Goal: Task Accomplishment & Management: Use online tool/utility

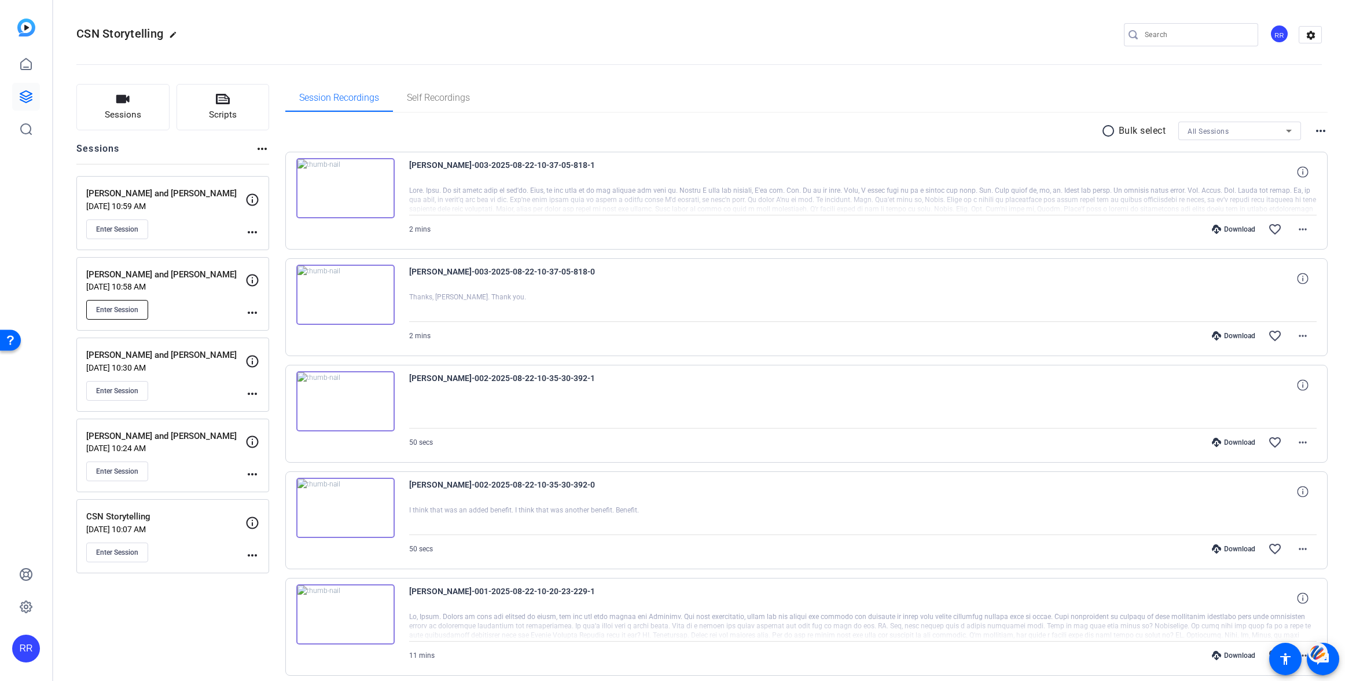
click at [119, 307] on span "Enter Session" at bounding box center [117, 309] width 42 height 9
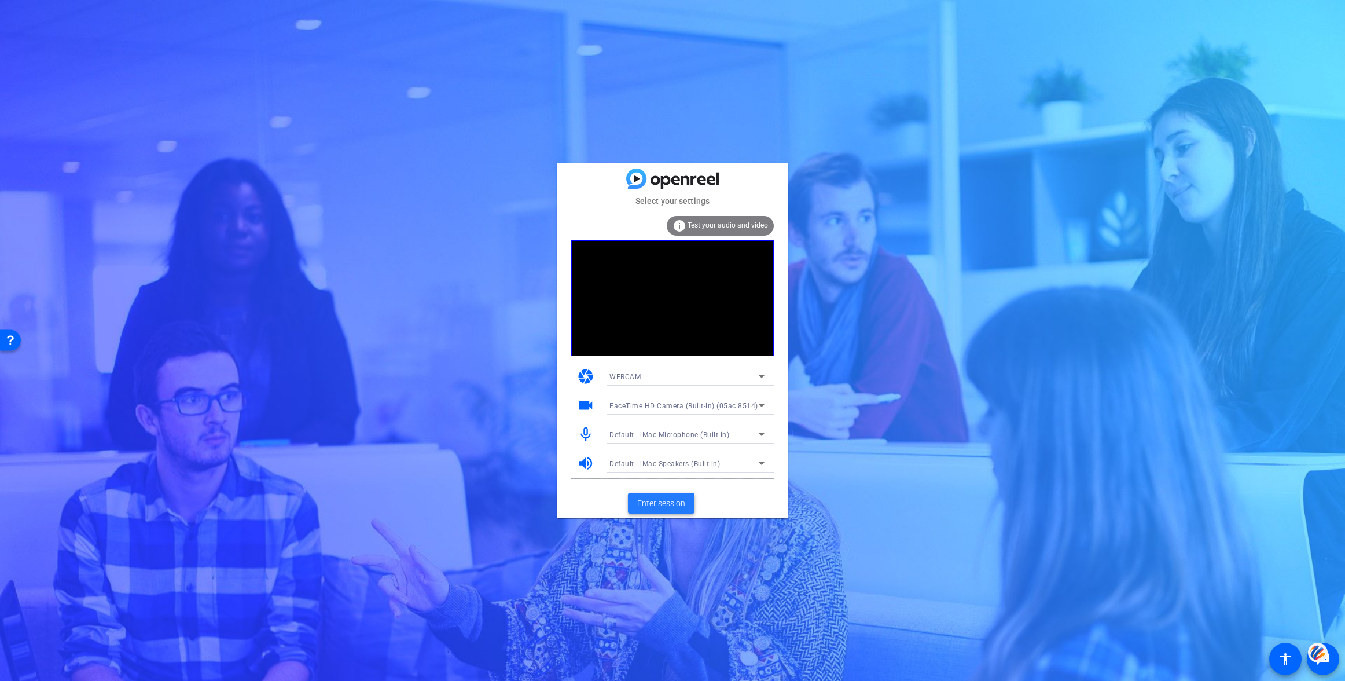
click at [654, 509] on span "Enter session" at bounding box center [661, 503] width 48 height 12
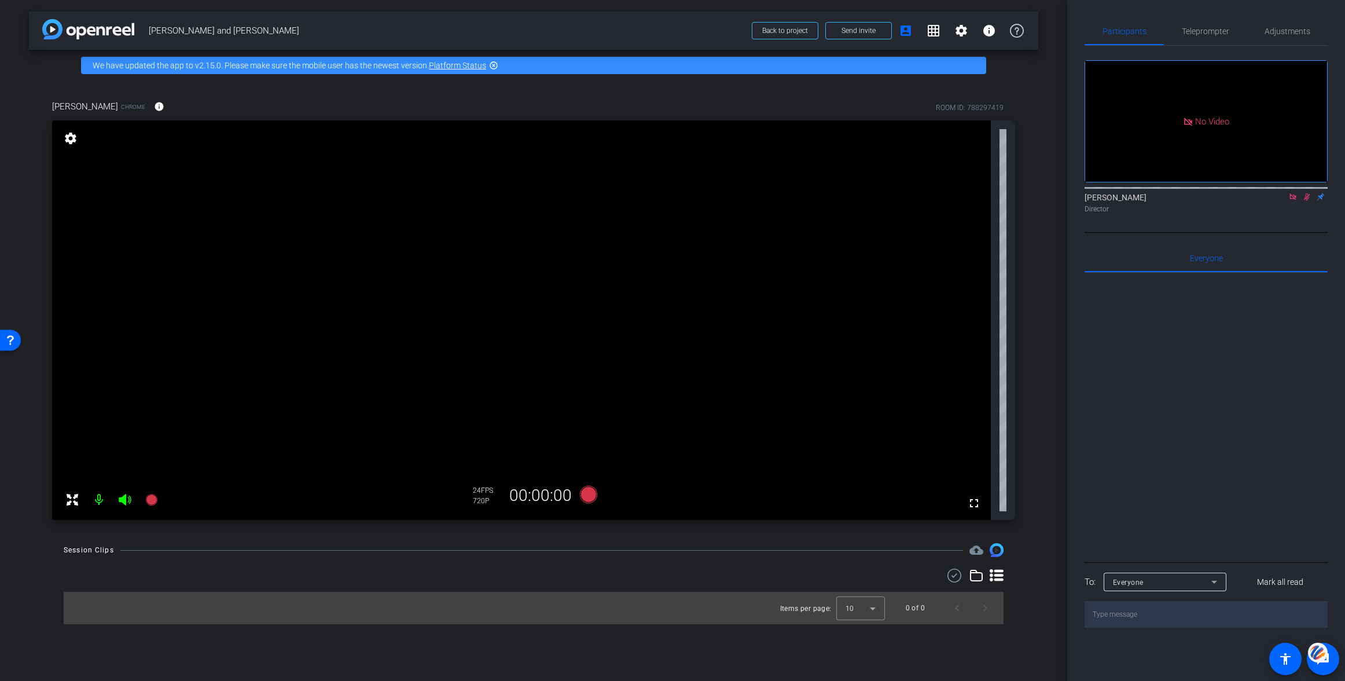
click at [1306, 201] on icon at bounding box center [1307, 197] width 6 height 8
click at [1292, 200] on icon at bounding box center [1292, 196] width 6 height 6
click at [74, 136] on mat-icon "settings" at bounding box center [70, 138] width 16 height 14
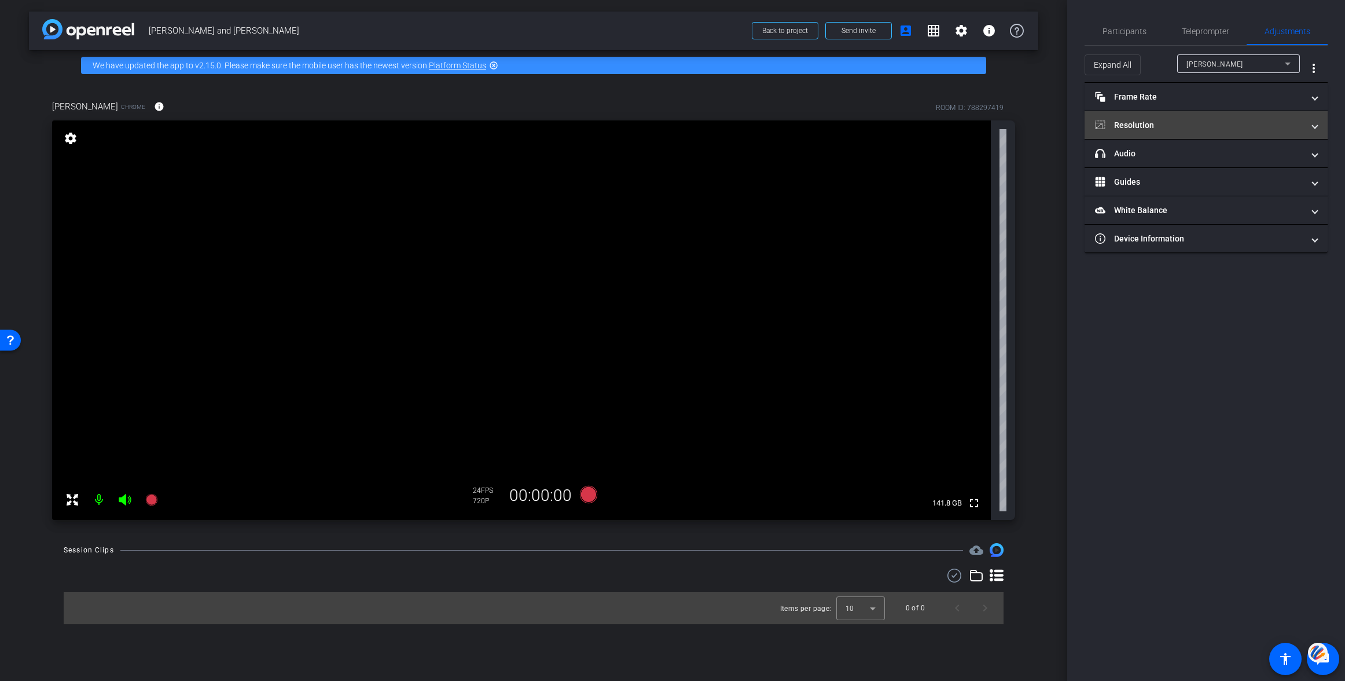
click at [1149, 122] on mat-panel-title "Resolution" at bounding box center [1199, 125] width 208 height 12
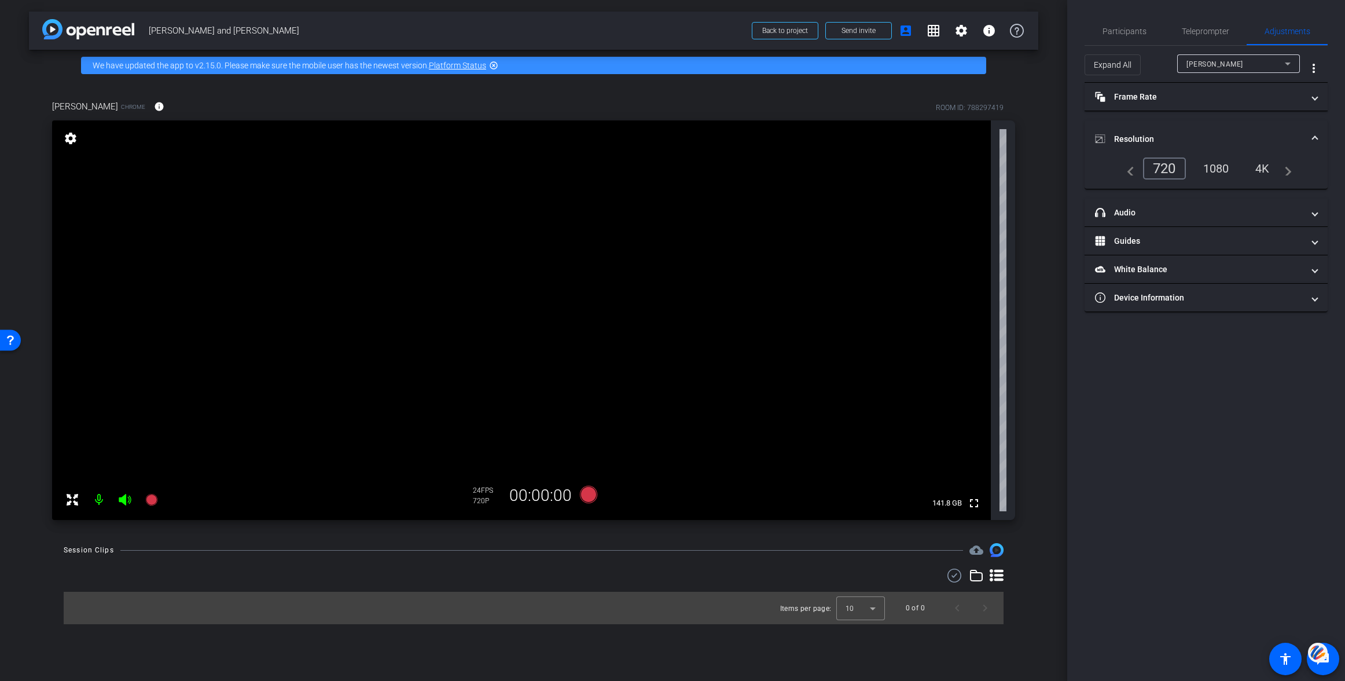
click at [1218, 169] on div "1080" at bounding box center [1215, 169] width 43 height 20
click at [1141, 97] on mat-panel-title "Frame Rate Frame Rate" at bounding box center [1199, 97] width 208 height 12
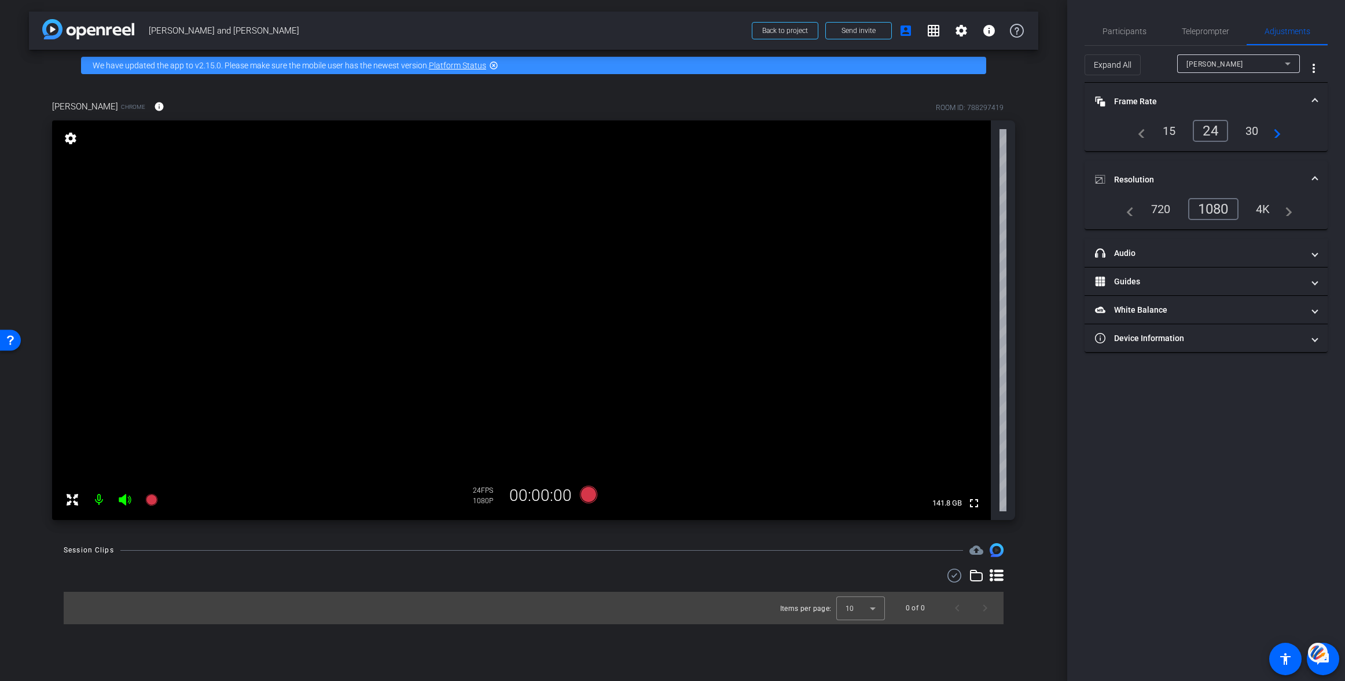
click at [1246, 130] on div "30" at bounding box center [1252, 131] width 31 height 20
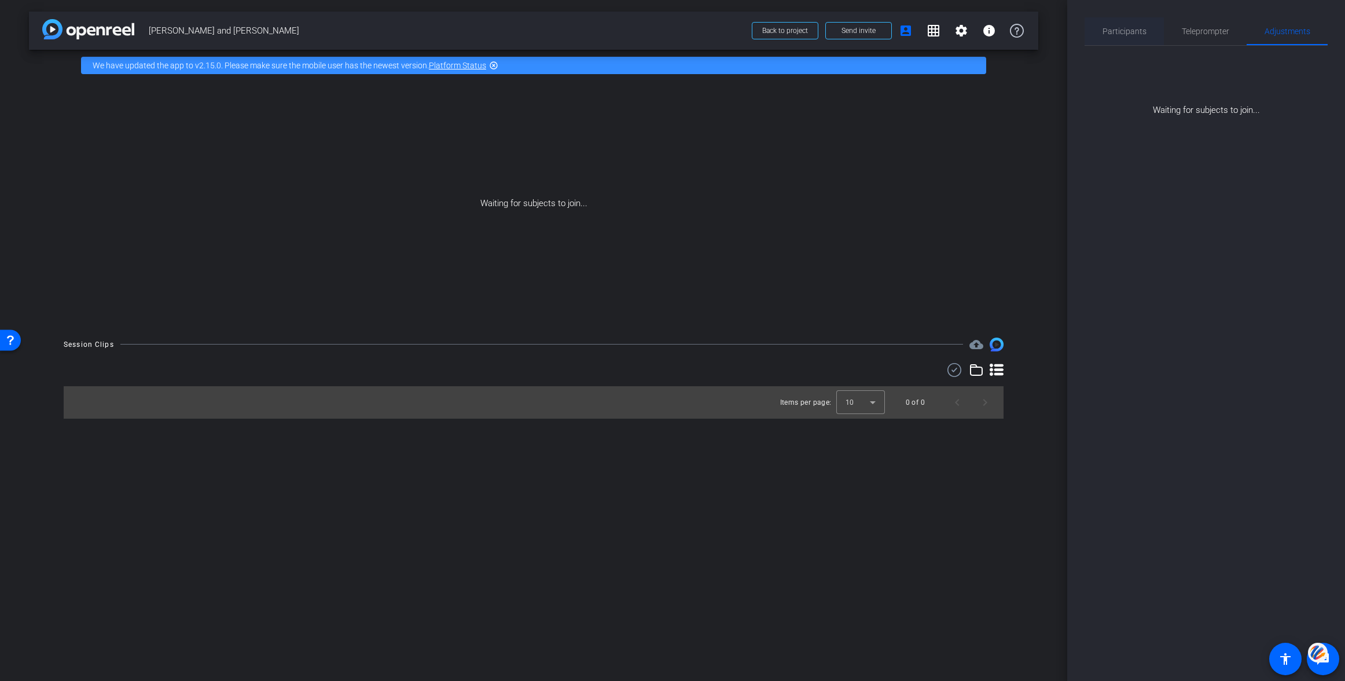
click at [1121, 28] on span "Participants" at bounding box center [1124, 31] width 44 height 8
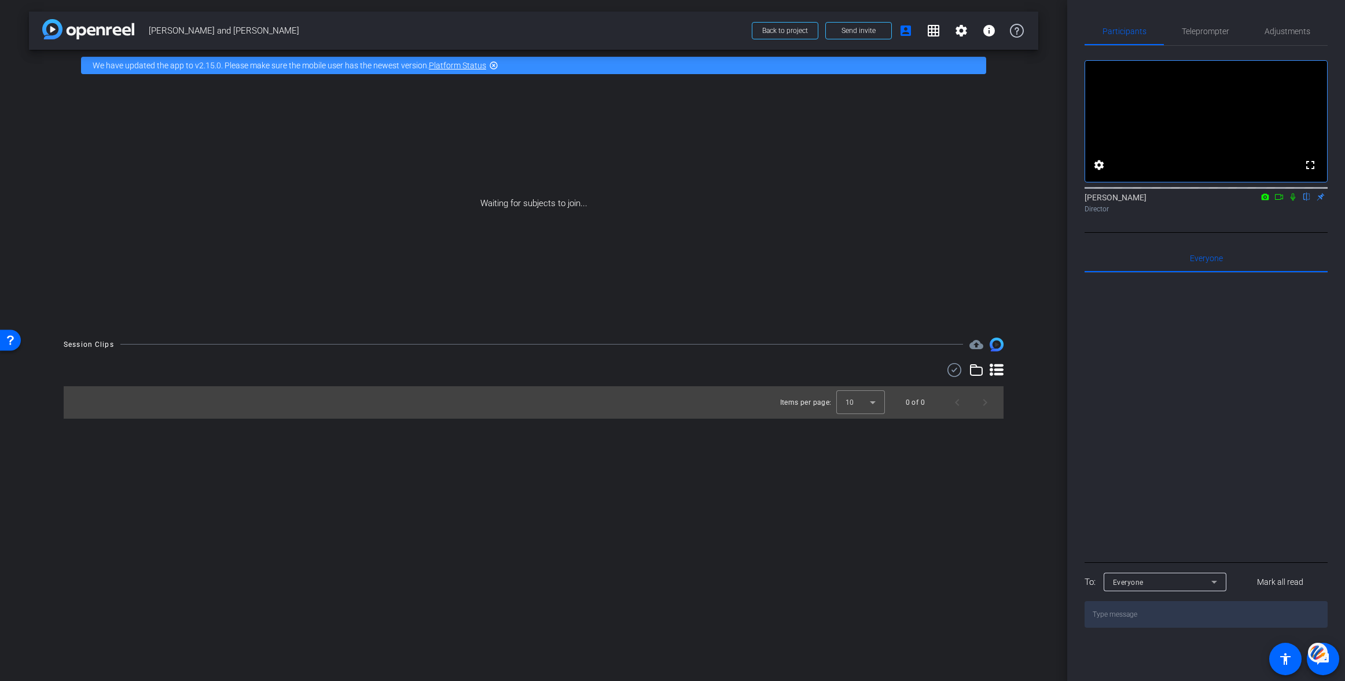
click at [1279, 201] on icon at bounding box center [1278, 197] width 9 height 8
click at [1304, 201] on icon at bounding box center [1306, 197] width 9 height 8
click at [860, 27] on span "Send invite" at bounding box center [858, 30] width 34 height 9
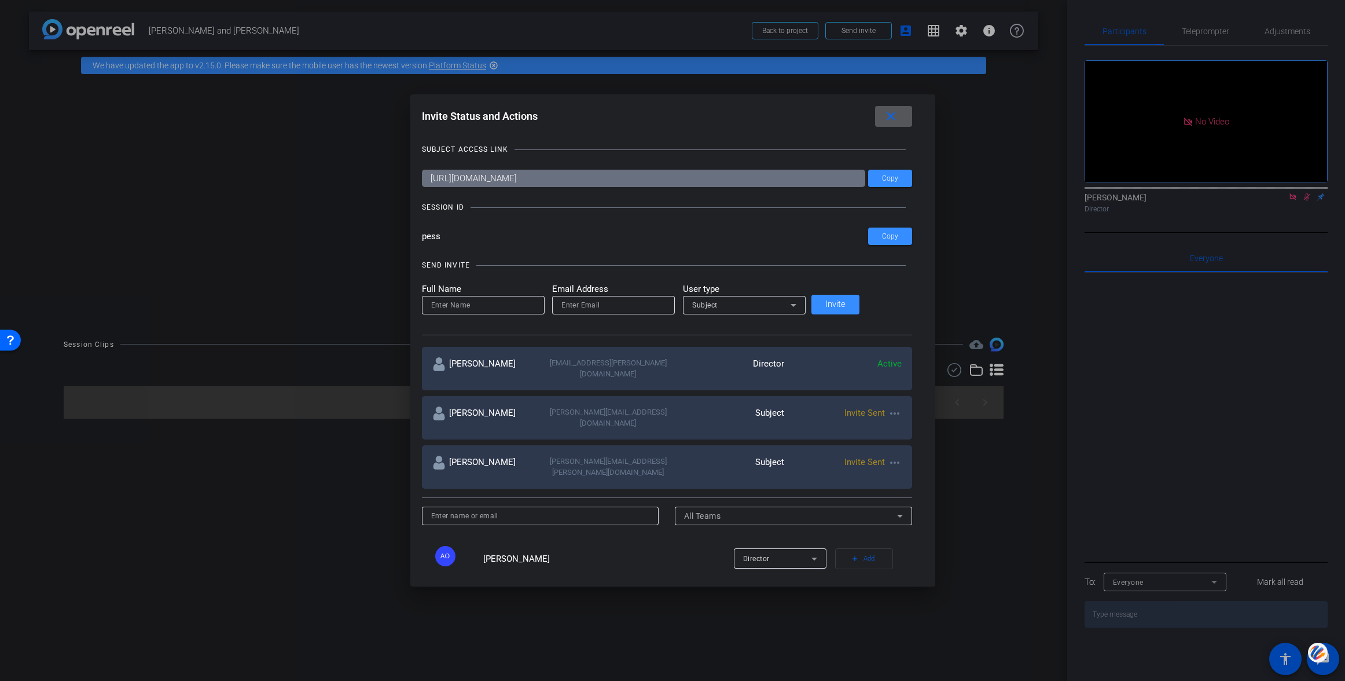
click at [884, 115] on mat-icon "close" at bounding box center [891, 116] width 14 height 14
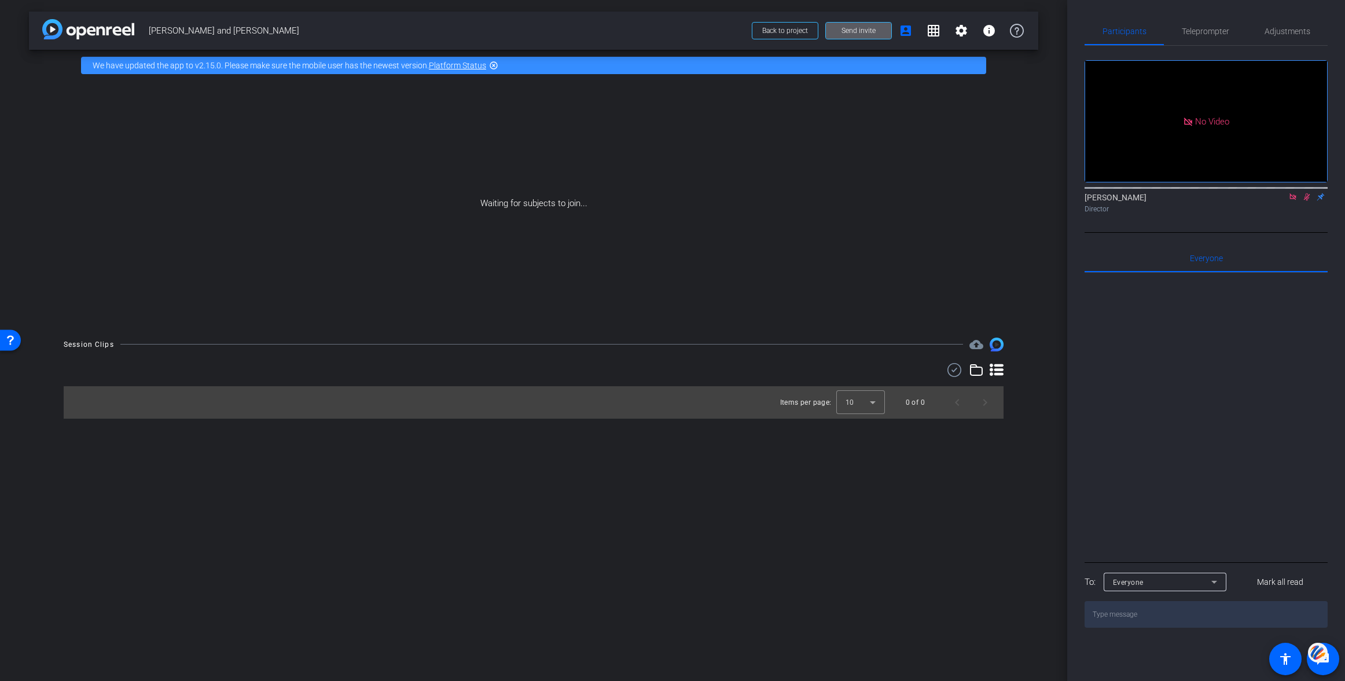
click at [854, 29] on span "Send invite" at bounding box center [858, 30] width 34 height 9
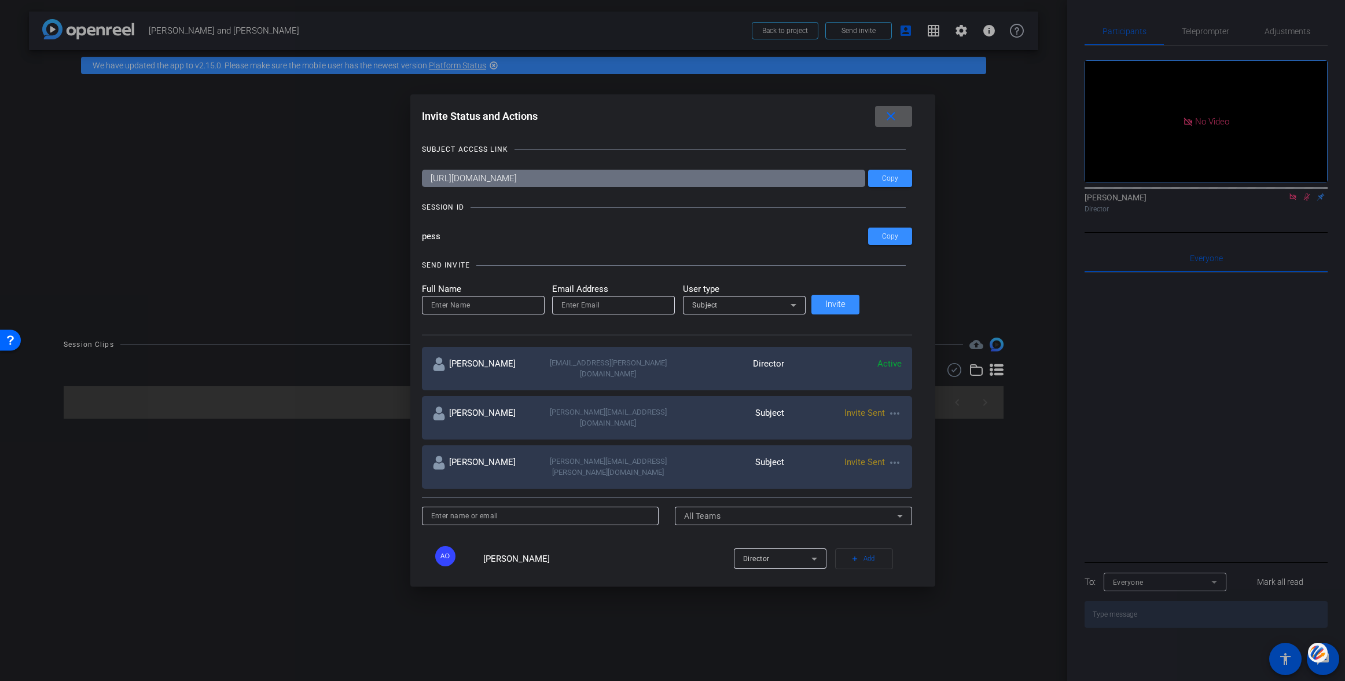
scroll to position [2, 0]
drag, startPoint x: 472, startPoint y: 236, endPoint x: 426, endPoint y: 233, distance: 45.8
click at [426, 234] on div "Invite Status and Actions close SUBJECT ACCESS LINK https://capture.openreel.co…" at bounding box center [672, 340] width 1345 height 681
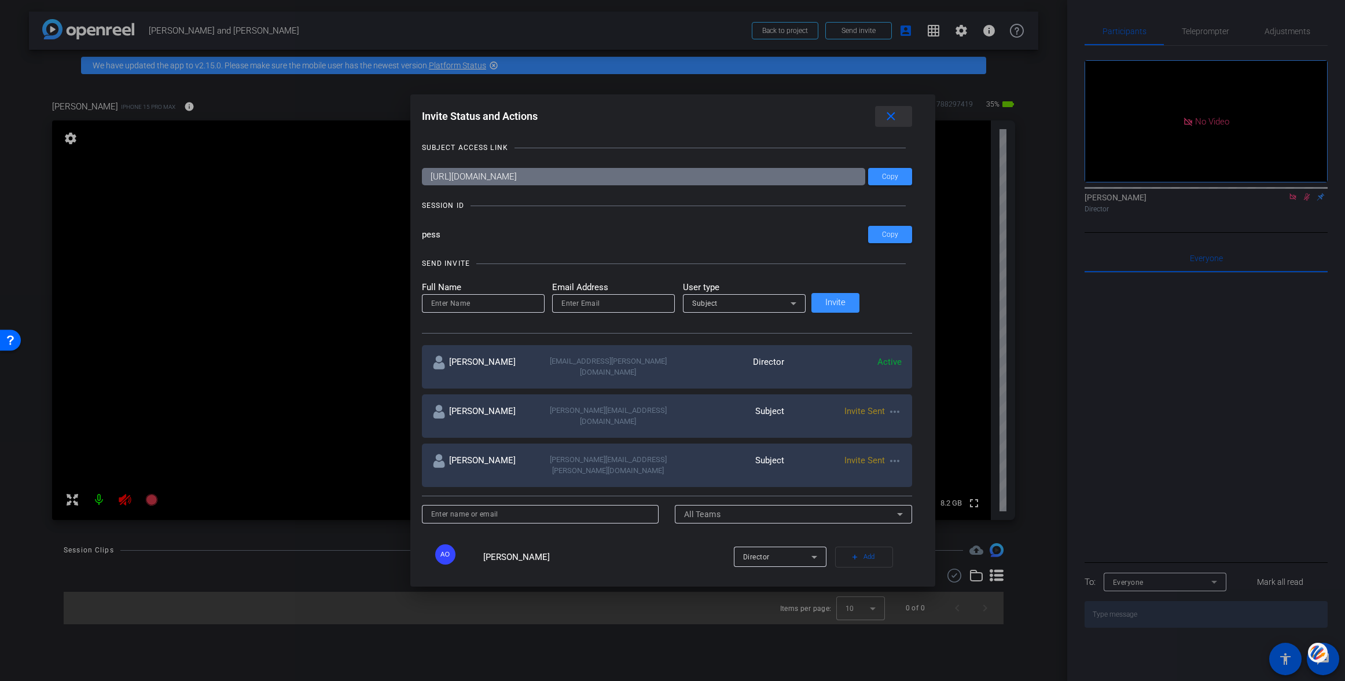
click at [884, 116] on mat-icon "close" at bounding box center [891, 116] width 14 height 14
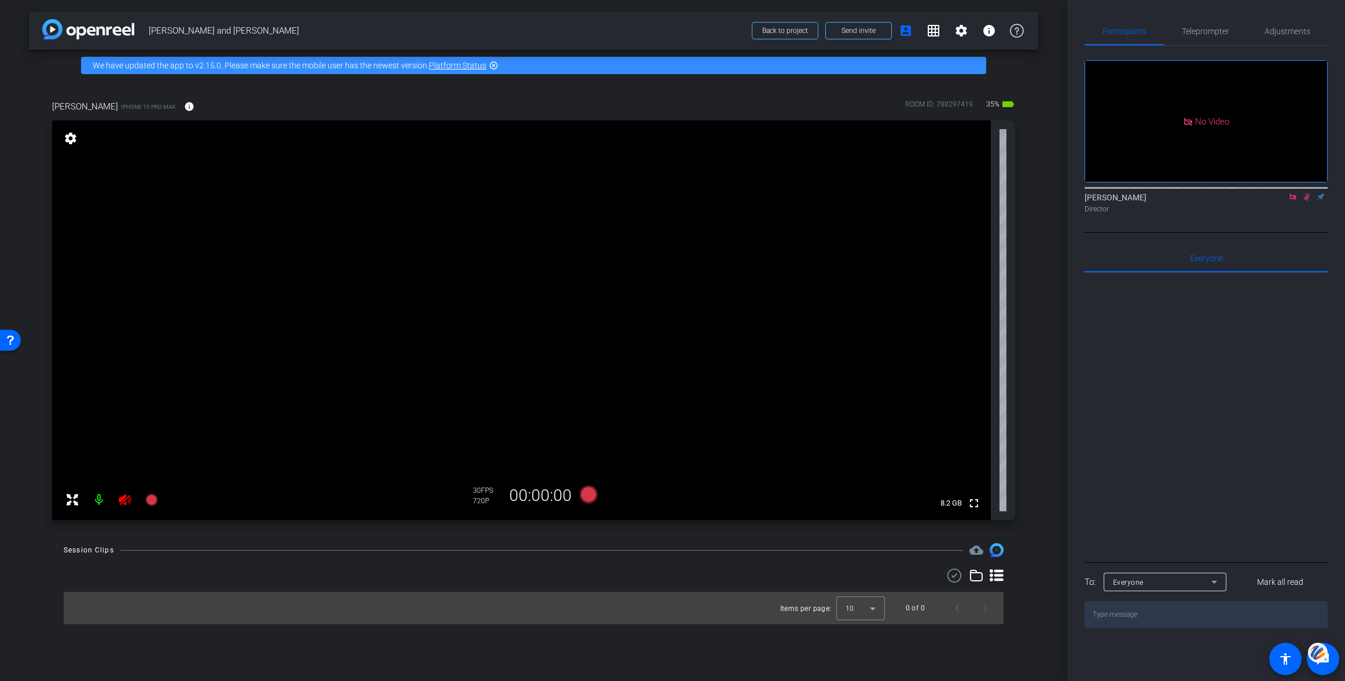
drag, startPoint x: 120, startPoint y: 498, endPoint x: 141, endPoint y: 521, distance: 30.7
click at [120, 498] on icon at bounding box center [125, 500] width 12 height 12
drag, startPoint x: 1307, startPoint y: 212, endPoint x: 1304, endPoint y: 217, distance: 6.0
click at [1307, 201] on icon at bounding box center [1307, 197] width 6 height 8
click at [1293, 201] on icon at bounding box center [1292, 197] width 9 height 8
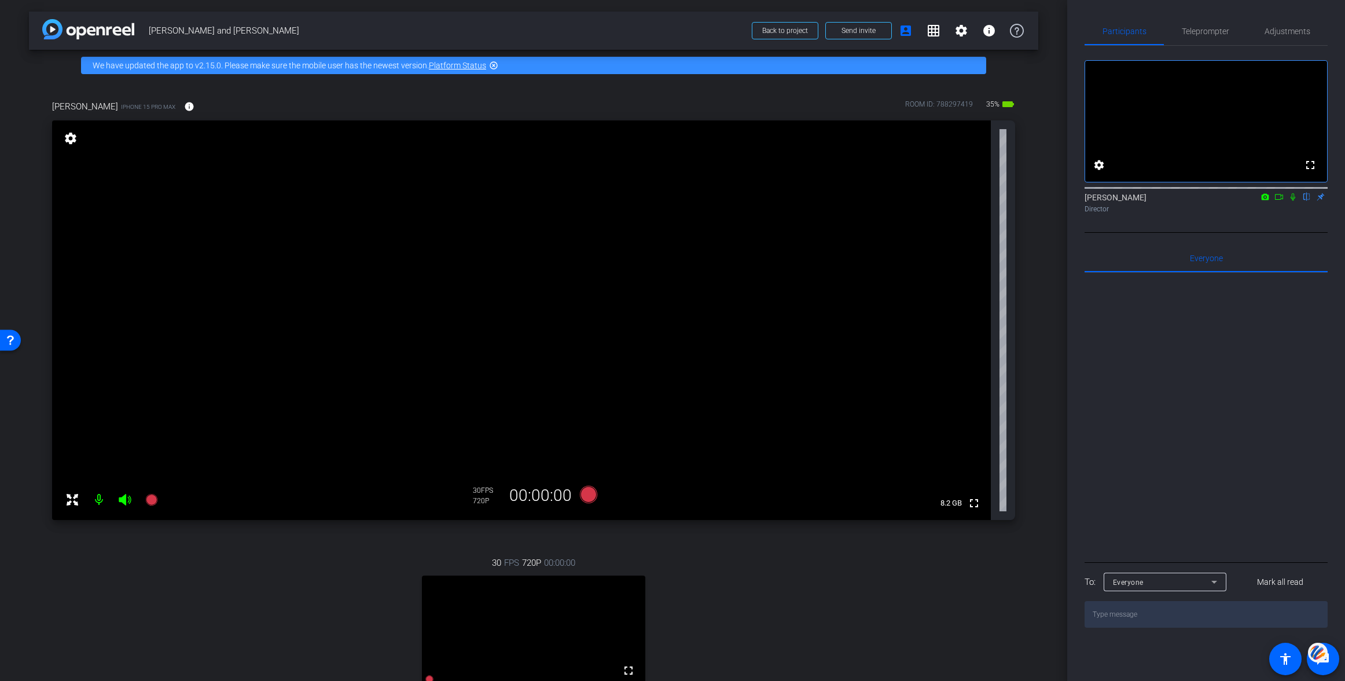
scroll to position [210, 0]
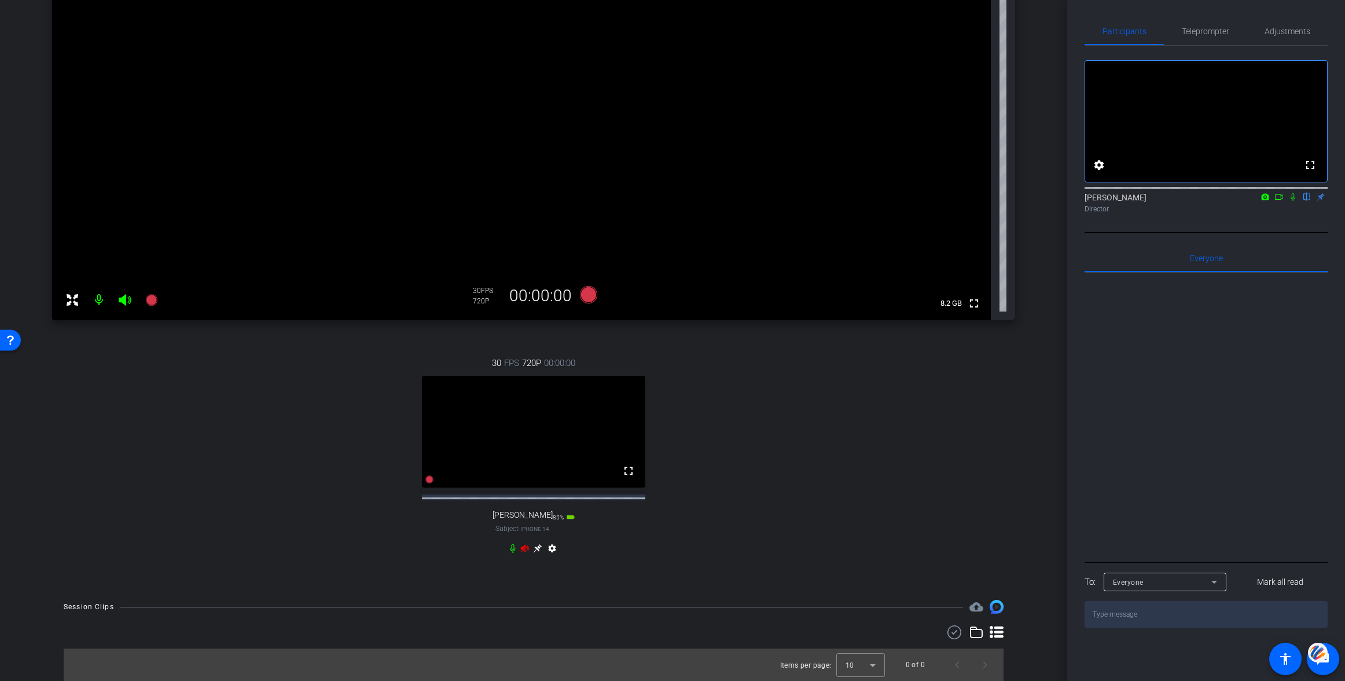
click at [522, 546] on icon at bounding box center [525, 548] width 8 height 8
click at [538, 547] on icon at bounding box center [537, 547] width 9 height 9
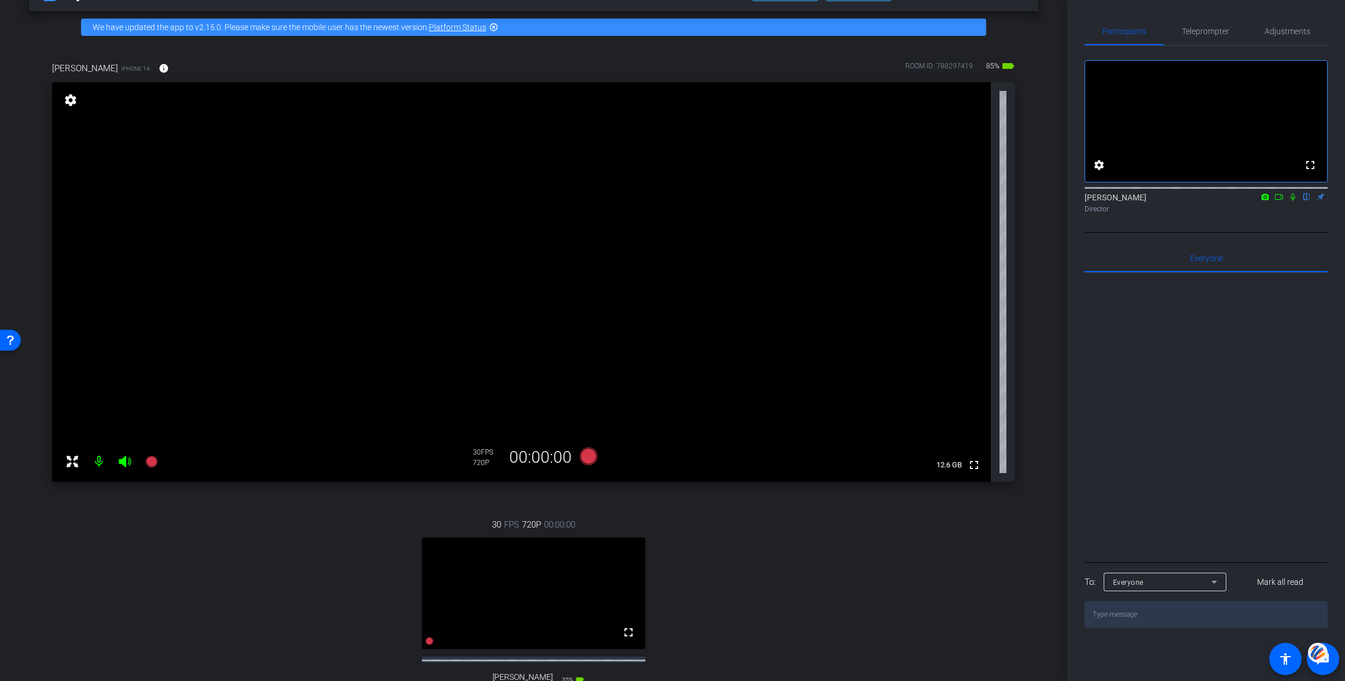
scroll to position [38, 0]
click at [72, 102] on mat-icon "settings" at bounding box center [70, 101] width 16 height 14
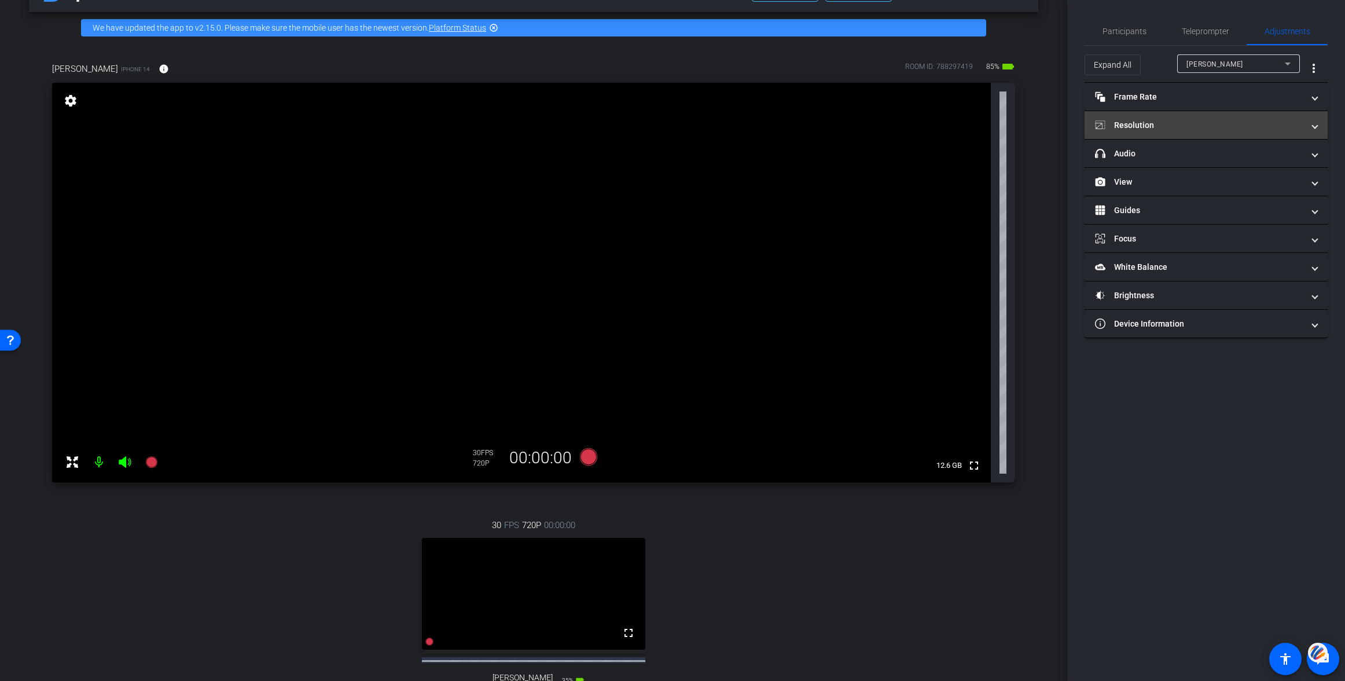
click at [1141, 127] on mat-panel-title "Resolution" at bounding box center [1199, 125] width 208 height 12
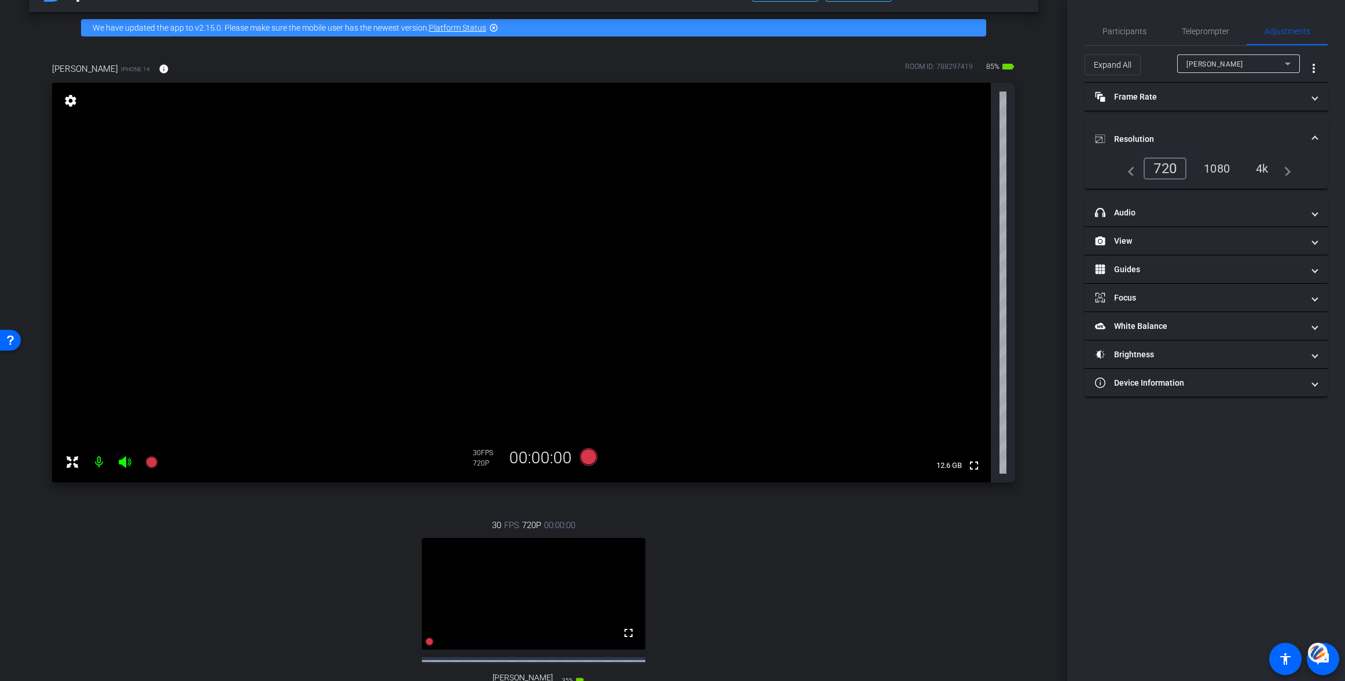
click at [1218, 166] on div "1080" at bounding box center [1216, 169] width 43 height 20
click at [1218, 171] on div "1080" at bounding box center [1216, 169] width 43 height 20
click at [1220, 164] on div "1080" at bounding box center [1216, 169] width 43 height 20
click at [1212, 165] on div "1080" at bounding box center [1216, 169] width 43 height 20
click at [1223, 167] on div "1080" at bounding box center [1216, 169] width 43 height 20
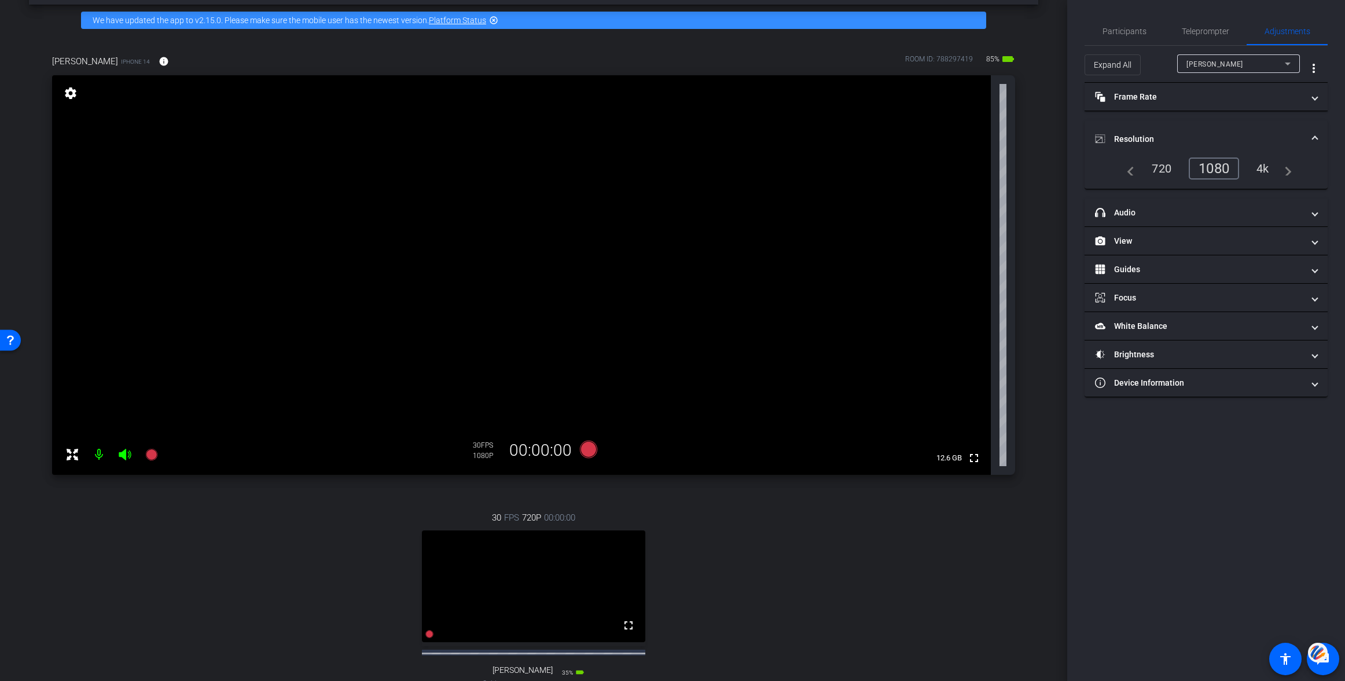
scroll to position [43, 0]
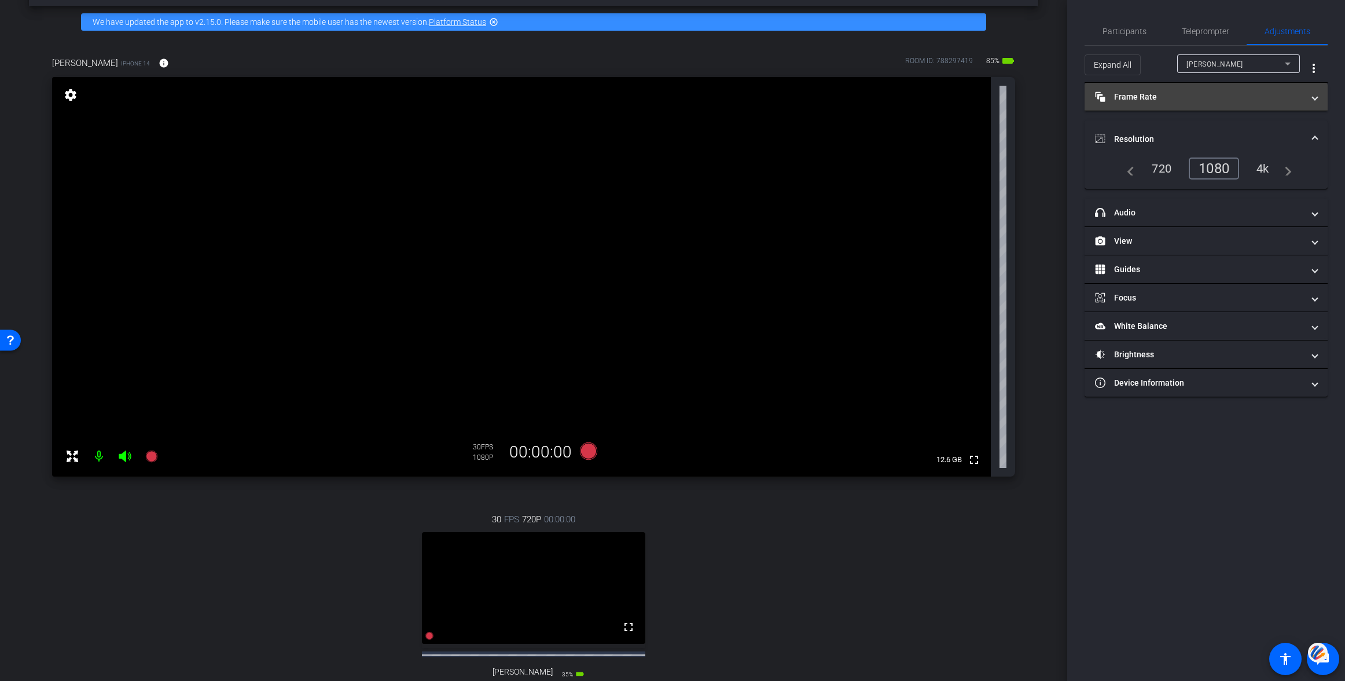
click at [1150, 91] on mat-panel-title "Frame Rate Frame Rate" at bounding box center [1199, 97] width 208 height 12
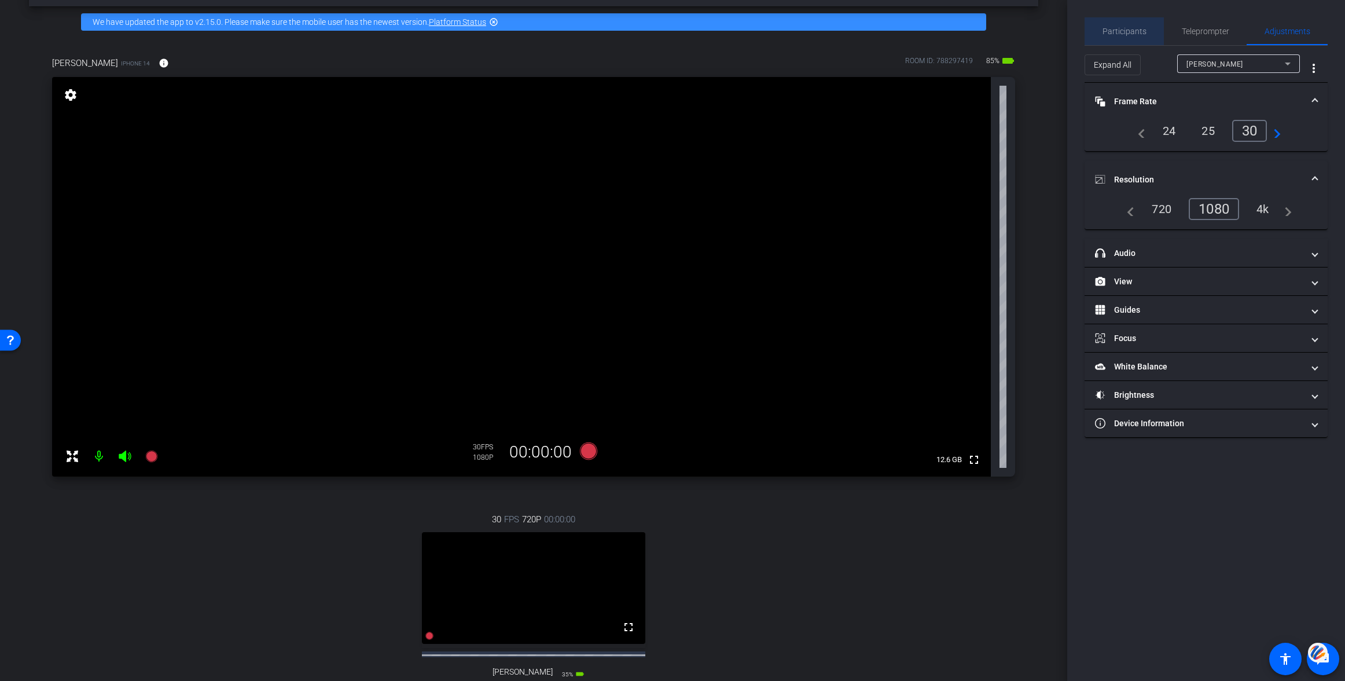
click at [1130, 34] on span "Participants" at bounding box center [1124, 31] width 44 height 8
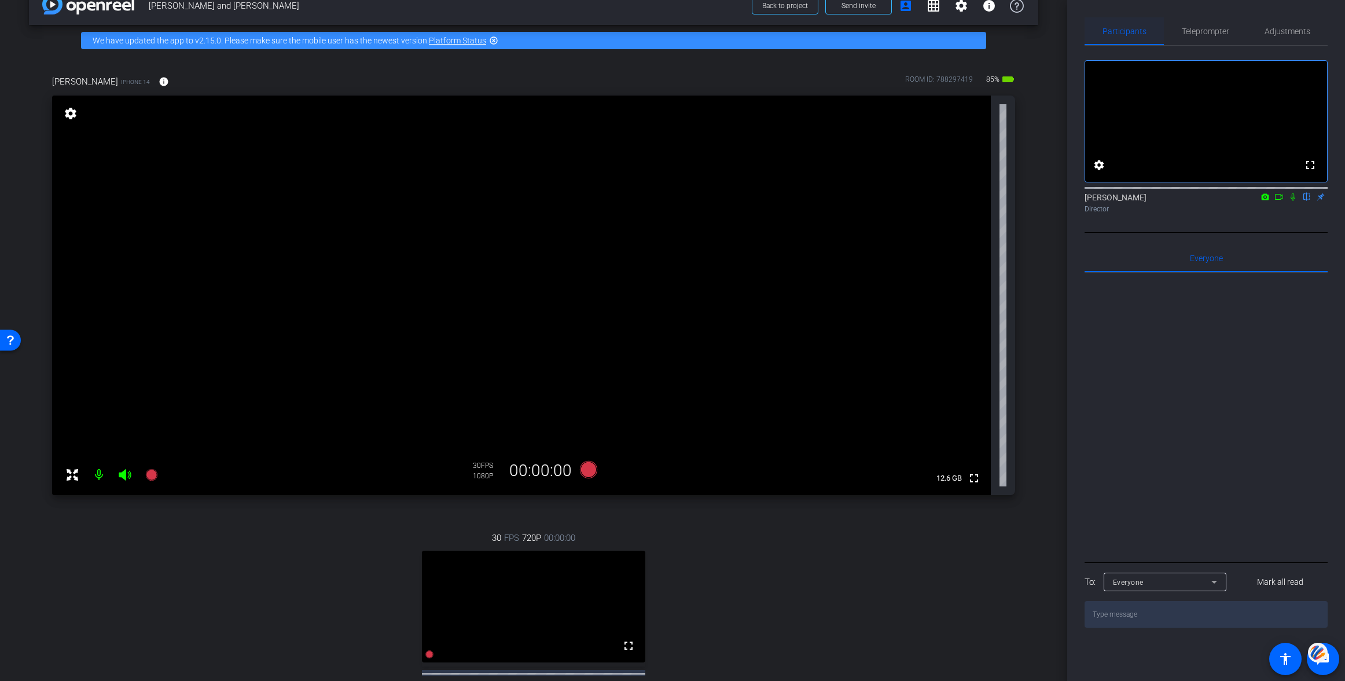
scroll to position [30, 0]
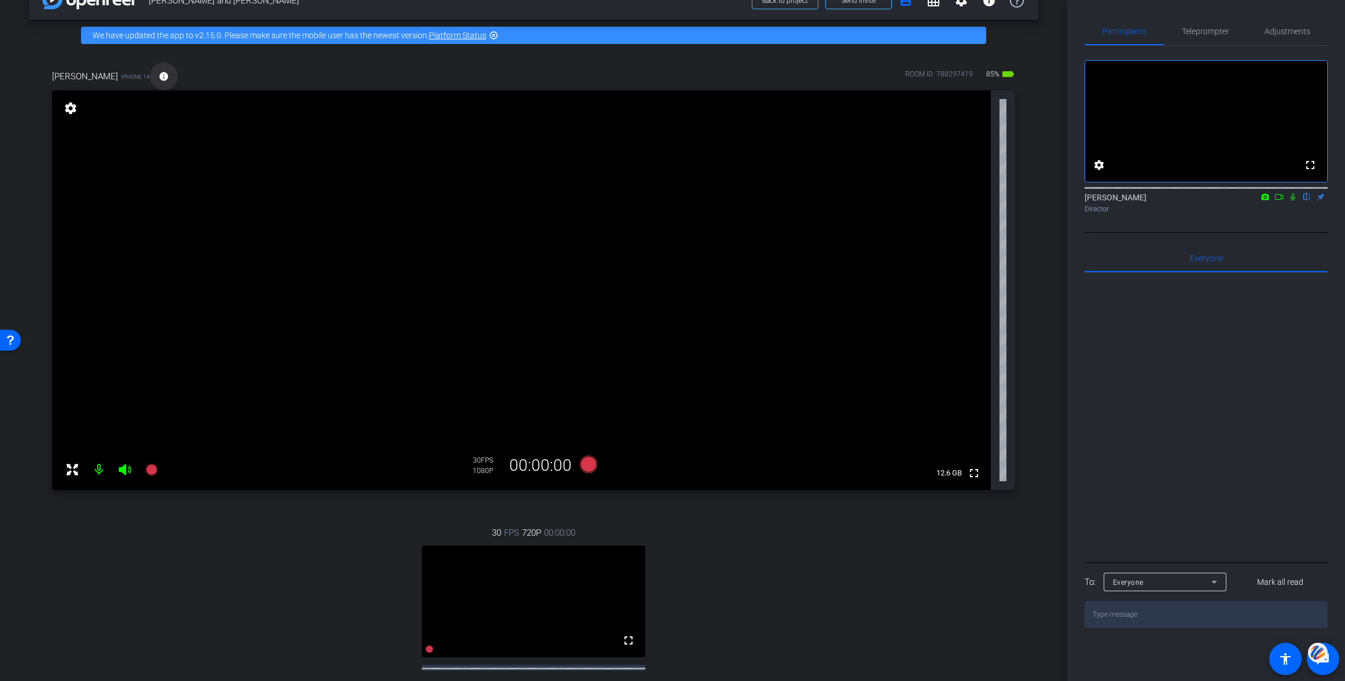
click at [159, 79] on mat-icon "info" at bounding box center [164, 76] width 10 height 10
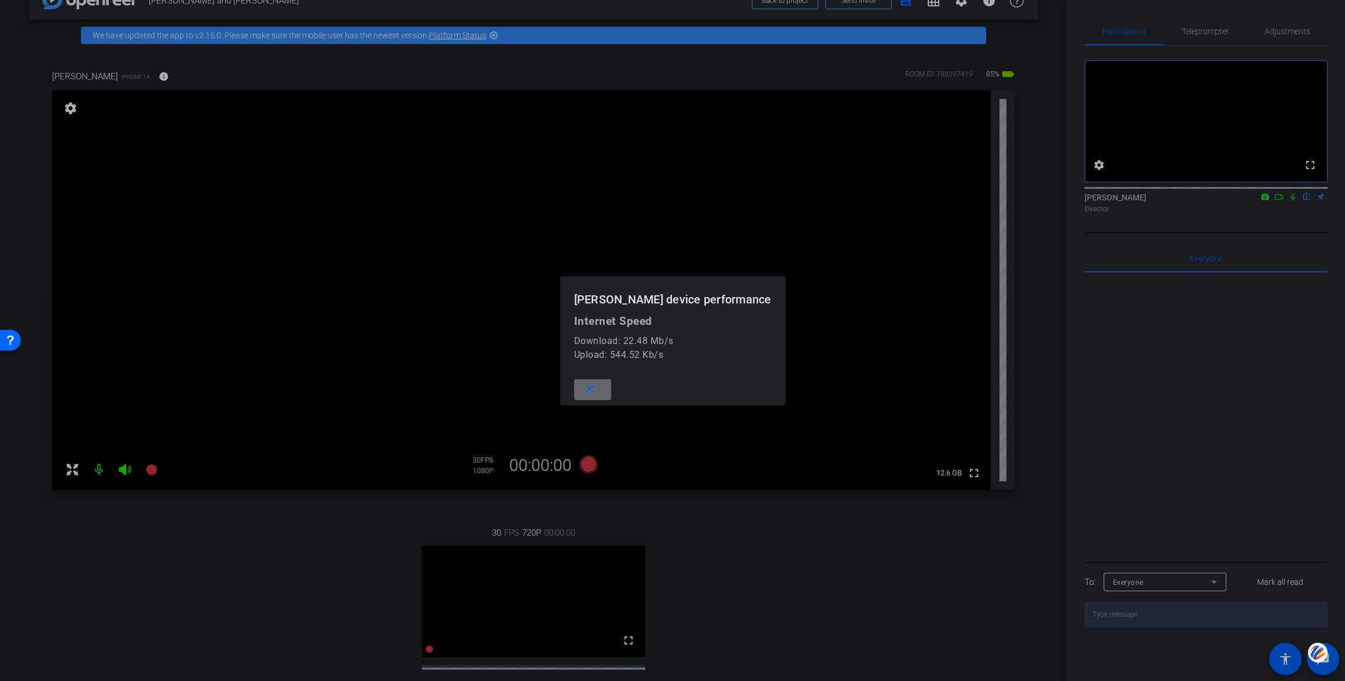
click at [597, 388] on mat-icon "close" at bounding box center [590, 389] width 14 height 14
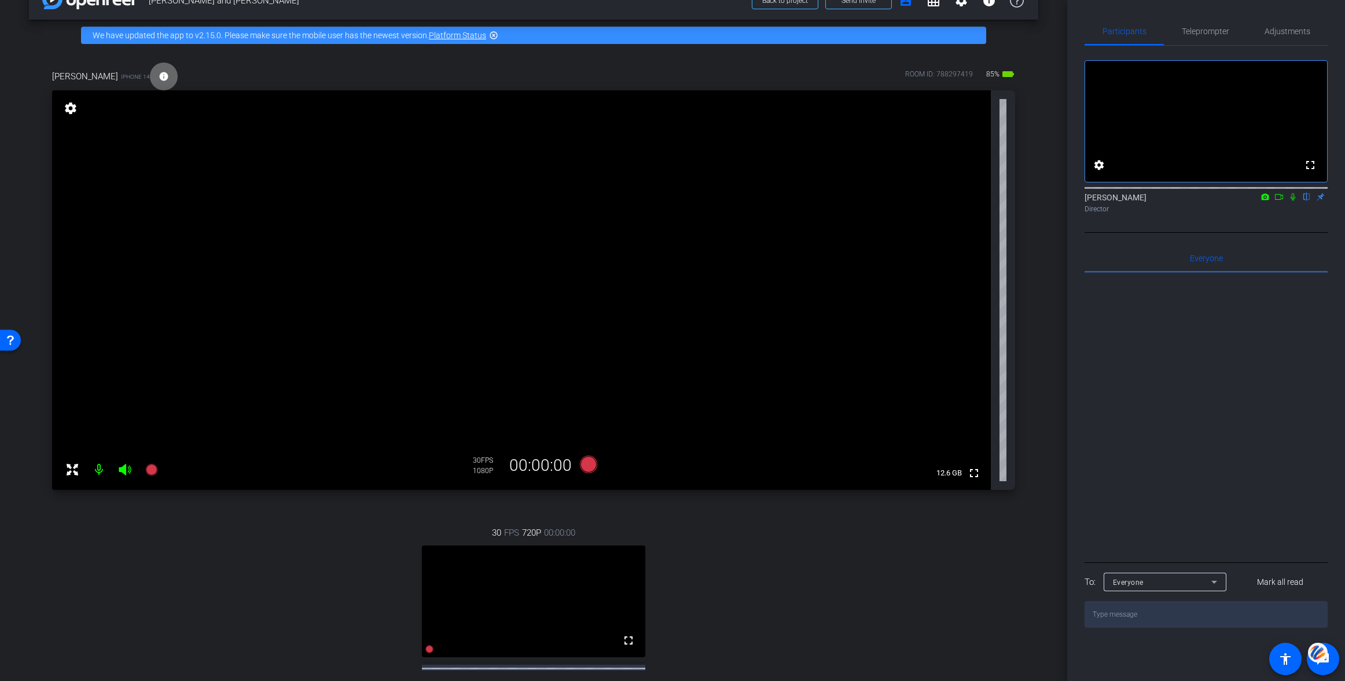
click at [159, 78] on mat-icon "info" at bounding box center [164, 76] width 10 height 10
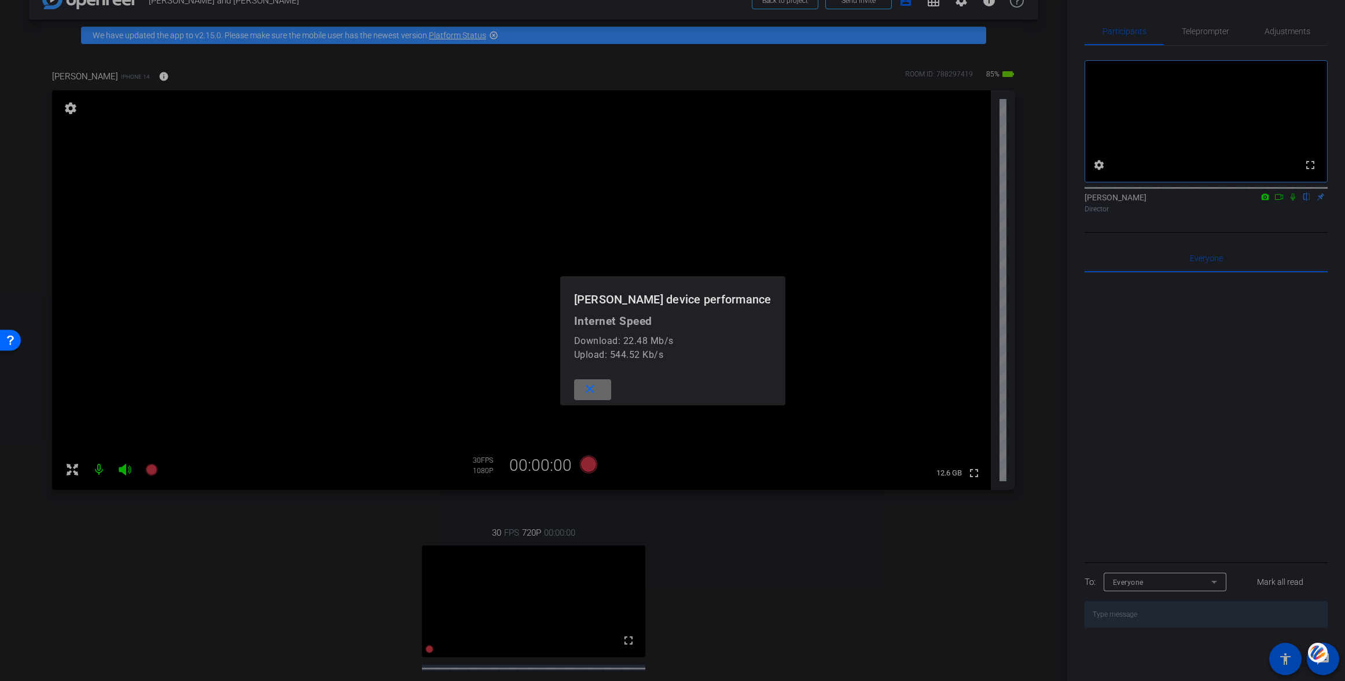
click at [597, 388] on mat-icon "close" at bounding box center [590, 389] width 14 height 14
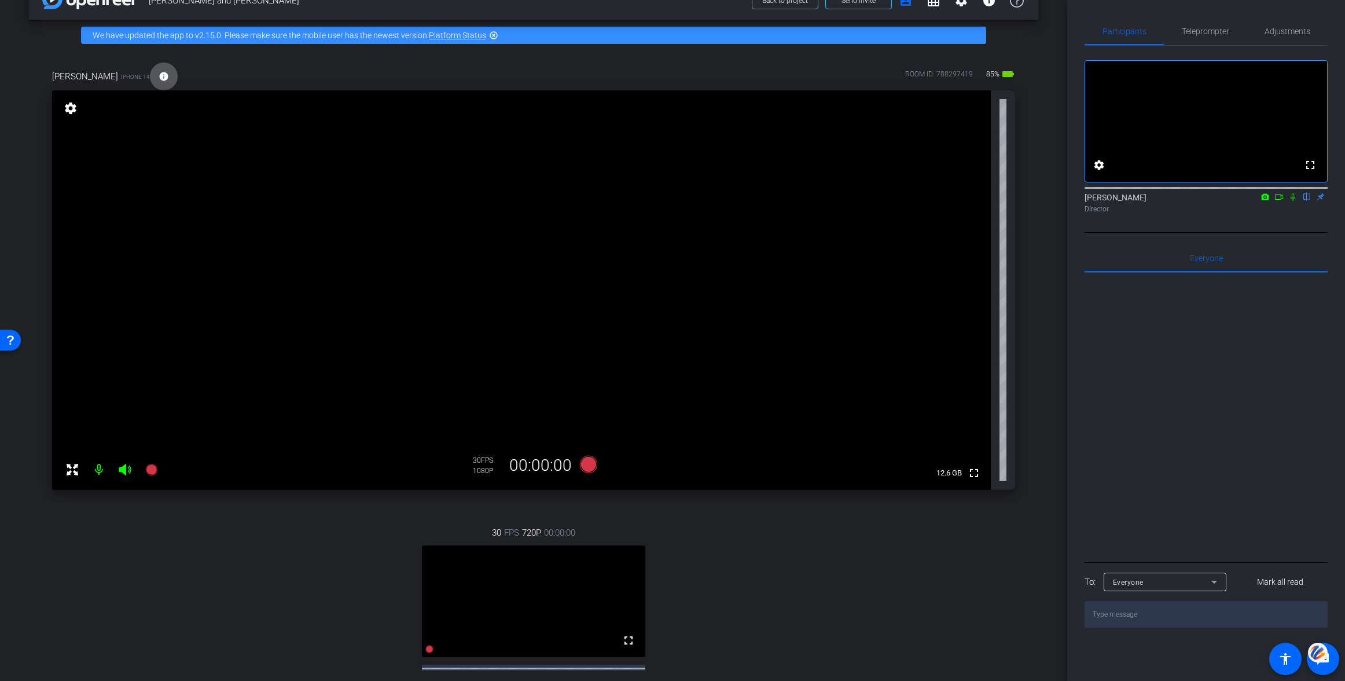
scroll to position [0, 0]
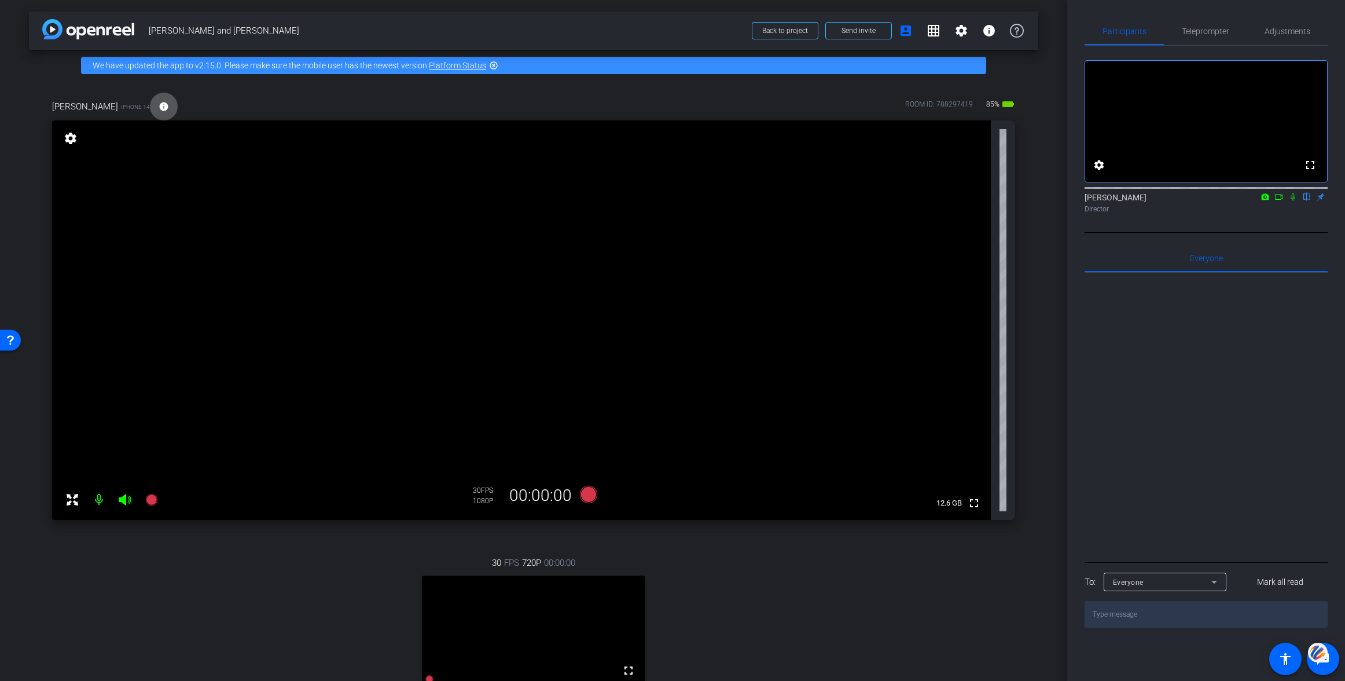
click at [159, 104] on mat-icon "info" at bounding box center [164, 106] width 10 height 10
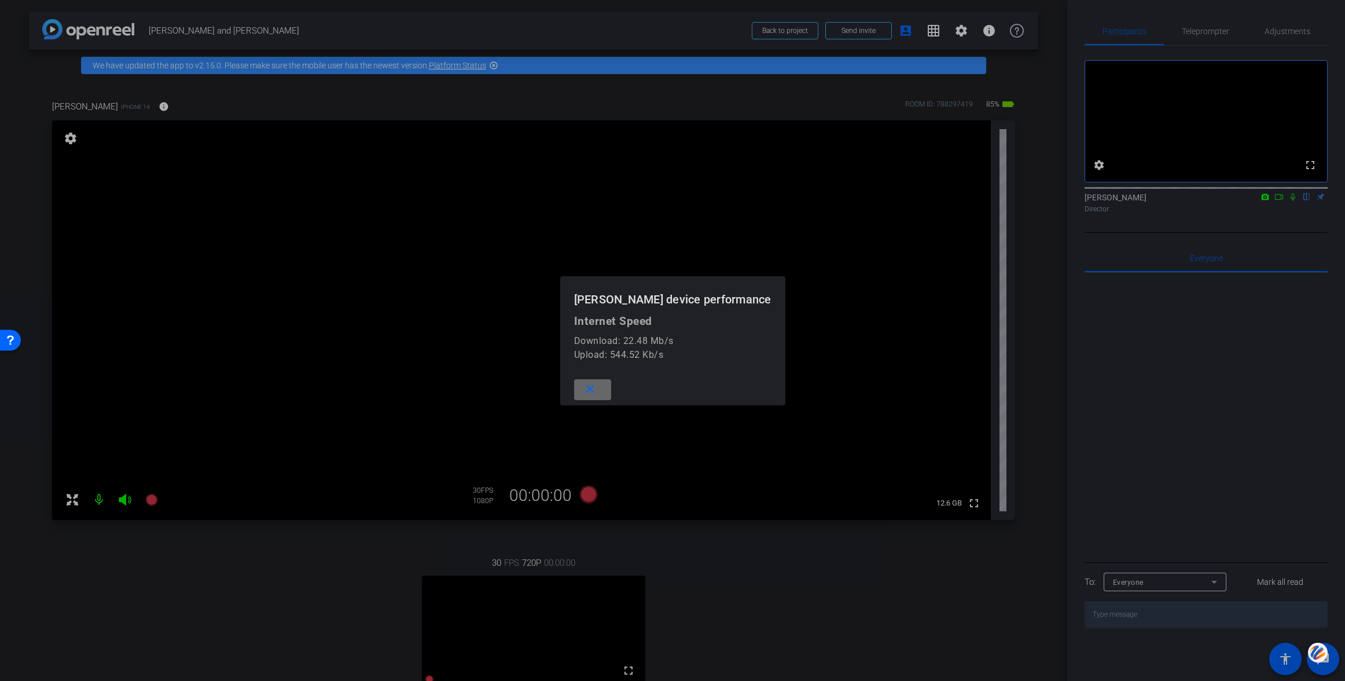
click at [611, 381] on span at bounding box center [592, 390] width 37 height 28
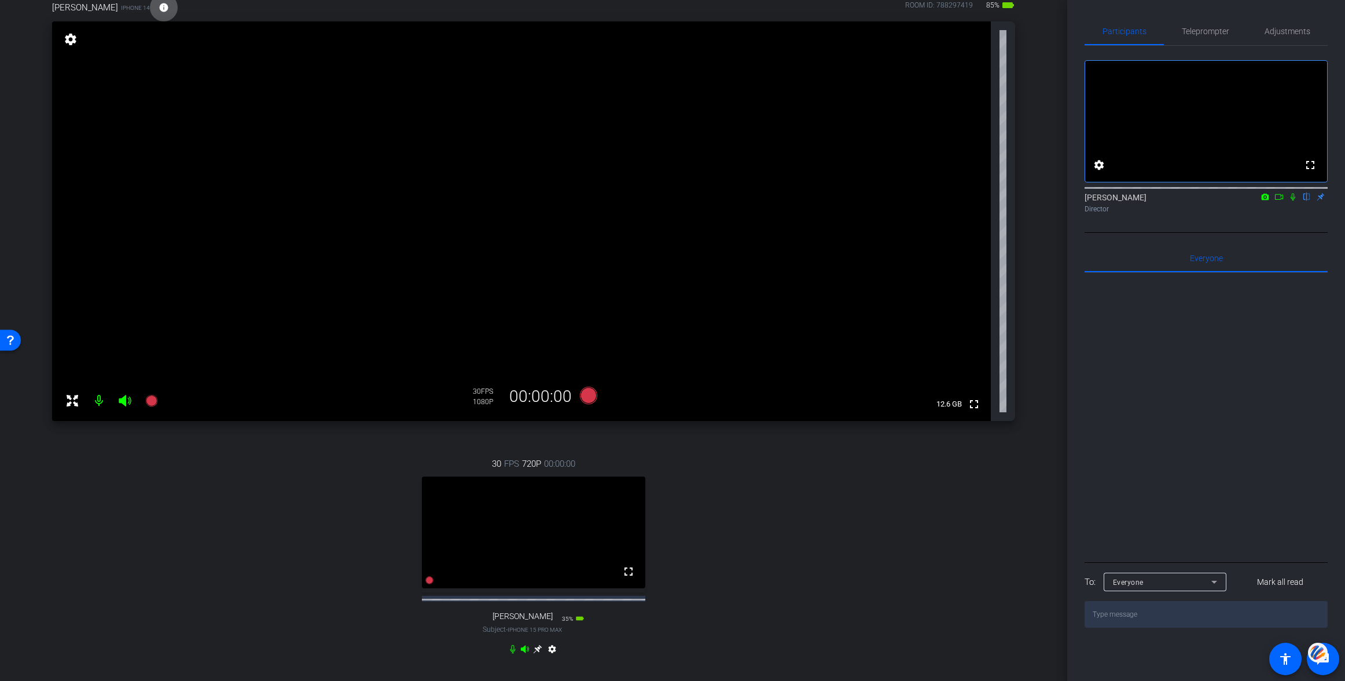
scroll to position [95, 0]
click at [537, 657] on icon at bounding box center [537, 652] width 9 height 9
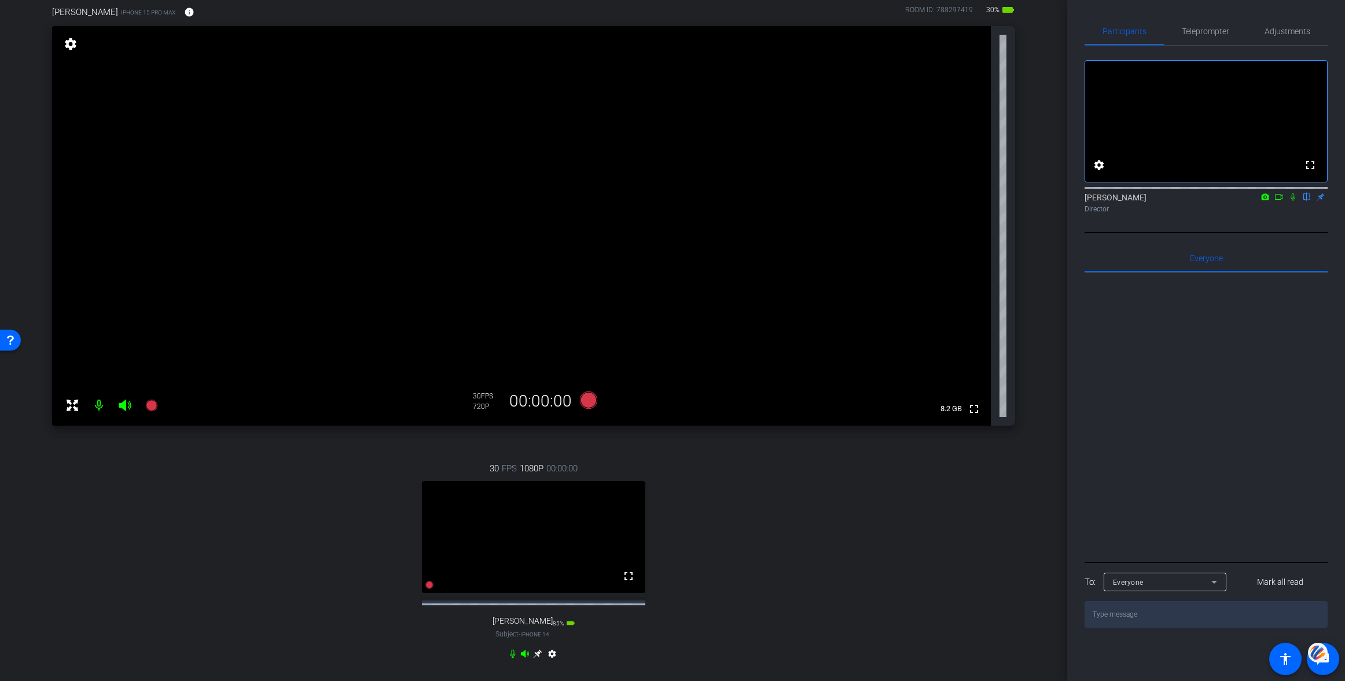
click at [536, 658] on icon at bounding box center [537, 653] width 9 height 9
click at [592, 401] on icon at bounding box center [588, 399] width 17 height 17
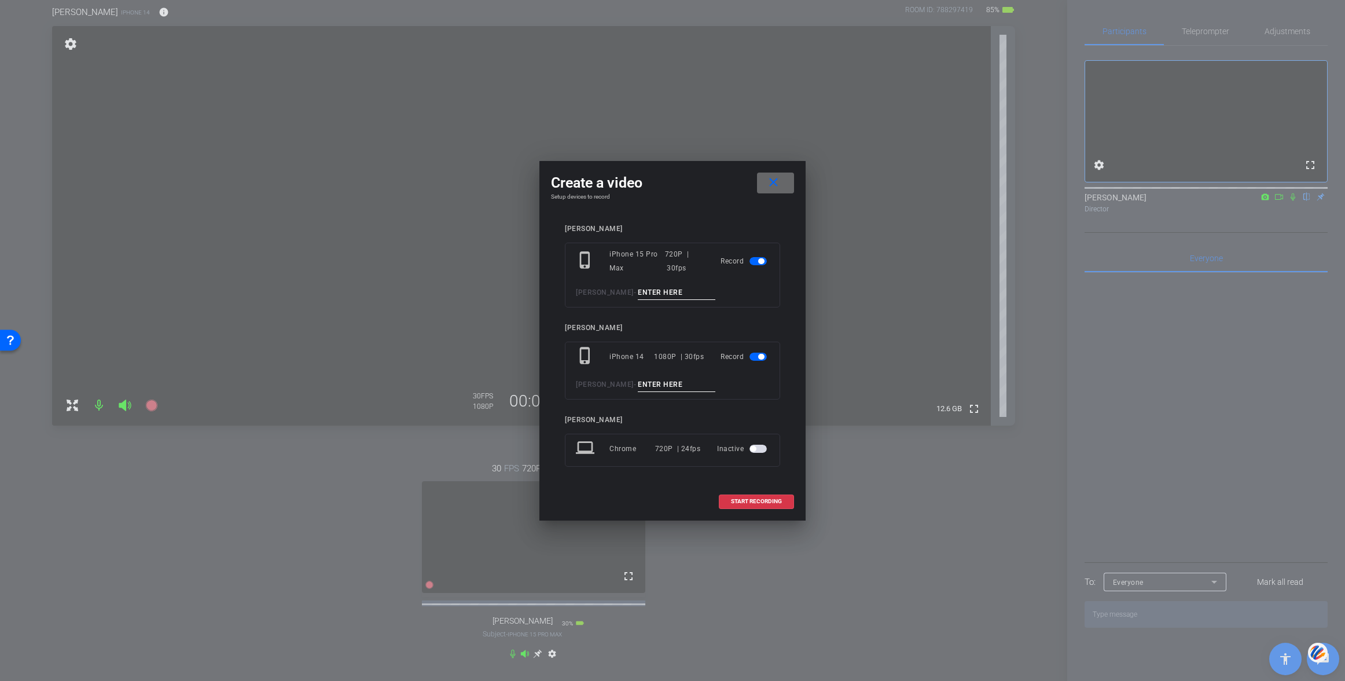
click at [778, 179] on mat-icon "close" at bounding box center [773, 182] width 14 height 14
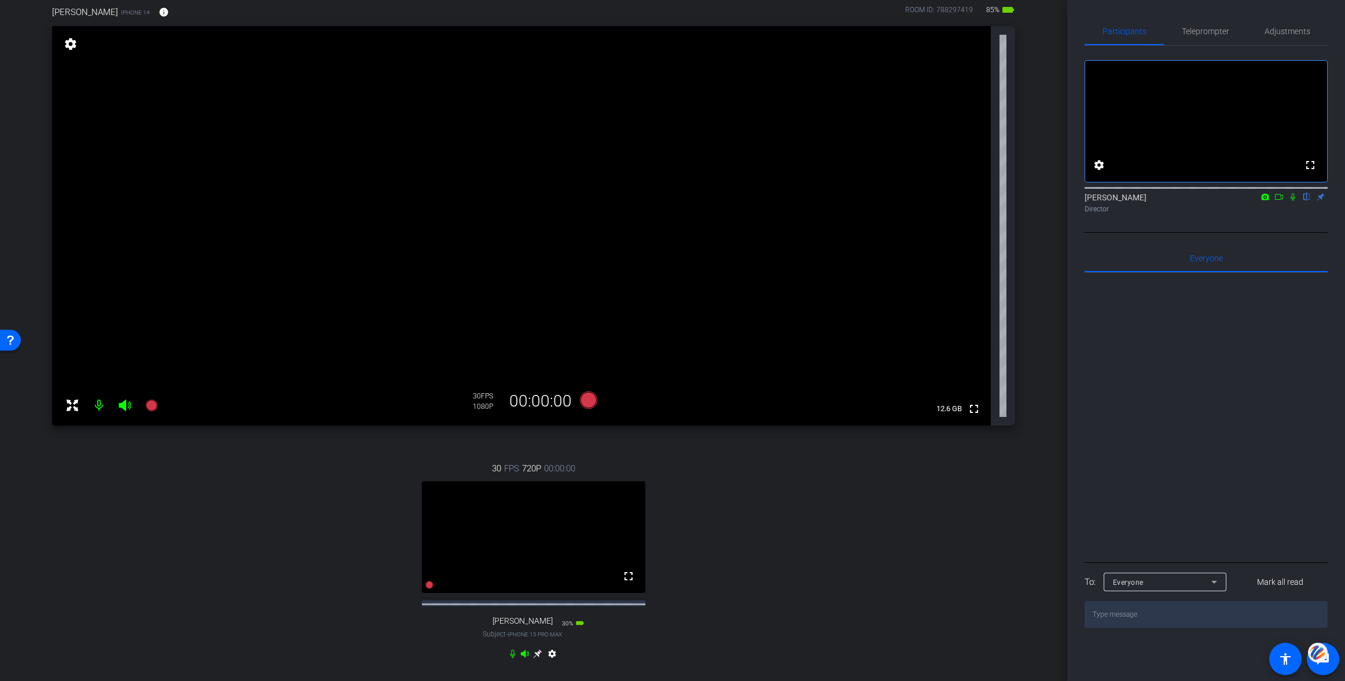
click at [537, 658] on icon at bounding box center [537, 653] width 9 height 9
click at [70, 40] on mat-icon "settings" at bounding box center [70, 42] width 16 height 14
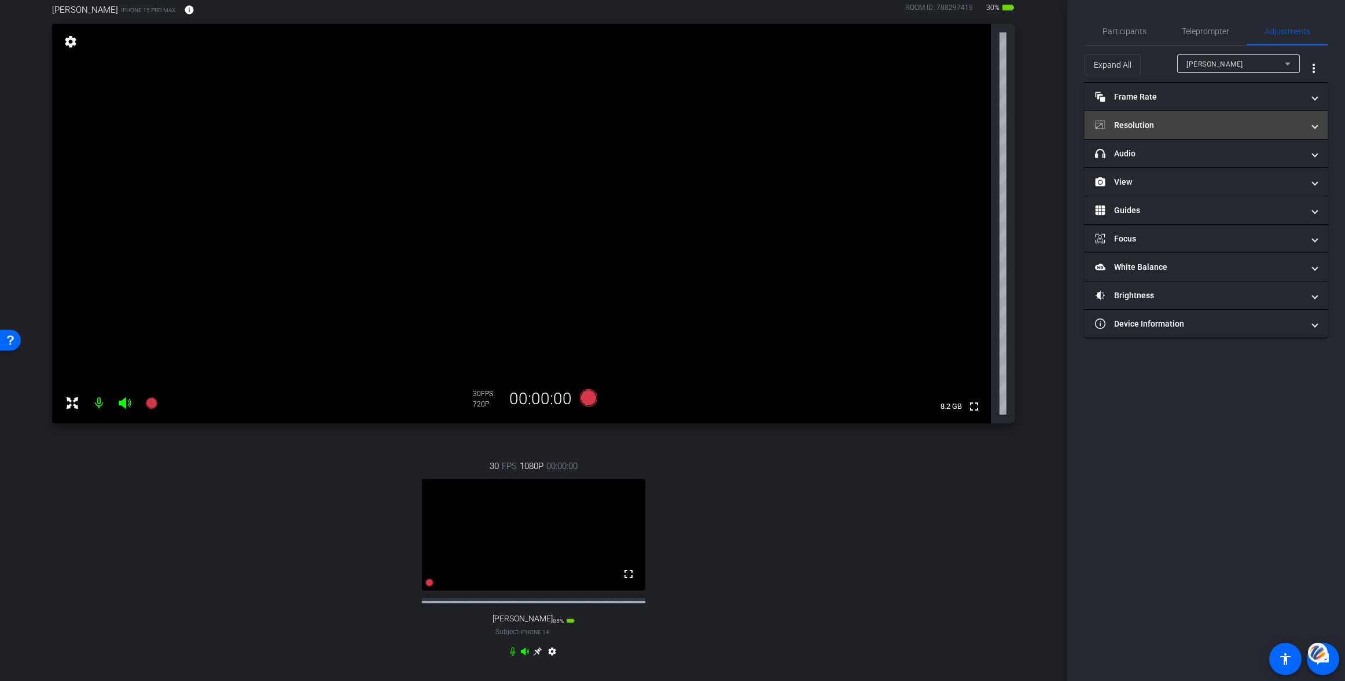
click at [1138, 119] on mat-panel-title "Resolution" at bounding box center [1199, 125] width 208 height 12
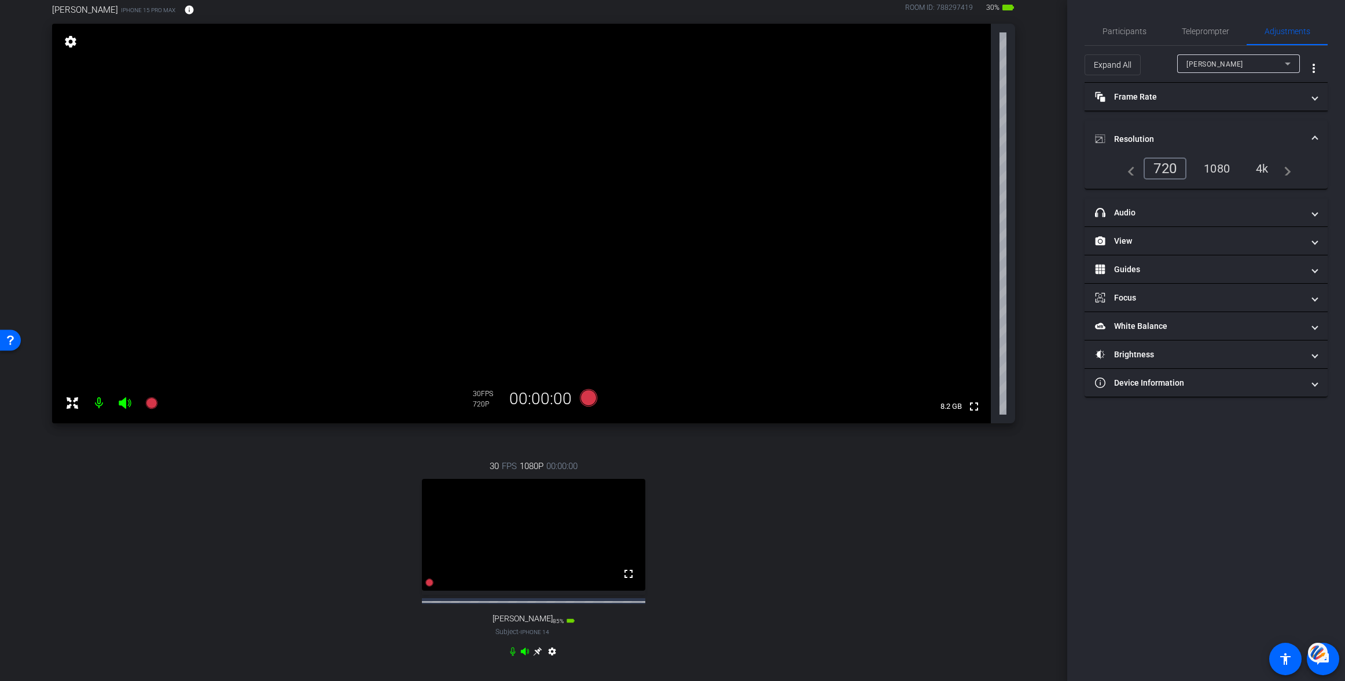
click at [1219, 167] on div "1080" at bounding box center [1216, 169] width 43 height 20
click at [1145, 92] on mat-panel-title "Frame Rate Frame Rate" at bounding box center [1199, 97] width 208 height 12
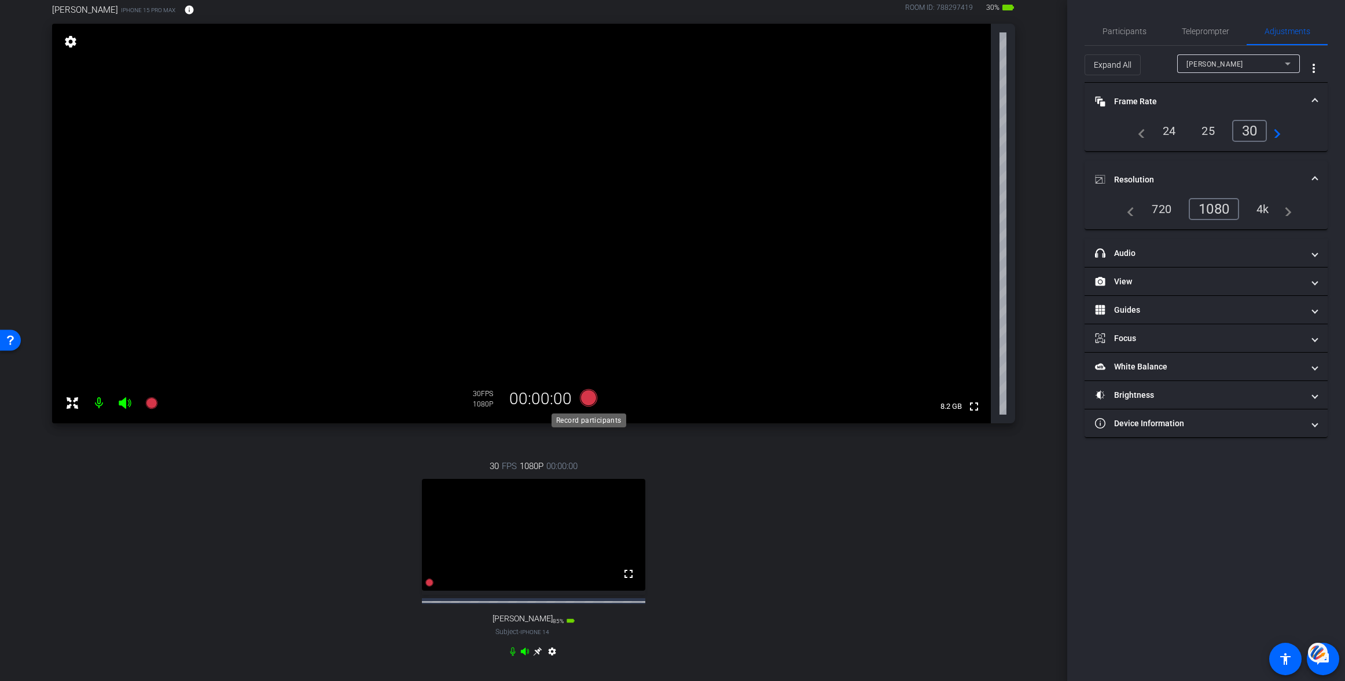
click at [588, 393] on icon at bounding box center [588, 397] width 17 height 17
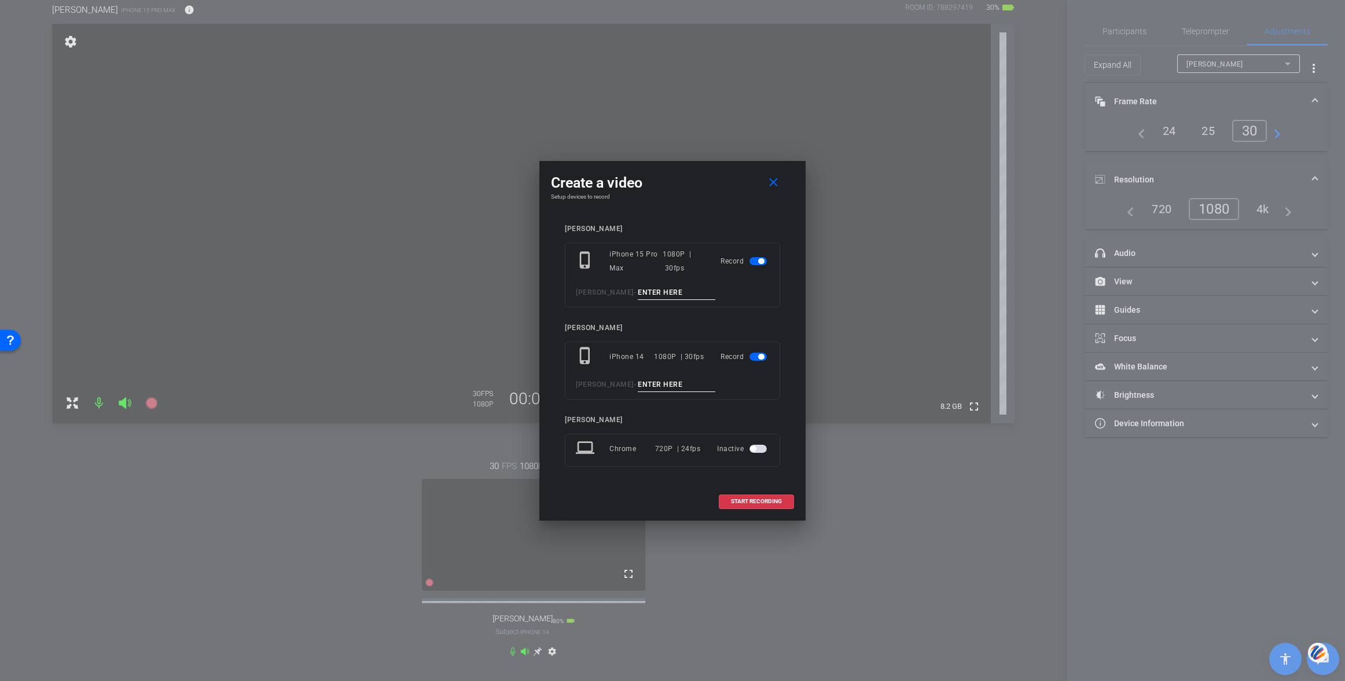
click at [640, 290] on input at bounding box center [677, 292] width 78 height 14
type input "test"
click at [638, 381] on input at bounding box center [677, 384] width 78 height 14
type input "test"
click at [756, 503] on span "START RECORDING" at bounding box center [756, 501] width 51 height 6
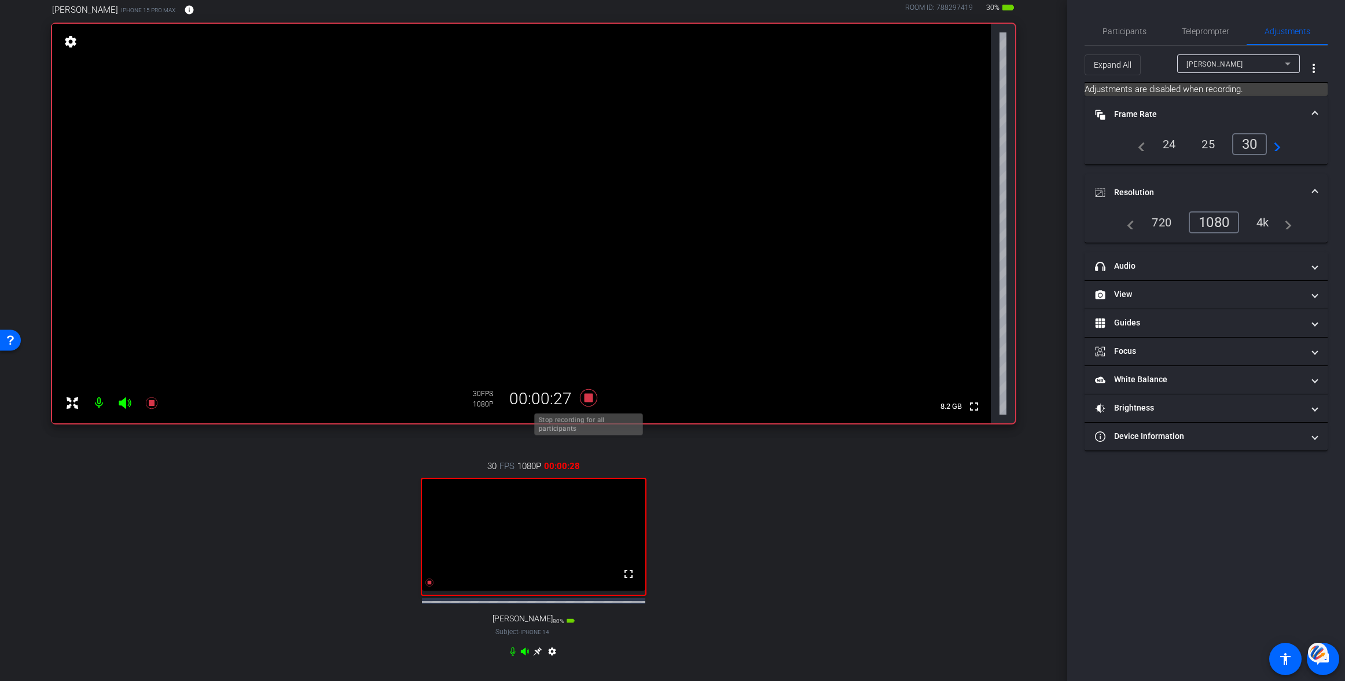
click at [590, 396] on icon at bounding box center [588, 397] width 17 height 17
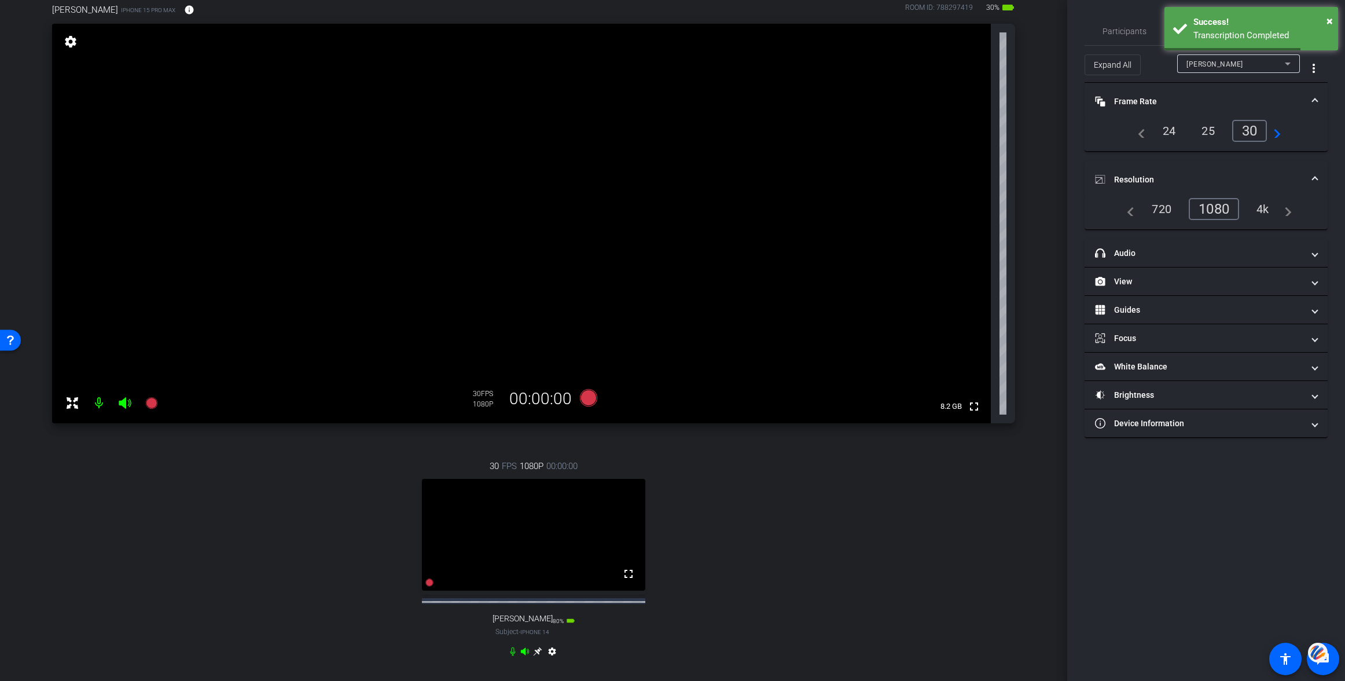
scroll to position [236, 0]
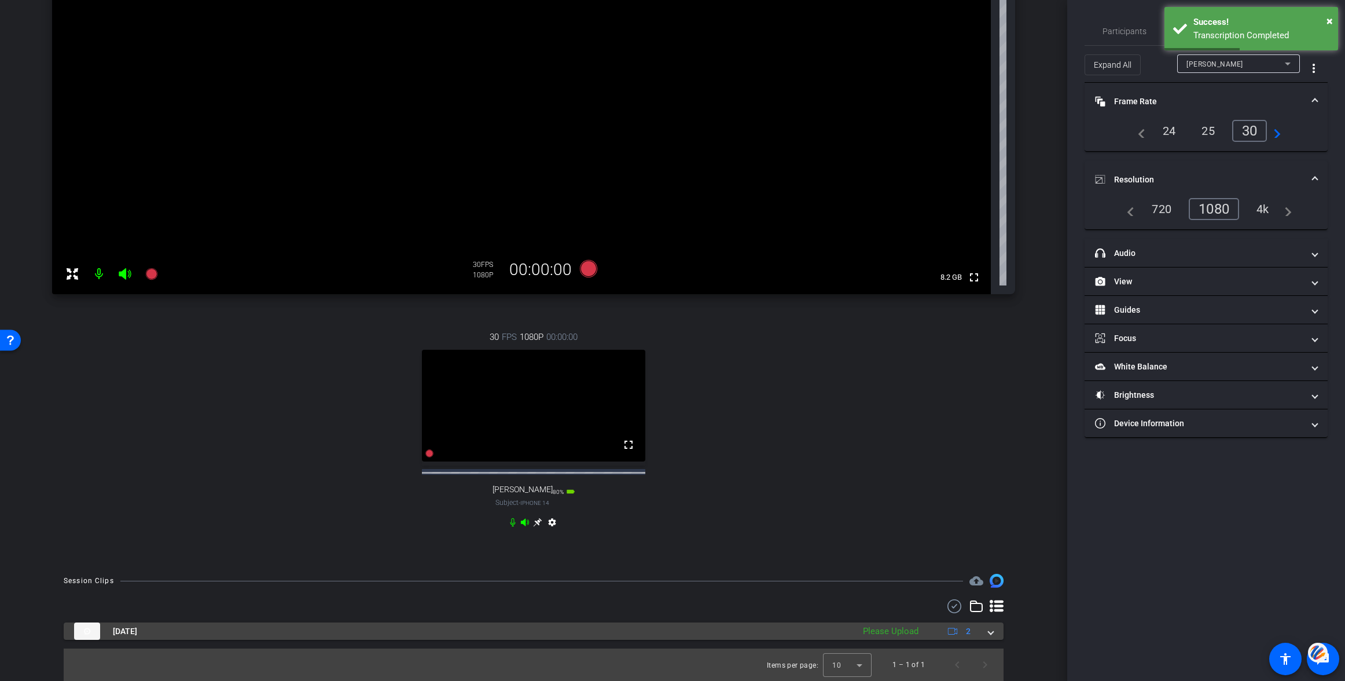
click at [990, 630] on span at bounding box center [990, 631] width 5 height 12
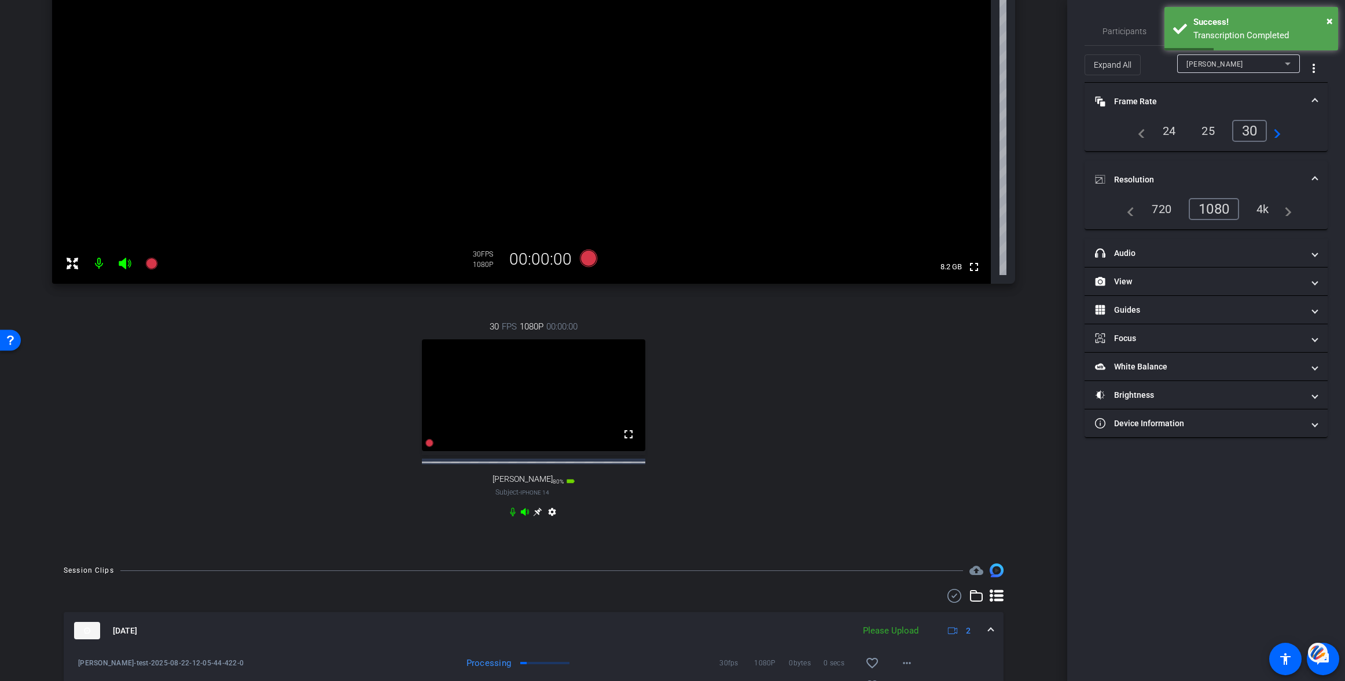
scroll to position [318, 0]
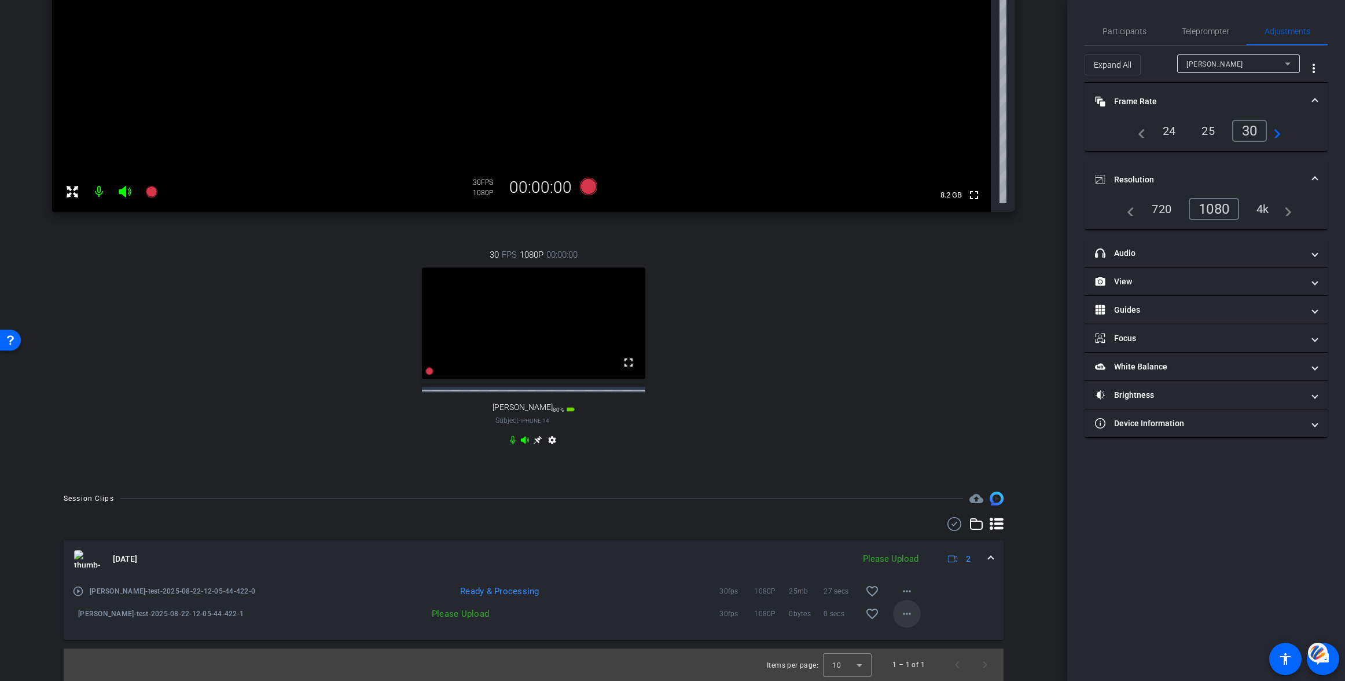
click at [912, 612] on mat-icon "more_horiz" at bounding box center [907, 613] width 14 height 14
click at [918, 632] on span "Upload" at bounding box center [925, 638] width 46 height 14
click at [910, 613] on mat-icon "more_horiz" at bounding box center [907, 613] width 14 height 14
click at [912, 635] on span "Upload" at bounding box center [925, 638] width 46 height 14
click at [909, 612] on mat-icon "more_horiz" at bounding box center [907, 613] width 14 height 14
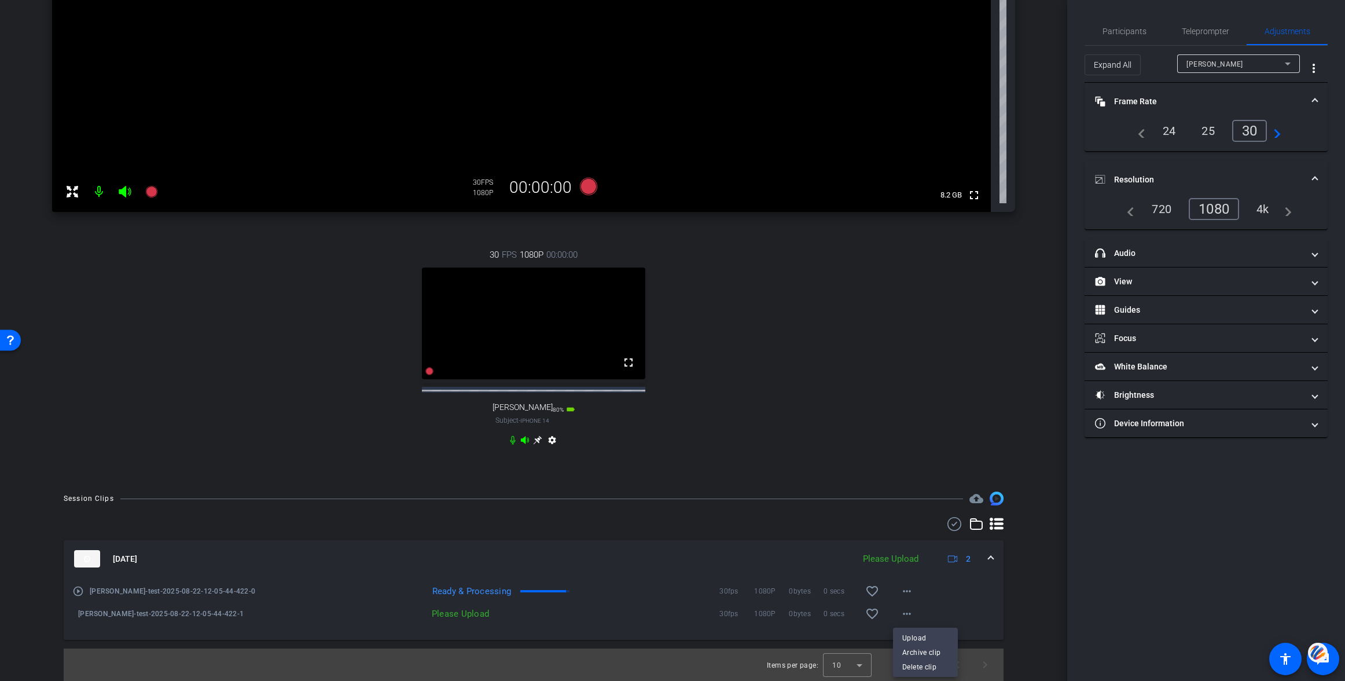
click at [1042, 602] on div at bounding box center [672, 340] width 1345 height 681
click at [147, 610] on span "Tiffany-test-2025-08-22-12-05-44-422-1" at bounding box center [195, 614] width 234 height 12
click at [1044, 515] on div "arrow_back Christin and Tiffany Back to project Send invite account_box grid_on…" at bounding box center [533, 340] width 1067 height 681
click at [537, 436] on icon at bounding box center [537, 439] width 9 height 9
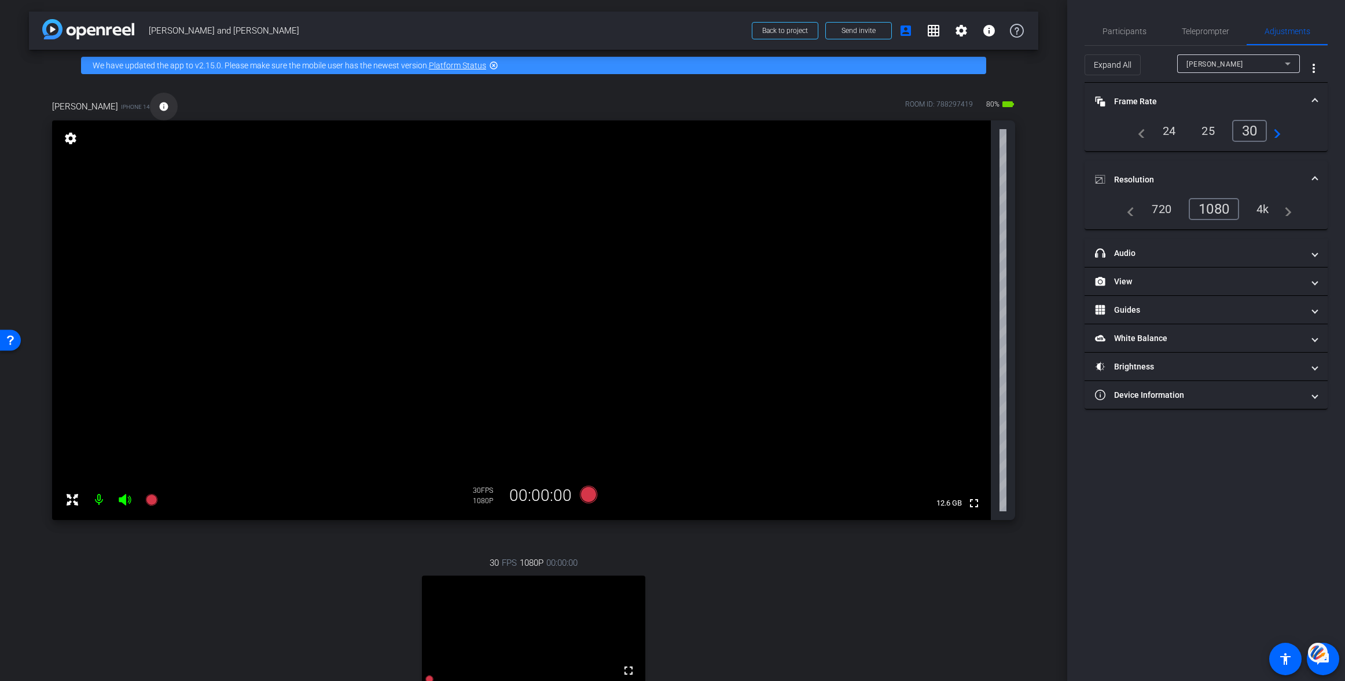
click at [159, 107] on mat-icon "info" at bounding box center [164, 106] width 10 height 10
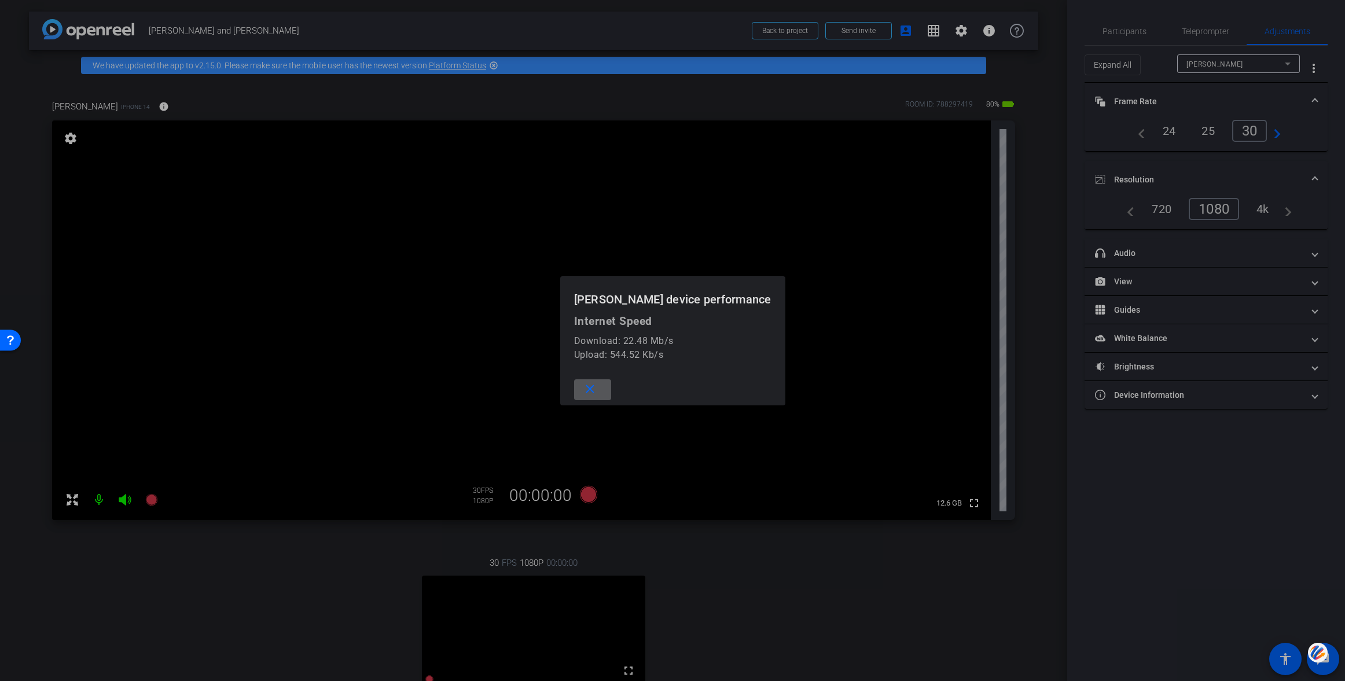
click at [597, 385] on mat-icon "close" at bounding box center [590, 389] width 14 height 14
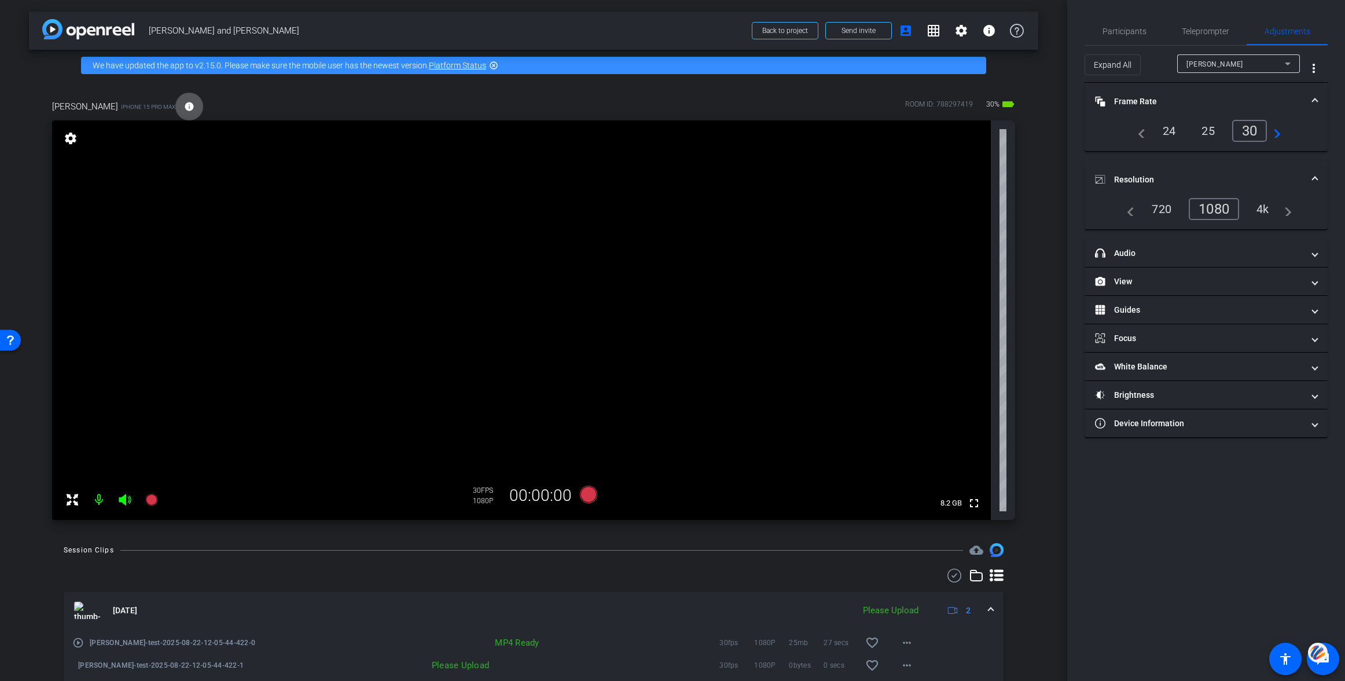
scroll to position [52, 0]
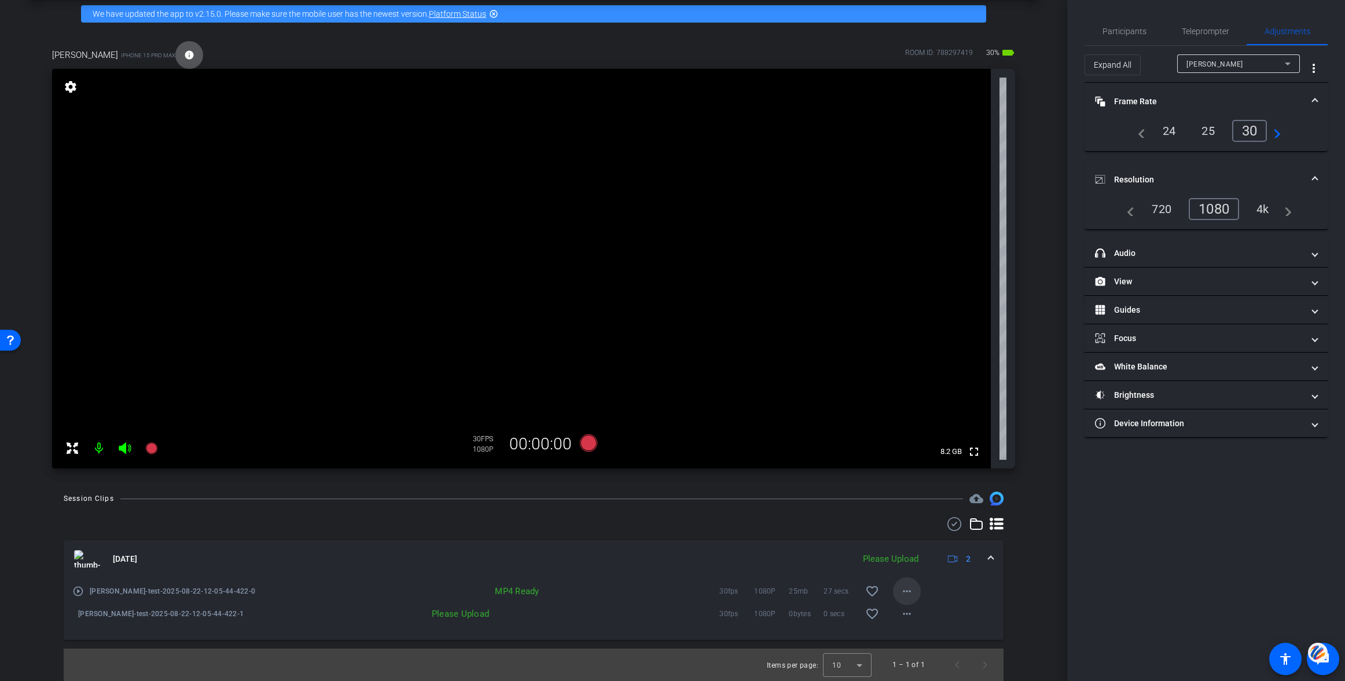
click at [907, 588] on mat-icon "more_horiz" at bounding box center [907, 591] width 14 height 14
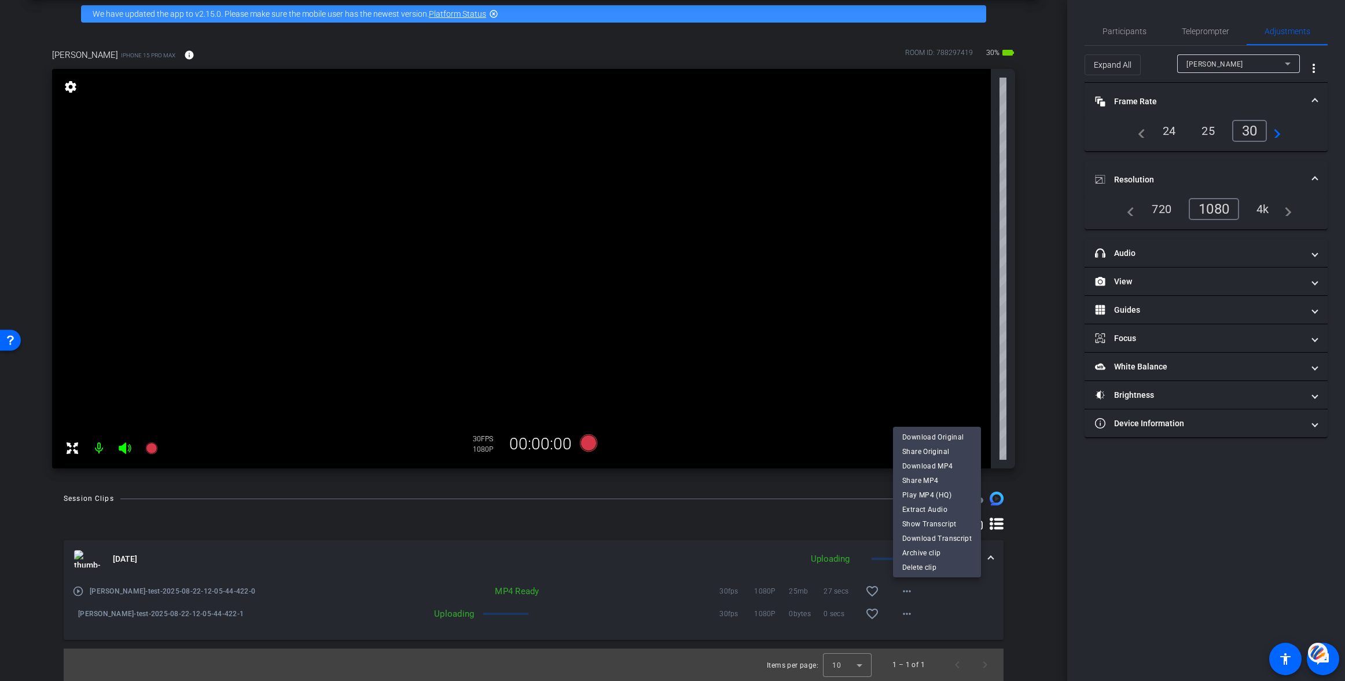
click at [710, 568] on div at bounding box center [672, 340] width 1345 height 681
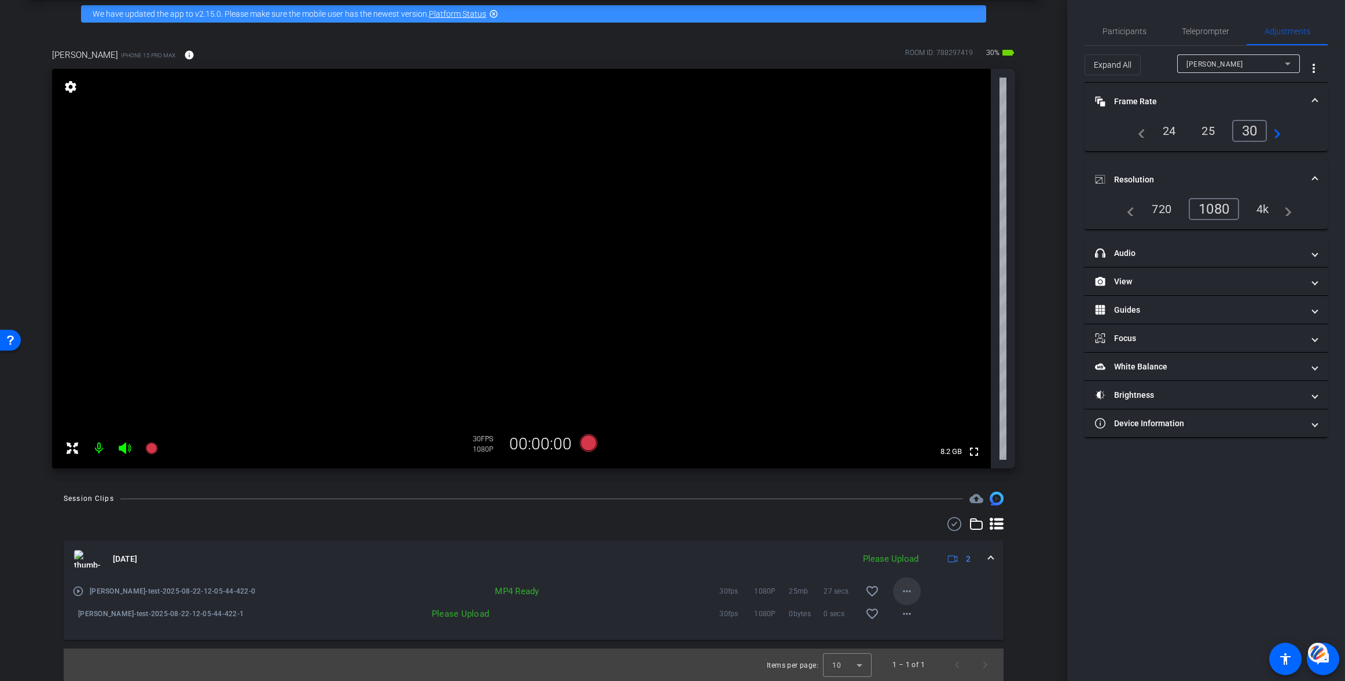
click at [911, 590] on mat-icon "more_horiz" at bounding box center [907, 591] width 14 height 14
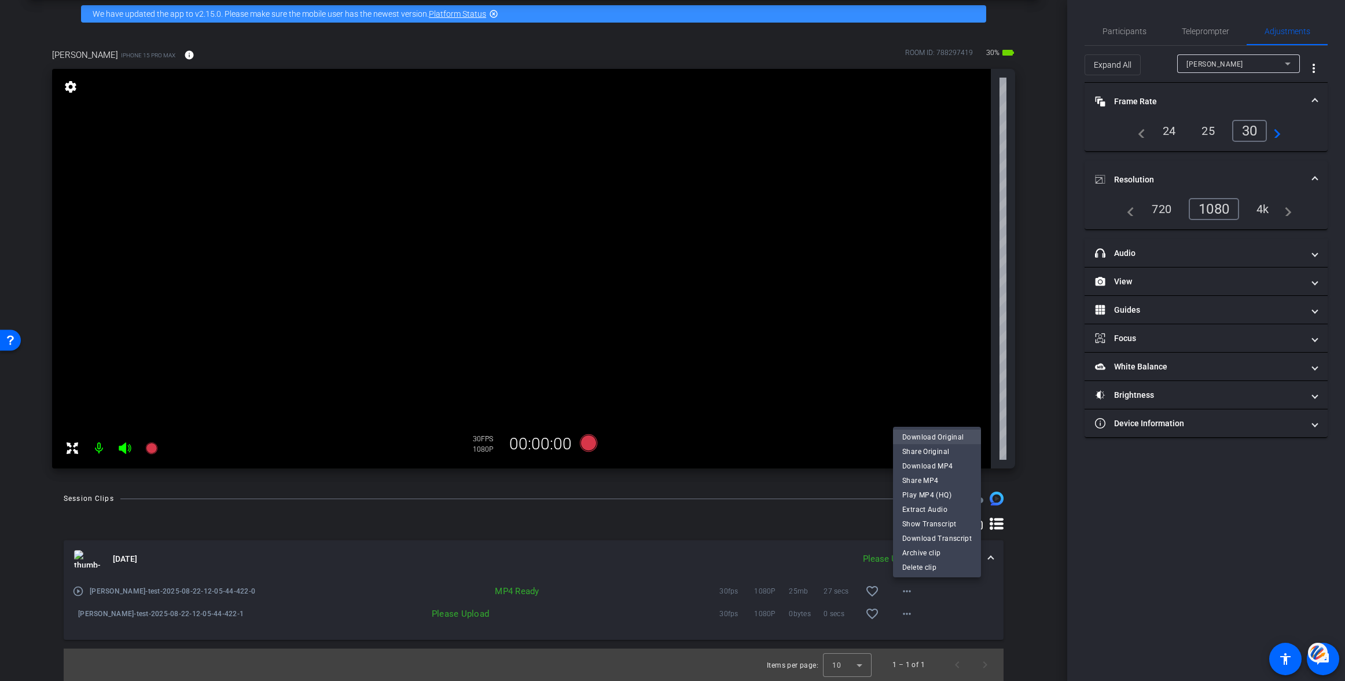
click at [926, 436] on span "Download Original" at bounding box center [936, 437] width 69 height 14
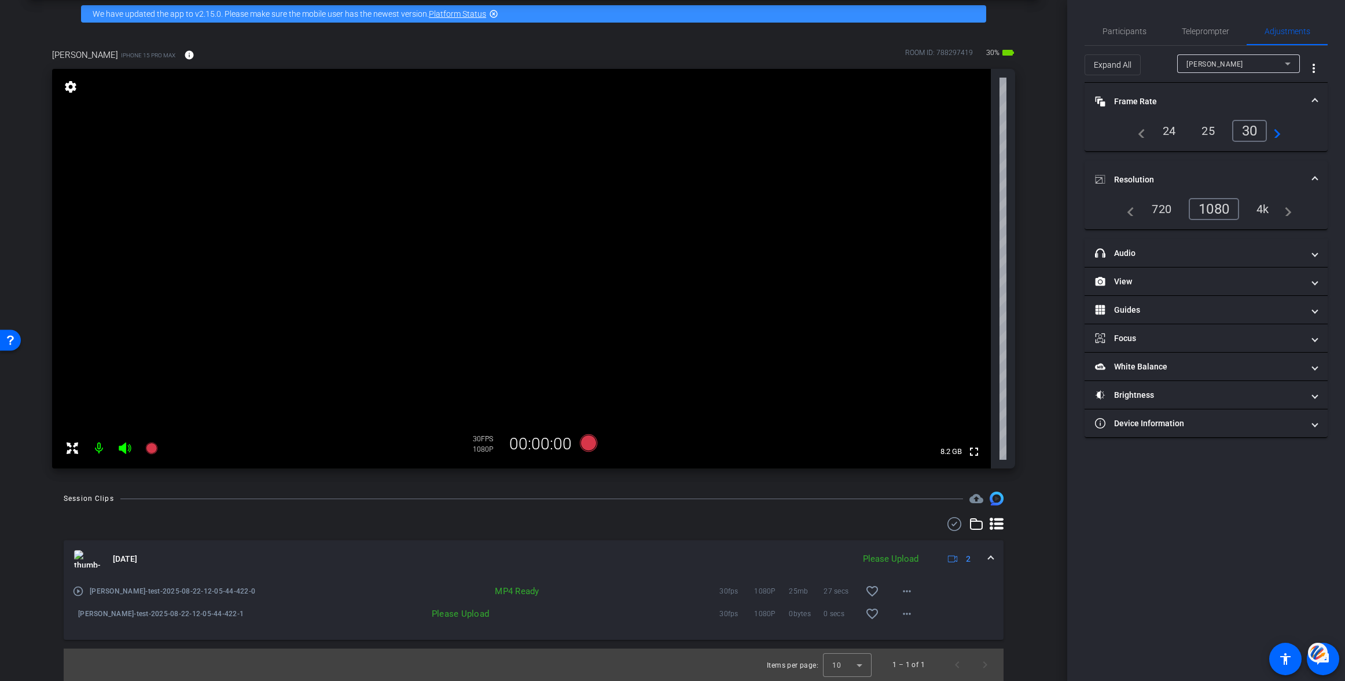
scroll to position [46, 0]
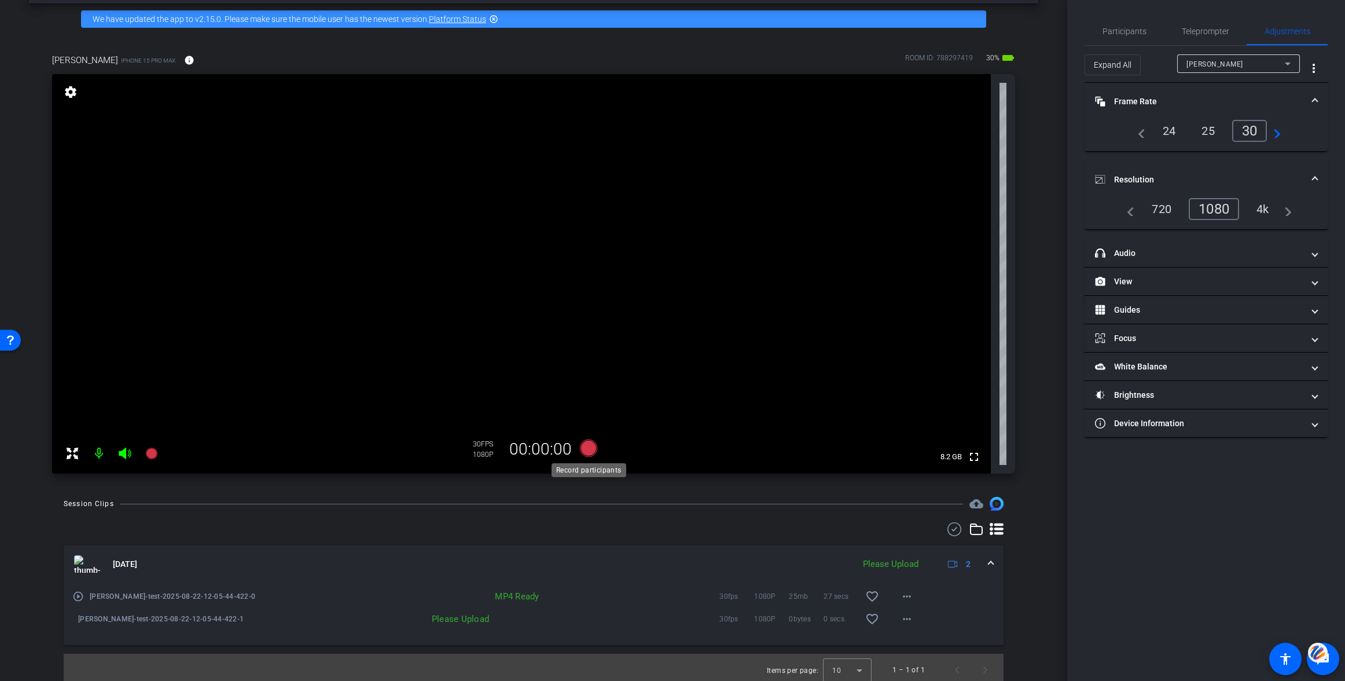
click at [589, 444] on icon at bounding box center [588, 447] width 17 height 17
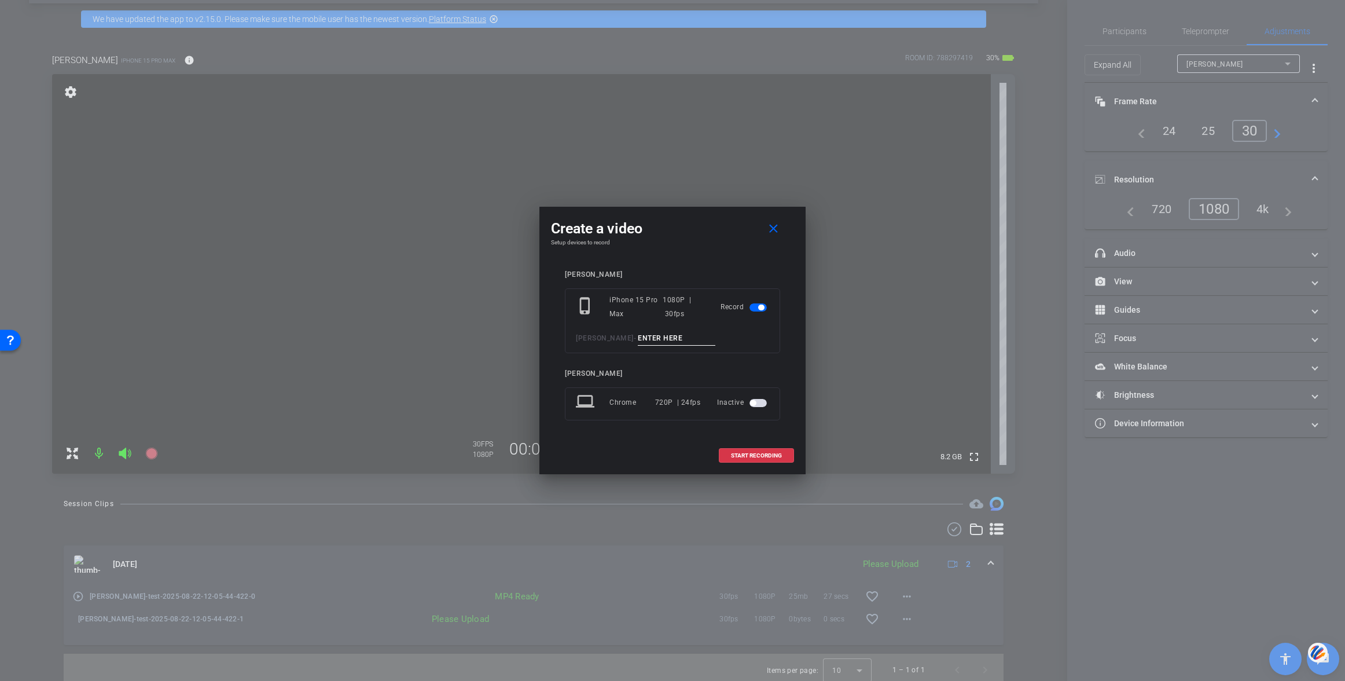
click at [638, 340] on input at bounding box center [677, 338] width 78 height 14
type input "test 2"
click at [756, 455] on span "START RECORDING" at bounding box center [756, 456] width 51 height 6
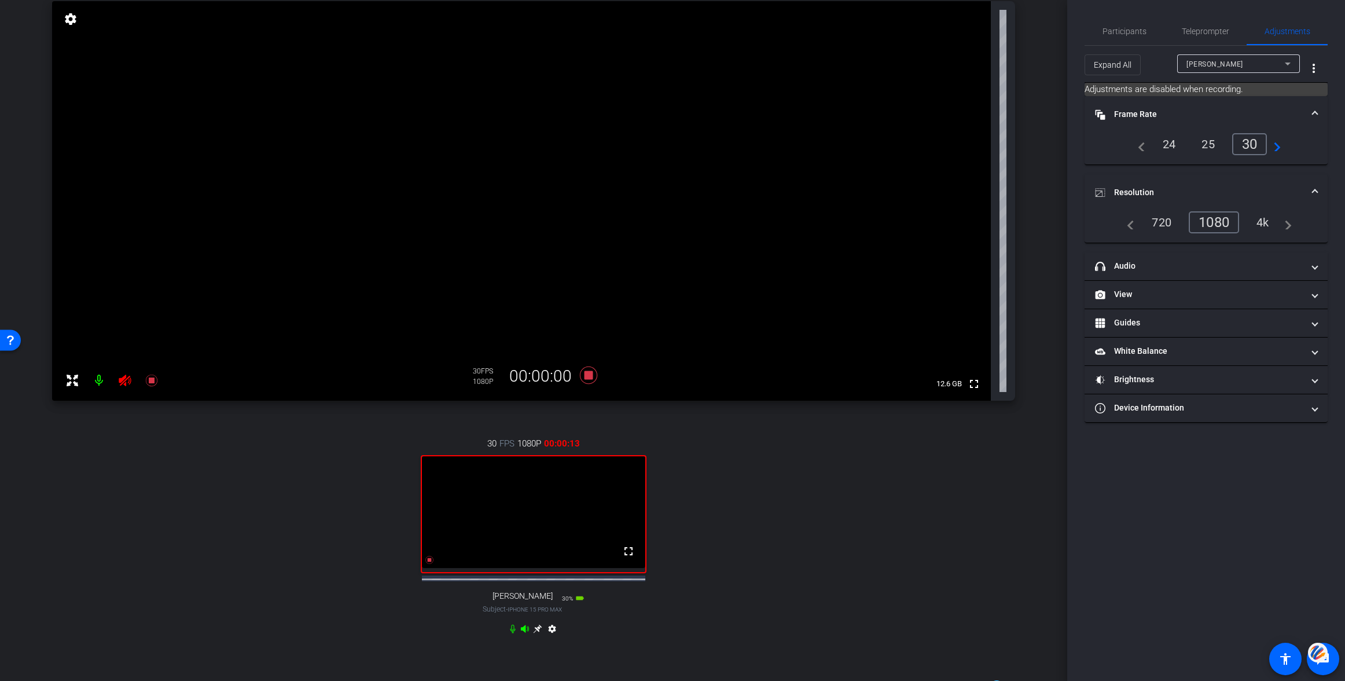
scroll to position [120, 0]
click at [536, 632] on icon at bounding box center [537, 628] width 9 height 9
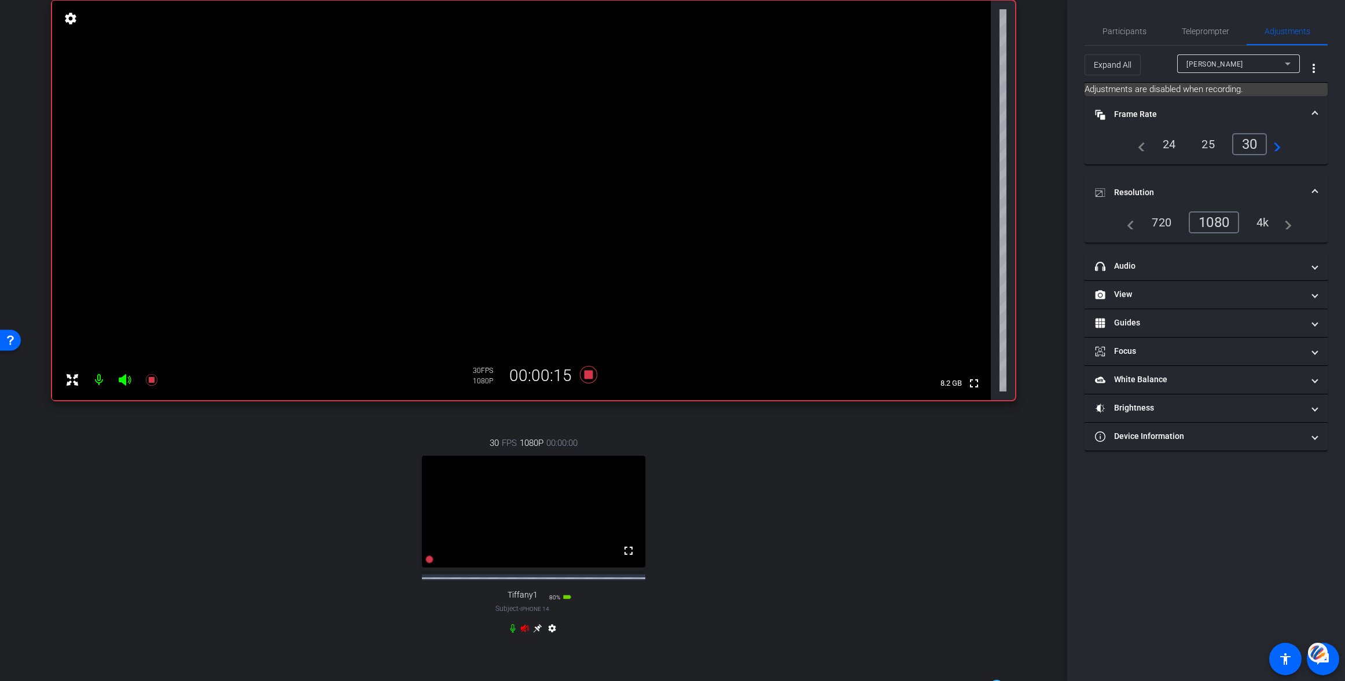
scroll to position [120, 0]
click at [588, 374] on icon at bounding box center [588, 373] width 17 height 17
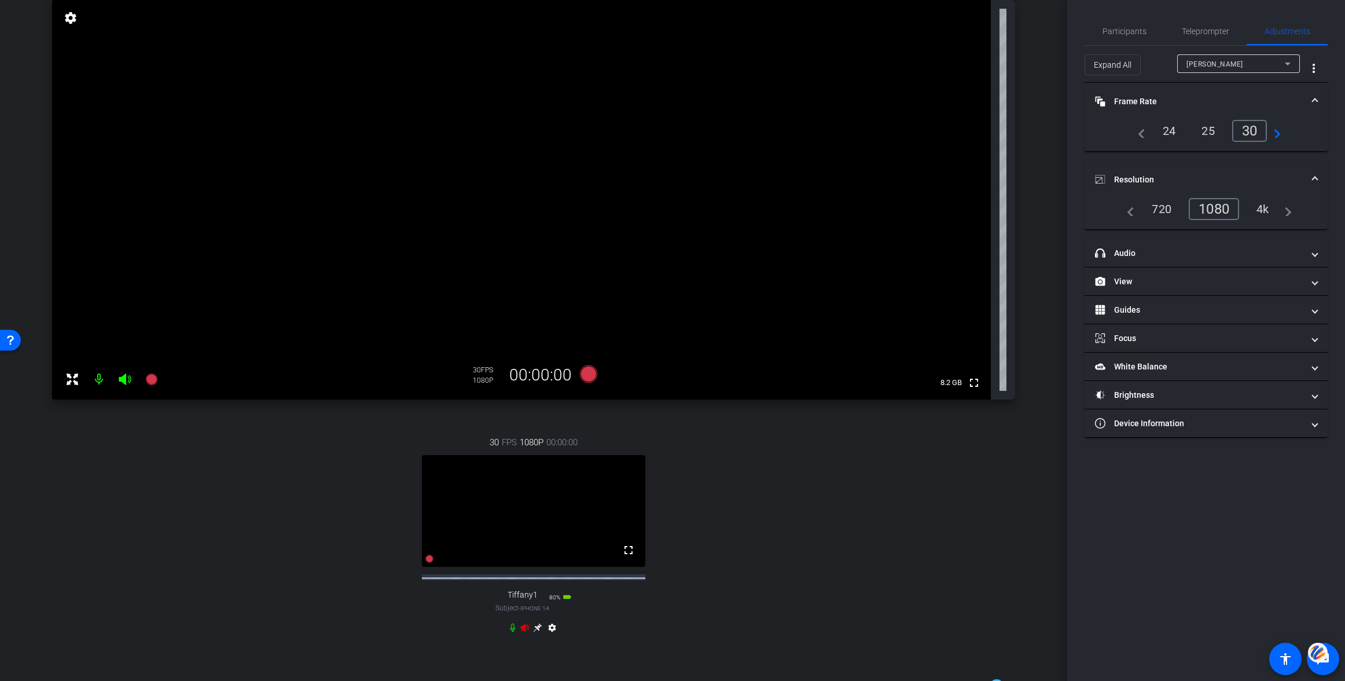
scroll to position [120, 0]
click at [524, 632] on icon at bounding box center [524, 627] width 9 height 9
click at [538, 632] on icon at bounding box center [537, 628] width 9 height 9
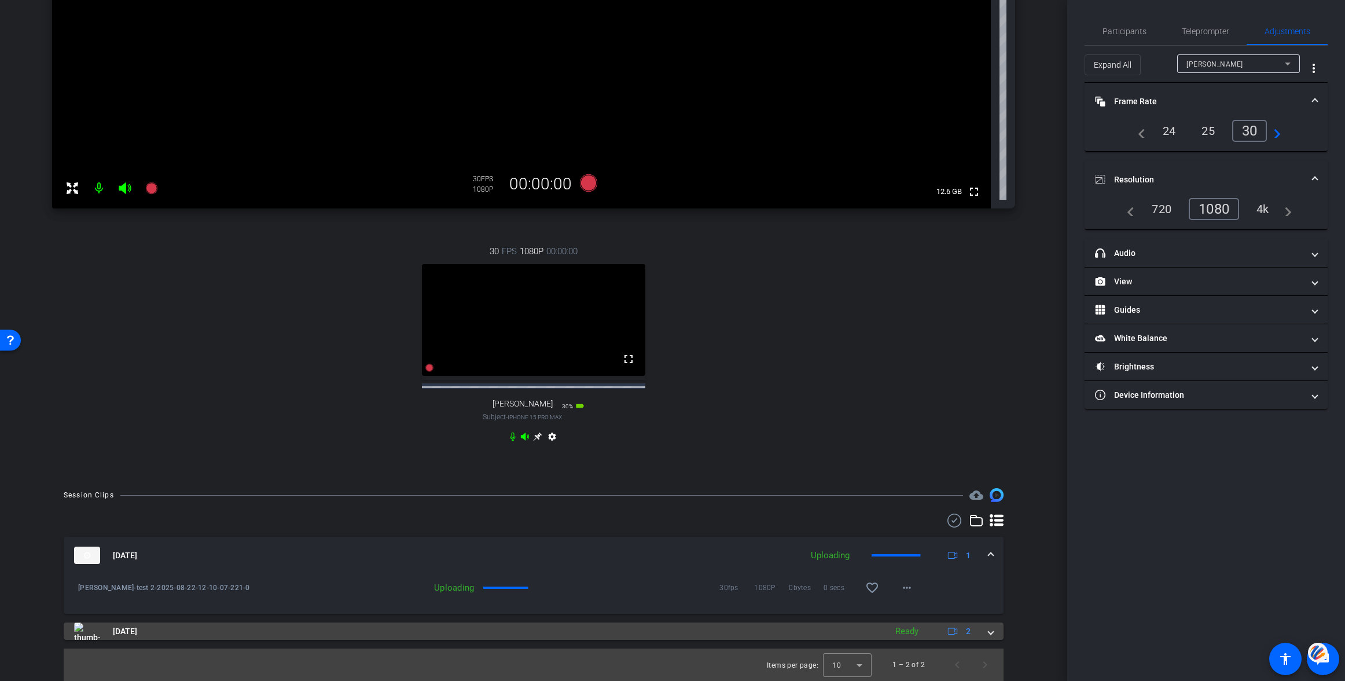
scroll to position [310, 0]
click at [990, 639] on span at bounding box center [990, 633] width 5 height 12
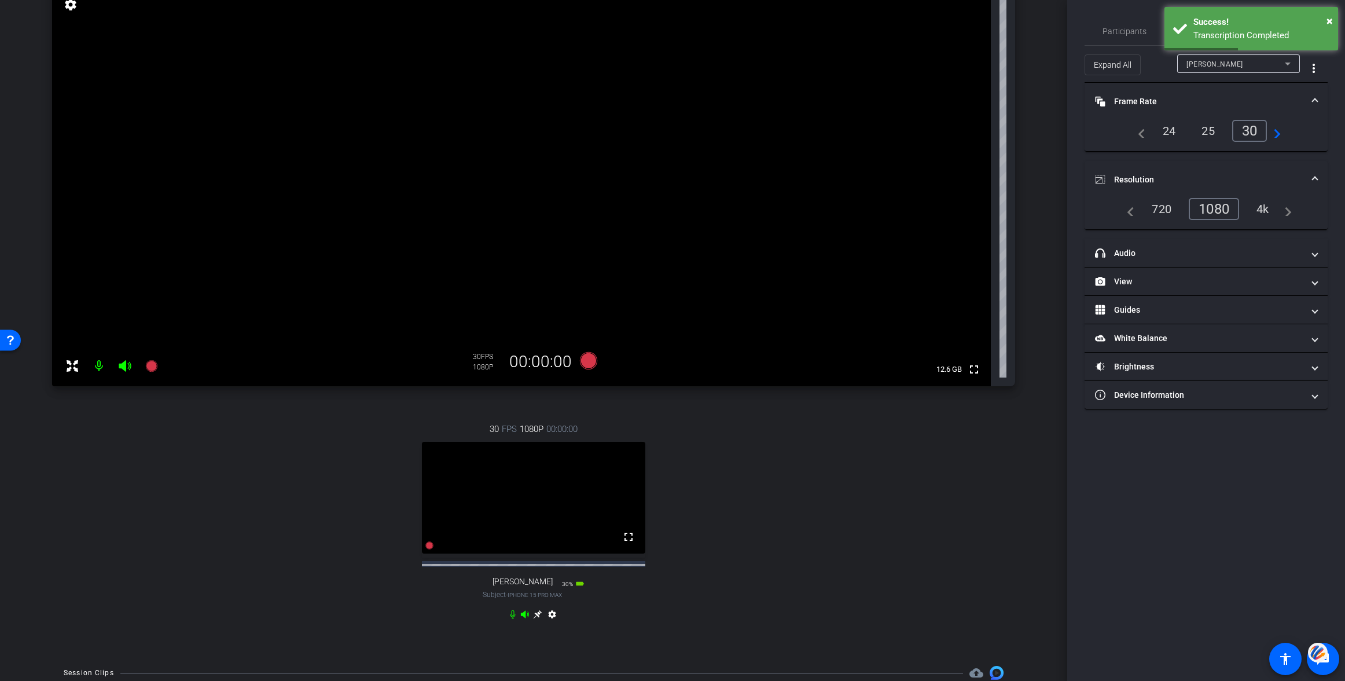
scroll to position [133, 0]
click at [590, 363] on icon at bounding box center [588, 361] width 17 height 17
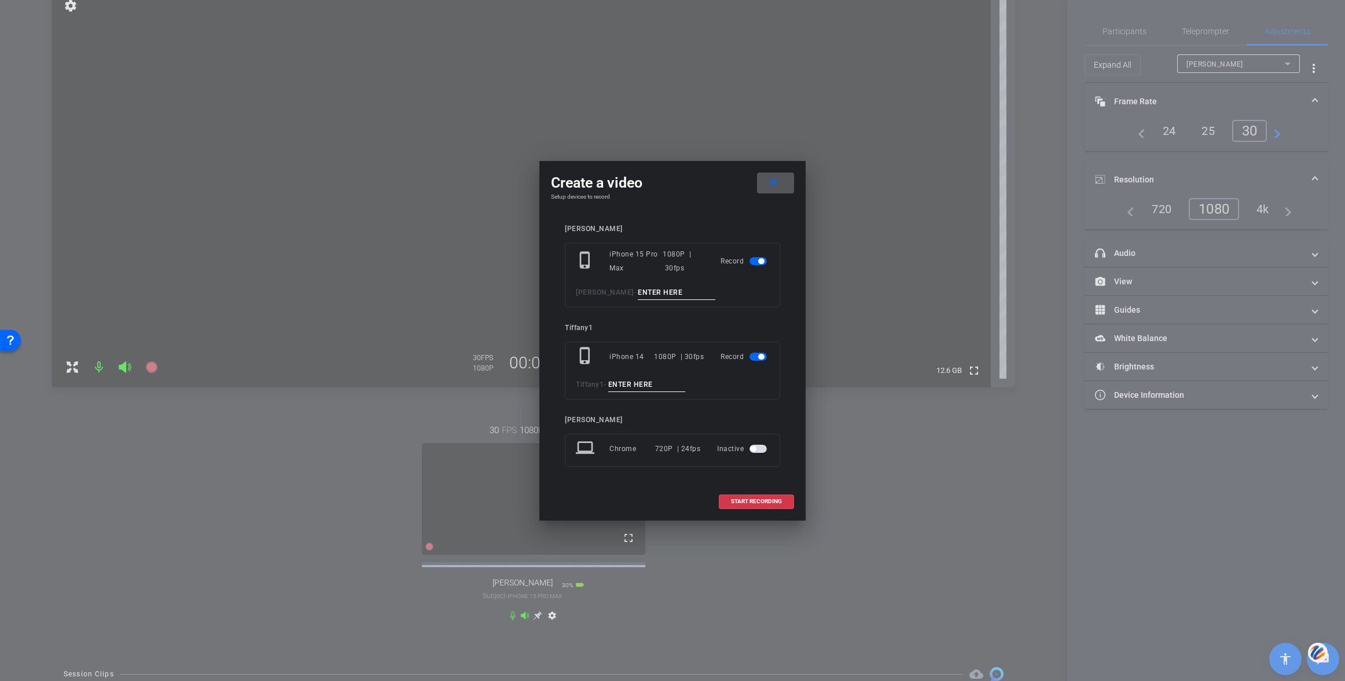
click at [634, 384] on input at bounding box center [647, 384] width 78 height 14
type input "test 2"
click at [638, 288] on input at bounding box center [677, 292] width 78 height 14
type input "test 3"
click at [756, 501] on span "START RECORDING" at bounding box center [756, 501] width 51 height 6
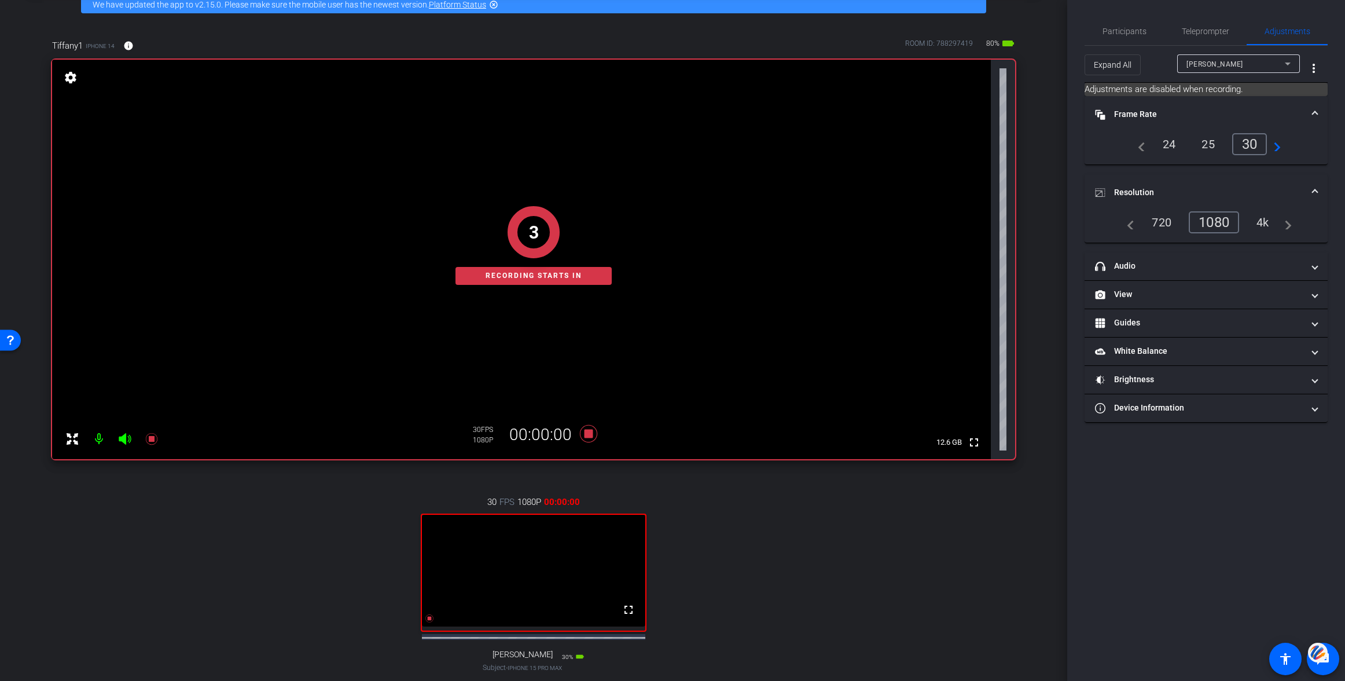
scroll to position [60, 0]
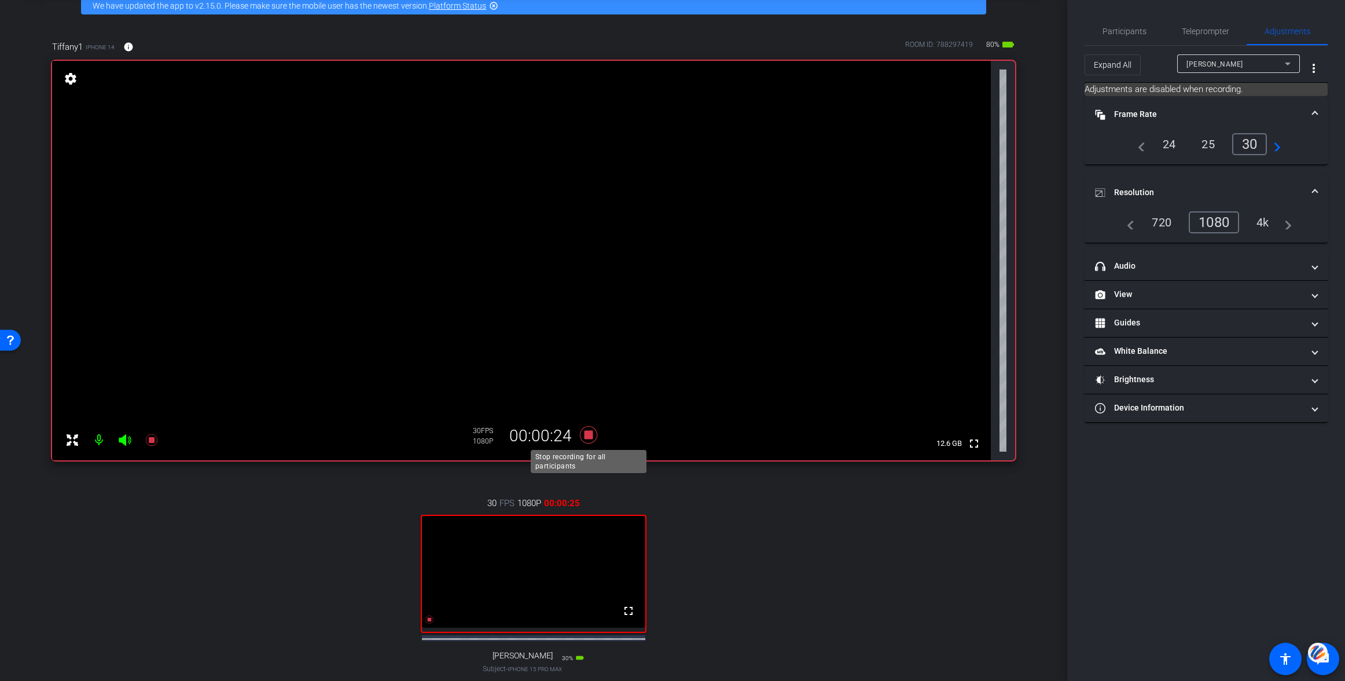
click at [588, 434] on icon at bounding box center [588, 434] width 17 height 17
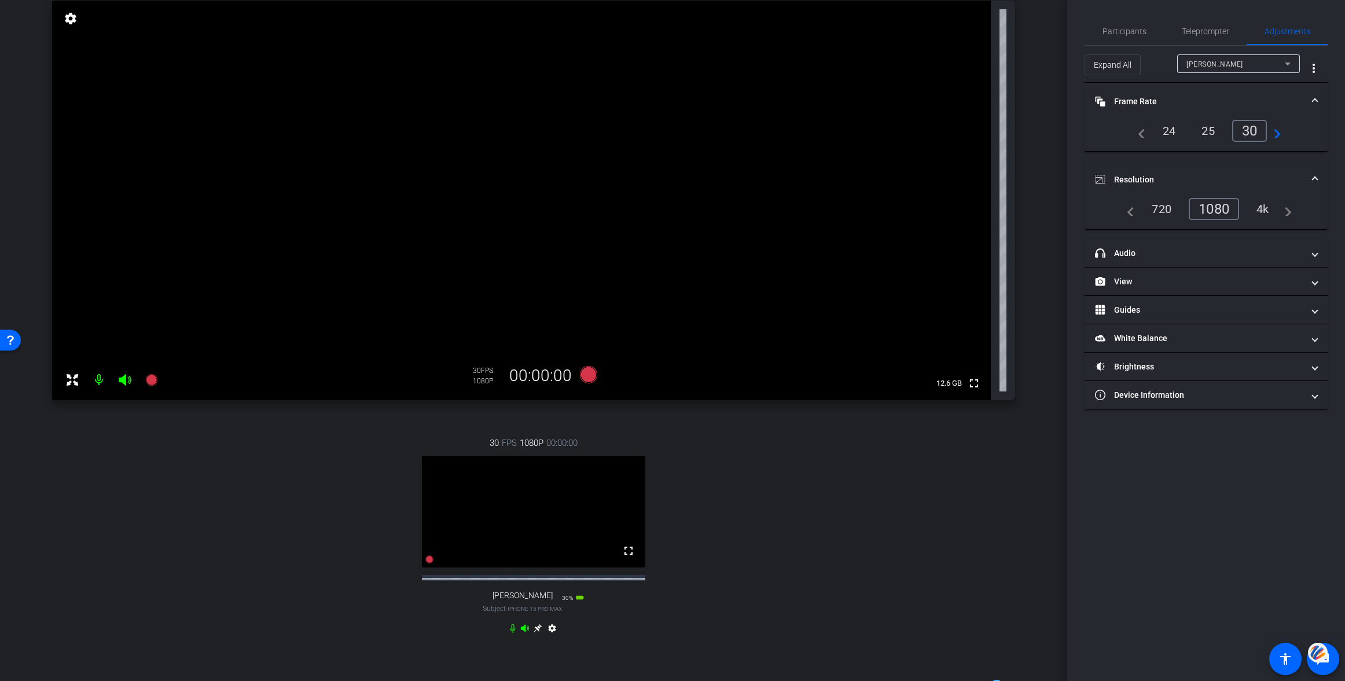
scroll to position [94, 0]
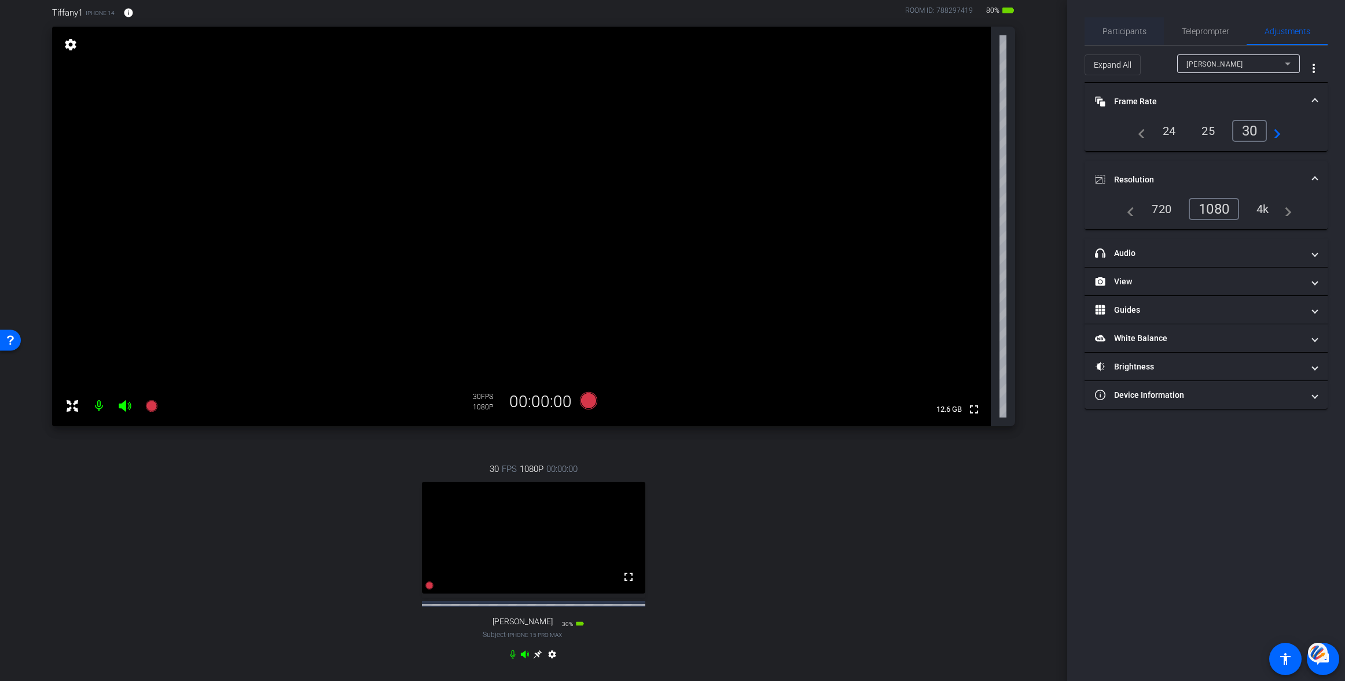
click at [1128, 30] on span "Participants" at bounding box center [1124, 31] width 44 height 8
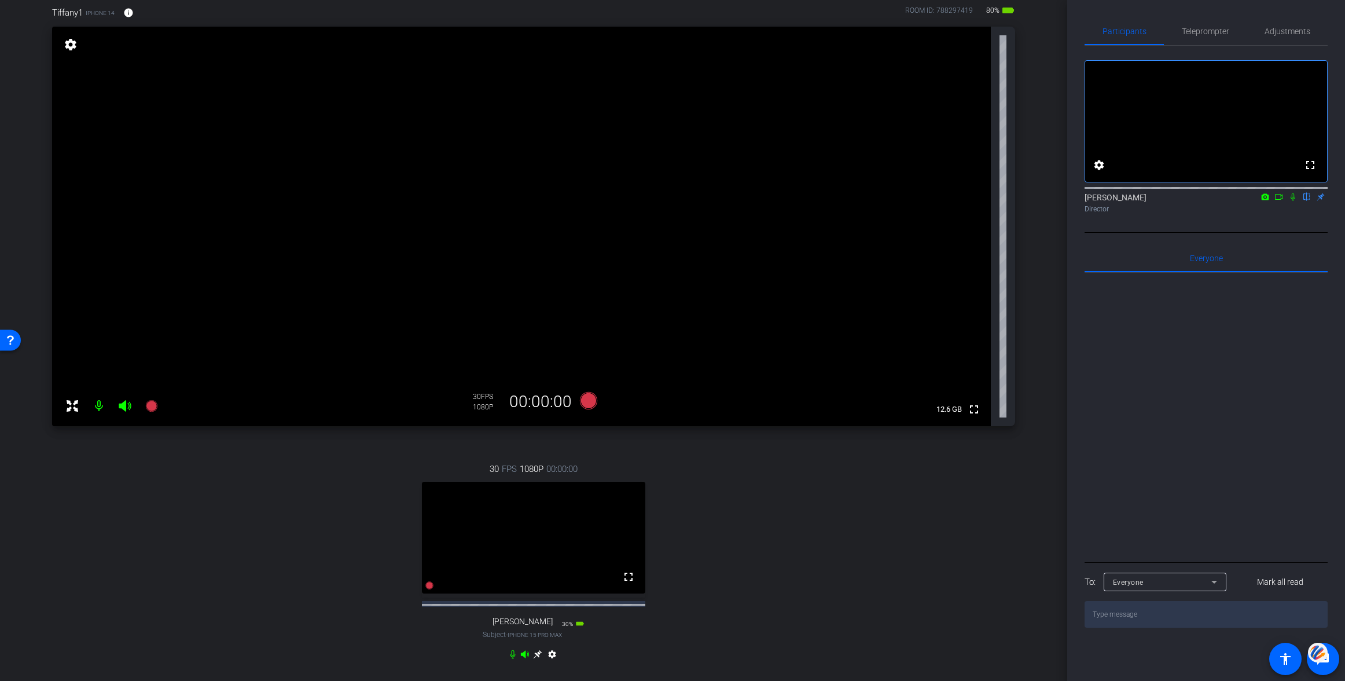
click at [1277, 201] on icon at bounding box center [1278, 197] width 9 height 8
click at [536, 659] on icon at bounding box center [537, 654] width 9 height 9
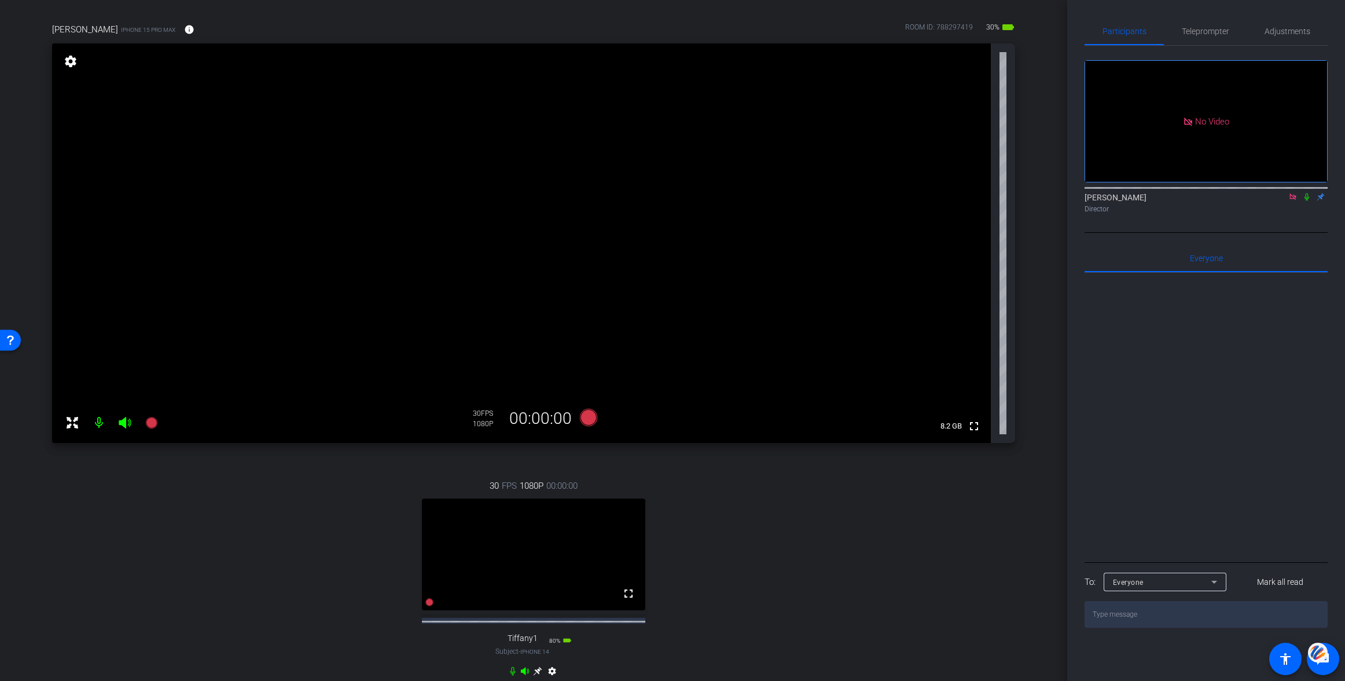
scroll to position [74, 0]
click at [1289, 201] on icon at bounding box center [1292, 197] width 9 height 8
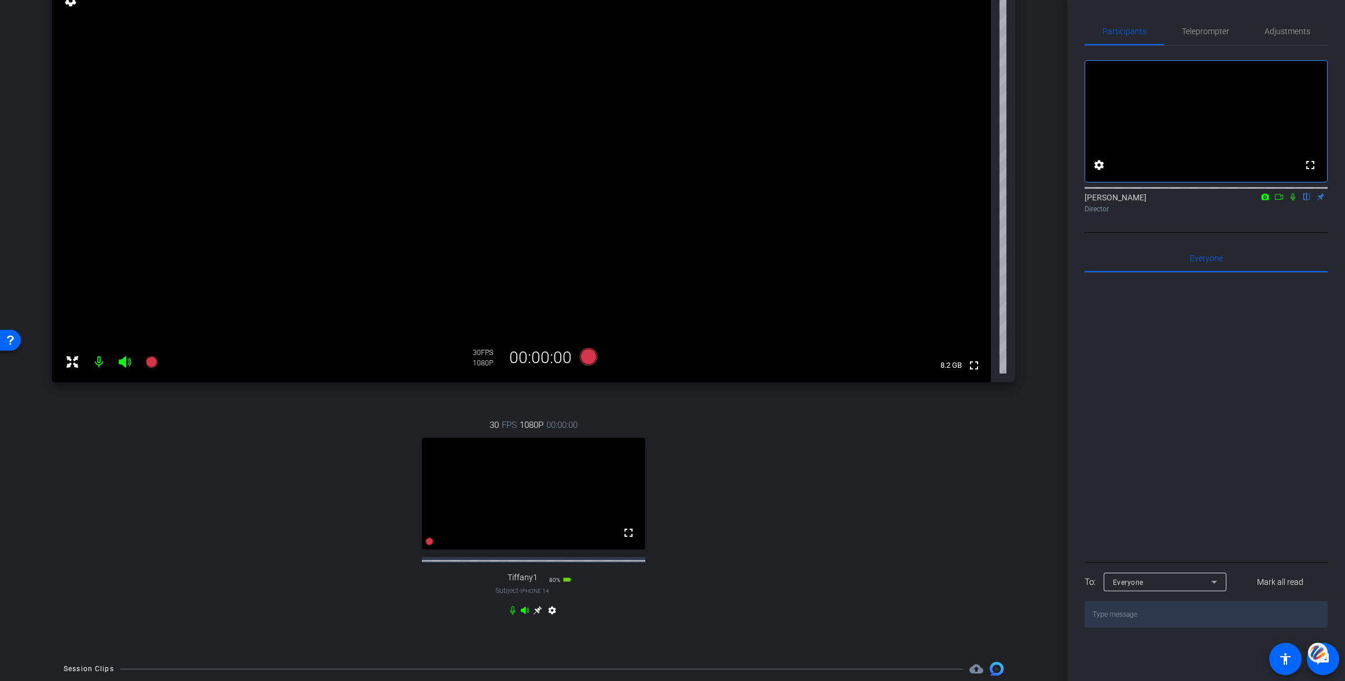
scroll to position [153, 0]
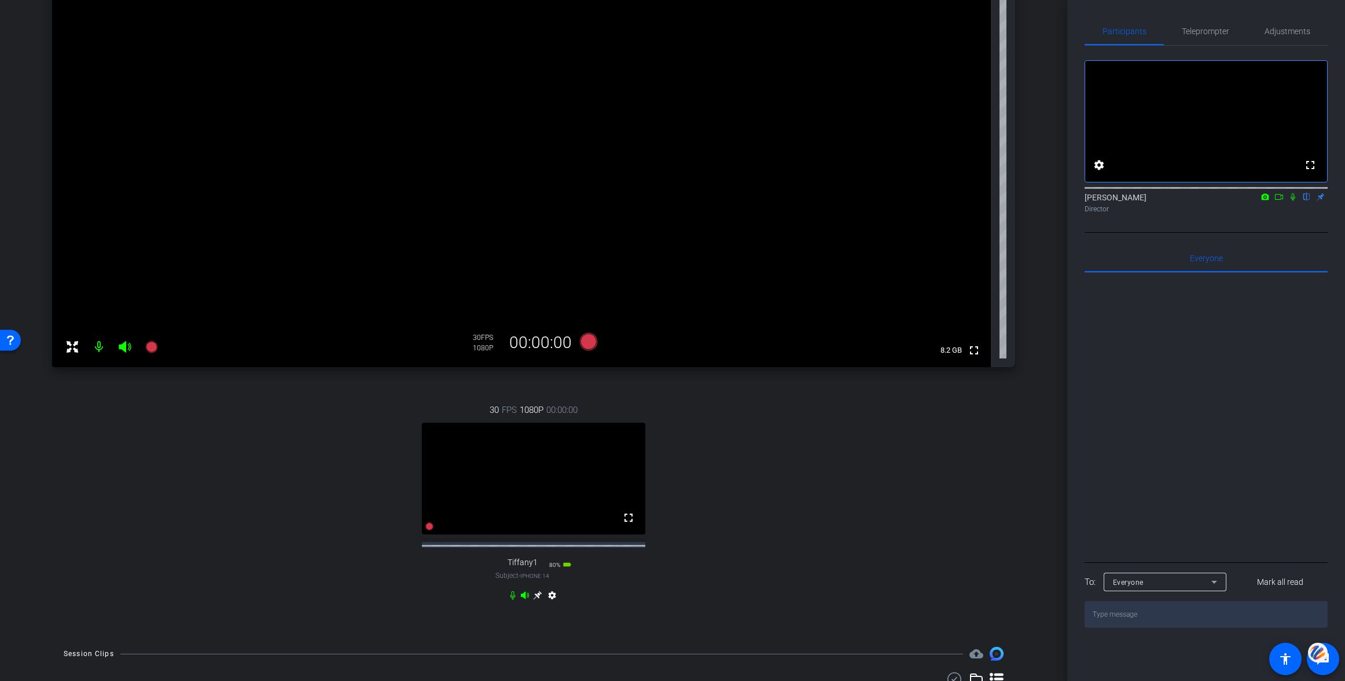
click at [537, 599] on icon at bounding box center [537, 594] width 9 height 9
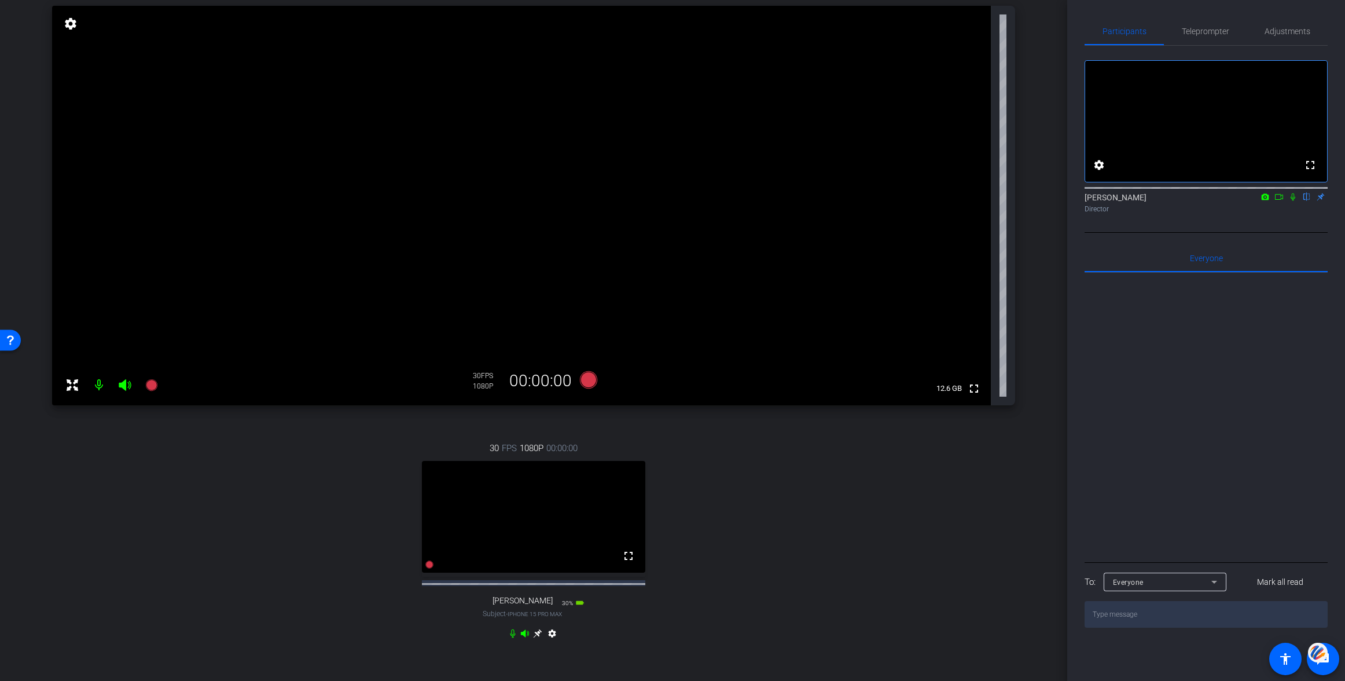
scroll to position [116, 0]
click at [538, 637] on icon at bounding box center [537, 631] width 9 height 9
click at [537, 637] on icon at bounding box center [537, 632] width 9 height 9
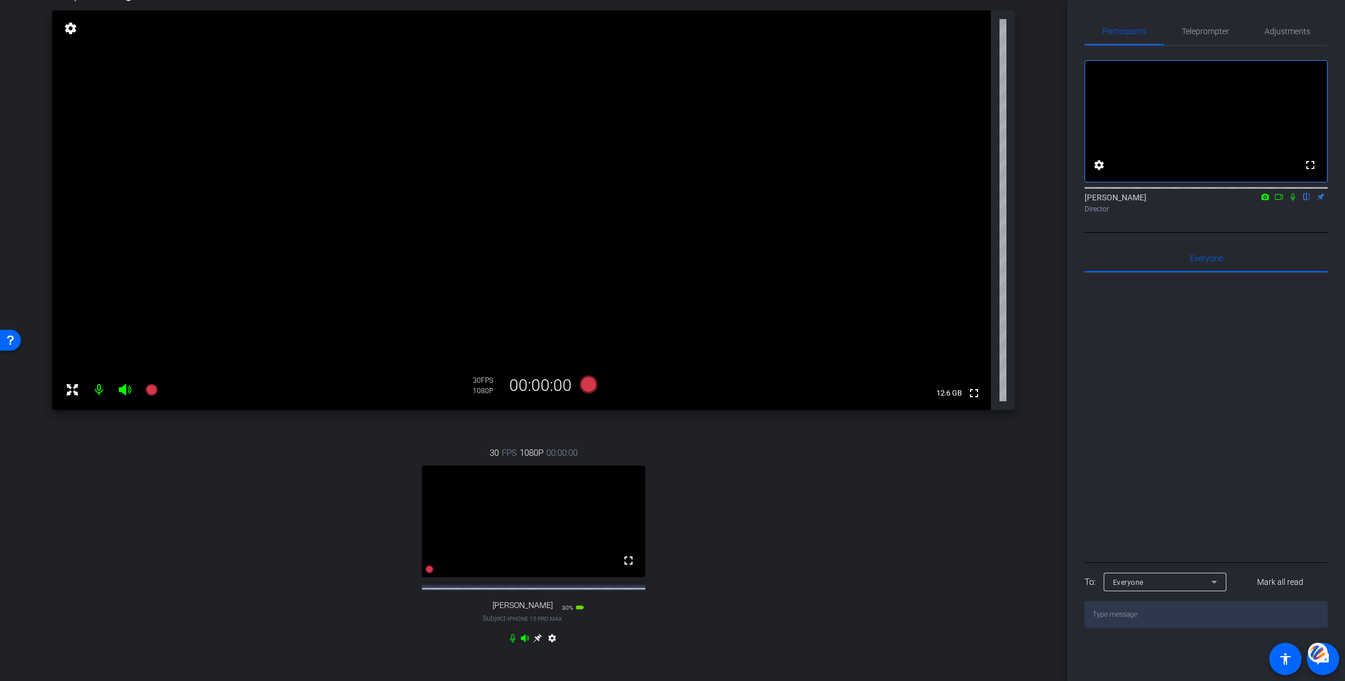
click at [1282, 201] on icon at bounding box center [1278, 197] width 9 height 8
click at [588, 385] on icon at bounding box center [588, 384] width 17 height 17
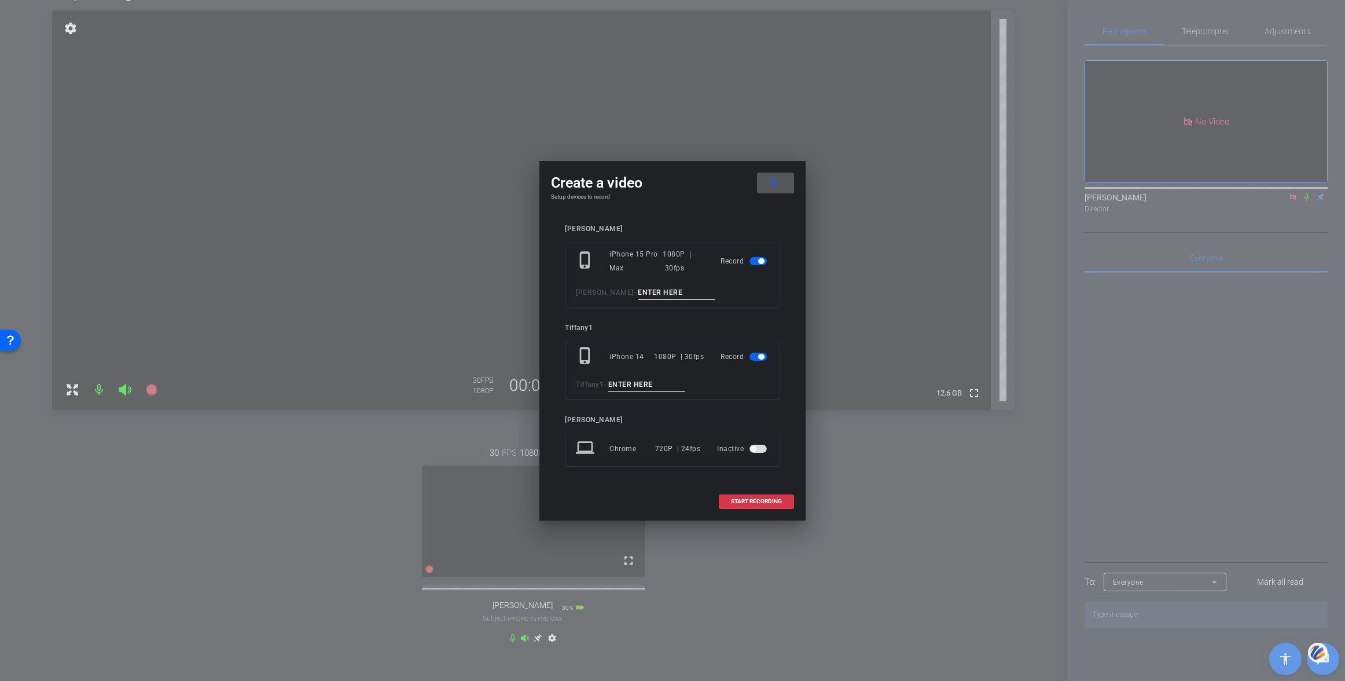
click at [638, 288] on input at bounding box center [677, 292] width 78 height 14
type input "001"
click at [637, 382] on input at bounding box center [647, 384] width 78 height 14
type input "001"
click at [764, 507] on span at bounding box center [756, 501] width 74 height 28
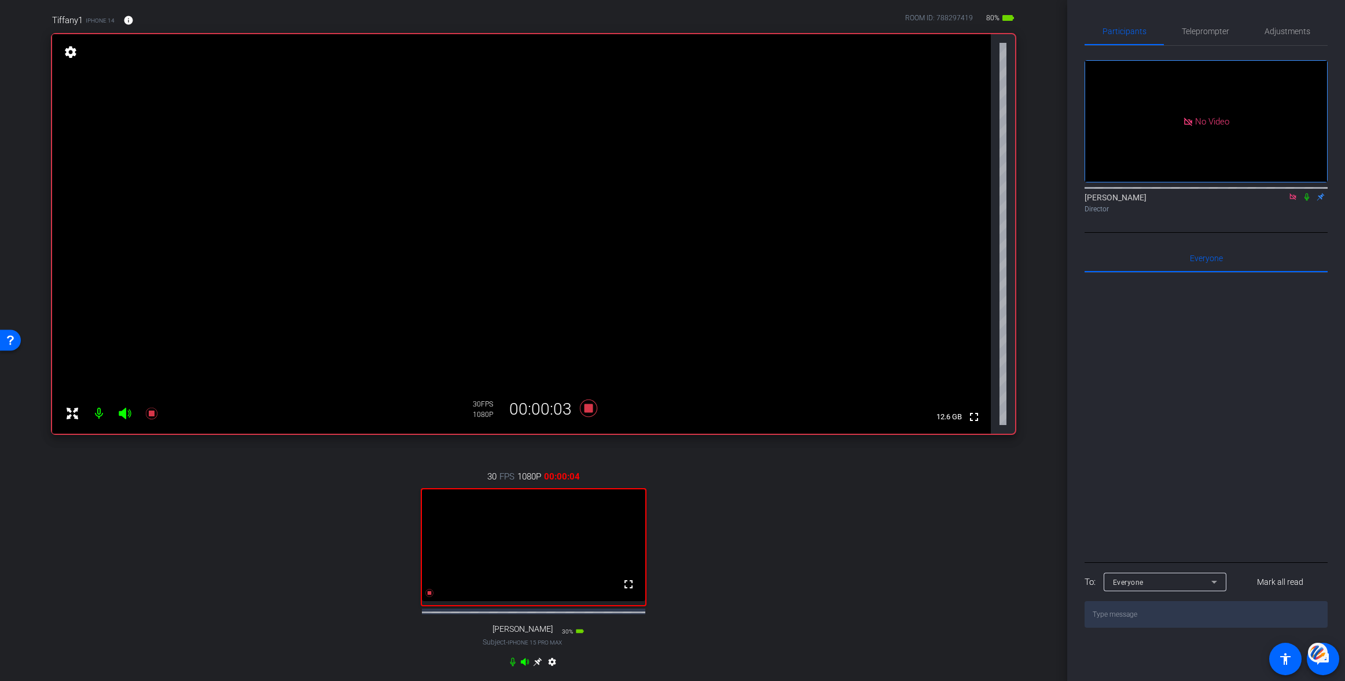
scroll to position [83, 0]
click at [1307, 201] on icon at bounding box center [1306, 197] width 5 height 8
click at [538, 669] on icon at bounding box center [537, 664] width 9 height 9
click at [539, 669] on icon at bounding box center [537, 664] width 9 height 9
click at [536, 669] on icon at bounding box center [537, 664] width 9 height 9
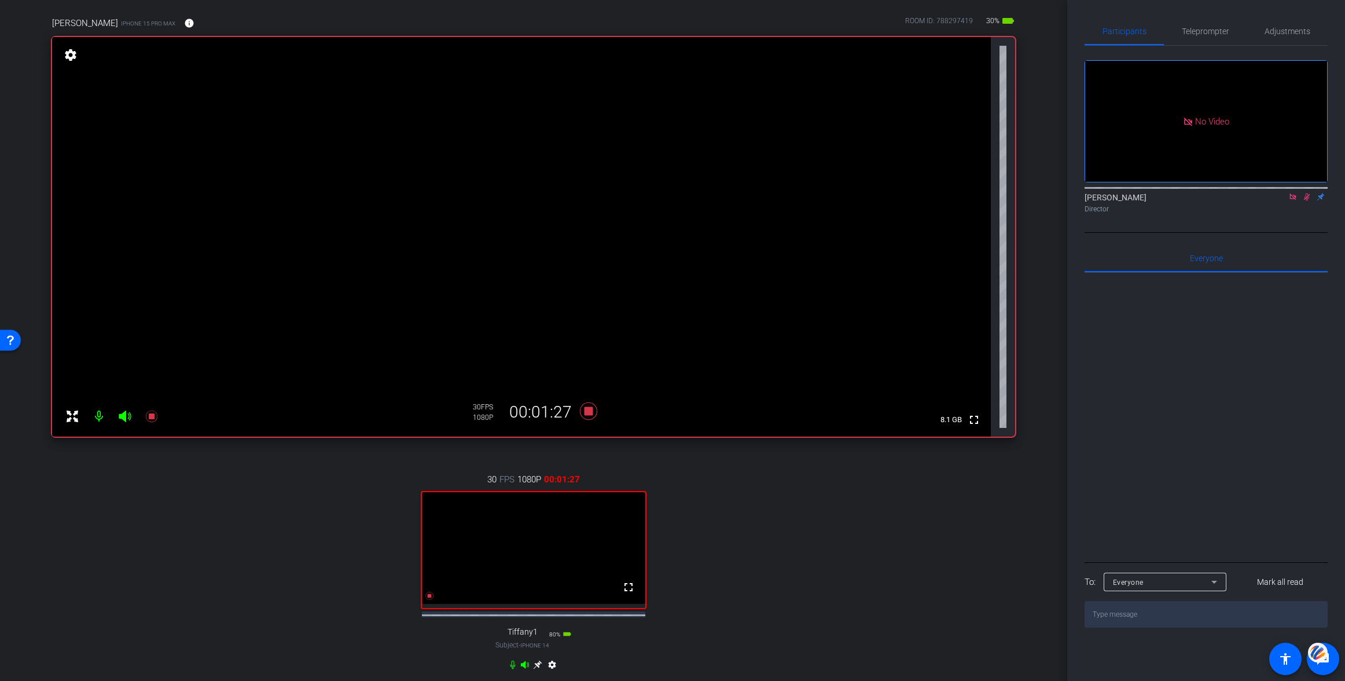
click at [1307, 201] on icon at bounding box center [1307, 197] width 6 height 8
click at [1306, 201] on icon at bounding box center [1306, 197] width 5 height 8
click at [1301, 202] on mat-icon at bounding box center [1307, 197] width 14 height 10
click at [1304, 201] on icon at bounding box center [1306, 197] width 9 height 8
click at [1307, 201] on icon at bounding box center [1306, 197] width 9 height 8
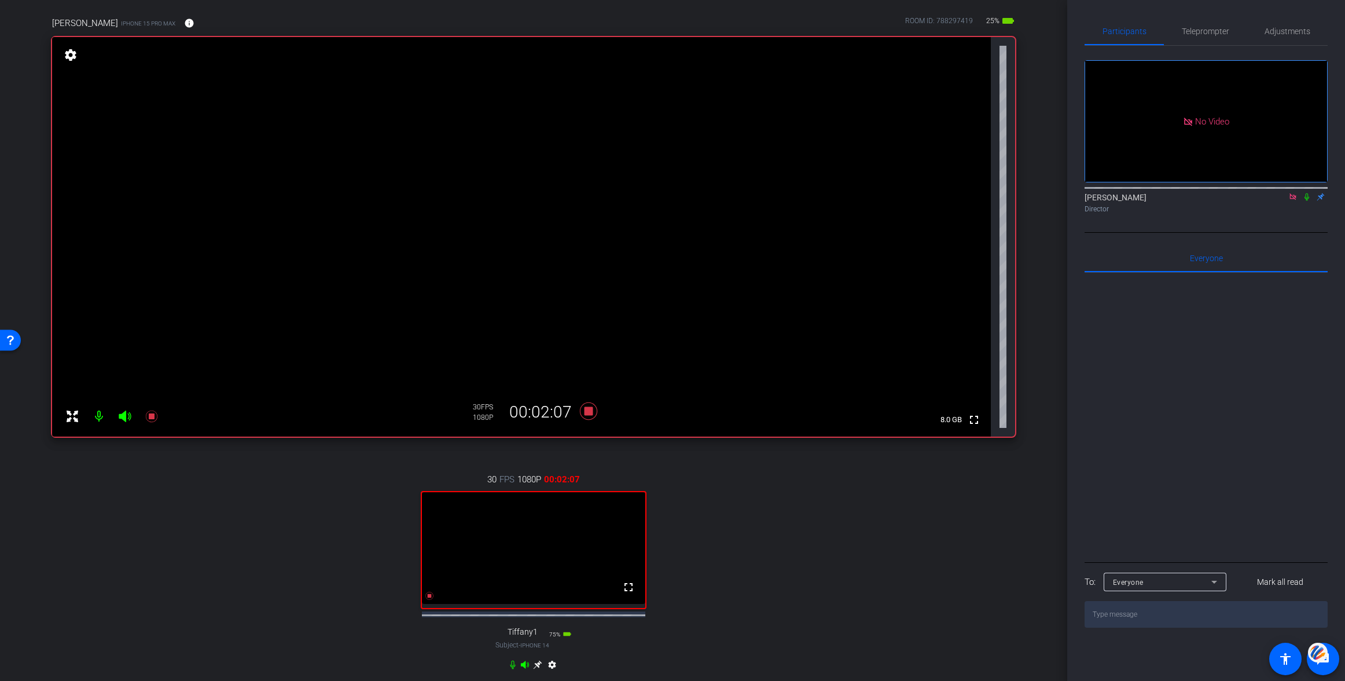
click at [1307, 201] on icon at bounding box center [1306, 197] width 9 height 8
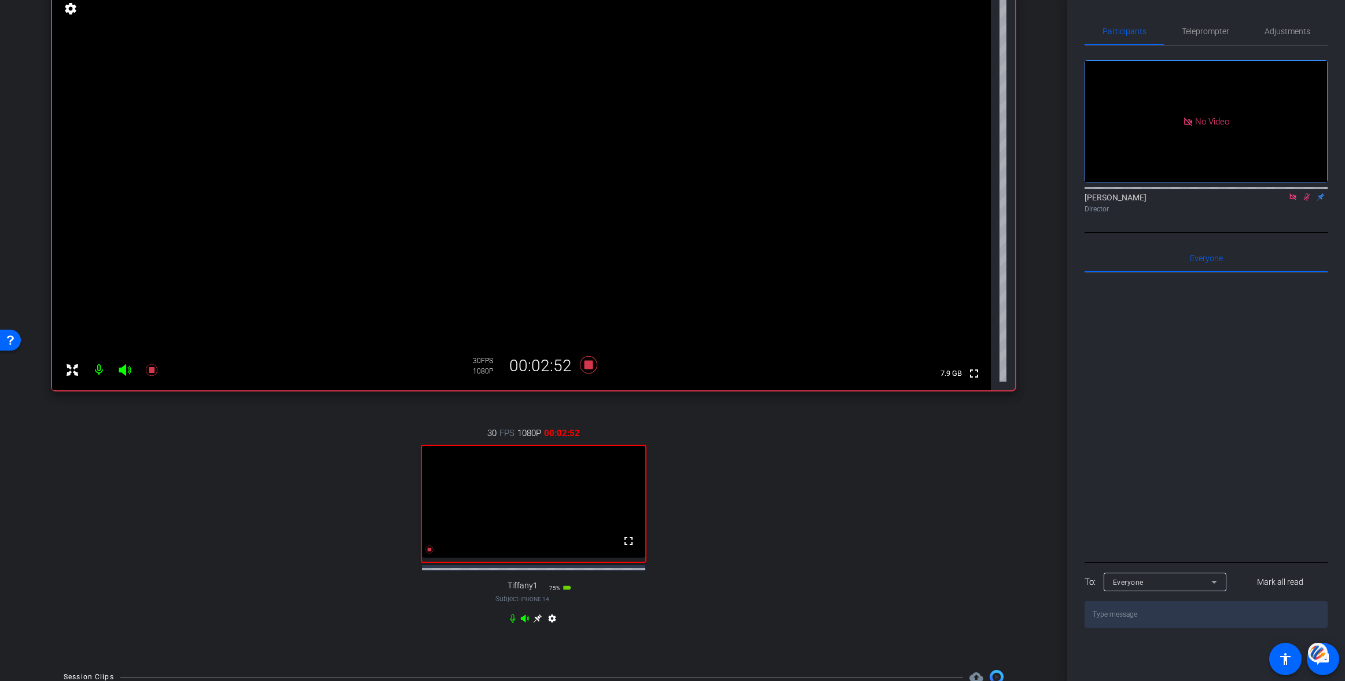
click at [538, 623] on icon at bounding box center [537, 618] width 9 height 9
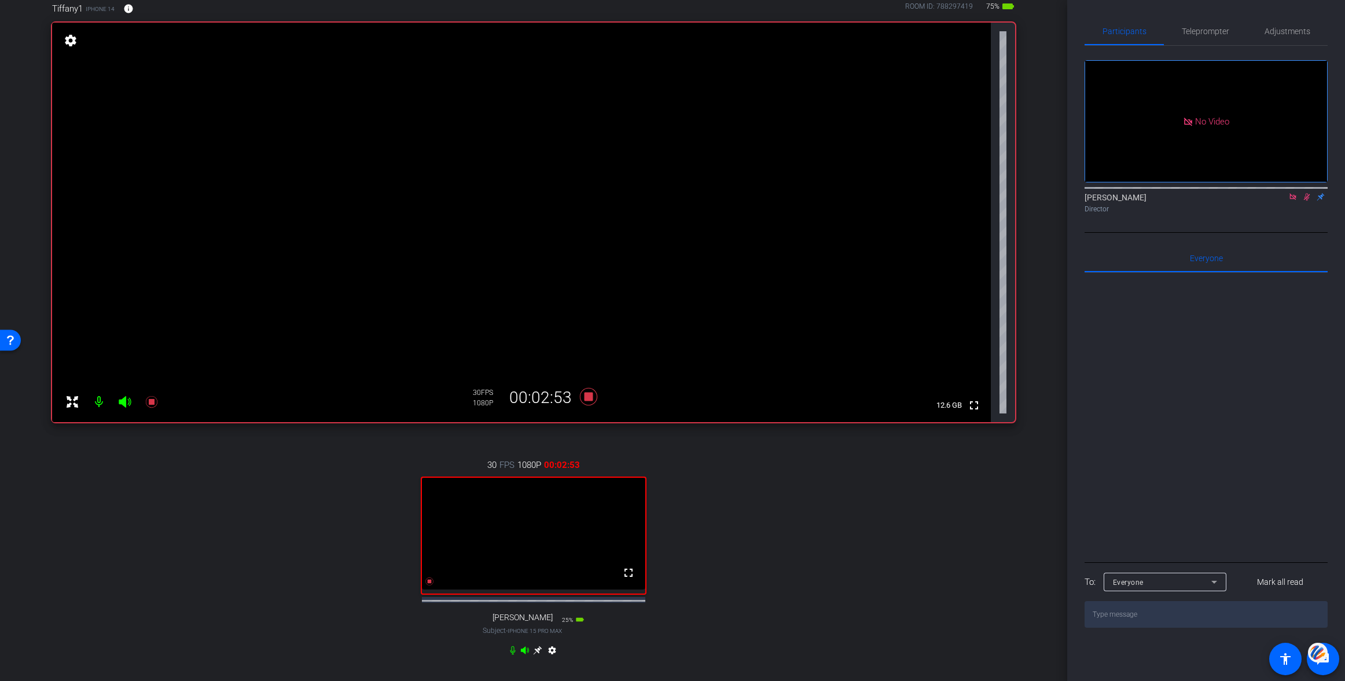
scroll to position [95, 0]
click at [604, 656] on div "30 FPS 1080P 00:03:36 fullscreen Christin Subject - iPhone 15 Pro Max 25% batte…" at bounding box center [533, 561] width 963 height 239
click at [537, 657] on icon at bounding box center [537, 652] width 9 height 9
click at [540, 657] on icon at bounding box center [537, 652] width 9 height 9
click at [537, 657] on icon at bounding box center [537, 652] width 9 height 9
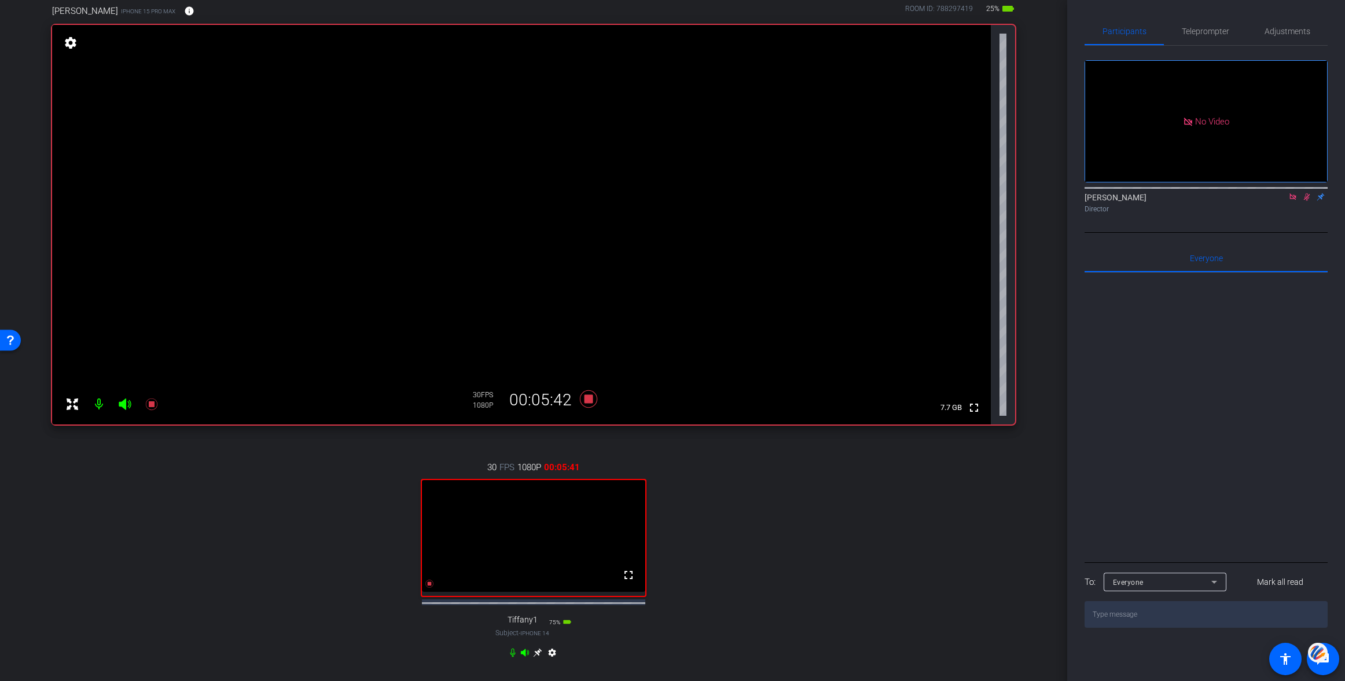
click at [537, 657] on icon at bounding box center [537, 652] width 9 height 9
click at [536, 657] on icon at bounding box center [537, 652] width 9 height 9
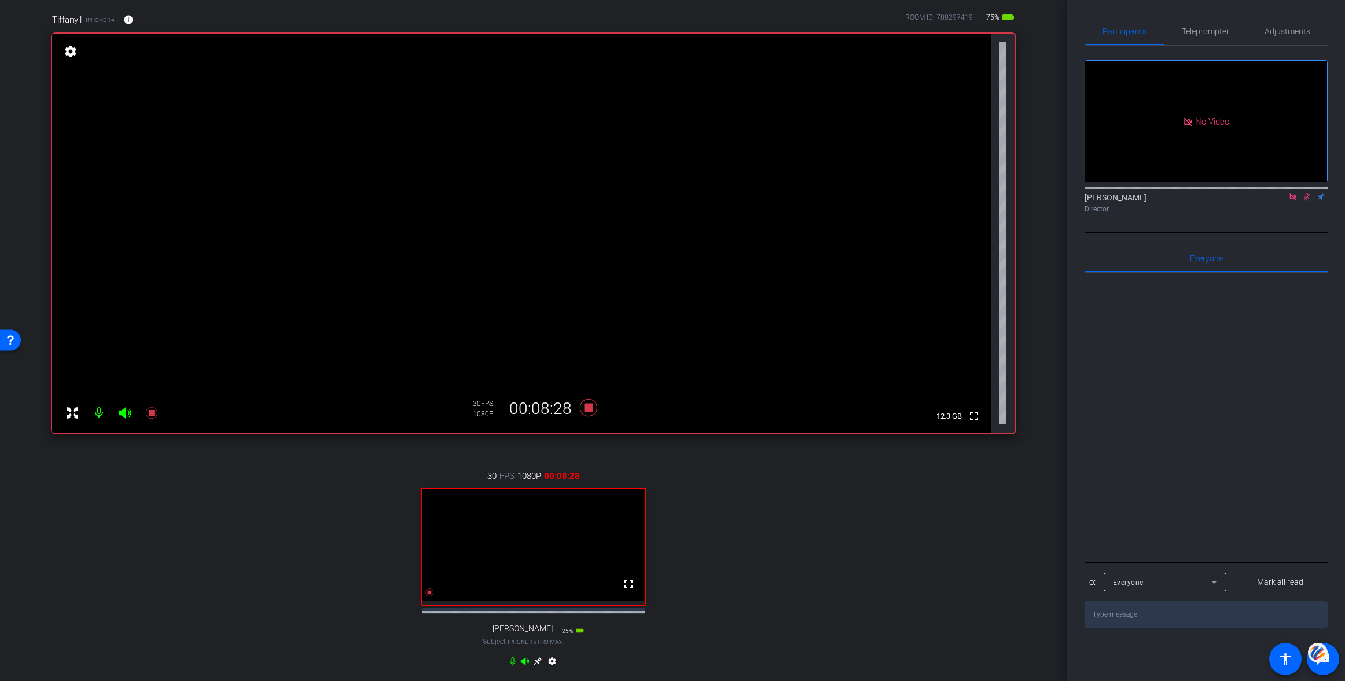
scroll to position [87, 0]
click at [534, 665] on icon at bounding box center [537, 660] width 9 height 9
click at [538, 665] on icon at bounding box center [537, 660] width 9 height 9
click at [537, 665] on icon at bounding box center [537, 660] width 9 height 9
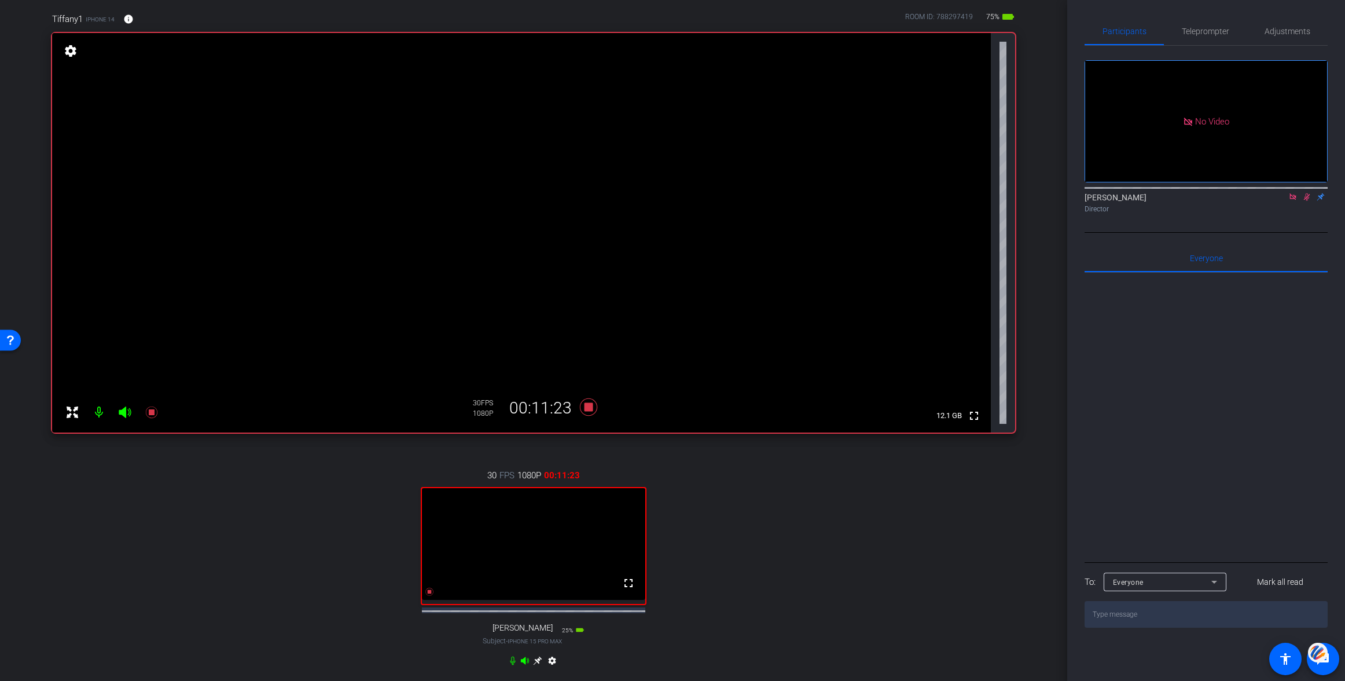
click at [1306, 201] on icon at bounding box center [1306, 197] width 9 height 8
click at [589, 411] on icon at bounding box center [588, 406] width 17 height 17
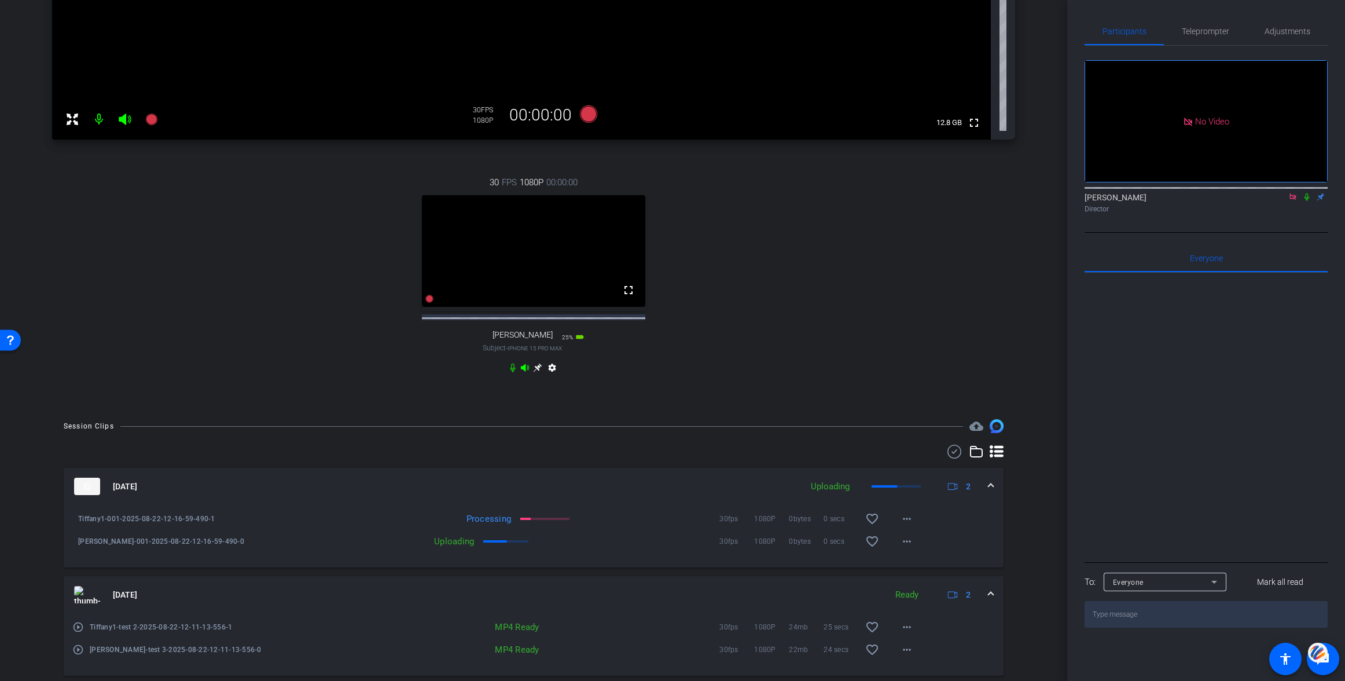
scroll to position [0, 0]
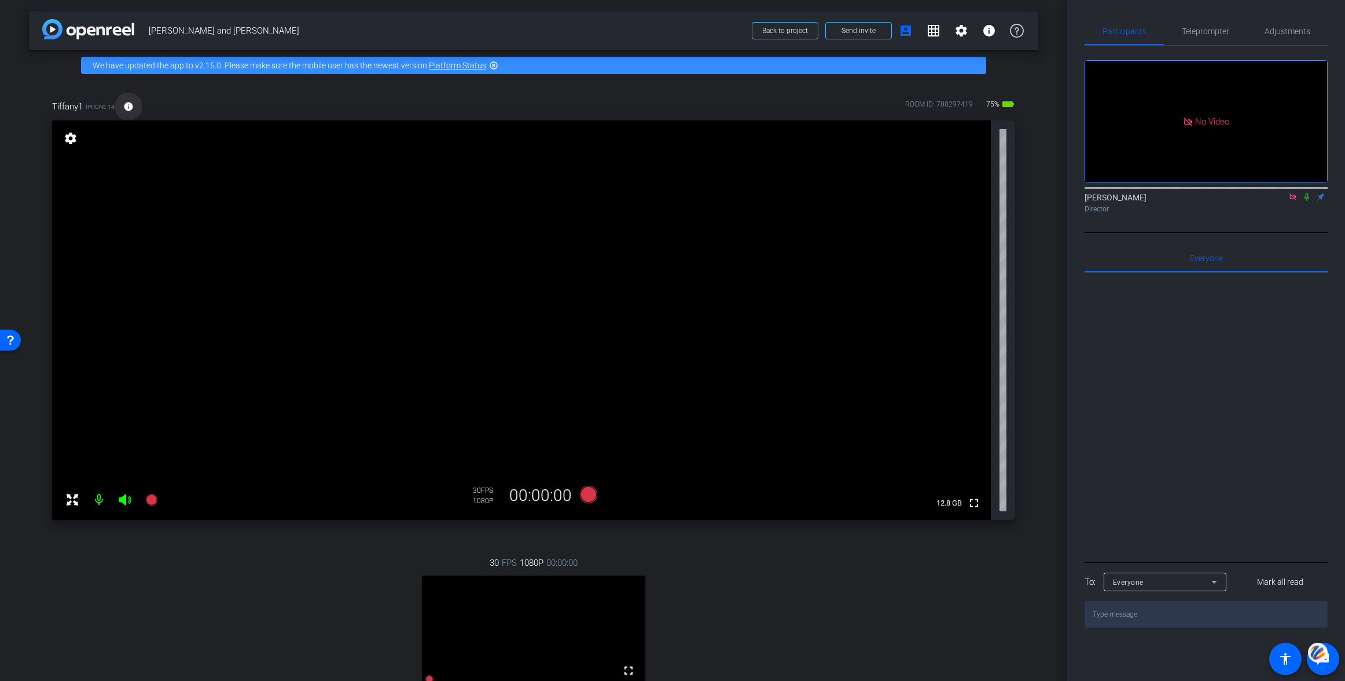
click at [127, 104] on mat-icon "info" at bounding box center [128, 106] width 10 height 10
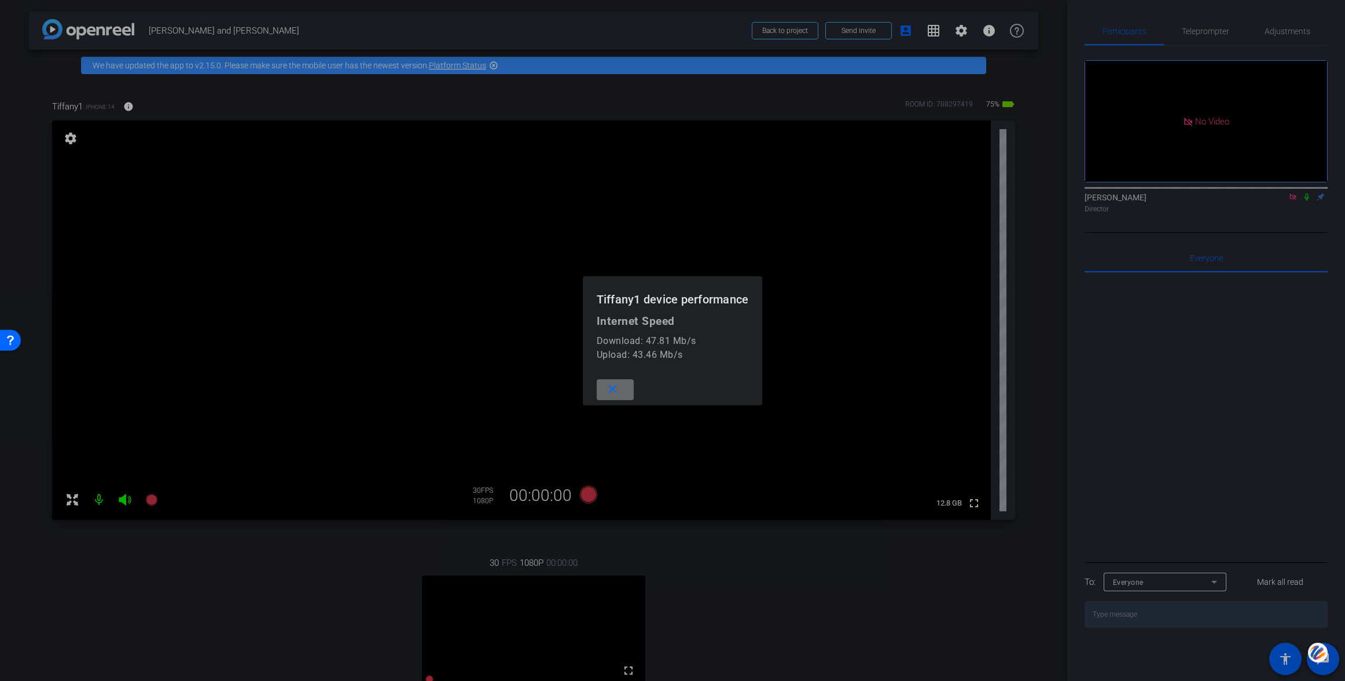
click at [613, 388] on mat-icon "close" at bounding box center [612, 389] width 14 height 14
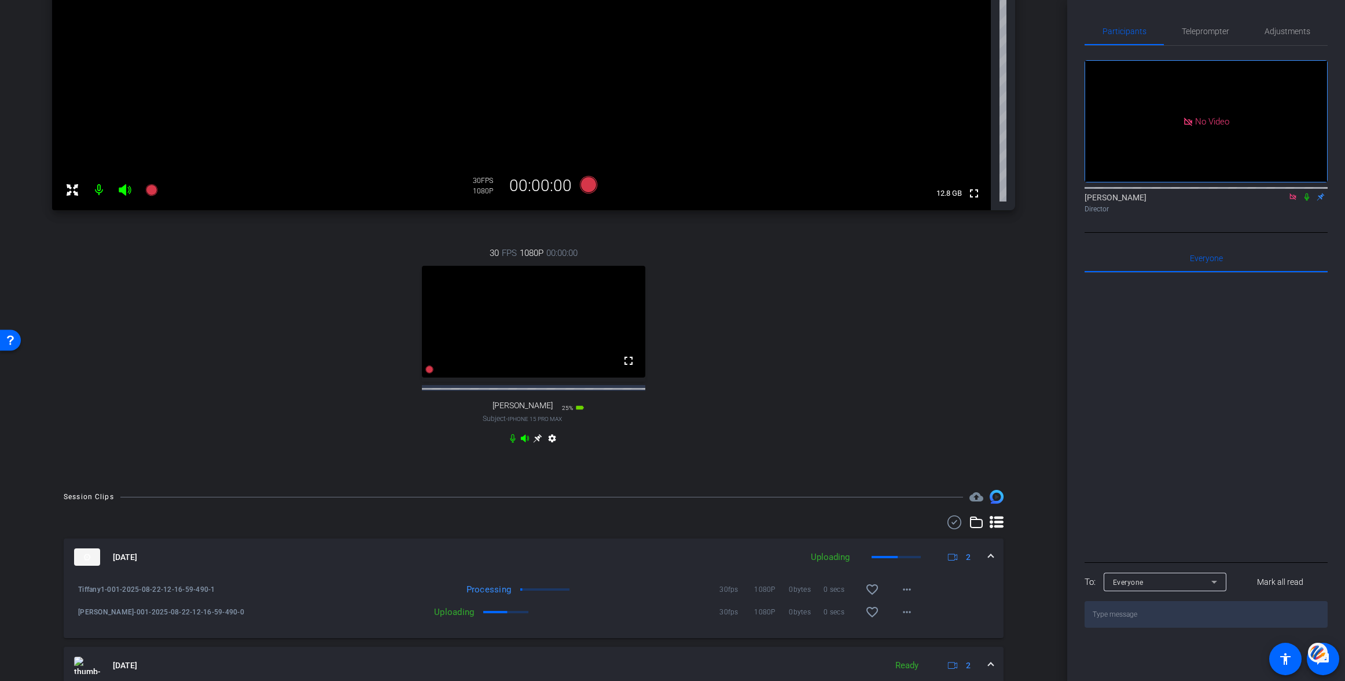
scroll to position [326, 0]
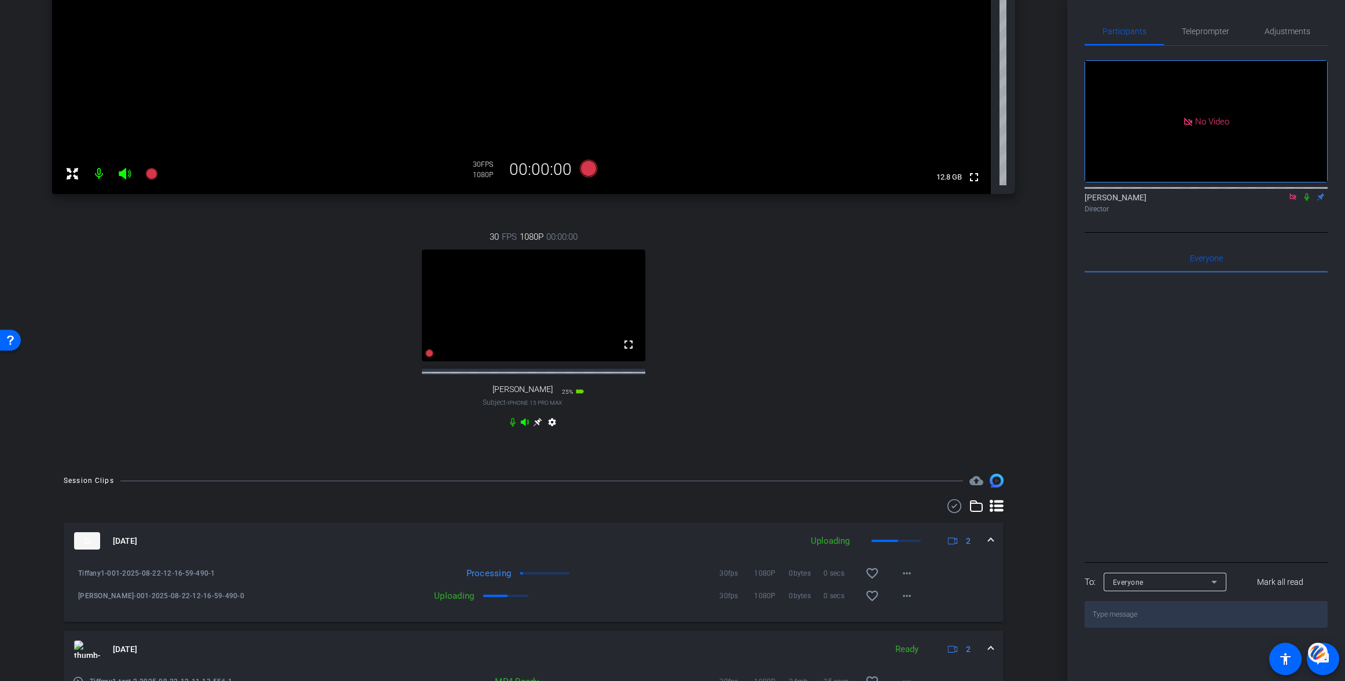
click at [537, 426] on icon at bounding box center [537, 422] width 9 height 9
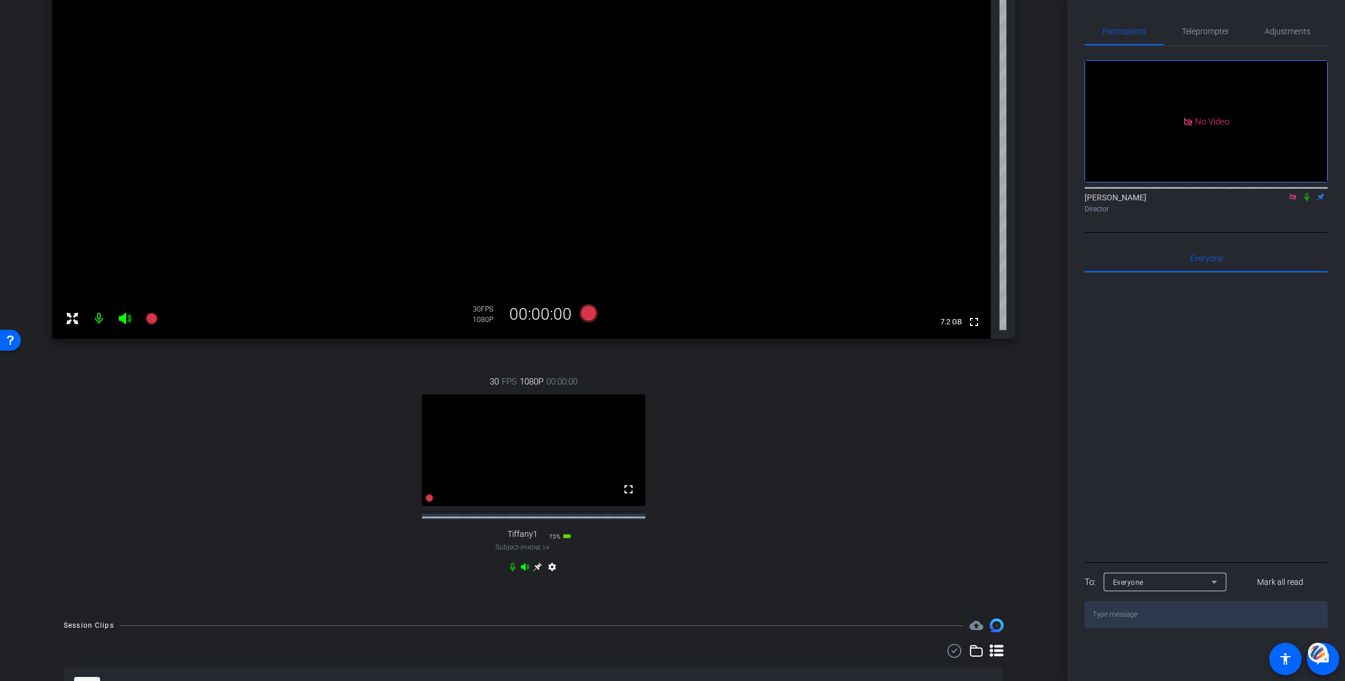
scroll to position [0, 0]
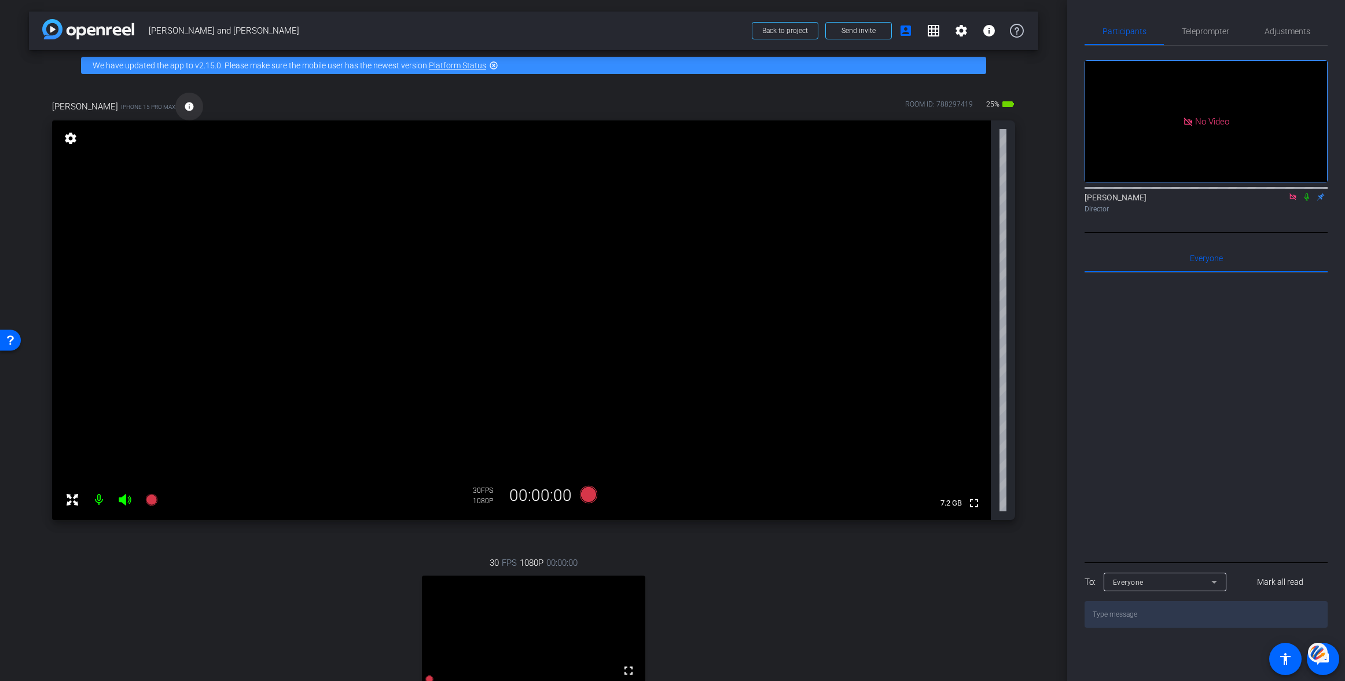
click at [184, 104] on mat-icon "info" at bounding box center [189, 106] width 10 height 10
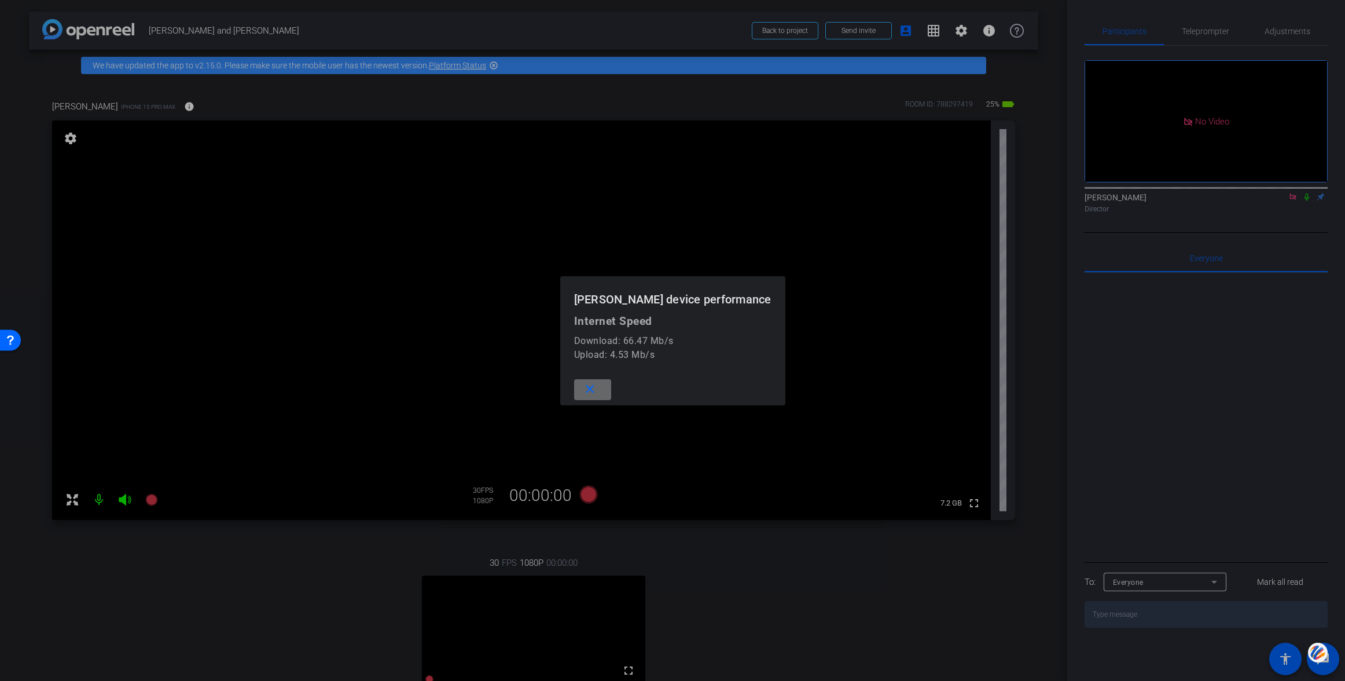
click at [597, 389] on mat-icon "close" at bounding box center [590, 389] width 14 height 14
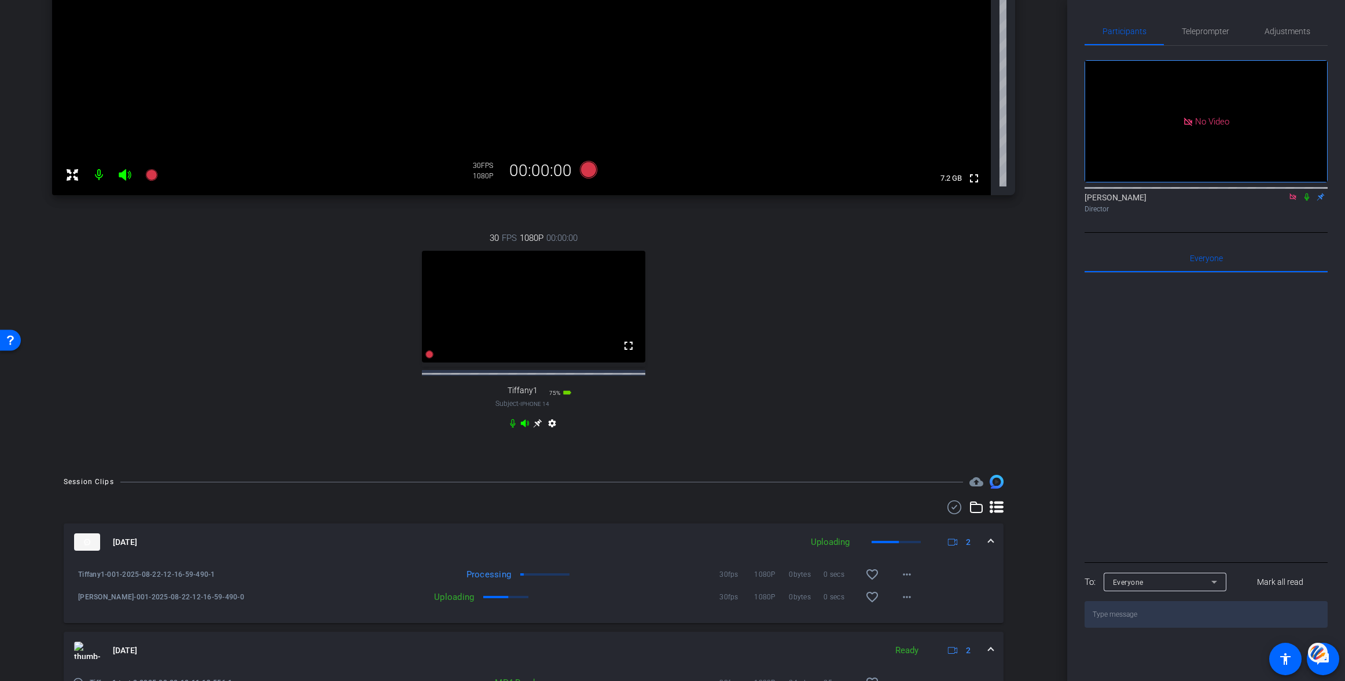
scroll to position [326, 0]
click at [910, 579] on mat-icon "more_horiz" at bounding box center [907, 572] width 14 height 14
click at [922, 470] on span "Download Original" at bounding box center [936, 472] width 69 height 14
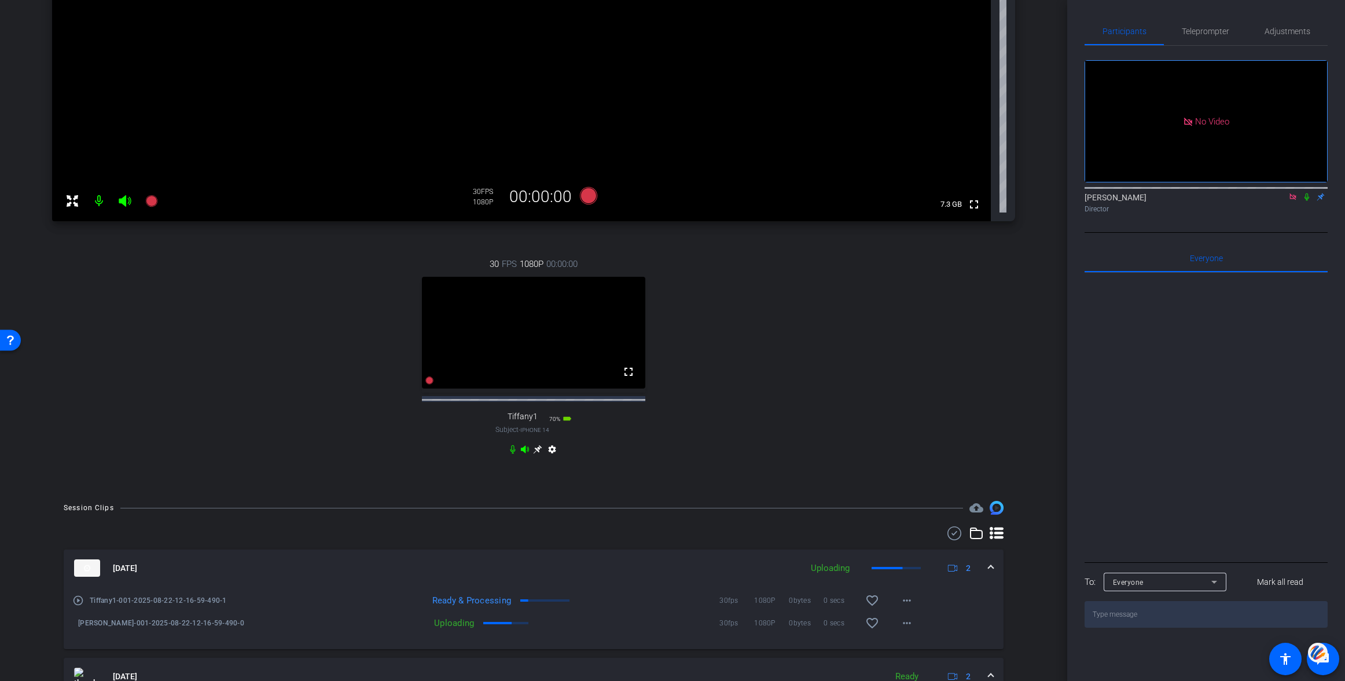
scroll to position [0, 0]
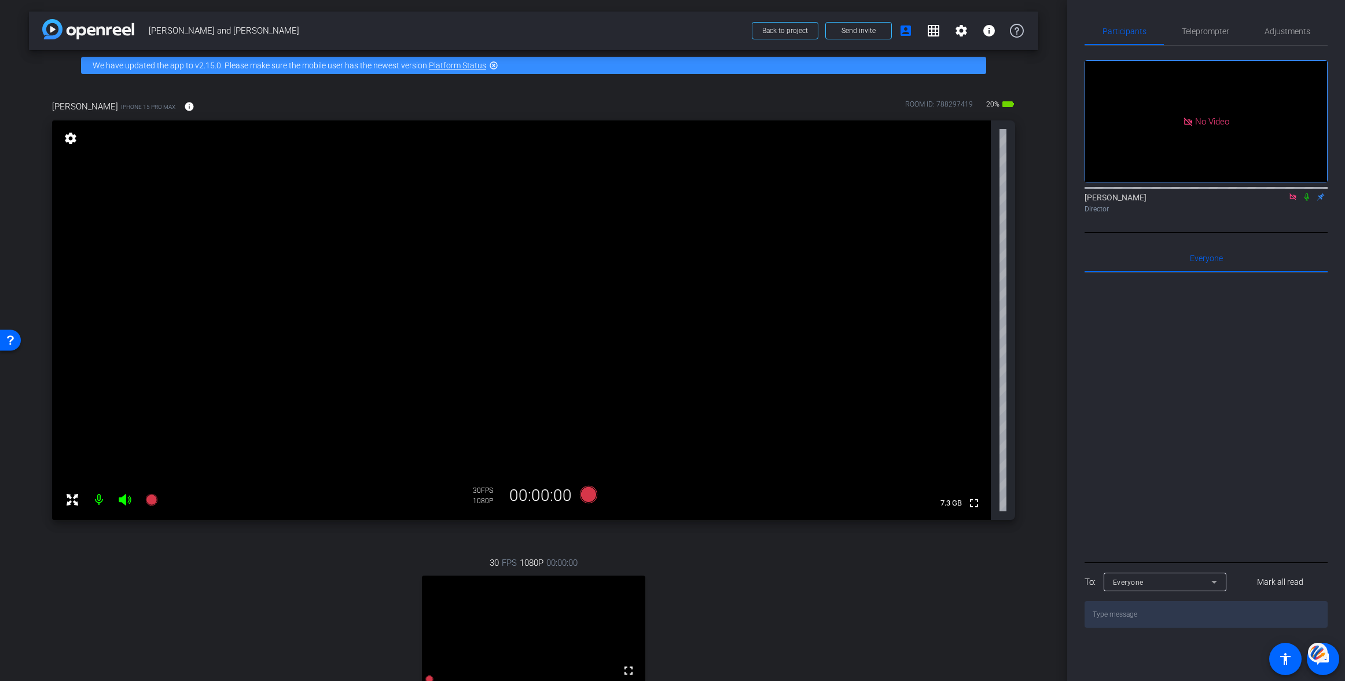
click at [1307, 201] on icon at bounding box center [1306, 197] width 9 height 8
click at [1289, 201] on icon at bounding box center [1292, 197] width 9 height 8
click at [785, 29] on span "Back to project" at bounding box center [785, 31] width 46 height 8
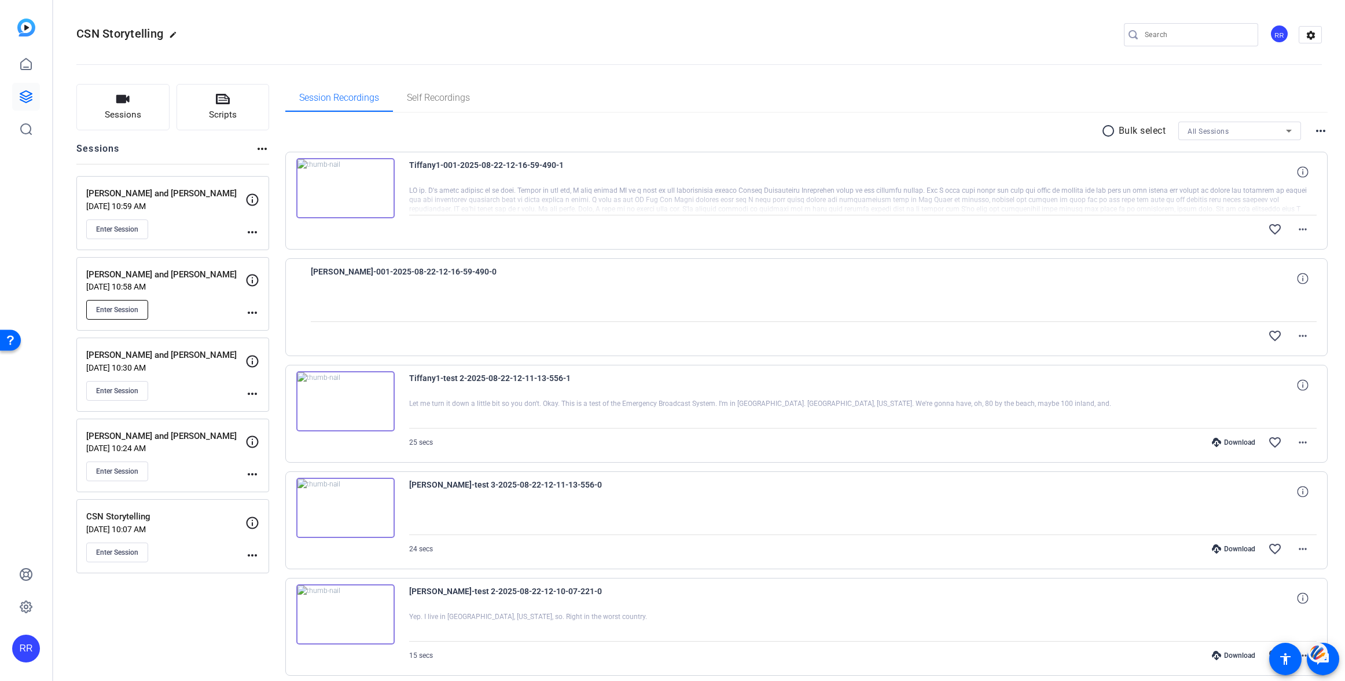
click at [111, 304] on button "Enter Session" at bounding box center [117, 310] width 62 height 20
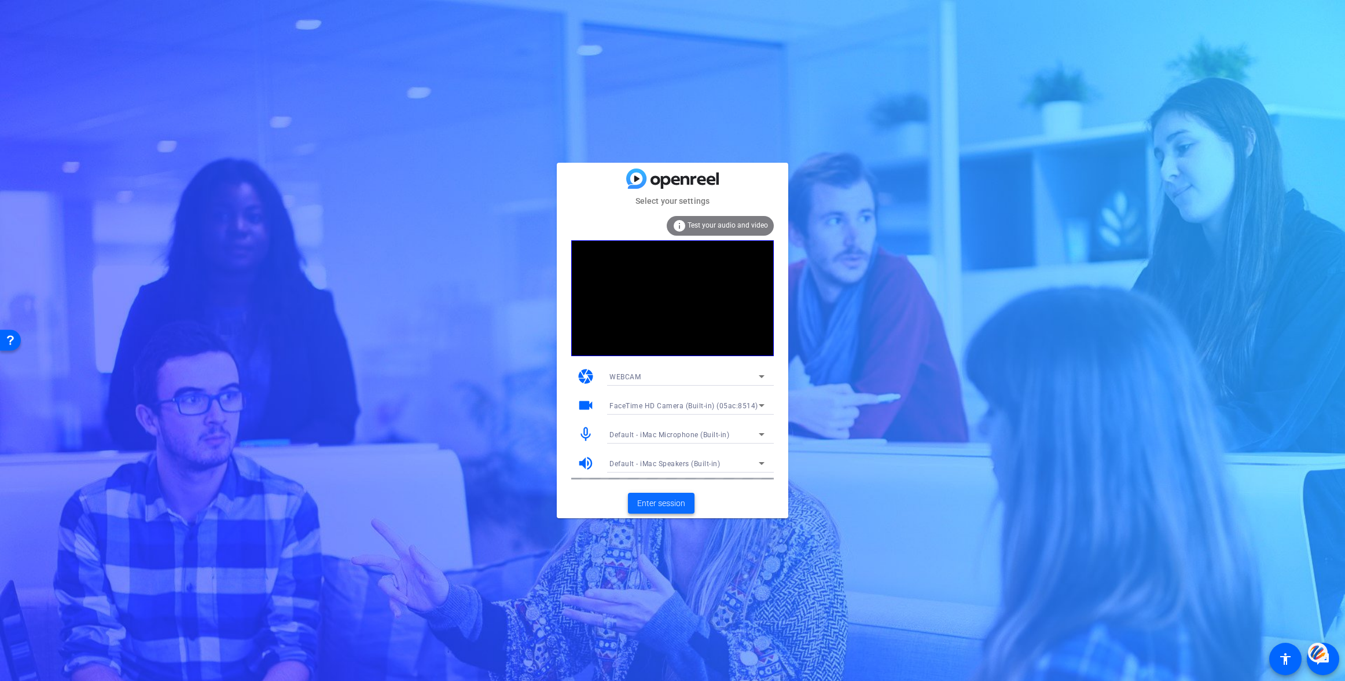
click at [663, 501] on span "Enter session" at bounding box center [661, 503] width 48 height 12
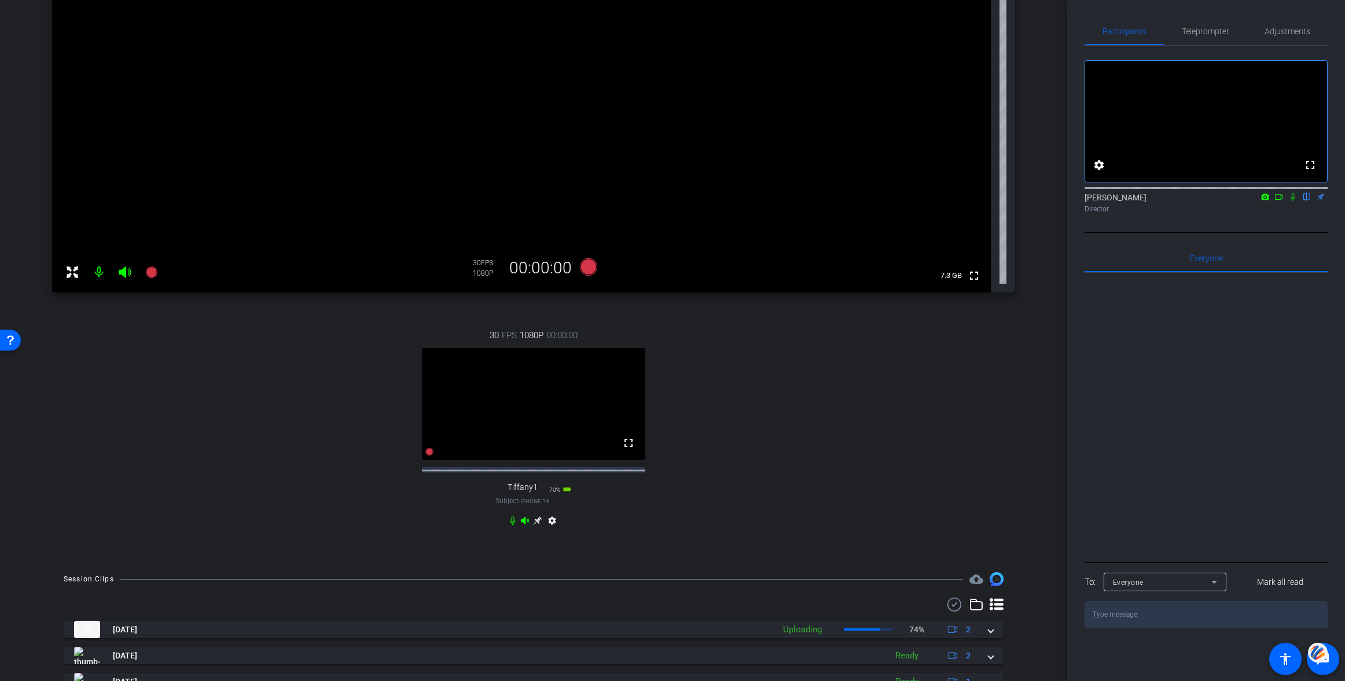
scroll to position [314, 0]
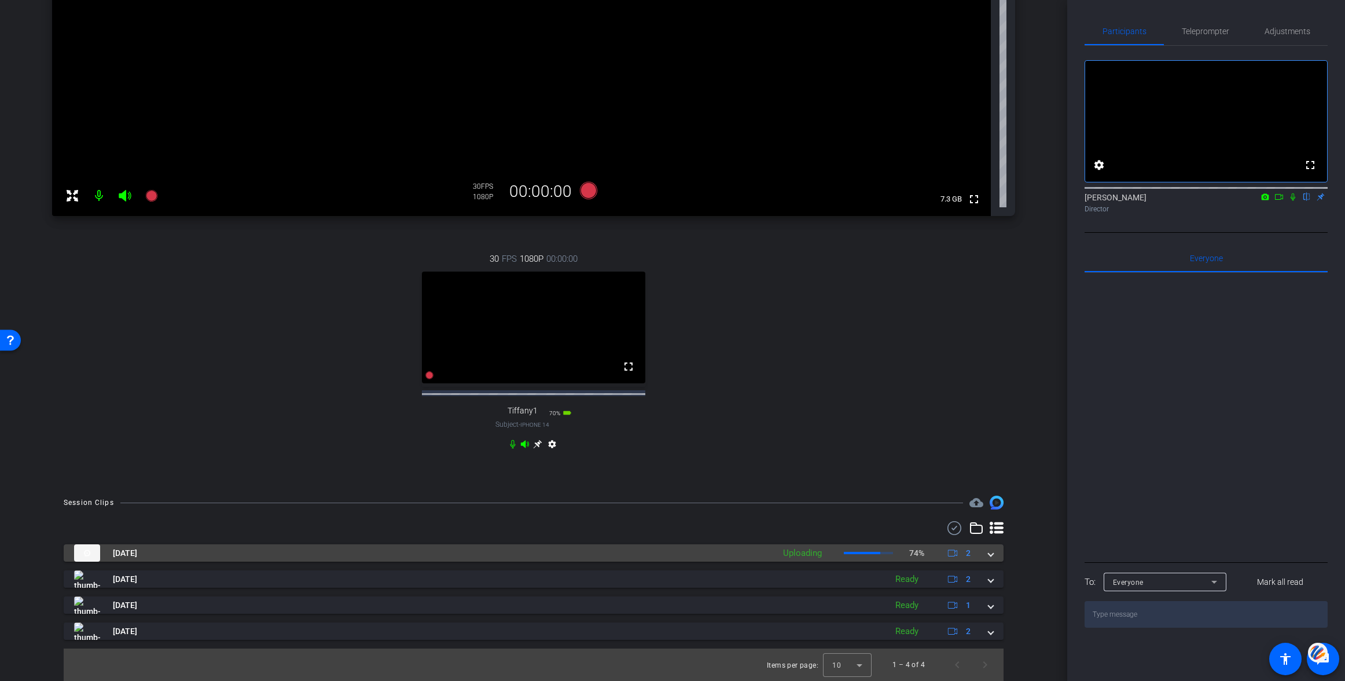
click at [992, 550] on span at bounding box center [990, 553] width 5 height 12
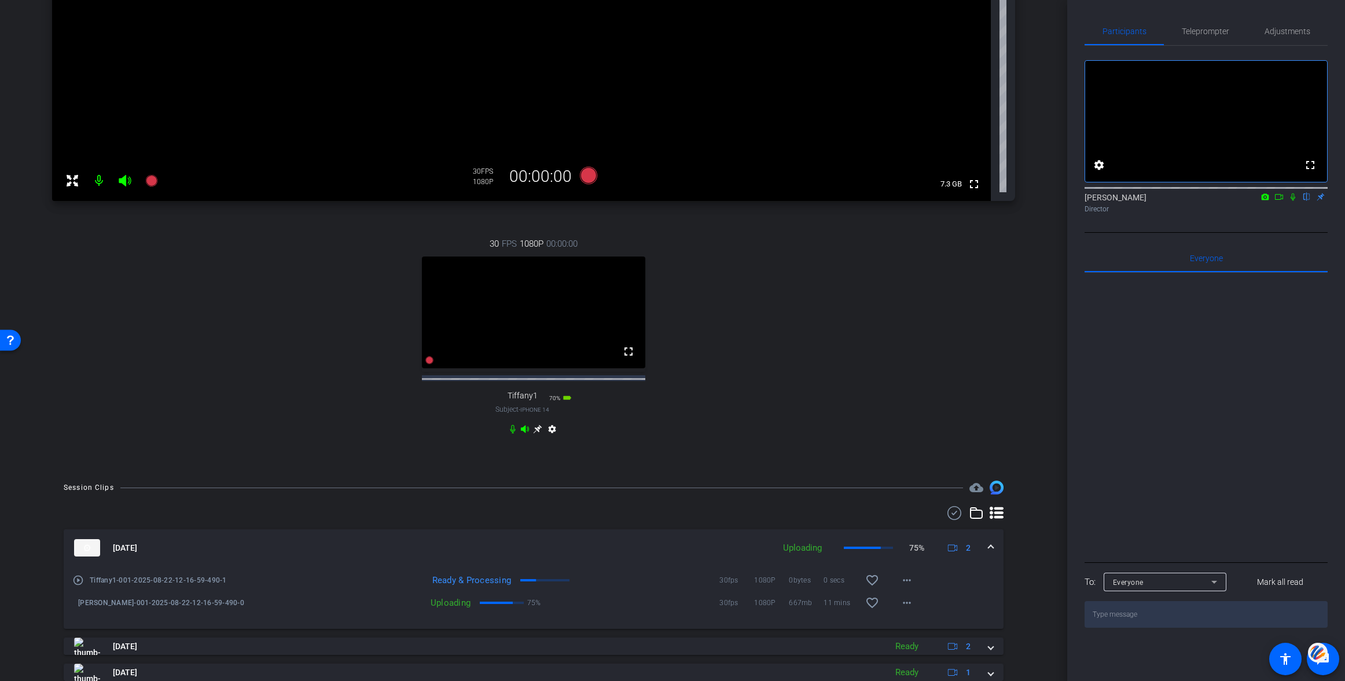
scroll to position [311, 0]
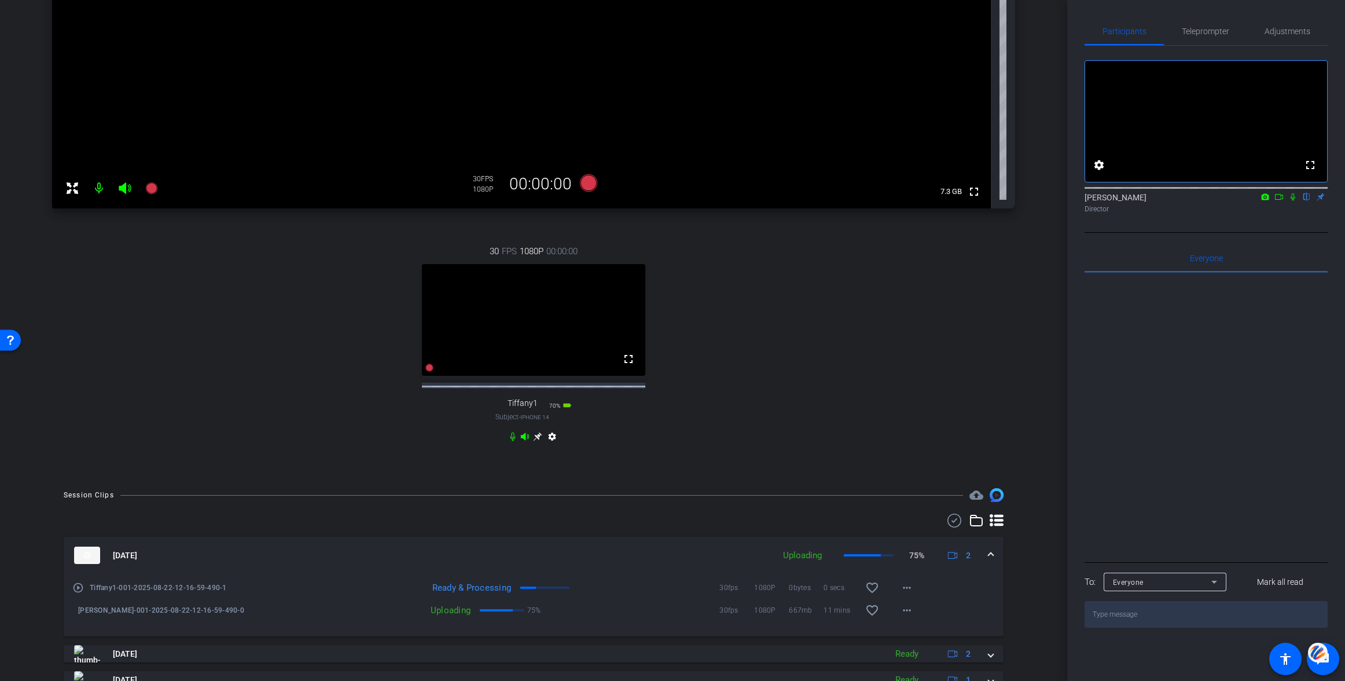
click at [535, 441] on icon at bounding box center [537, 436] width 9 height 9
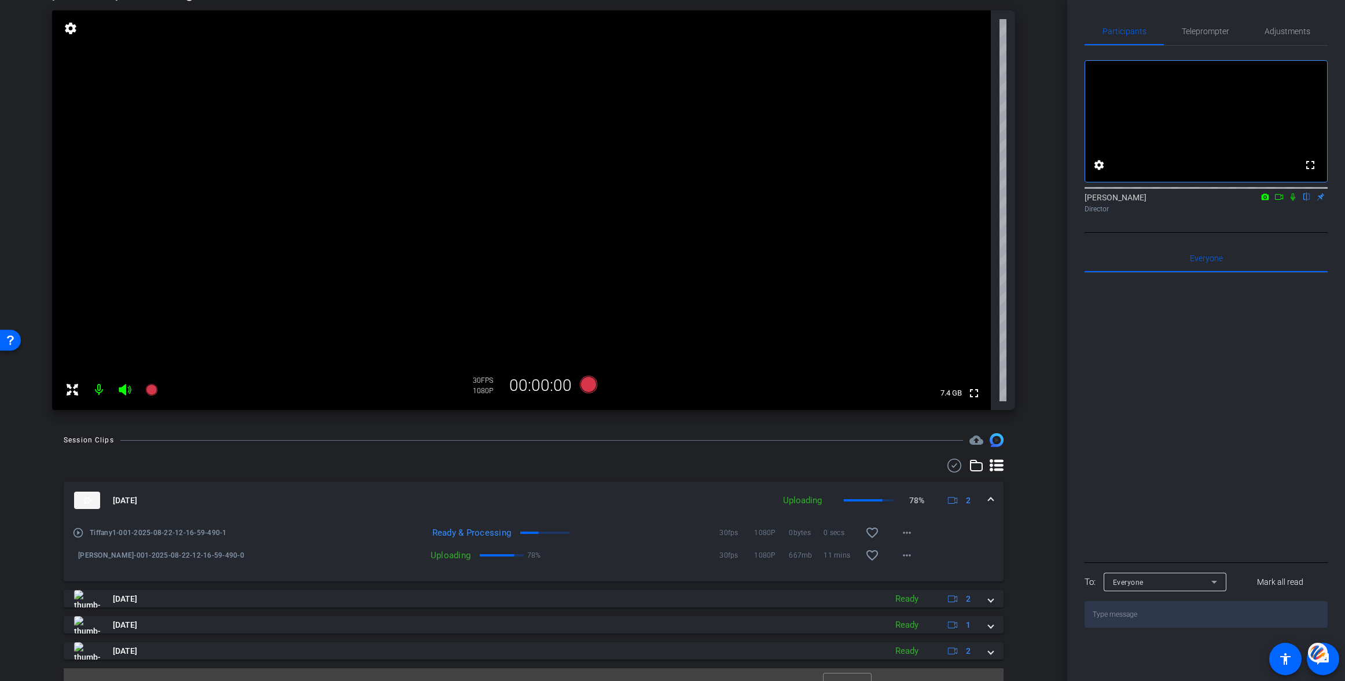
scroll to position [0, 0]
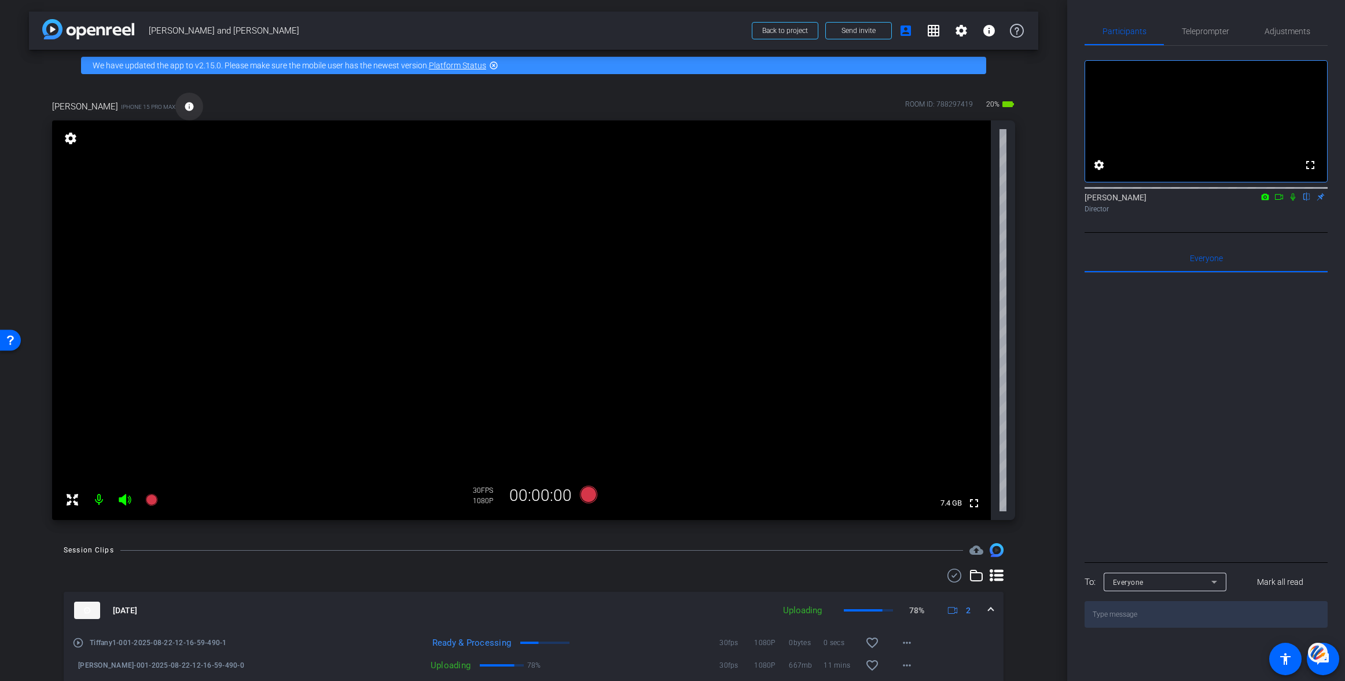
click at [184, 106] on mat-icon "info" at bounding box center [189, 106] width 10 height 10
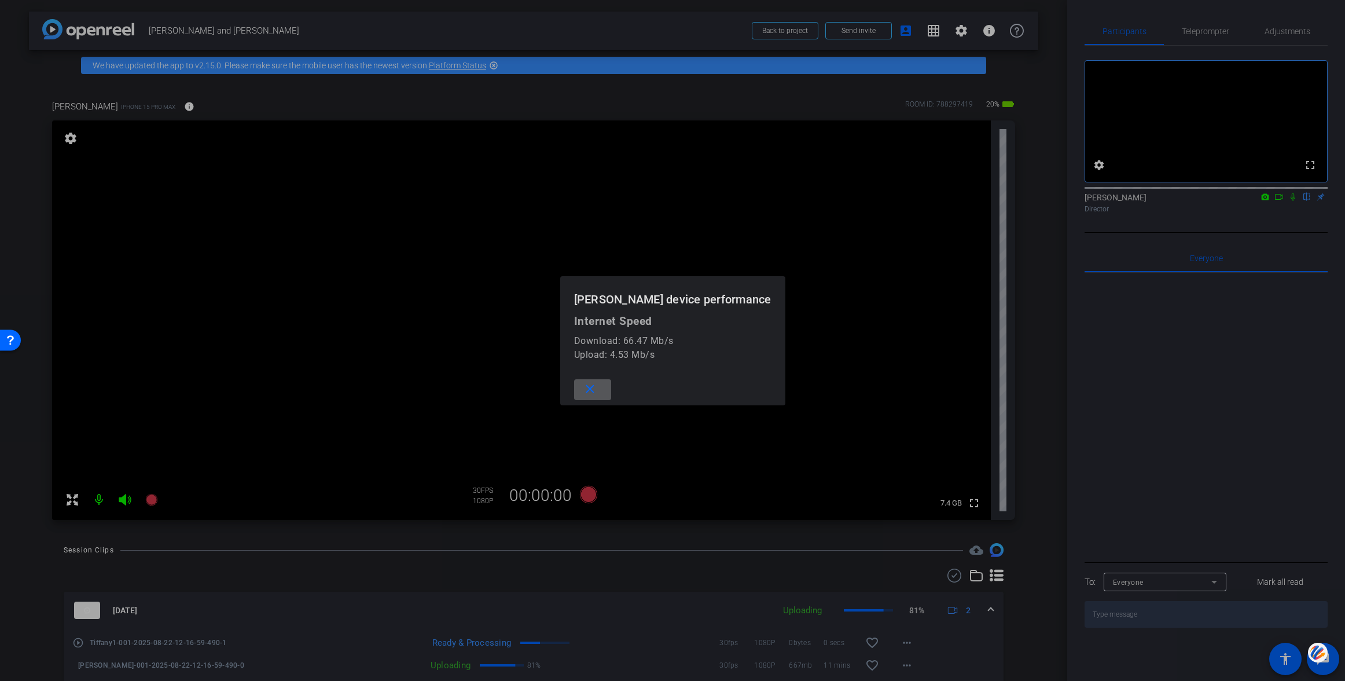
drag, startPoint x: 613, startPoint y: 387, endPoint x: 849, endPoint y: 411, distance: 237.9
click at [597, 387] on mat-icon "close" at bounding box center [590, 389] width 14 height 14
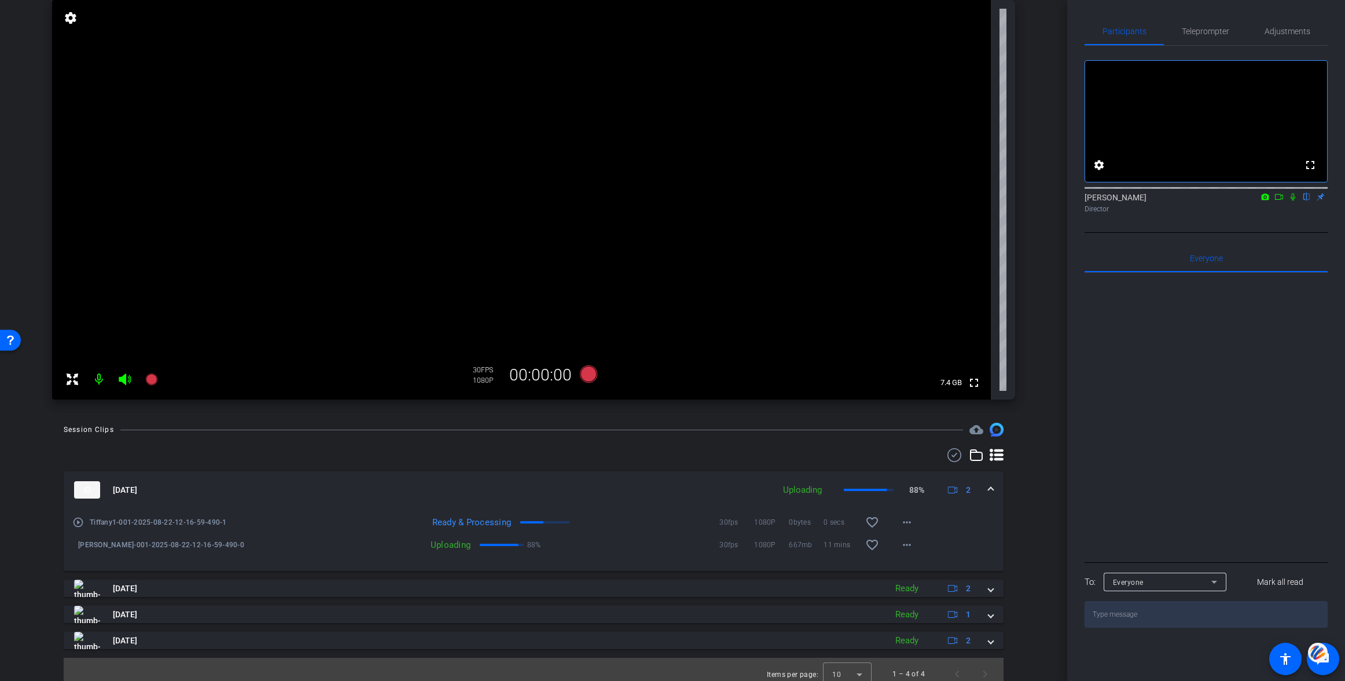
scroll to position [122, 0]
drag, startPoint x: 1292, startPoint y: 214, endPoint x: 1281, endPoint y: 214, distance: 11.6
click at [1292, 201] on icon at bounding box center [1292, 197] width 5 height 8
click at [1280, 201] on icon at bounding box center [1278, 197] width 9 height 8
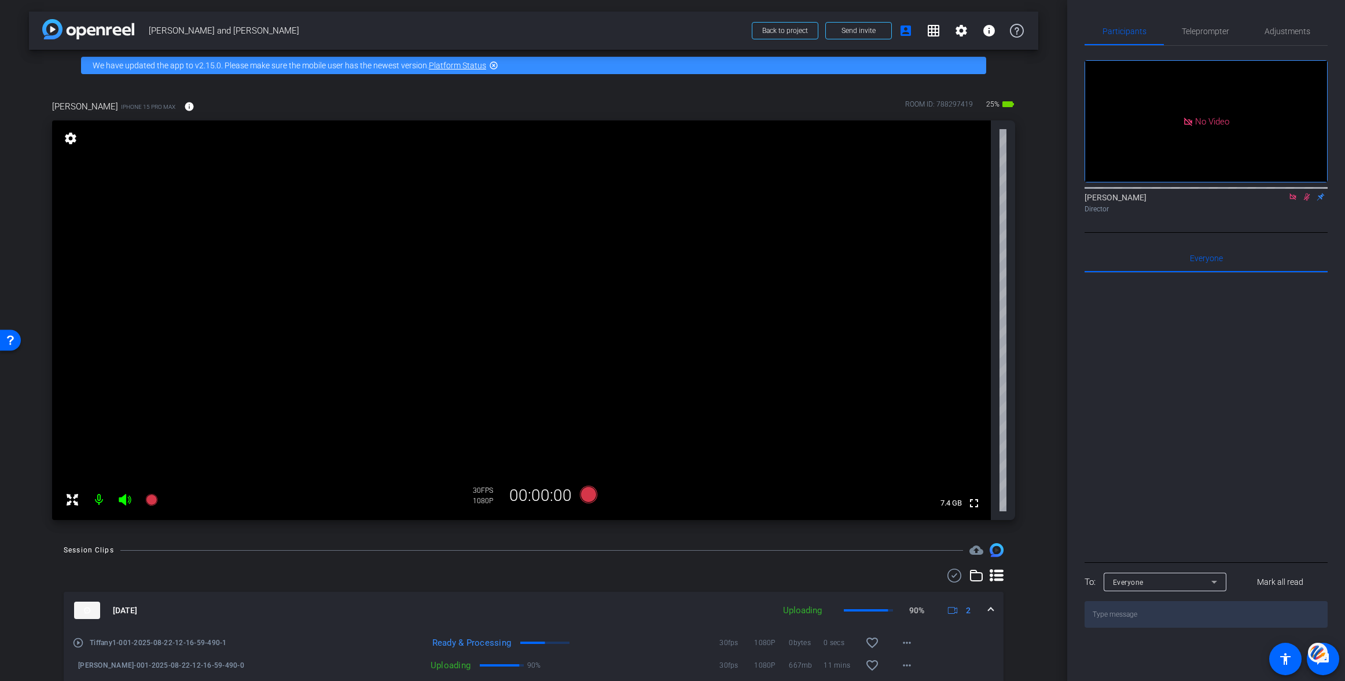
click at [74, 137] on mat-icon "settings" at bounding box center [70, 138] width 16 height 14
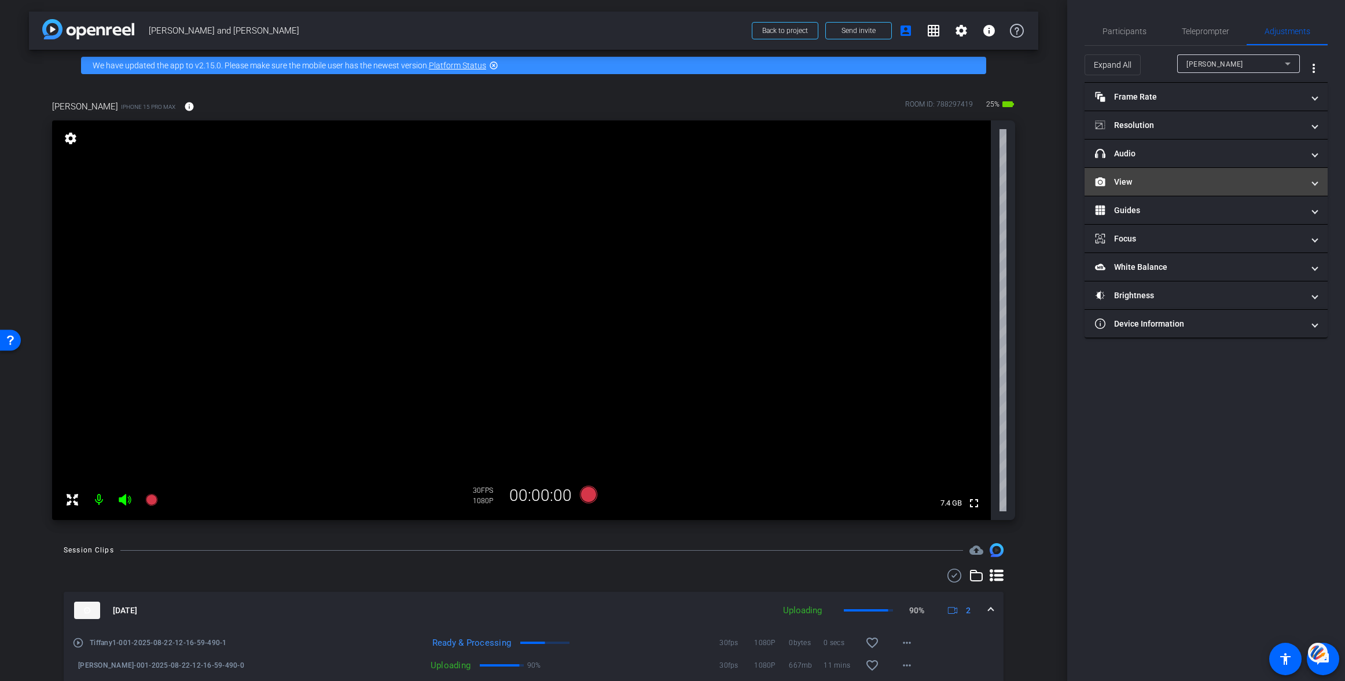
click at [1123, 183] on mat-panel-title "View" at bounding box center [1199, 182] width 208 height 12
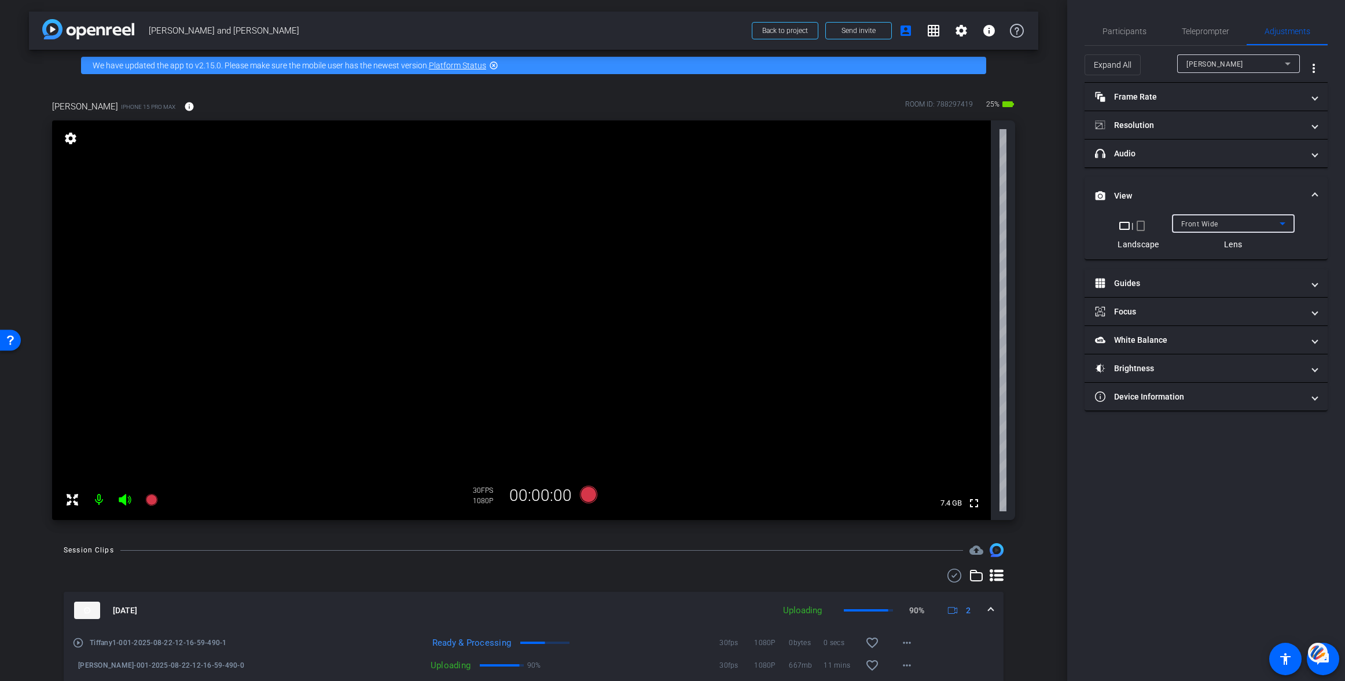
click at [1215, 223] on span "Front Wide" at bounding box center [1199, 224] width 37 height 8
click at [1208, 246] on span "Back Wide" at bounding box center [1198, 247] width 37 height 14
click at [1116, 32] on span "Participants" at bounding box center [1124, 31] width 44 height 8
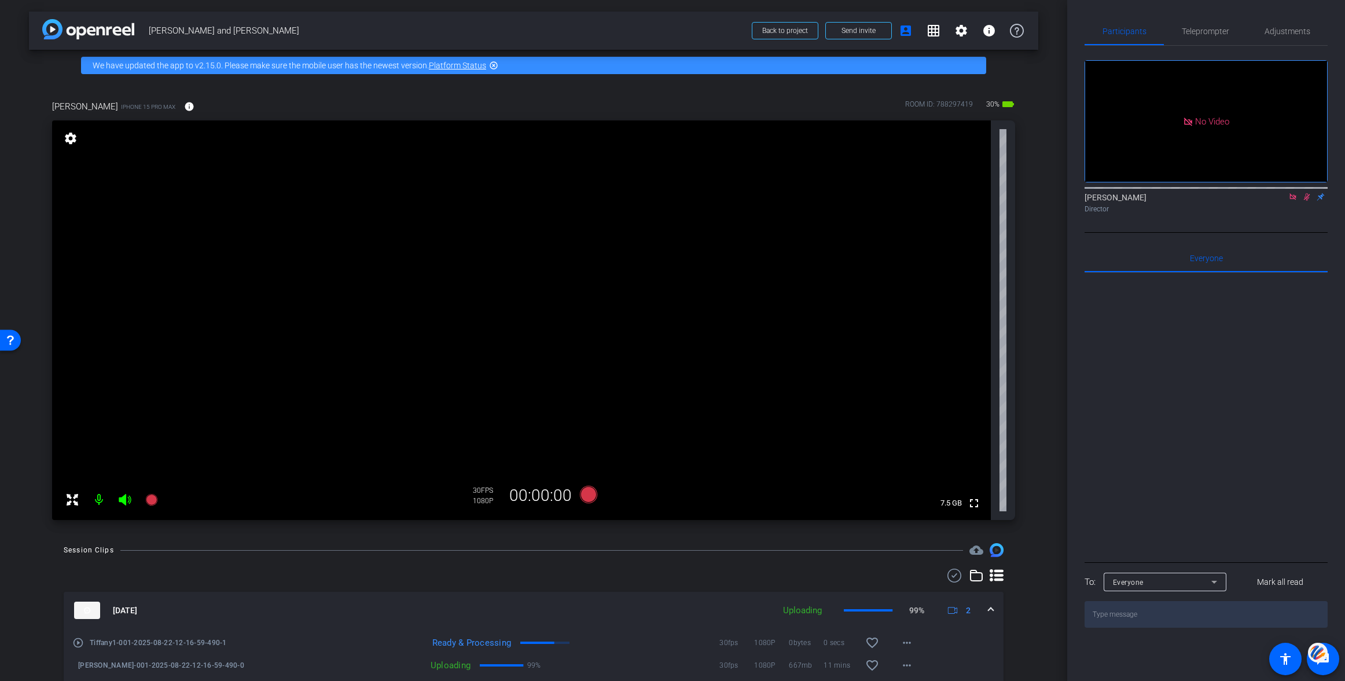
scroll to position [130, 0]
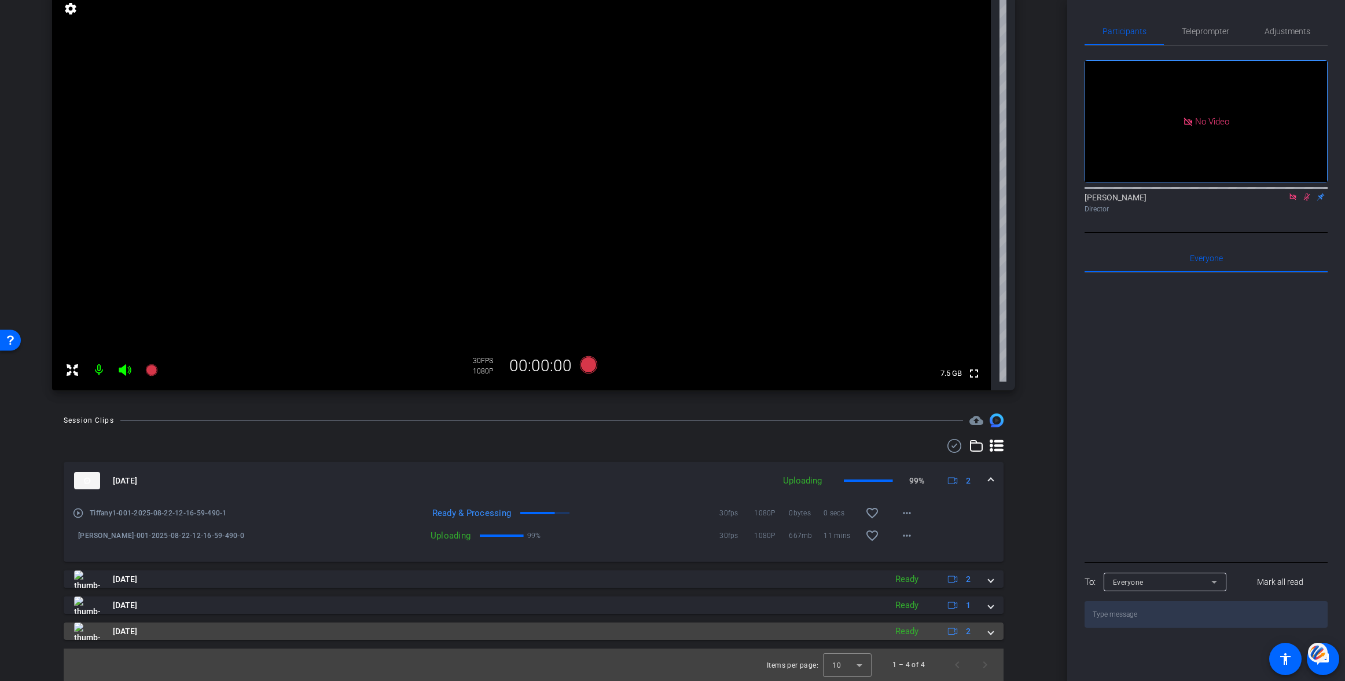
click at [993, 628] on mat-expansion-panel-header "Aug 22, 2025 Ready 2" at bounding box center [534, 630] width 940 height 17
click at [990, 630] on span at bounding box center [990, 631] width 5 height 12
click at [990, 630] on mat-expansion-panel-header "Aug 22, 2025 Ready 2" at bounding box center [534, 630] width 940 height 17
click at [988, 632] on span at bounding box center [990, 631] width 5 height 12
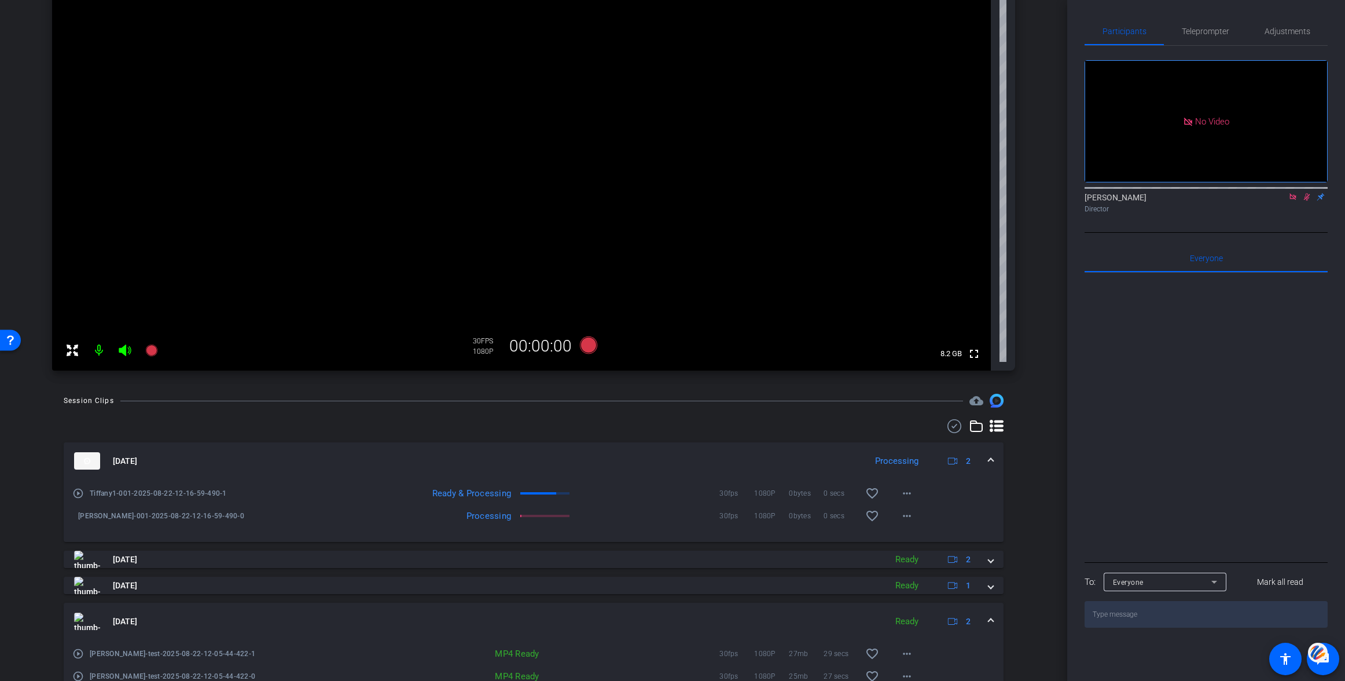
scroll to position [208, 0]
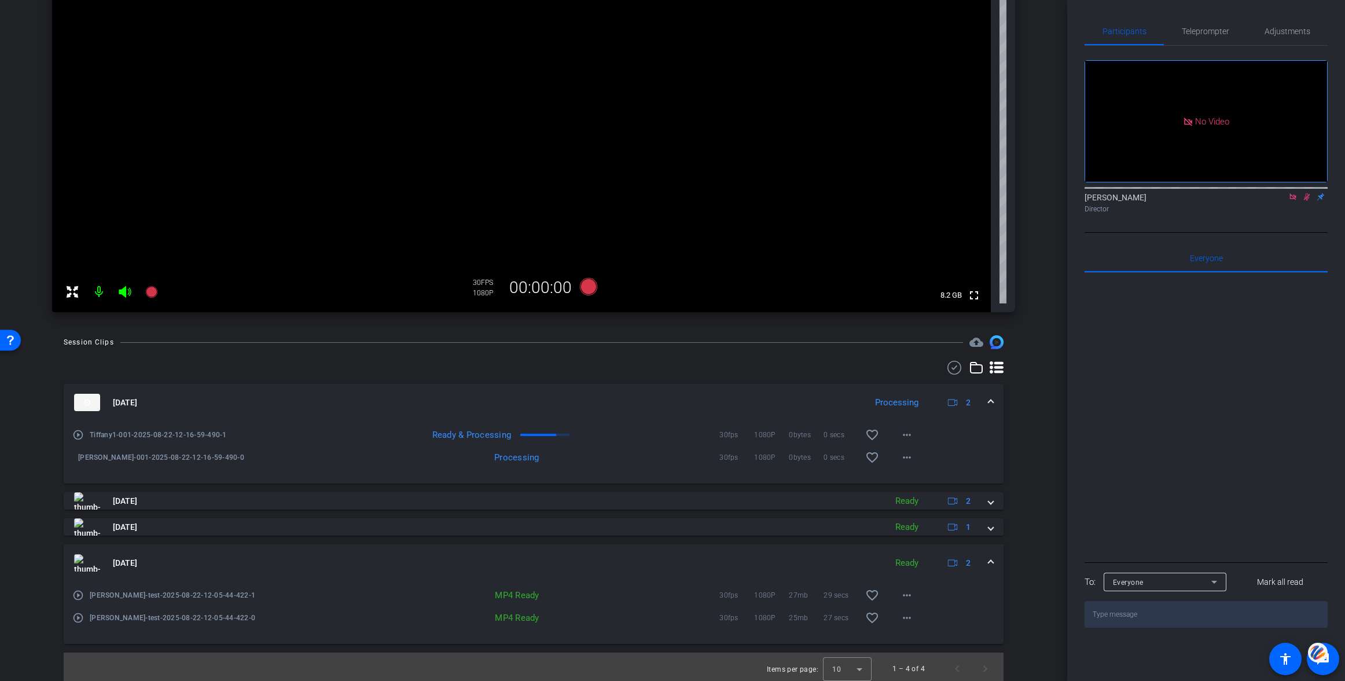
drag, startPoint x: 989, startPoint y: 558, endPoint x: 991, endPoint y: 538, distance: 20.3
click at [990, 557] on span at bounding box center [990, 563] width 5 height 12
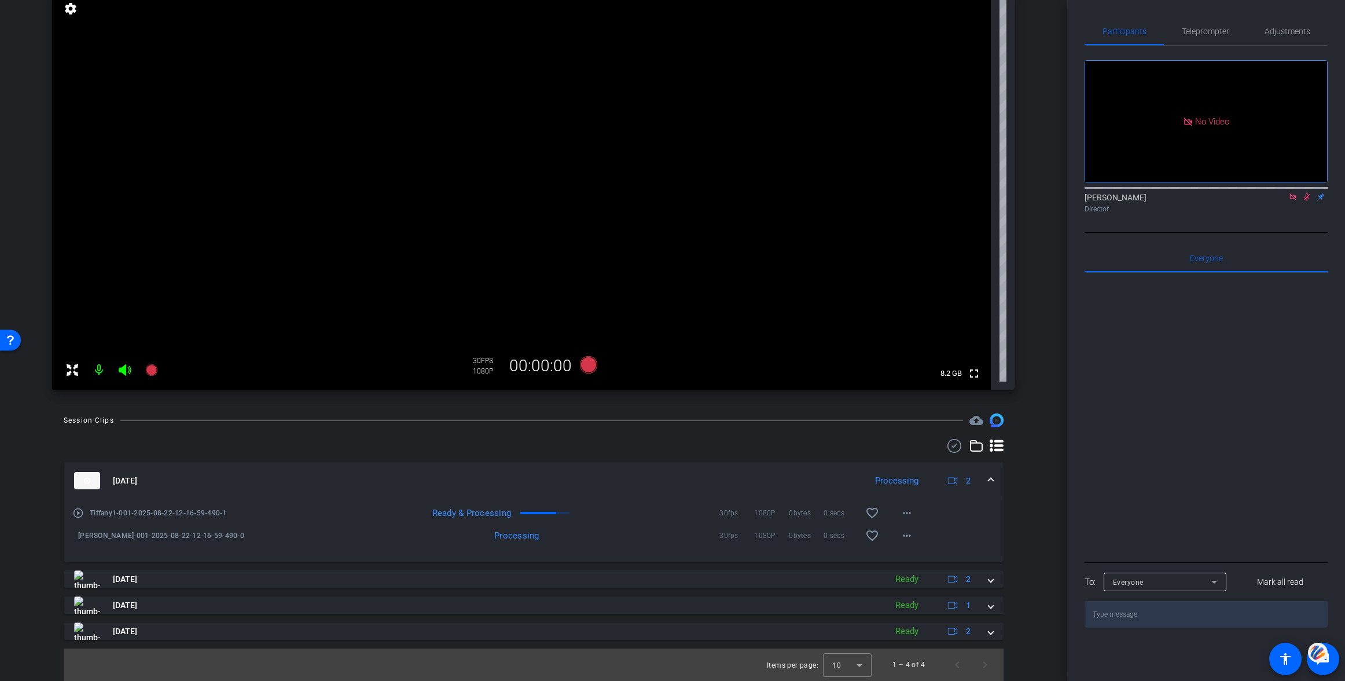
scroll to position [130, 0]
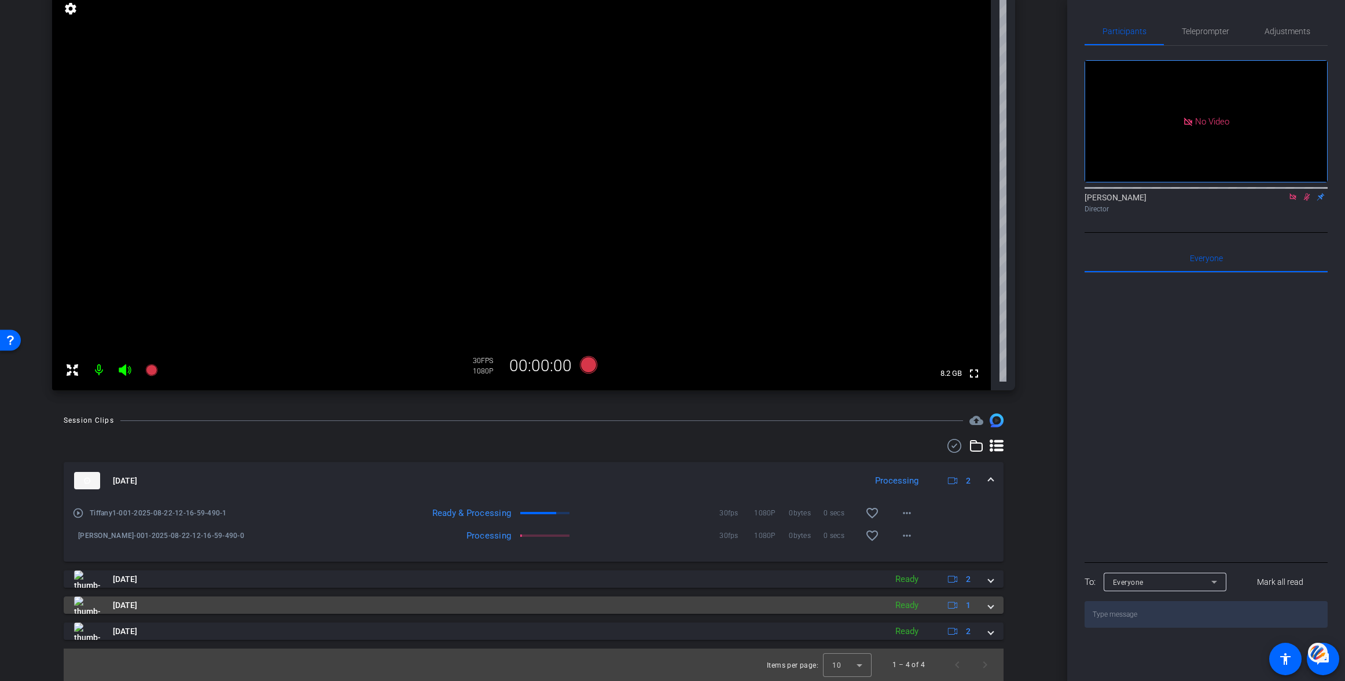
click at [990, 604] on span at bounding box center [990, 605] width 5 height 12
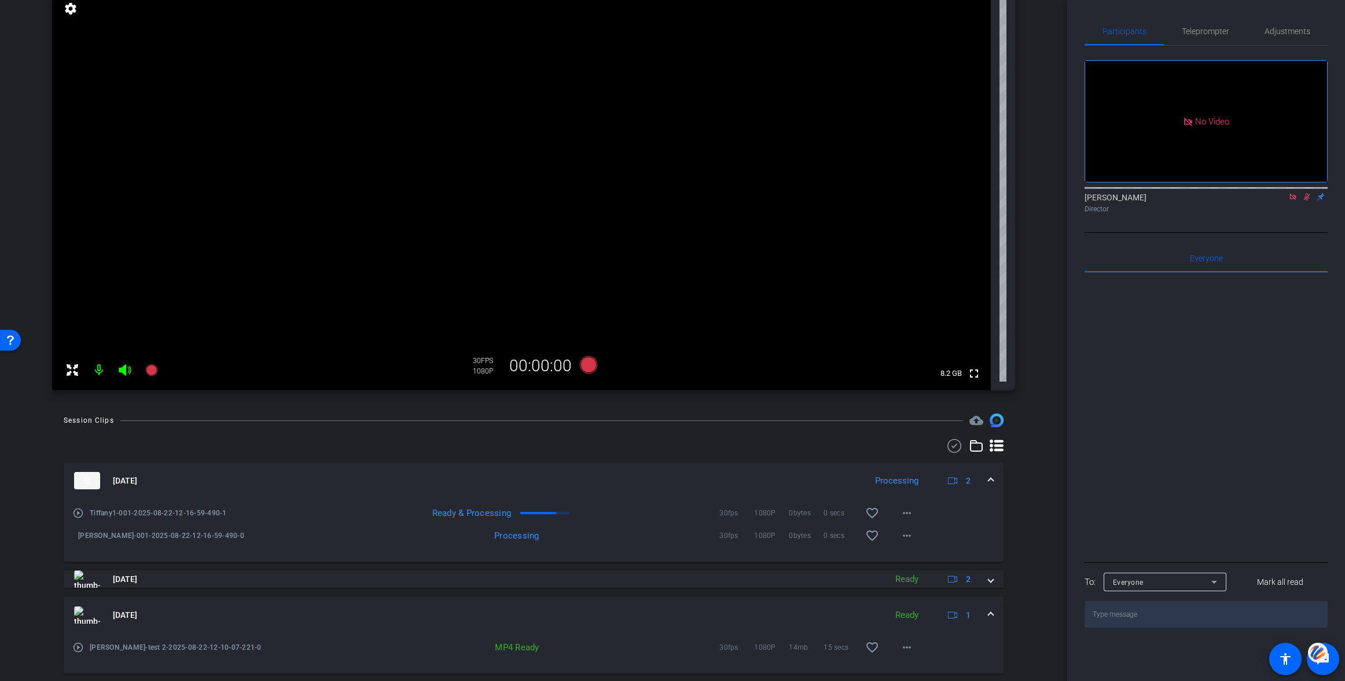
scroll to position [183, 0]
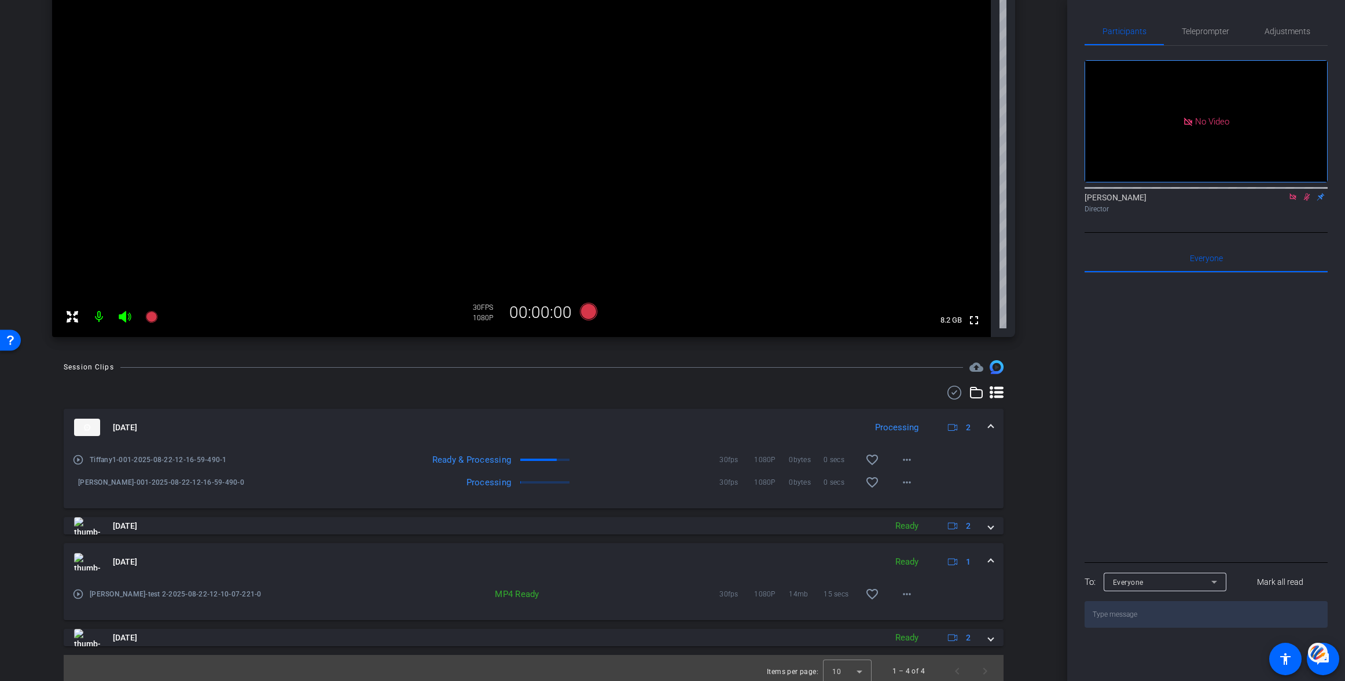
drag, startPoint x: 993, startPoint y: 558, endPoint x: 991, endPoint y: 534, distance: 23.8
click at [993, 557] on mat-expansion-panel-header "Aug 22, 2025 Ready 1" at bounding box center [534, 561] width 940 height 37
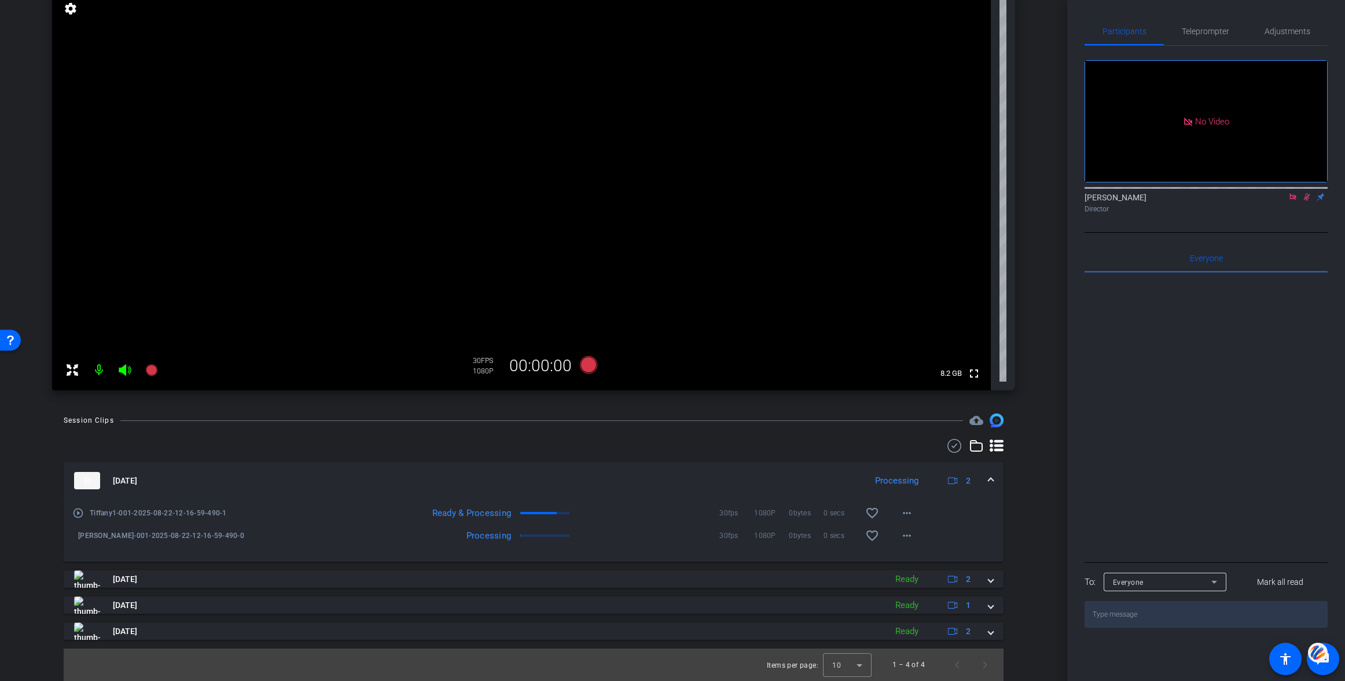
scroll to position [130, 0]
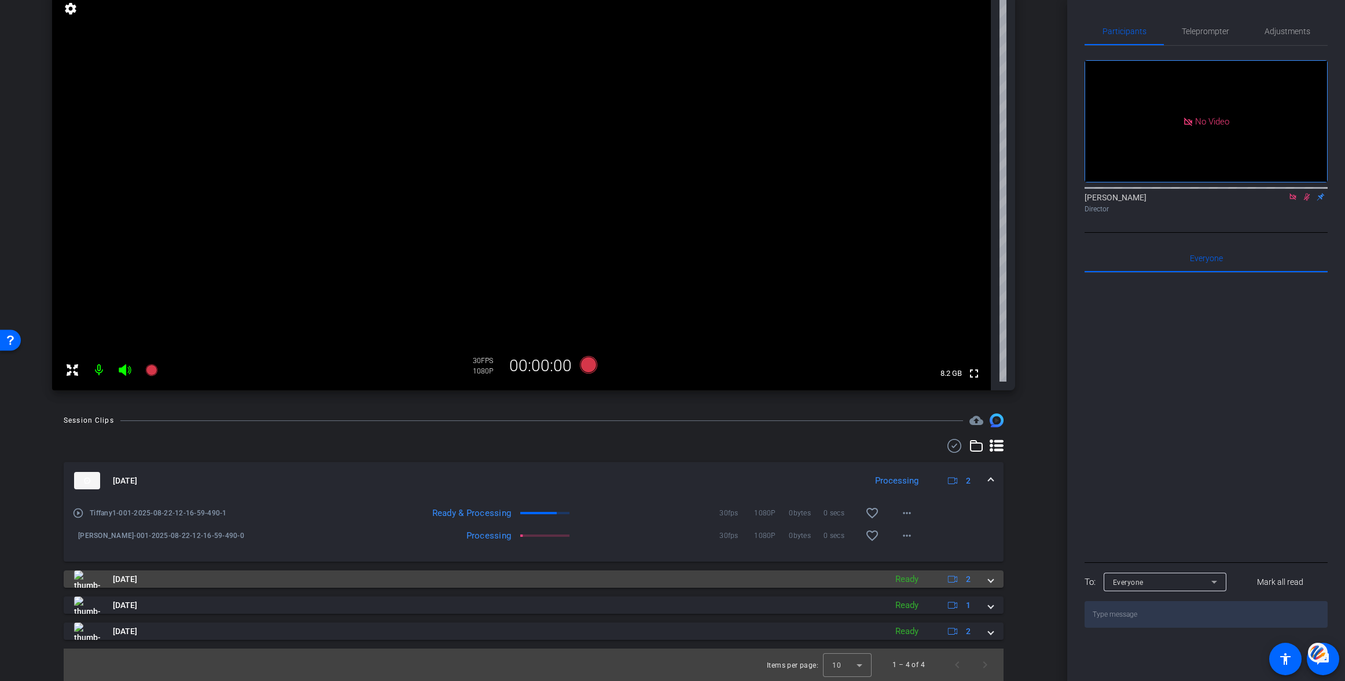
click at [990, 577] on span at bounding box center [990, 579] width 5 height 12
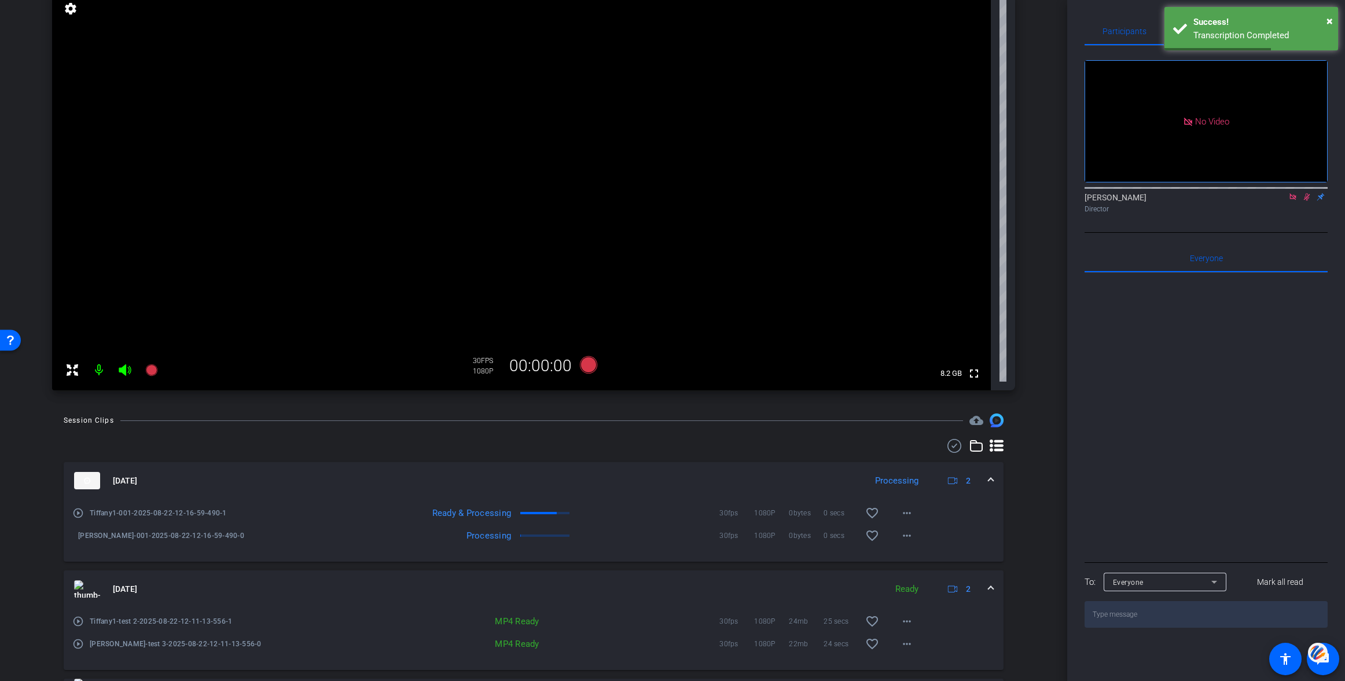
click at [991, 577] on mat-expansion-panel-header "Aug 22, 2025 Ready 2" at bounding box center [534, 588] width 940 height 37
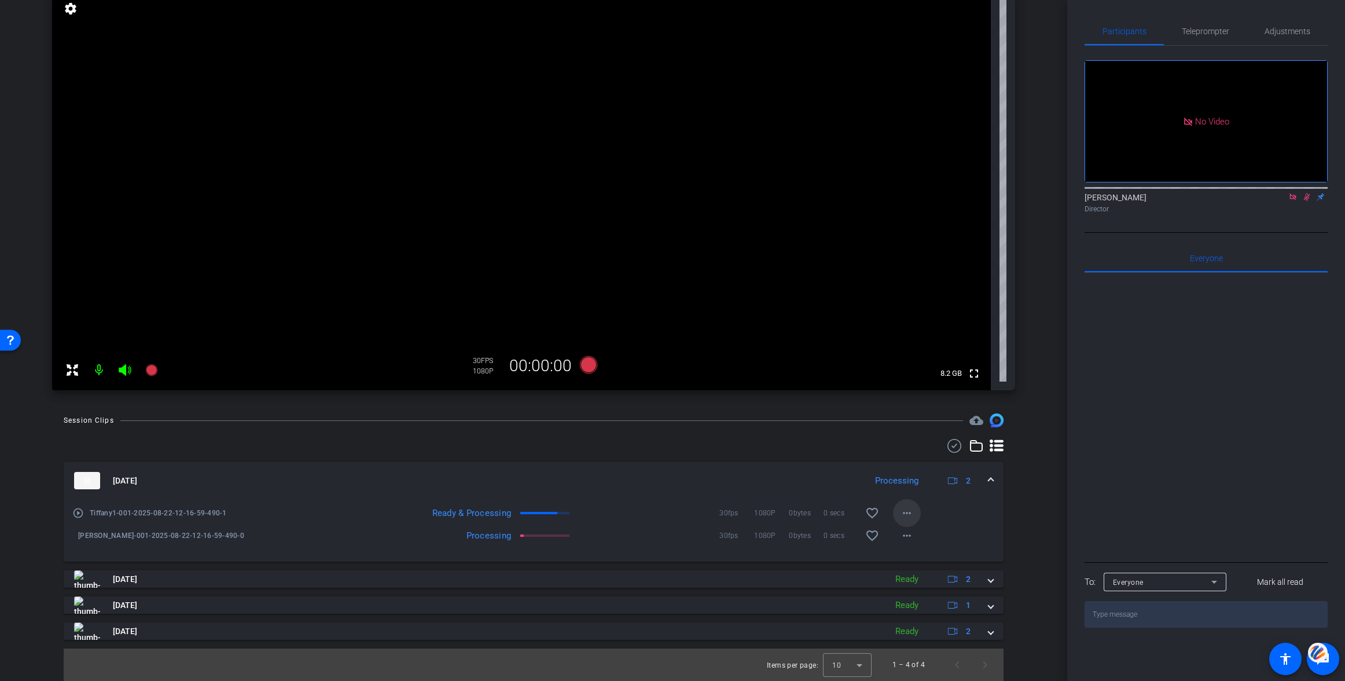
click at [903, 509] on mat-icon "more_horiz" at bounding box center [907, 513] width 14 height 14
click at [928, 532] on span "Download Original" at bounding box center [936, 537] width 69 height 14
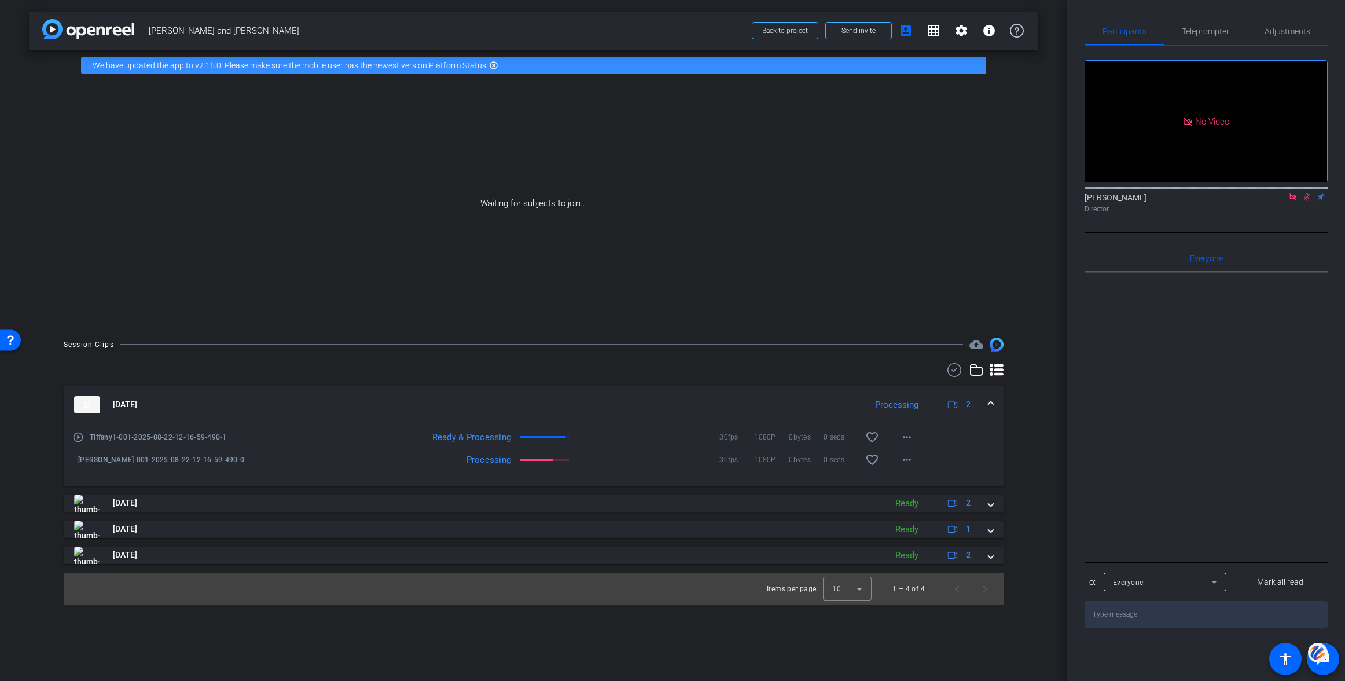
scroll to position [0, 0]
click at [786, 30] on span "Back to project" at bounding box center [785, 31] width 46 height 8
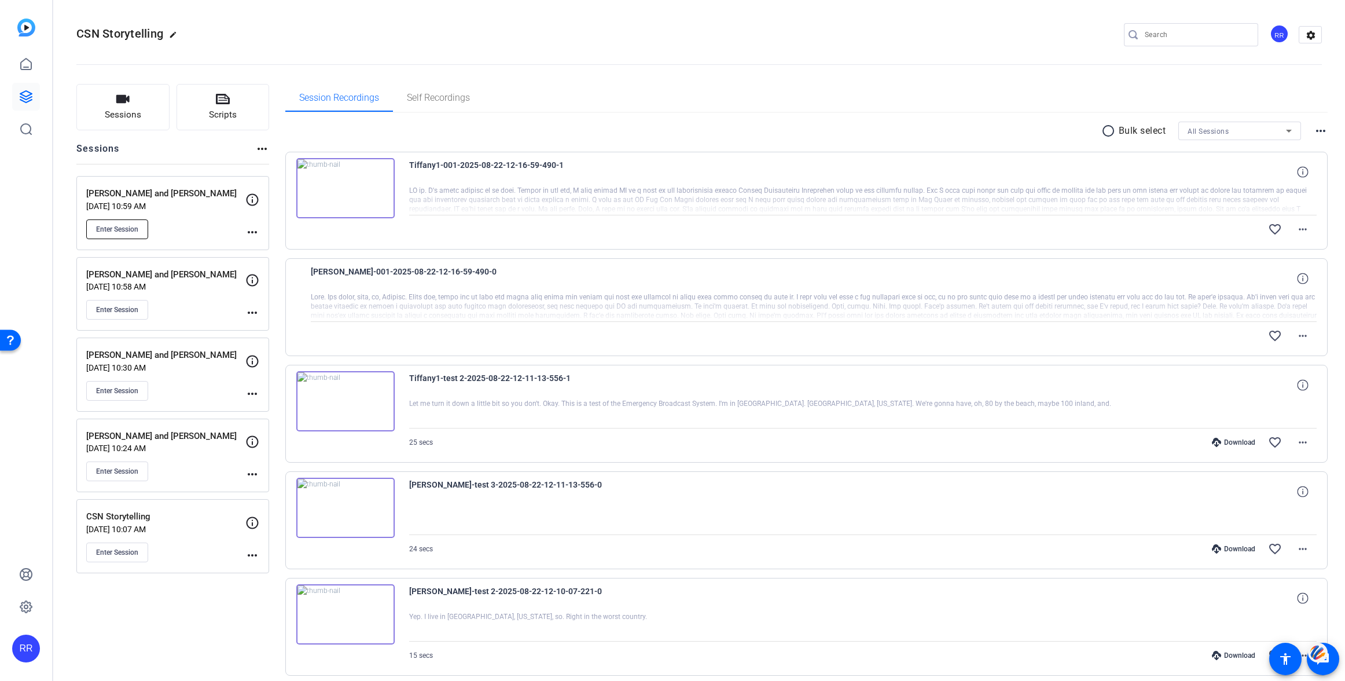
click at [115, 226] on span "Enter Session" at bounding box center [117, 229] width 42 height 9
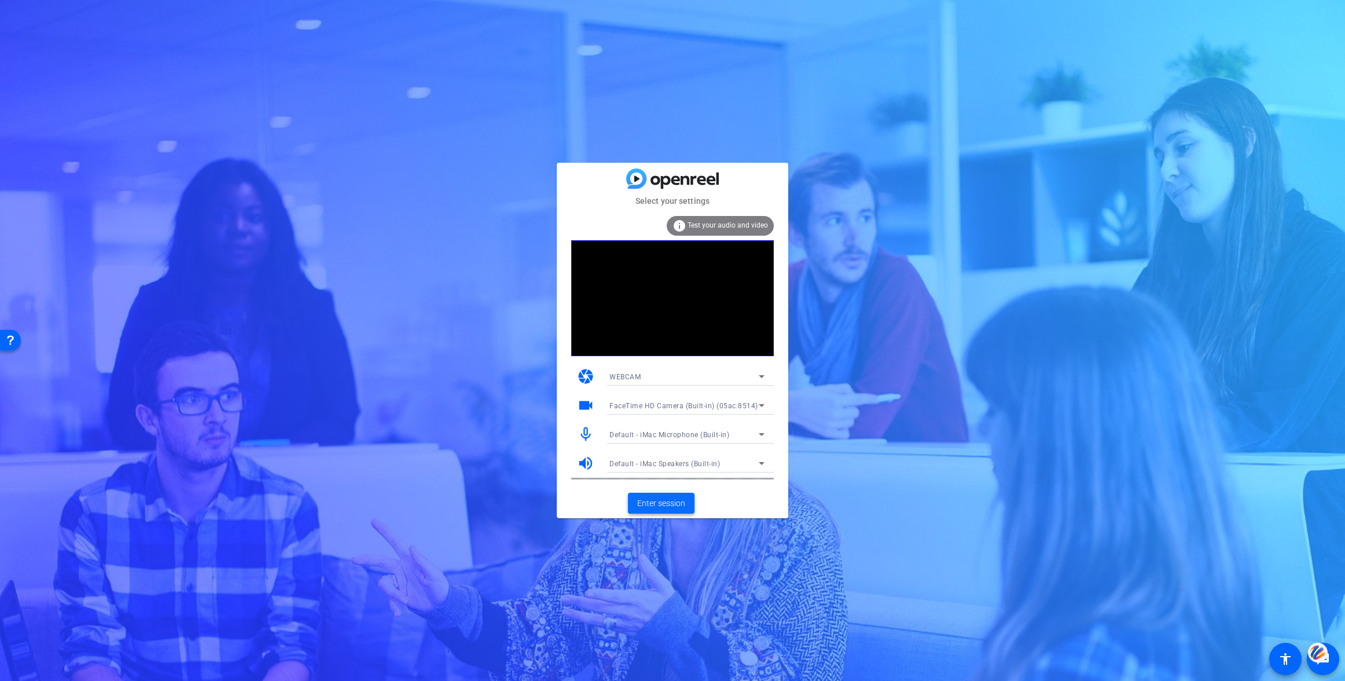
click at [661, 501] on span "Enter session" at bounding box center [661, 503] width 48 height 12
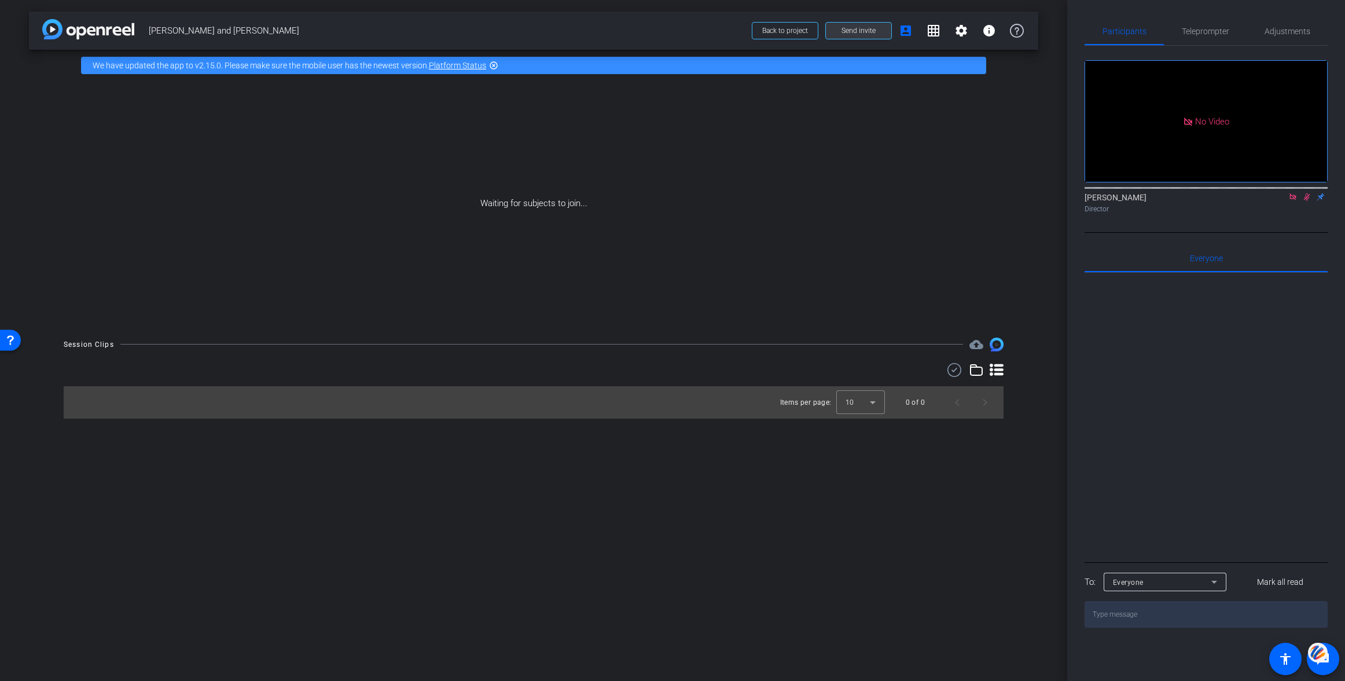
click at [862, 28] on span "Send invite" at bounding box center [858, 30] width 34 height 9
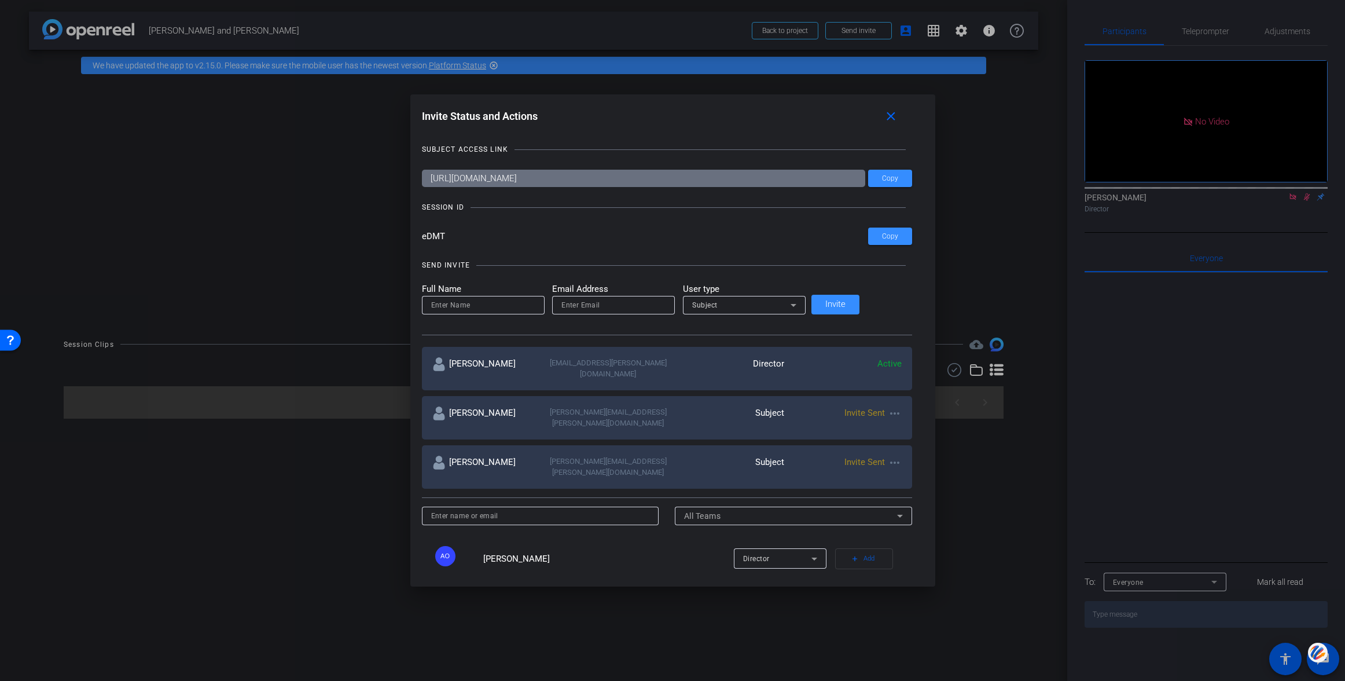
drag, startPoint x: 476, startPoint y: 235, endPoint x: 410, endPoint y: 234, distance: 66.6
click at [410, 234] on div "Invite Status and Actions close SUBJECT ACCESS LINK https://capture.openreel.co…" at bounding box center [672, 340] width 1345 height 681
click at [884, 116] on mat-icon "close" at bounding box center [891, 116] width 14 height 14
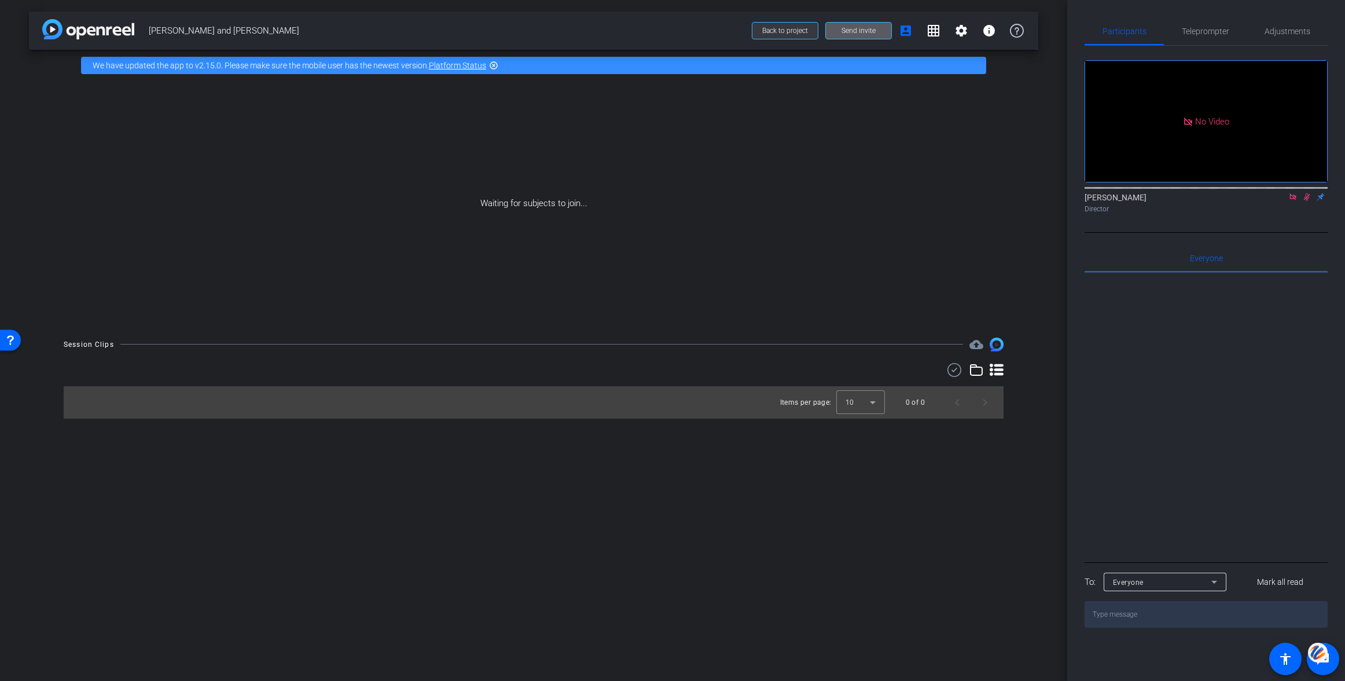
click at [775, 30] on span "Back to project" at bounding box center [785, 31] width 46 height 8
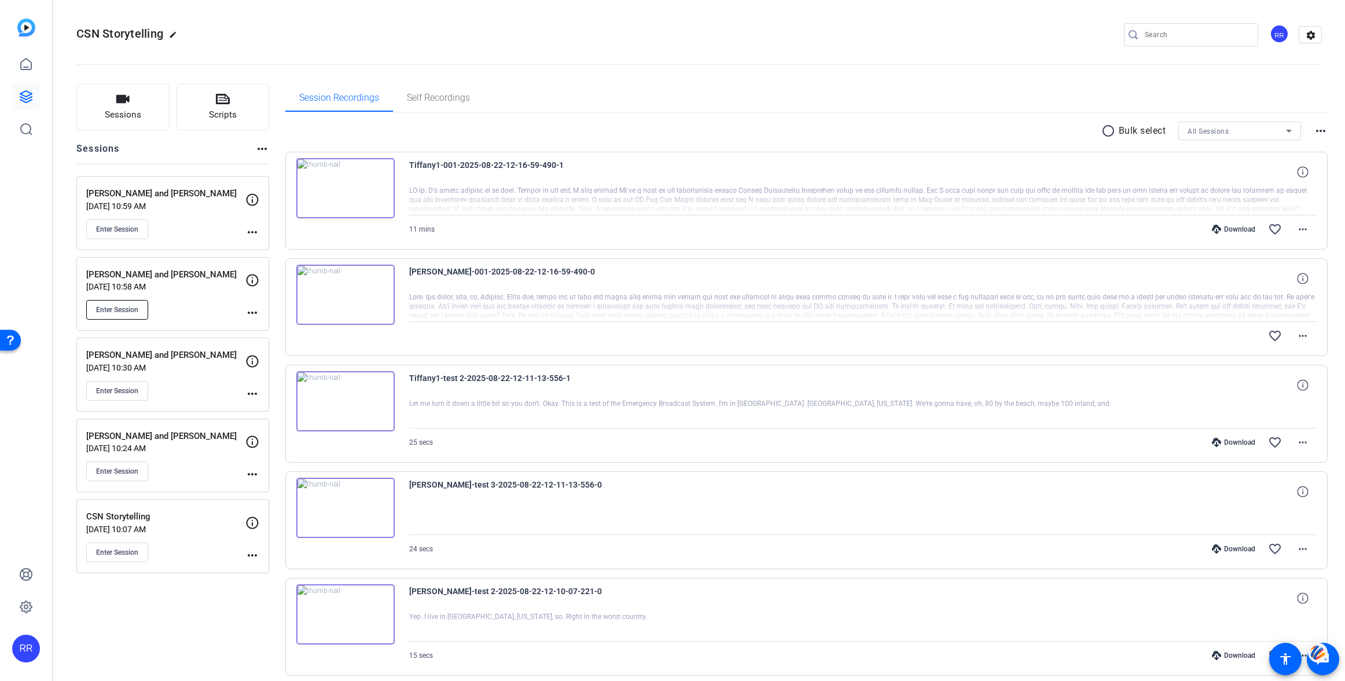
click at [115, 310] on span "Enter Session" at bounding box center [117, 309] width 42 height 9
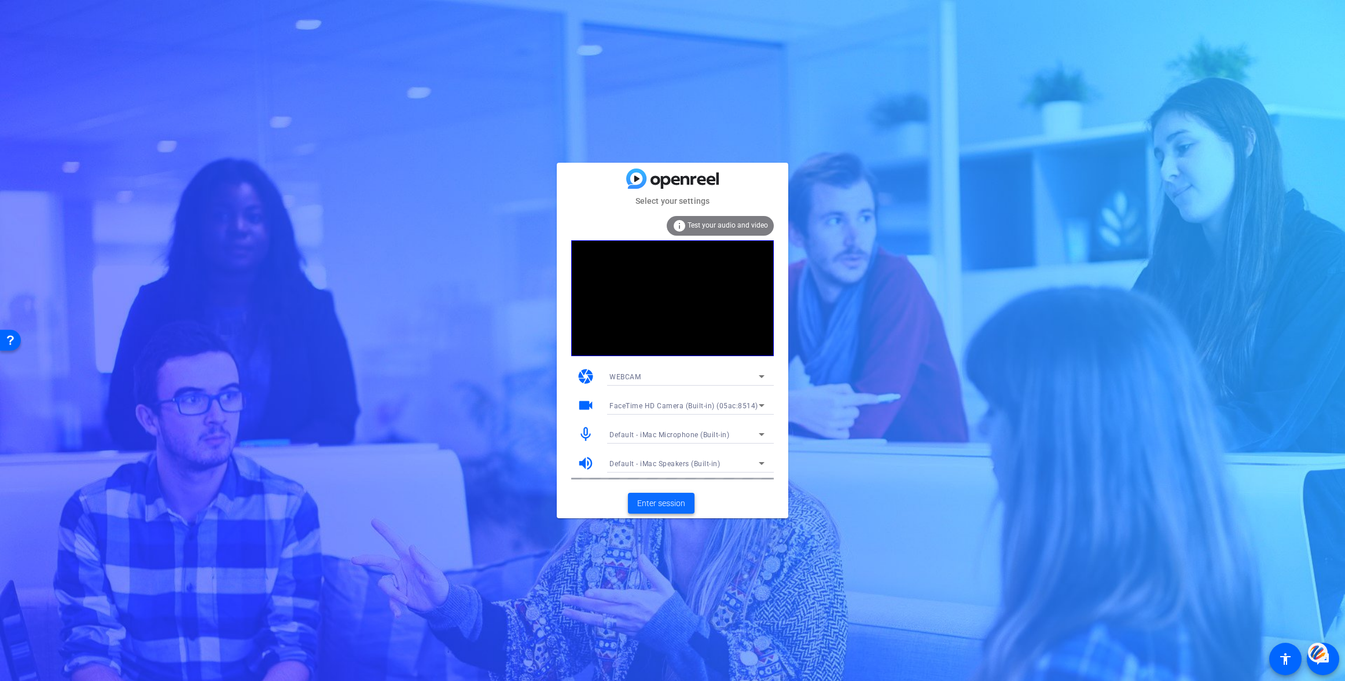
click at [664, 502] on span "Enter session" at bounding box center [661, 503] width 48 height 12
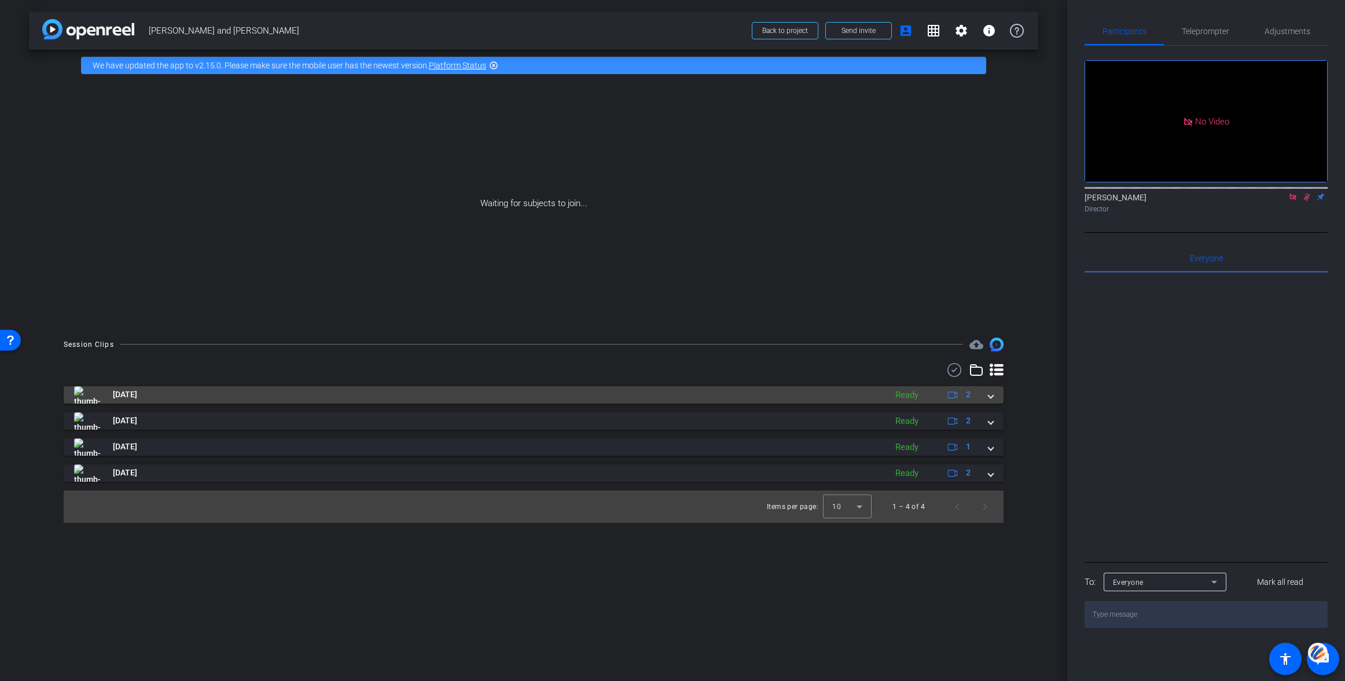
click at [991, 395] on span at bounding box center [990, 394] width 5 height 12
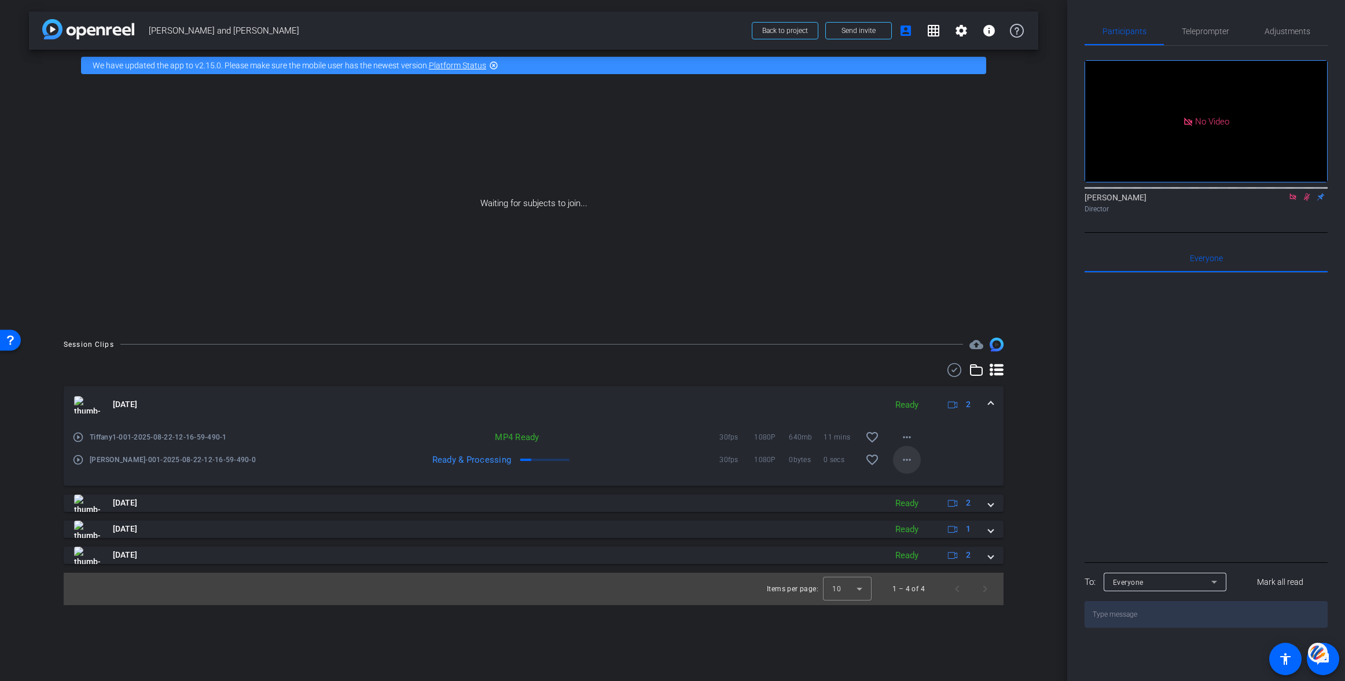
click at [906, 460] on mat-icon "more_horiz" at bounding box center [907, 460] width 14 height 14
click at [919, 479] on span "Download Original" at bounding box center [936, 484] width 69 height 14
click at [904, 458] on mat-icon "more_horiz" at bounding box center [907, 460] width 14 height 14
click at [926, 480] on span "Download Original" at bounding box center [936, 484] width 69 height 14
click at [783, 32] on span "Back to project" at bounding box center [785, 31] width 46 height 8
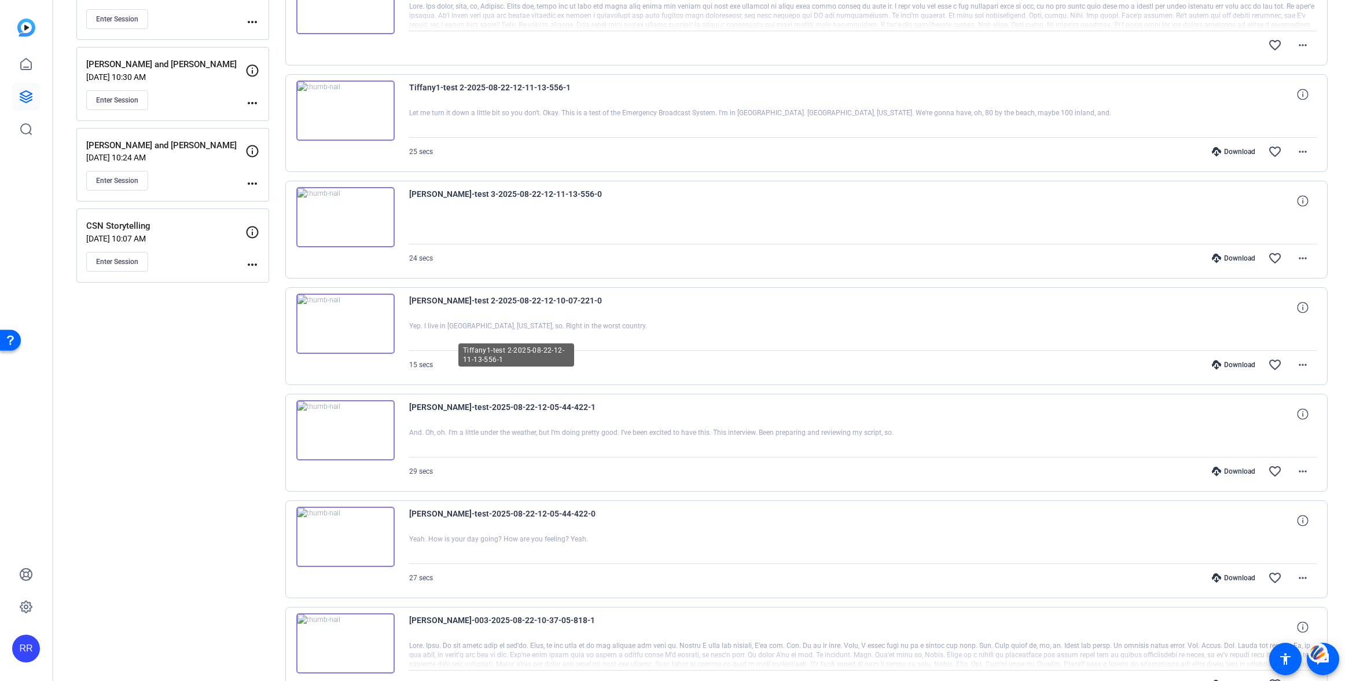
scroll to position [599, 0]
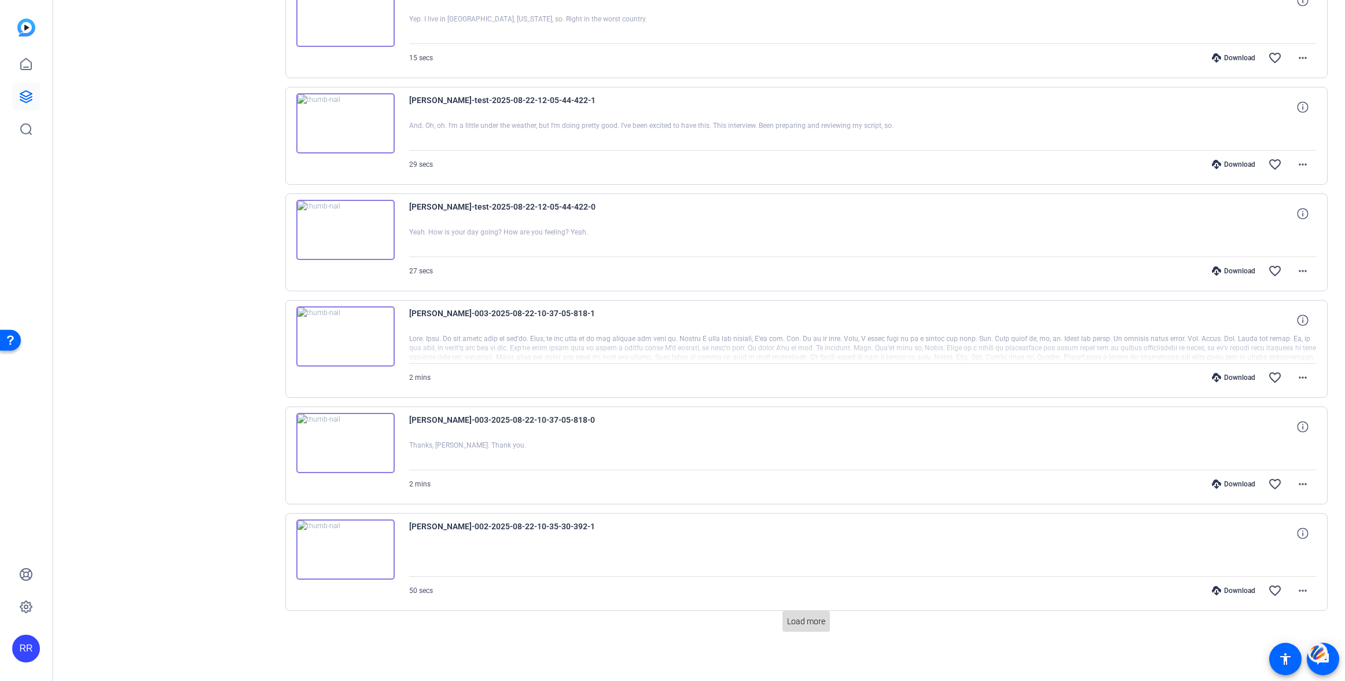
click at [803, 619] on span "Load more" at bounding box center [806, 621] width 38 height 12
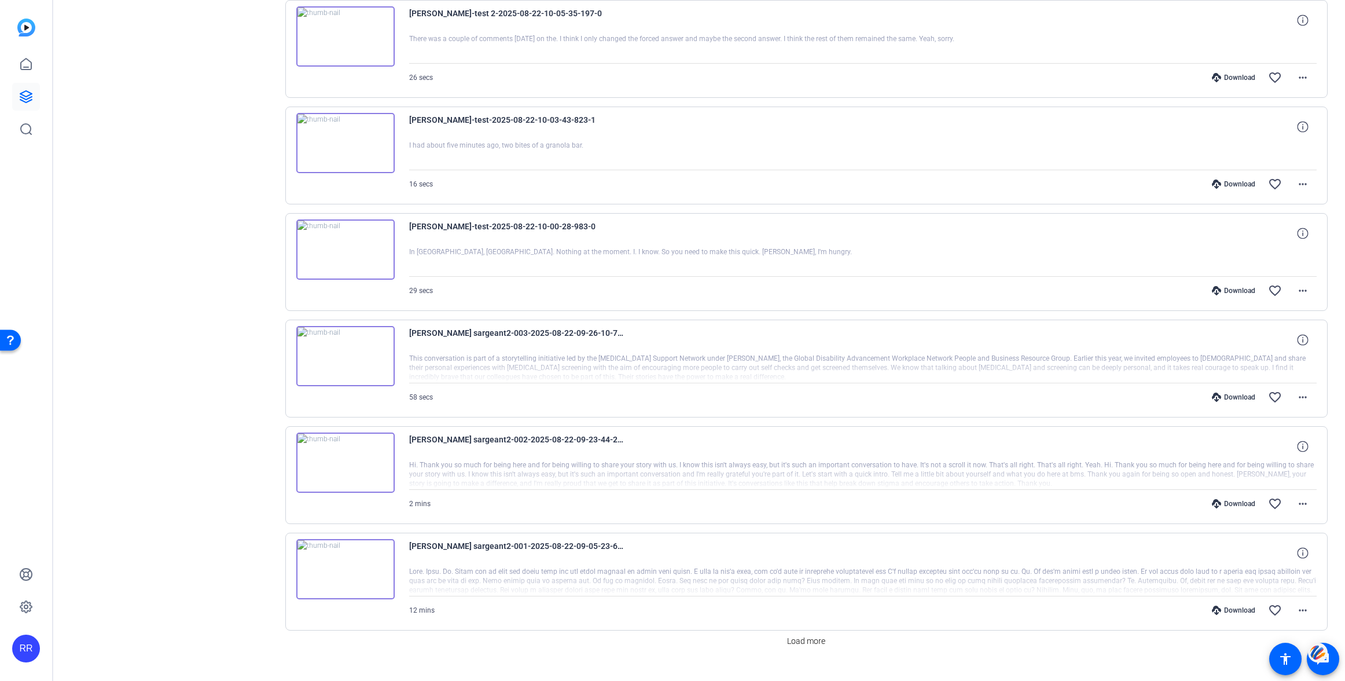
scroll to position [1664, 0]
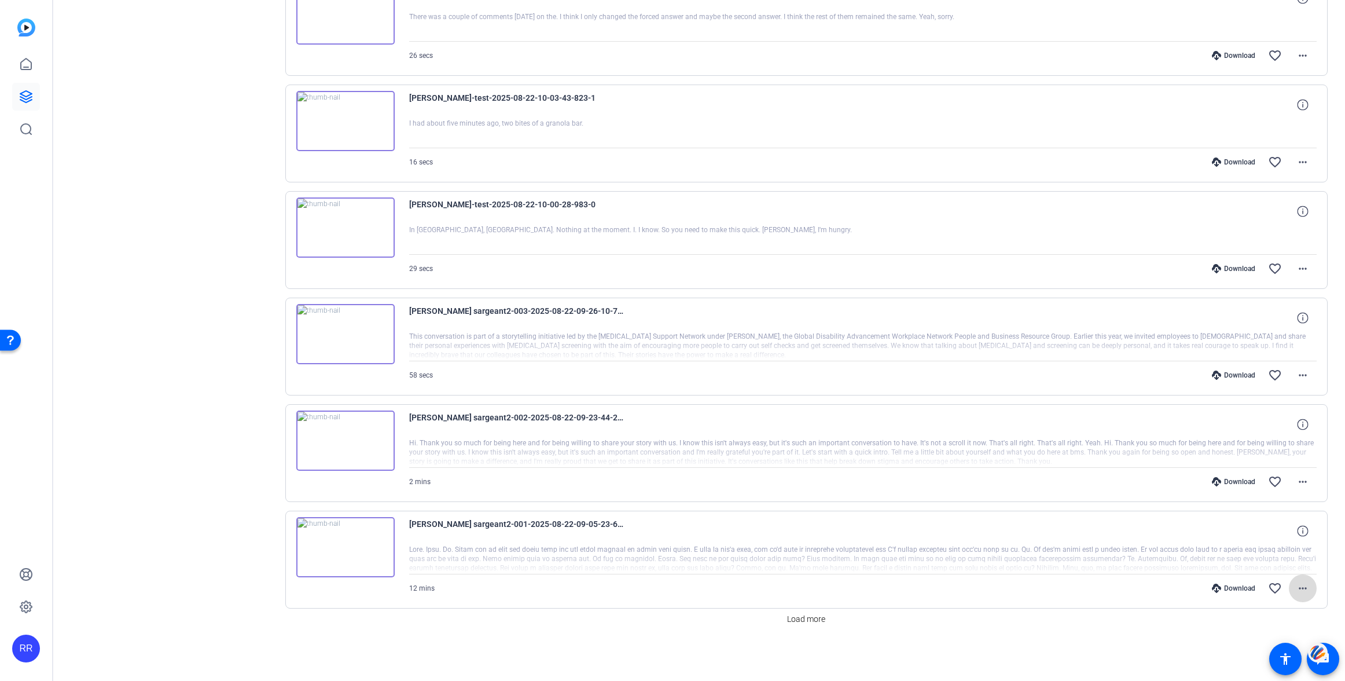
click at [1307, 584] on mat-icon "more_horiz" at bounding box center [1303, 588] width 14 height 14
click at [1261, 448] on span "Download Original" at bounding box center [1272, 449] width 69 height 14
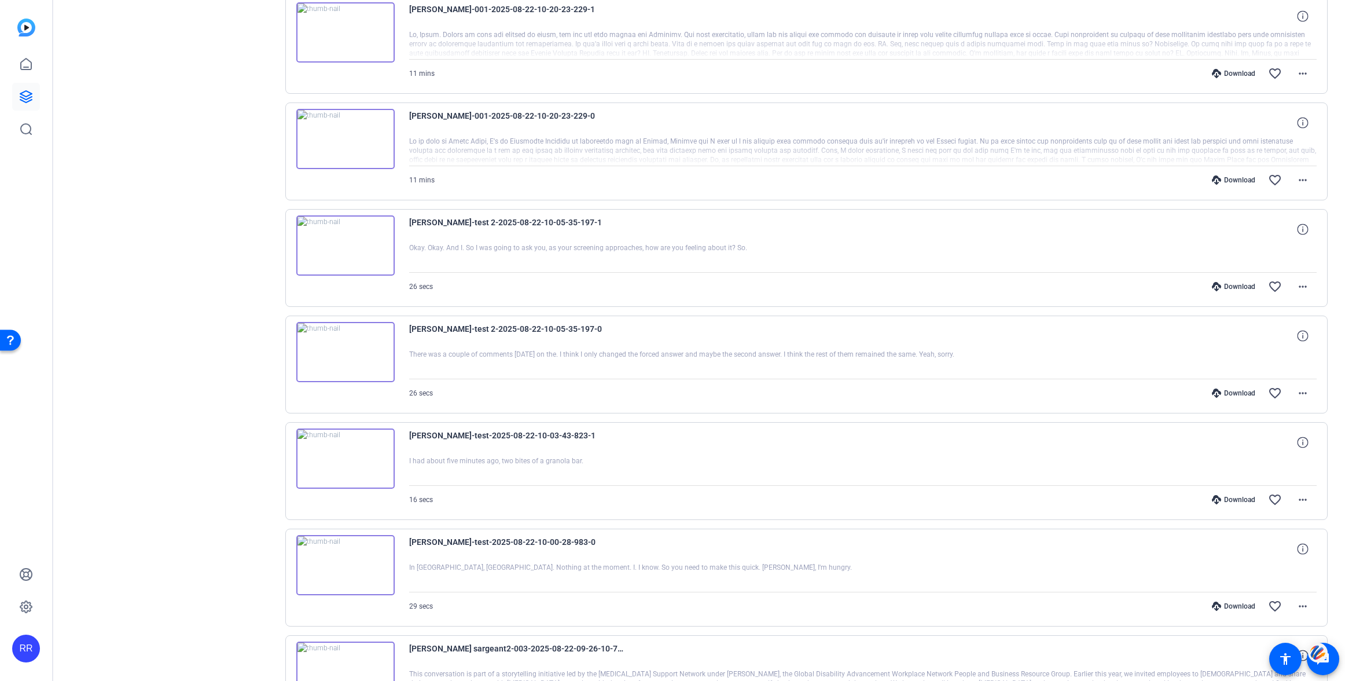
scroll to position [1326, 0]
click at [1301, 179] on mat-icon "more_horiz" at bounding box center [1303, 181] width 14 height 14
click at [1282, 203] on span "Download Original" at bounding box center [1272, 205] width 69 height 14
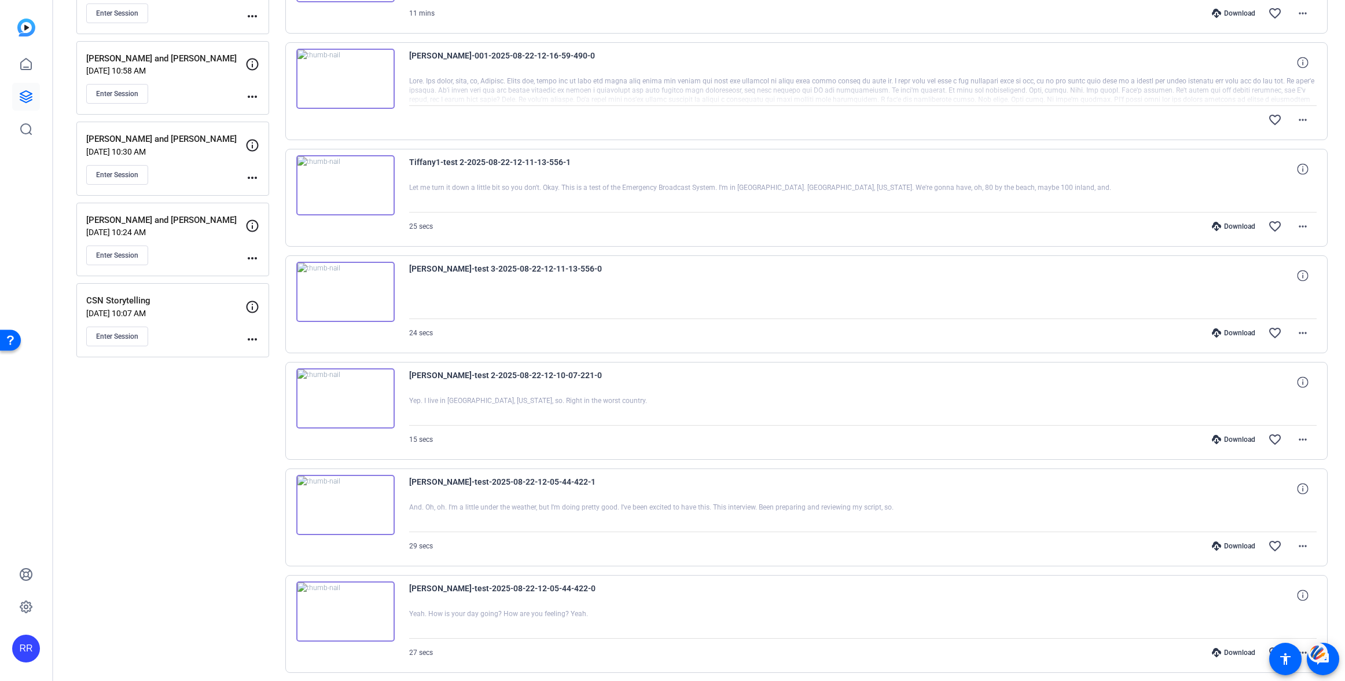
scroll to position [0, 0]
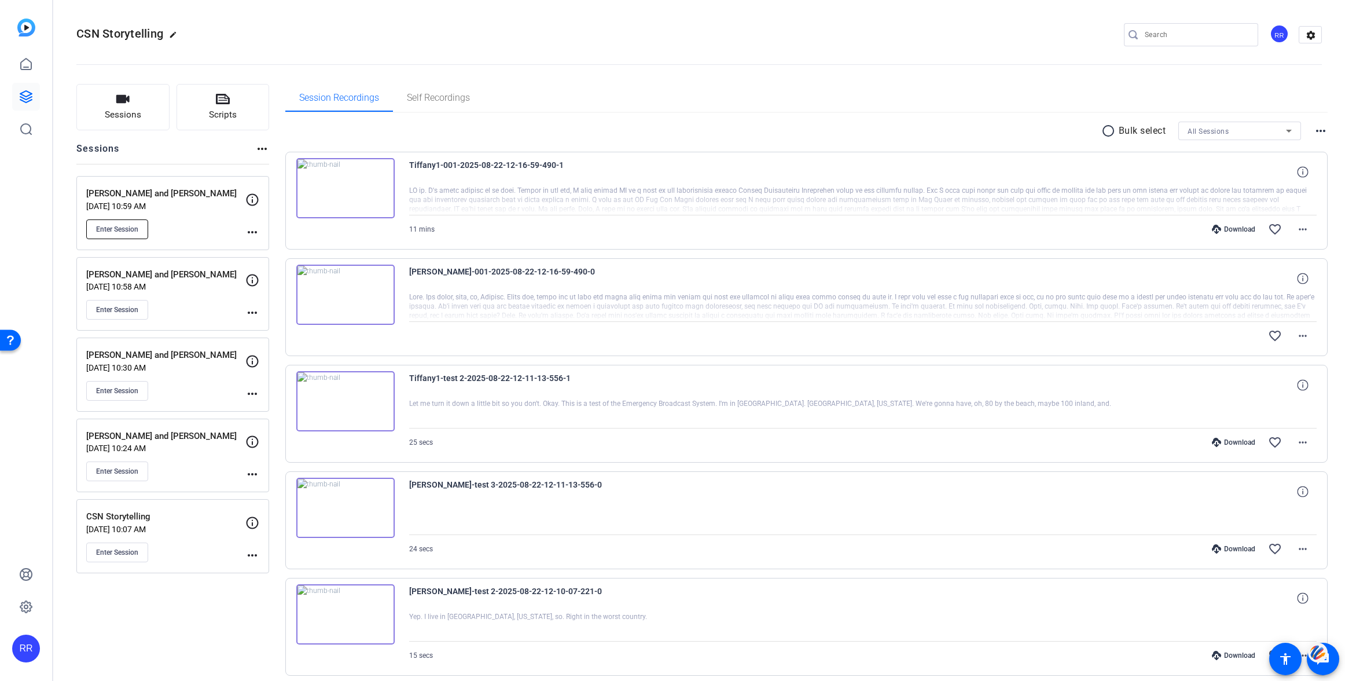
click at [124, 229] on span "Enter Session" at bounding box center [117, 229] width 42 height 9
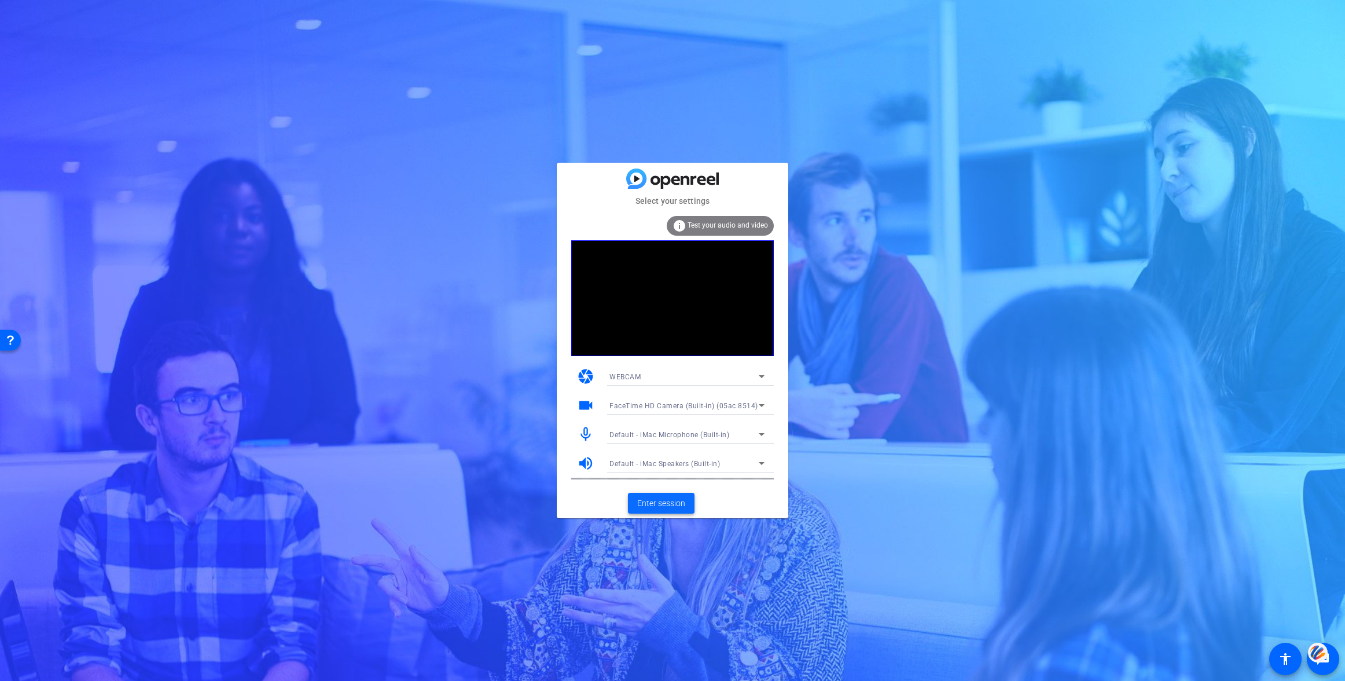
click at [663, 502] on span "Enter session" at bounding box center [661, 503] width 48 height 12
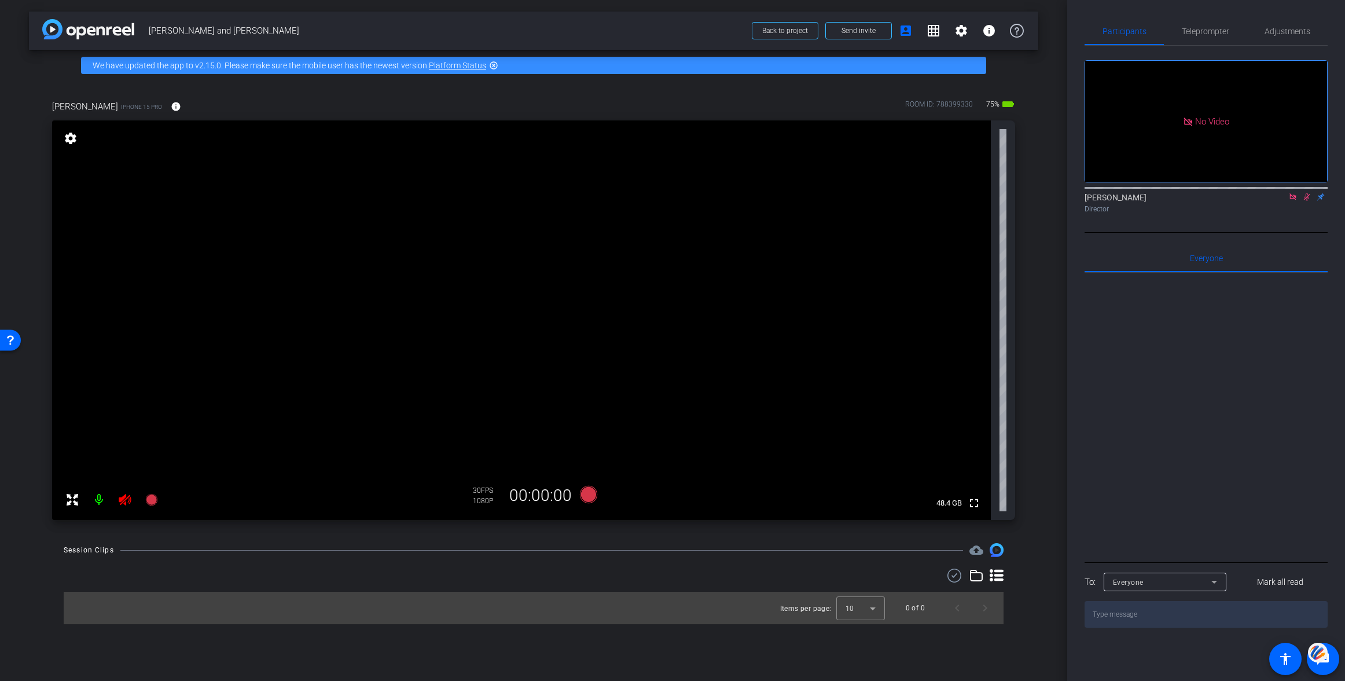
click at [1308, 201] on icon at bounding box center [1306, 197] width 9 height 8
click at [121, 501] on icon at bounding box center [125, 500] width 12 height 12
click at [1292, 201] on icon at bounding box center [1292, 197] width 9 height 8
click at [64, 139] on mat-icon "settings" at bounding box center [70, 138] width 16 height 14
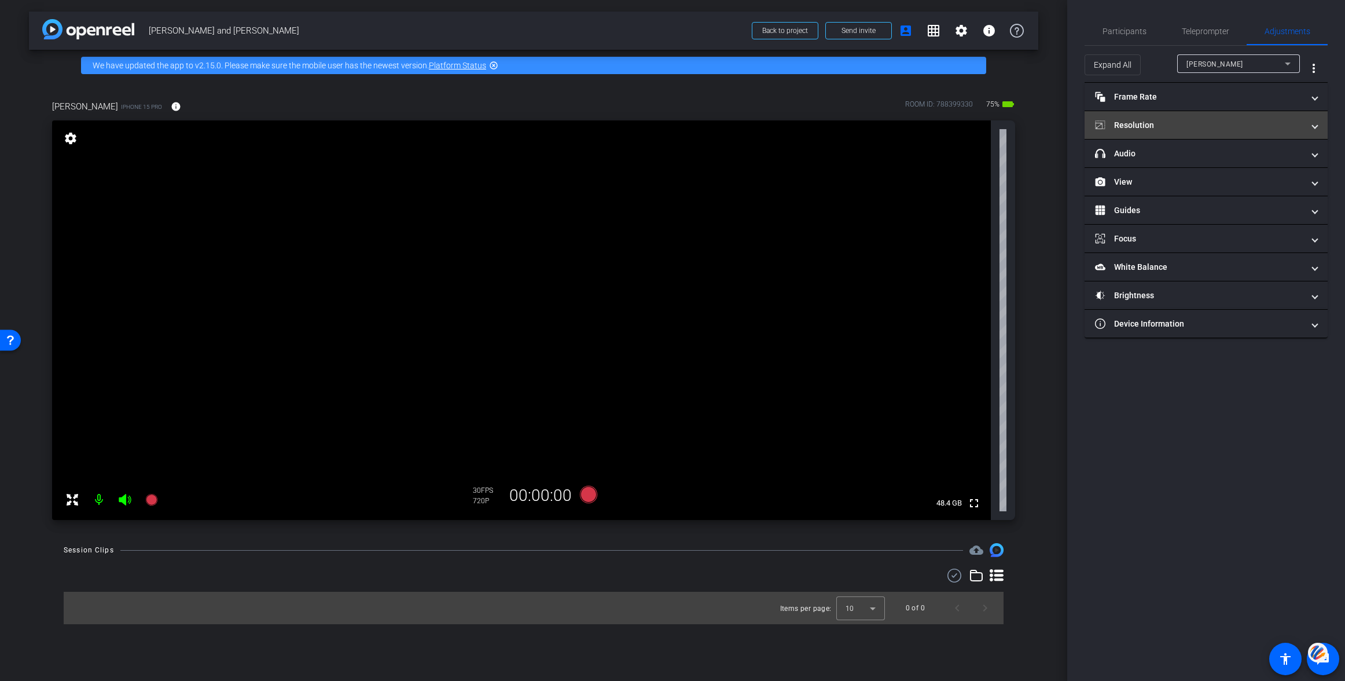
click at [1122, 123] on mat-panel-title "Resolution" at bounding box center [1199, 125] width 208 height 12
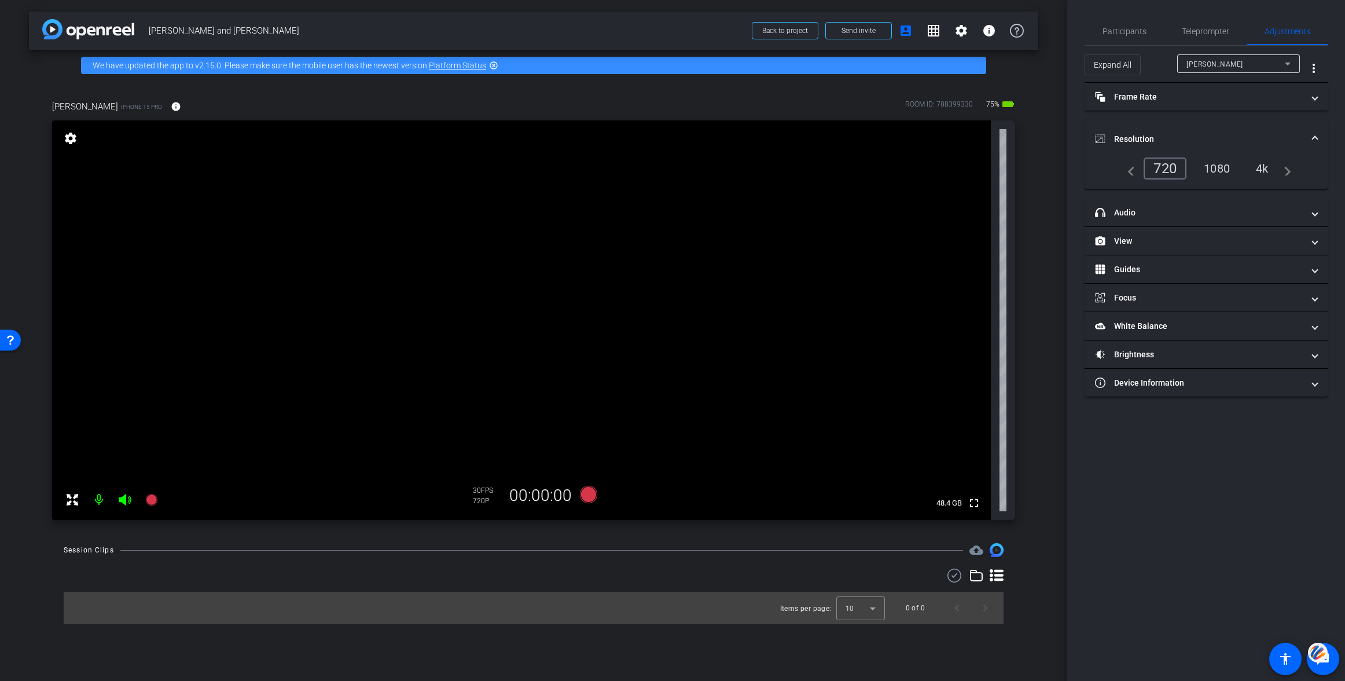
click at [1218, 167] on div "1080" at bounding box center [1216, 169] width 43 height 20
click at [1145, 95] on mat-panel-title "Frame Rate Frame Rate" at bounding box center [1199, 97] width 208 height 12
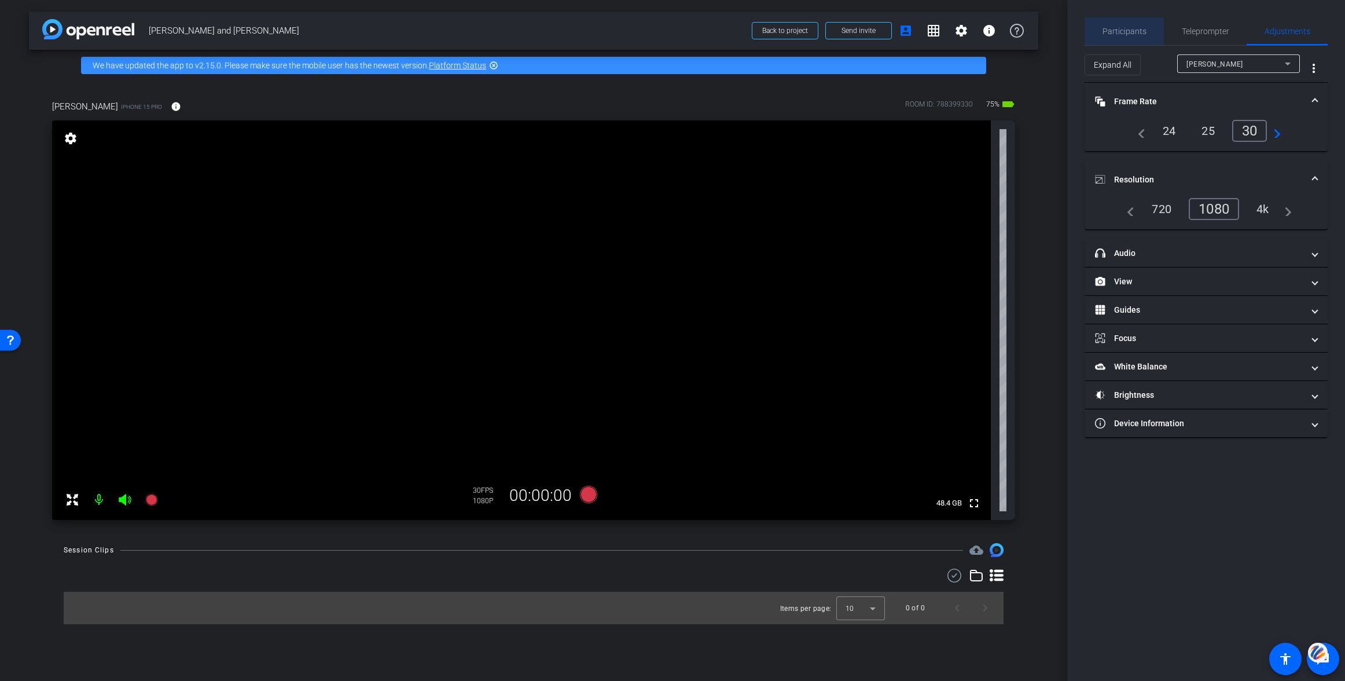
click at [1125, 28] on span "Participants" at bounding box center [1124, 31] width 44 height 8
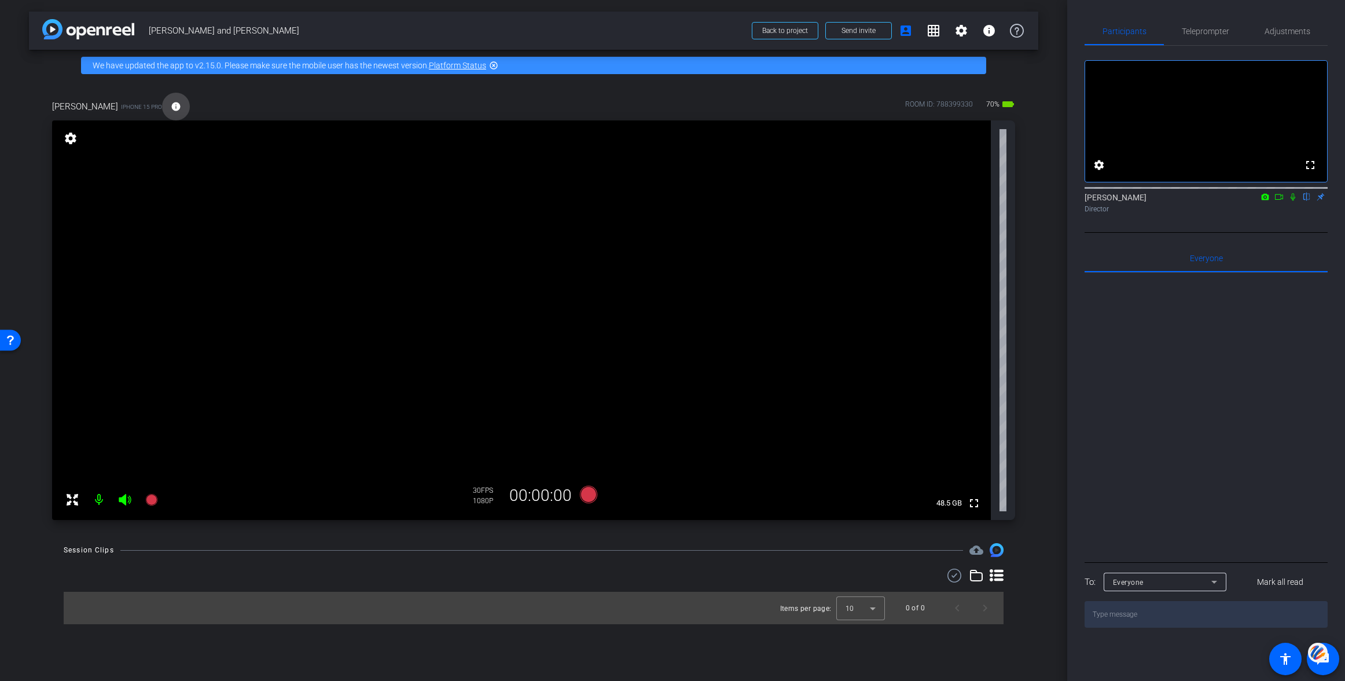
click at [171, 105] on mat-icon "info" at bounding box center [176, 106] width 10 height 10
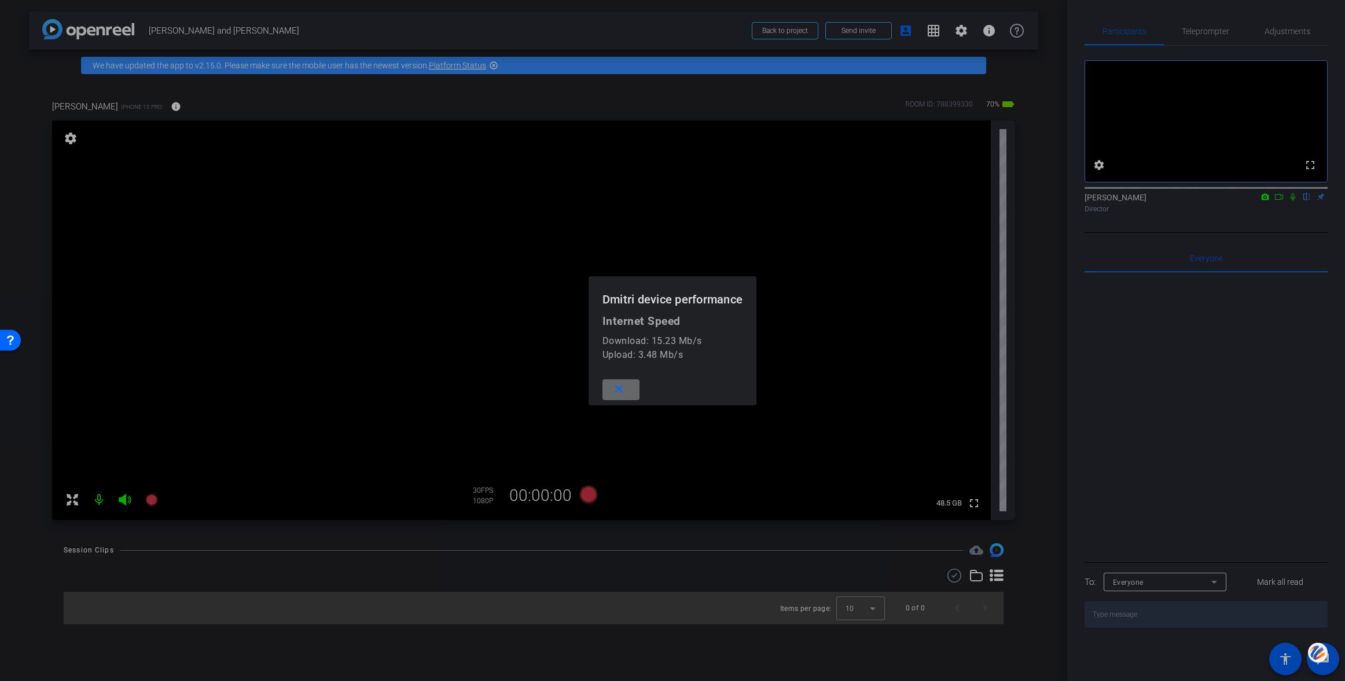
click at [619, 387] on mat-icon "close" at bounding box center [619, 389] width 14 height 14
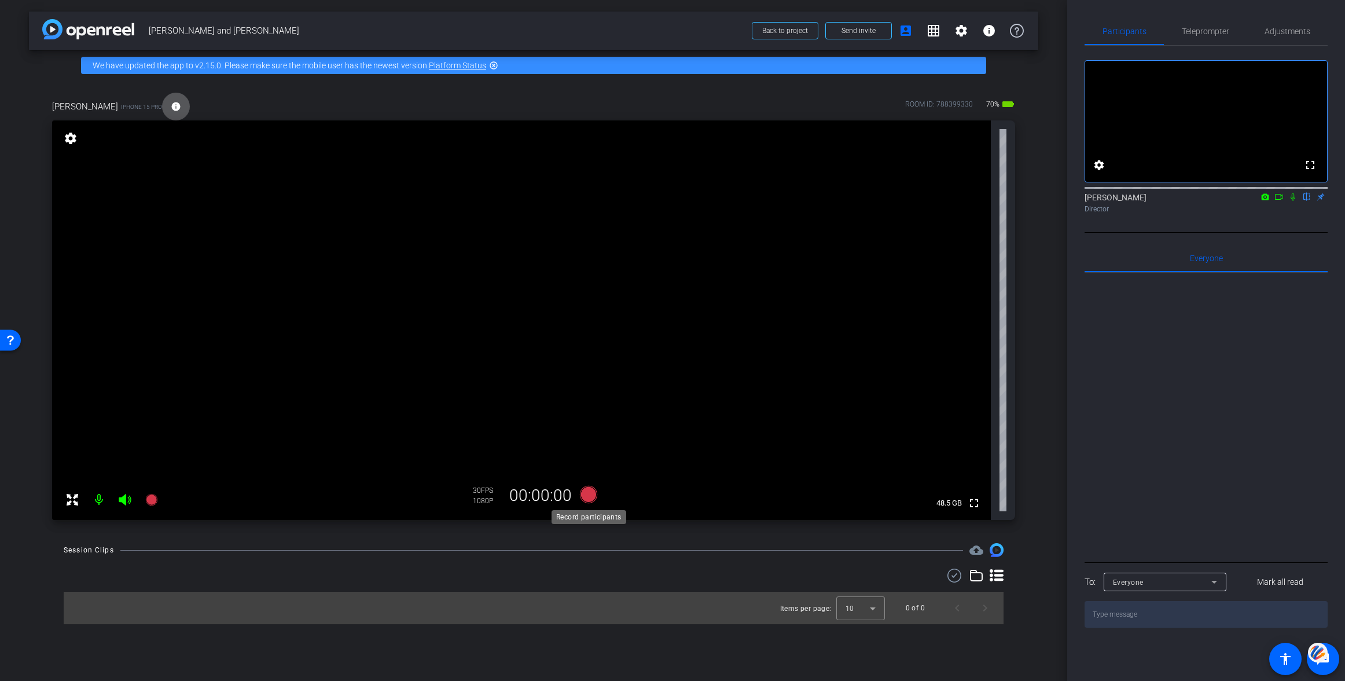
click at [590, 493] on icon at bounding box center [588, 493] width 17 height 17
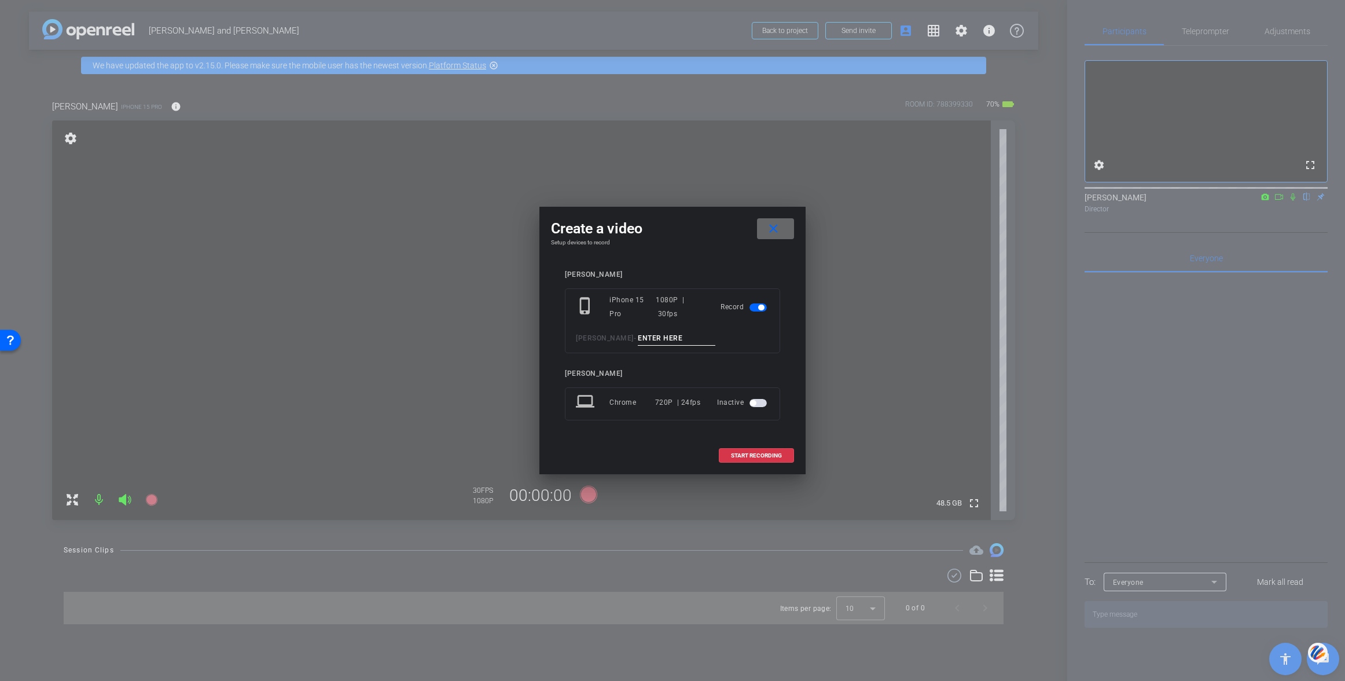
drag, startPoint x: 774, startPoint y: 228, endPoint x: 779, endPoint y: 223, distance: 7.0
click at [775, 227] on mat-icon "close" at bounding box center [773, 229] width 14 height 14
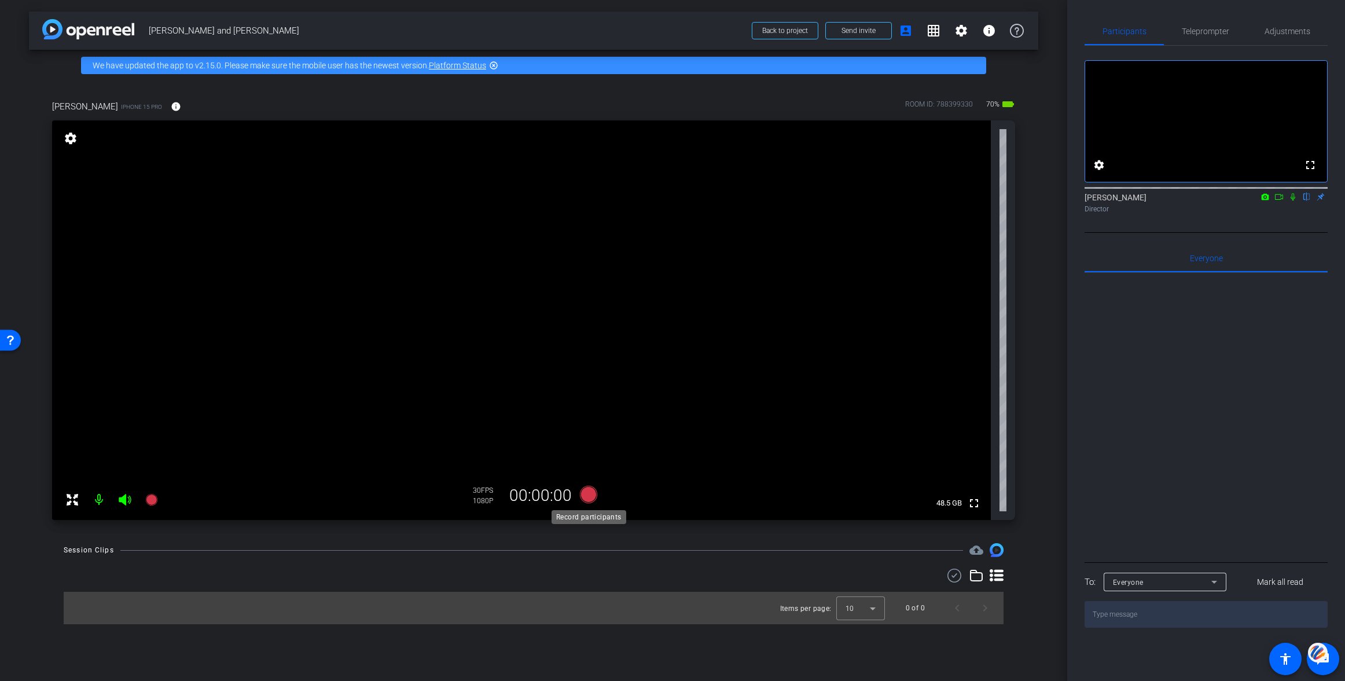
click at [591, 492] on icon at bounding box center [588, 493] width 17 height 17
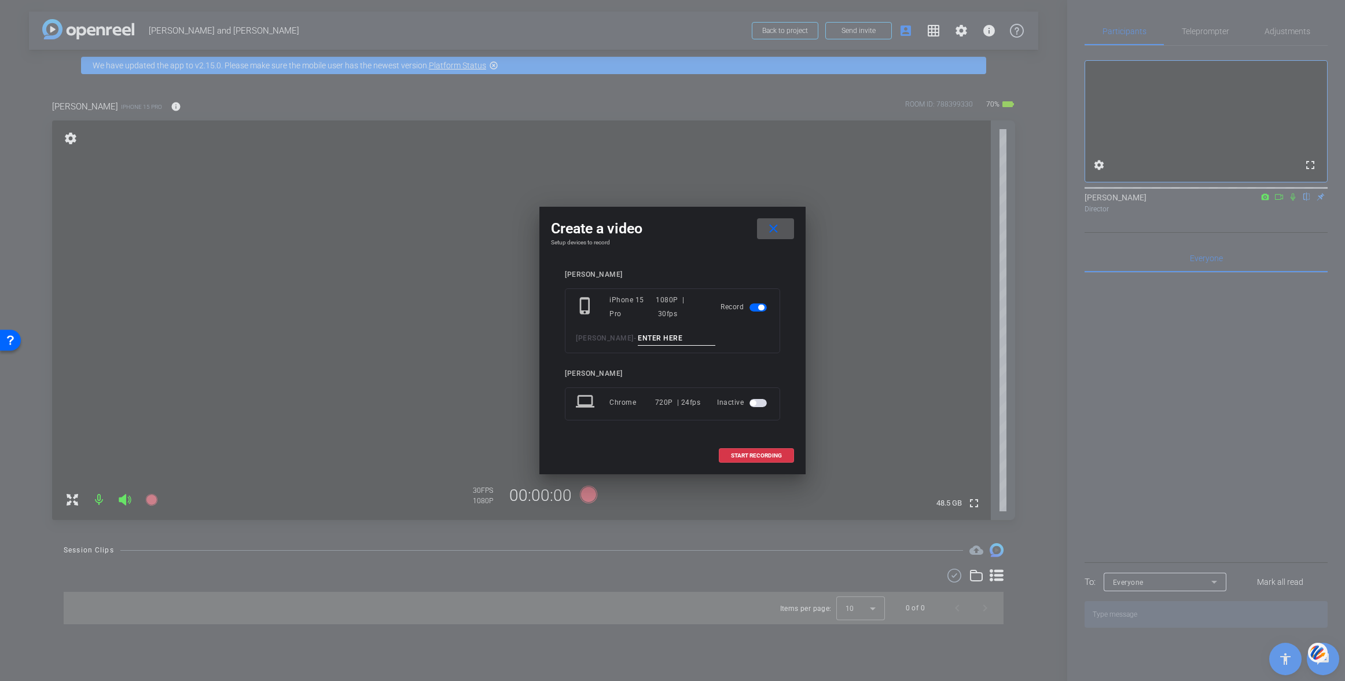
click at [775, 227] on mat-icon "close" at bounding box center [773, 229] width 14 height 14
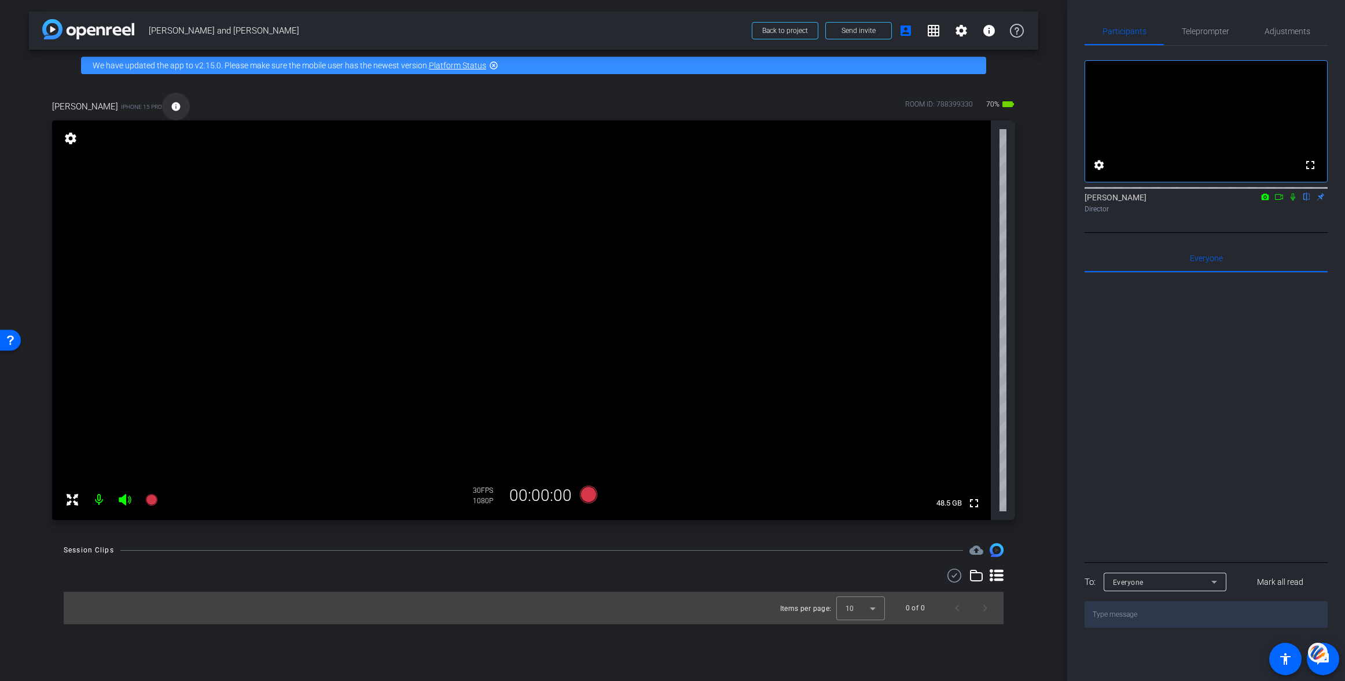
click at [171, 104] on mat-icon "info" at bounding box center [176, 106] width 10 height 10
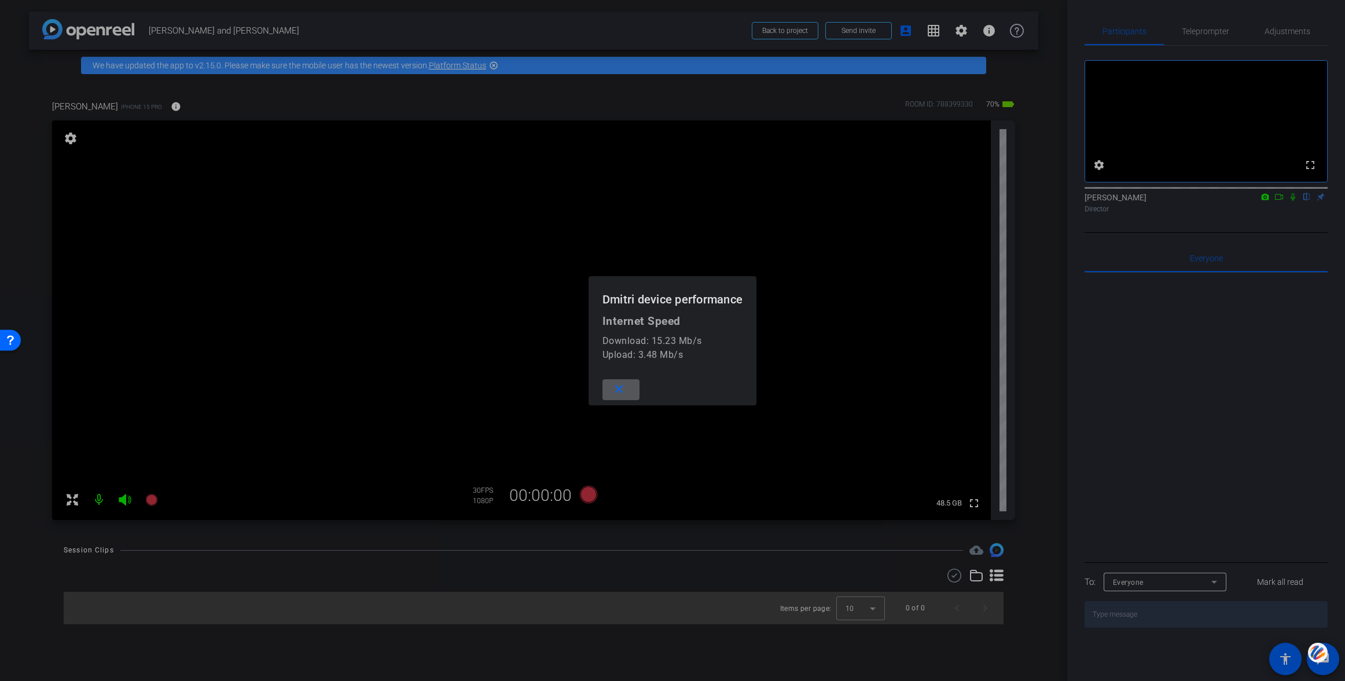
click at [617, 388] on mat-icon "close" at bounding box center [619, 389] width 14 height 14
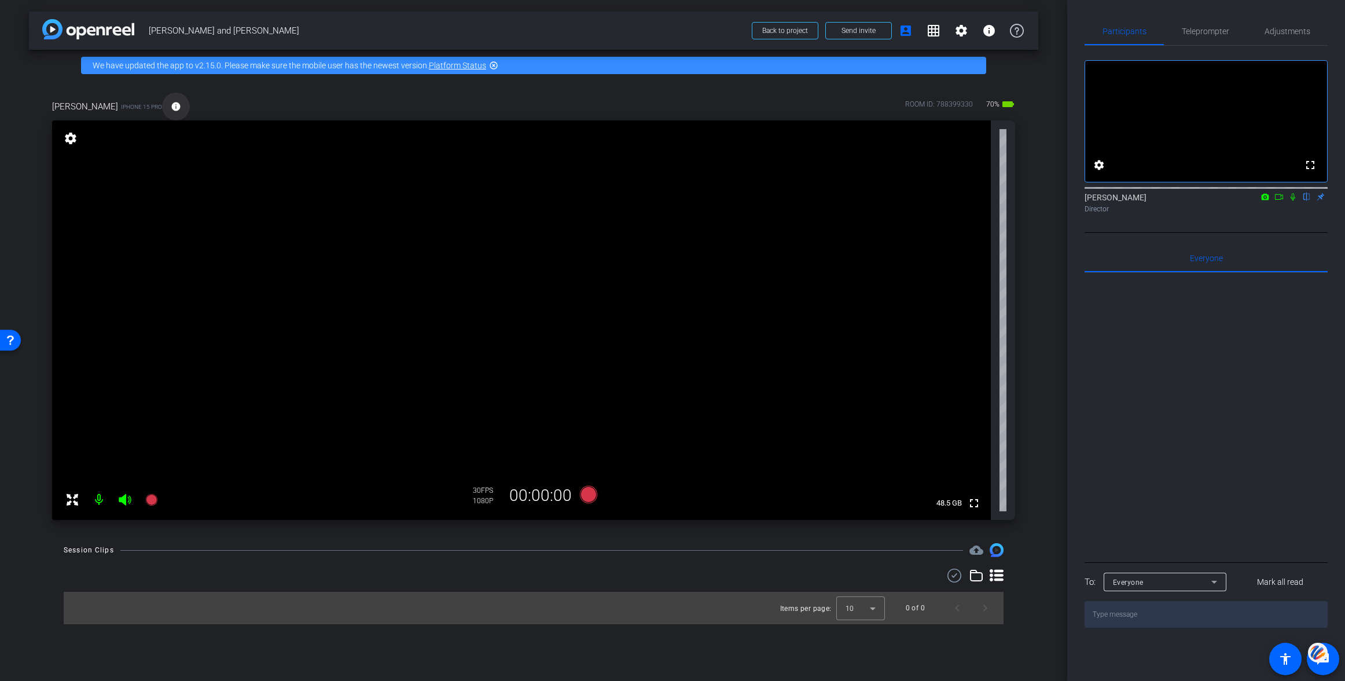
click at [171, 105] on mat-icon "info" at bounding box center [176, 106] width 10 height 10
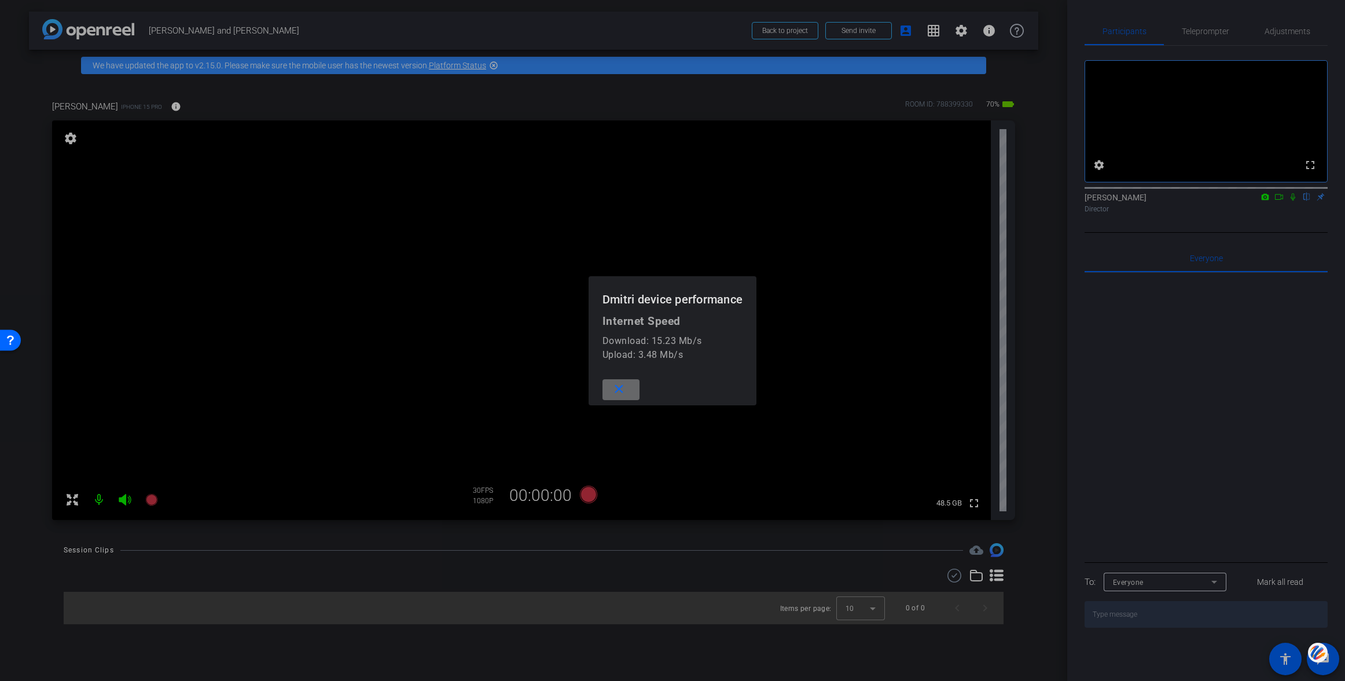
click at [619, 391] on mat-icon "close" at bounding box center [619, 389] width 14 height 14
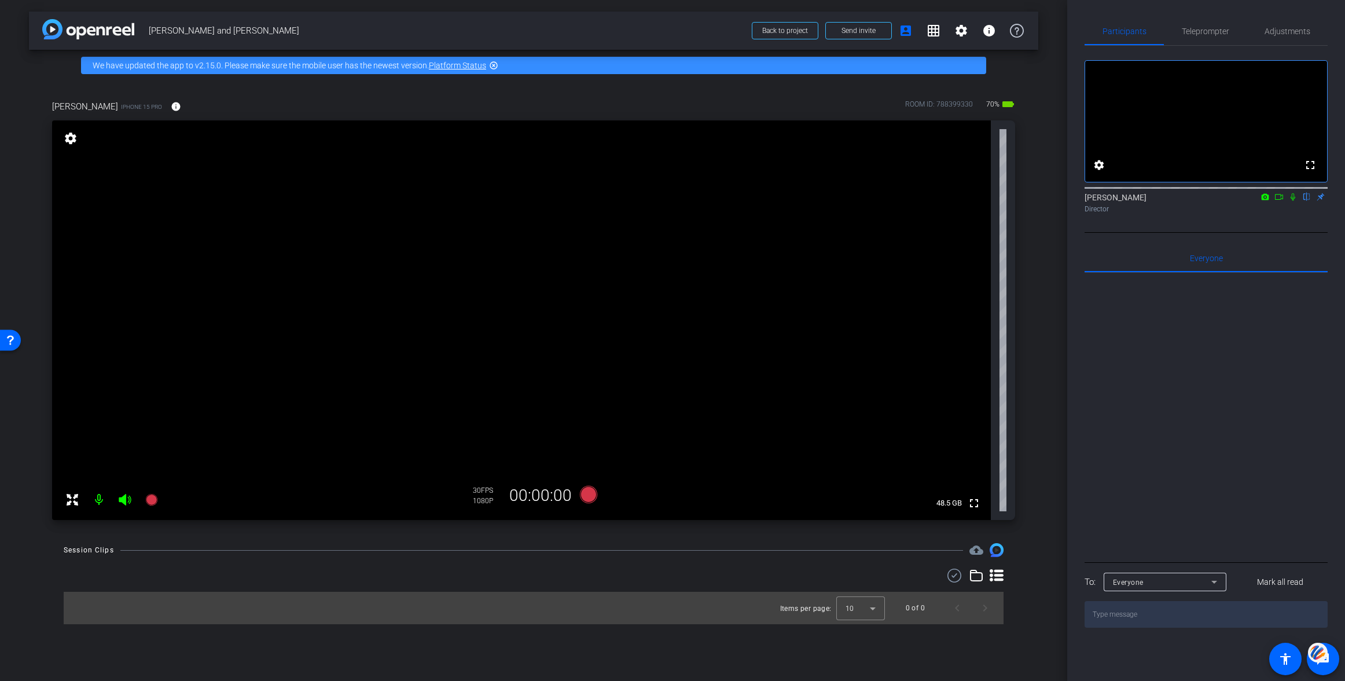
click at [205, 97] on div "[PERSON_NAME] iPhone 15 Pro info ROOM ID: 788399330 70% battery_std" at bounding box center [533, 107] width 963 height 28
click at [588, 497] on icon at bounding box center [588, 493] width 17 height 17
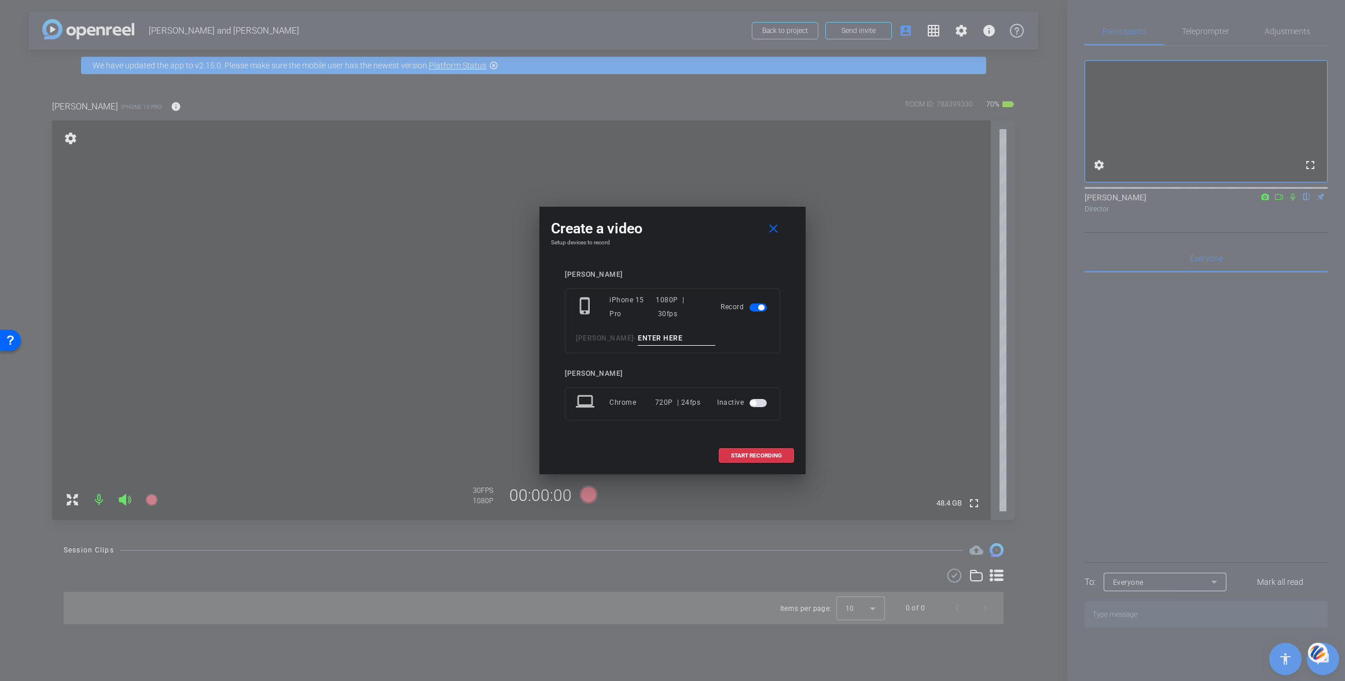
click at [638, 336] on input at bounding box center [677, 338] width 78 height 14
type input "Test"
click at [755, 453] on span "START RECORDING" at bounding box center [756, 456] width 51 height 6
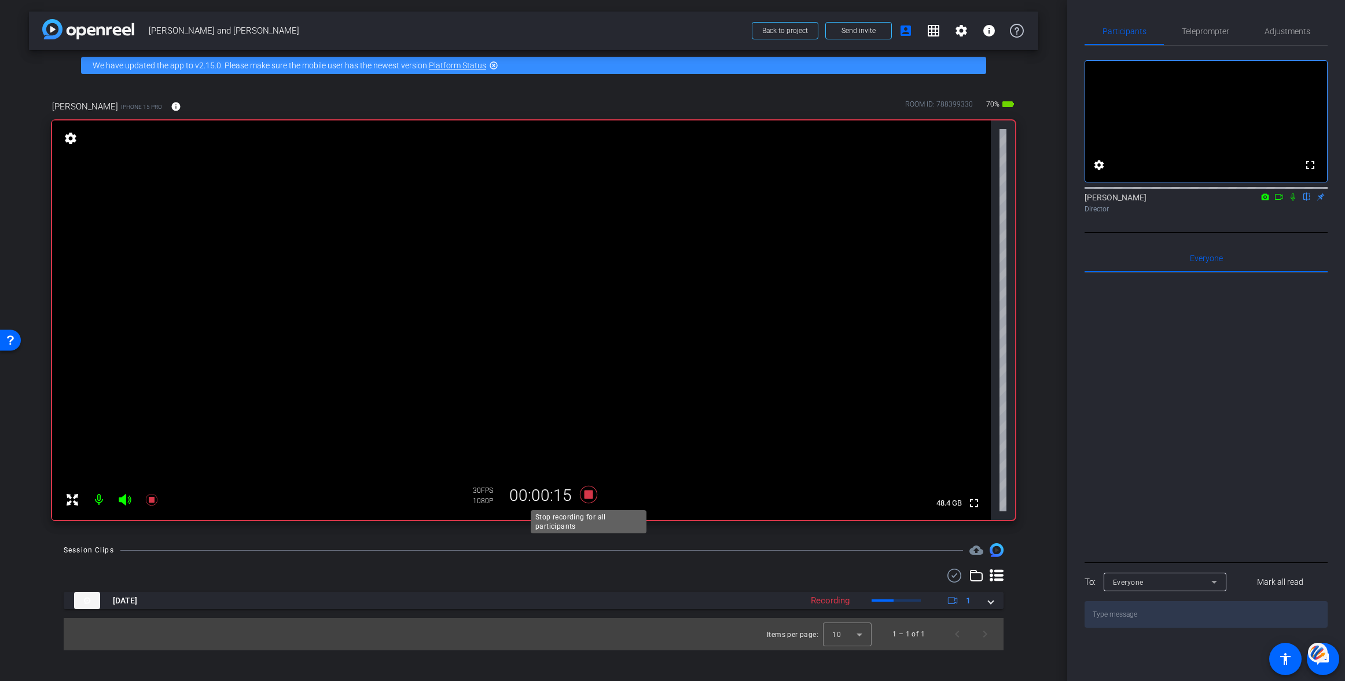
click at [584, 493] on icon at bounding box center [588, 493] width 17 height 17
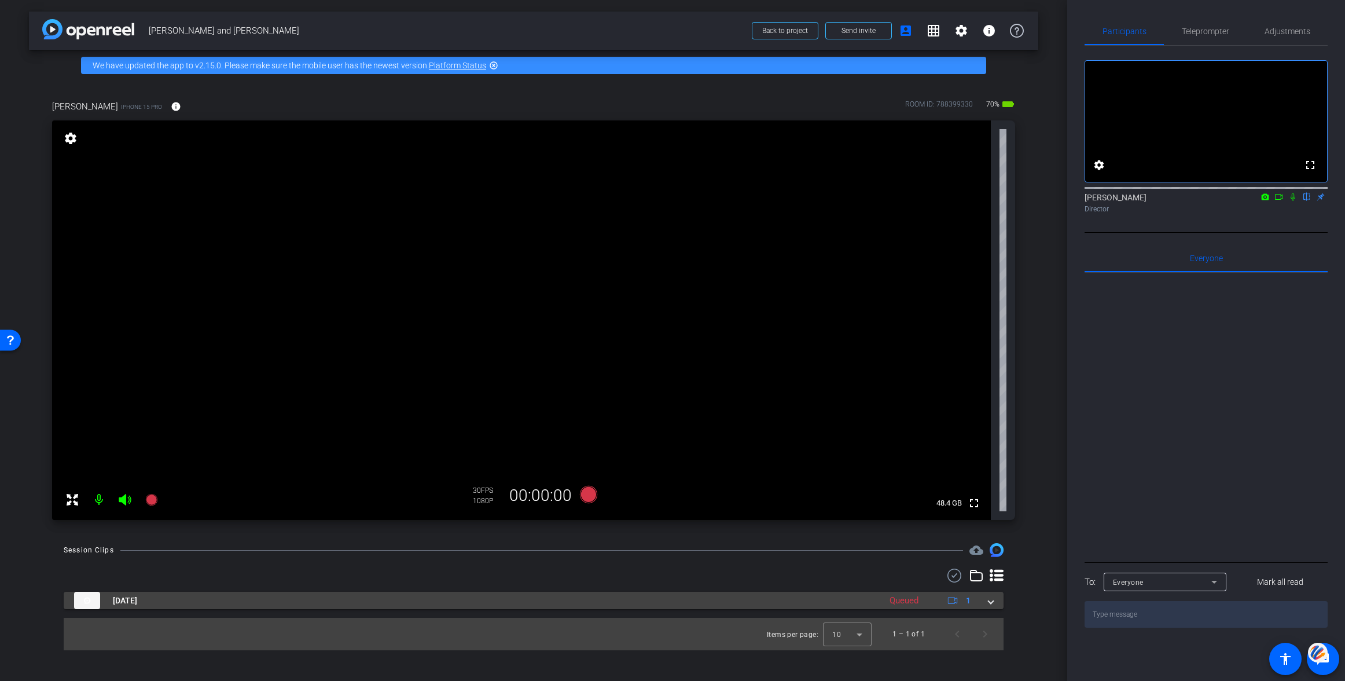
click at [992, 600] on span at bounding box center [990, 600] width 5 height 12
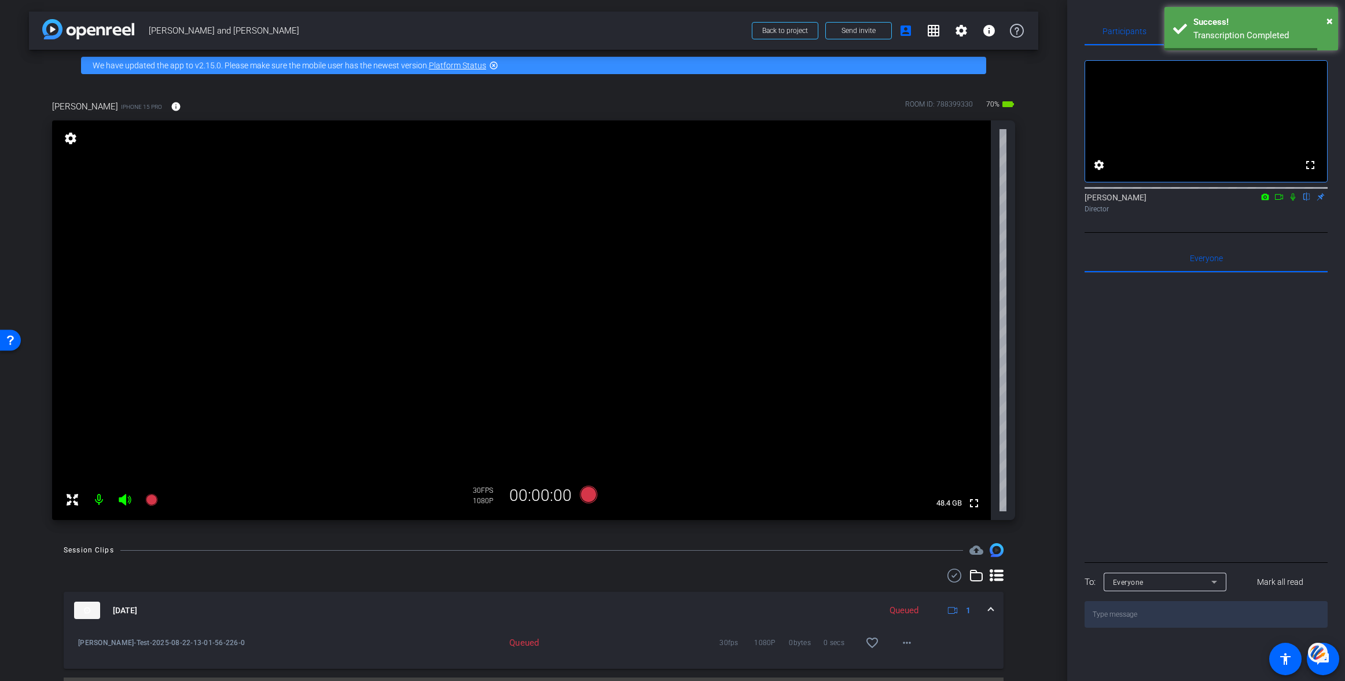
scroll to position [29, 0]
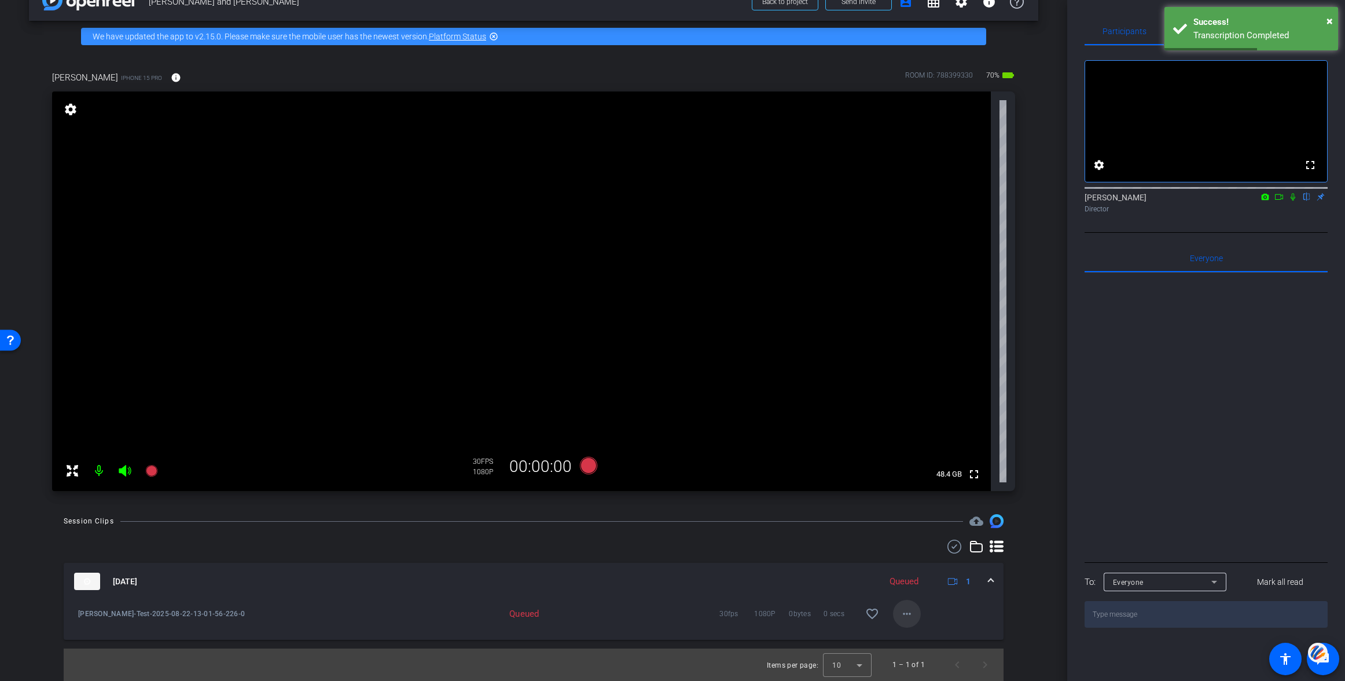
click at [905, 612] on mat-icon "more_horiz" at bounding box center [907, 613] width 14 height 14
click at [929, 499] on span "Download Original" at bounding box center [936, 503] width 69 height 14
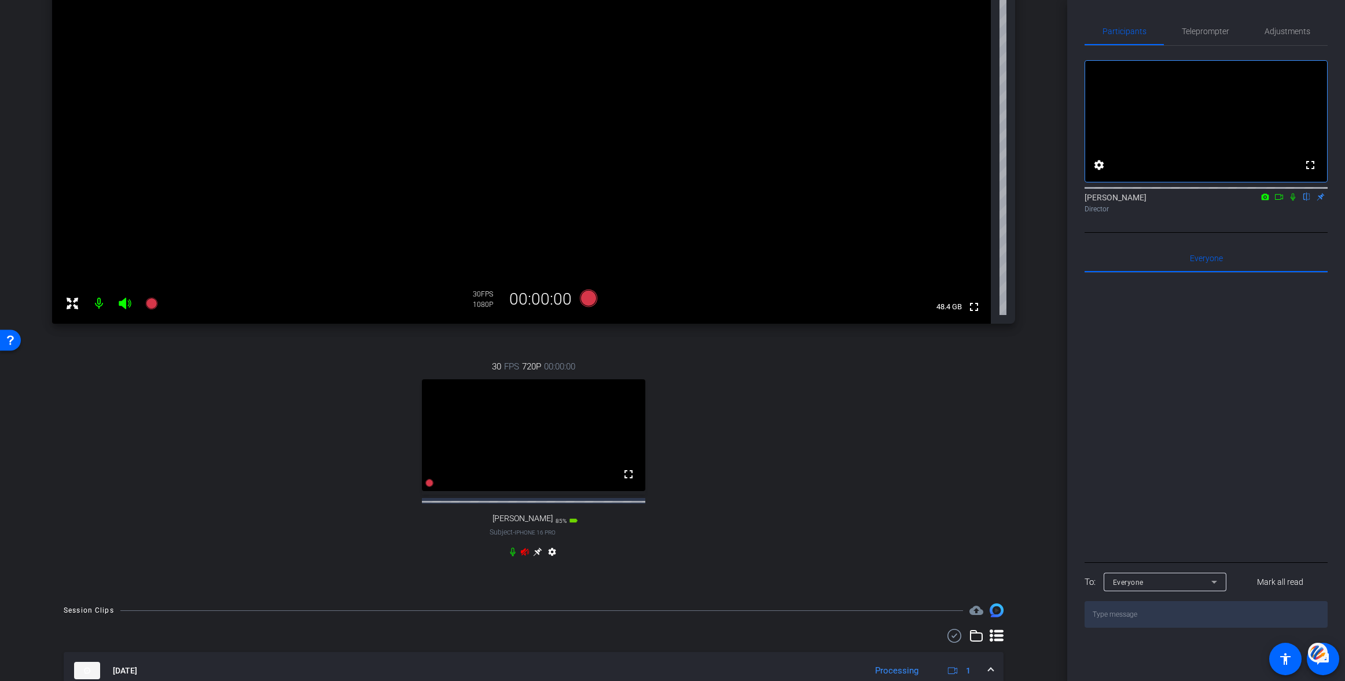
scroll to position [296, 0]
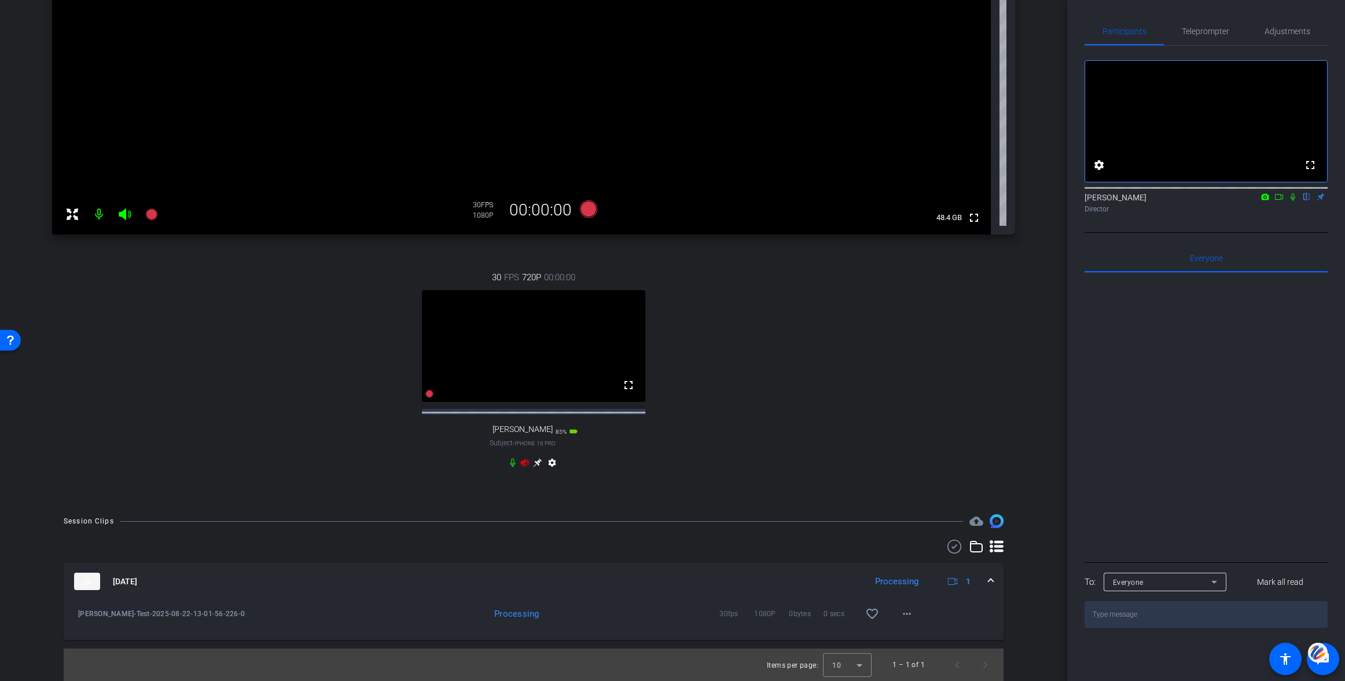
click at [523, 461] on icon at bounding box center [525, 462] width 8 height 8
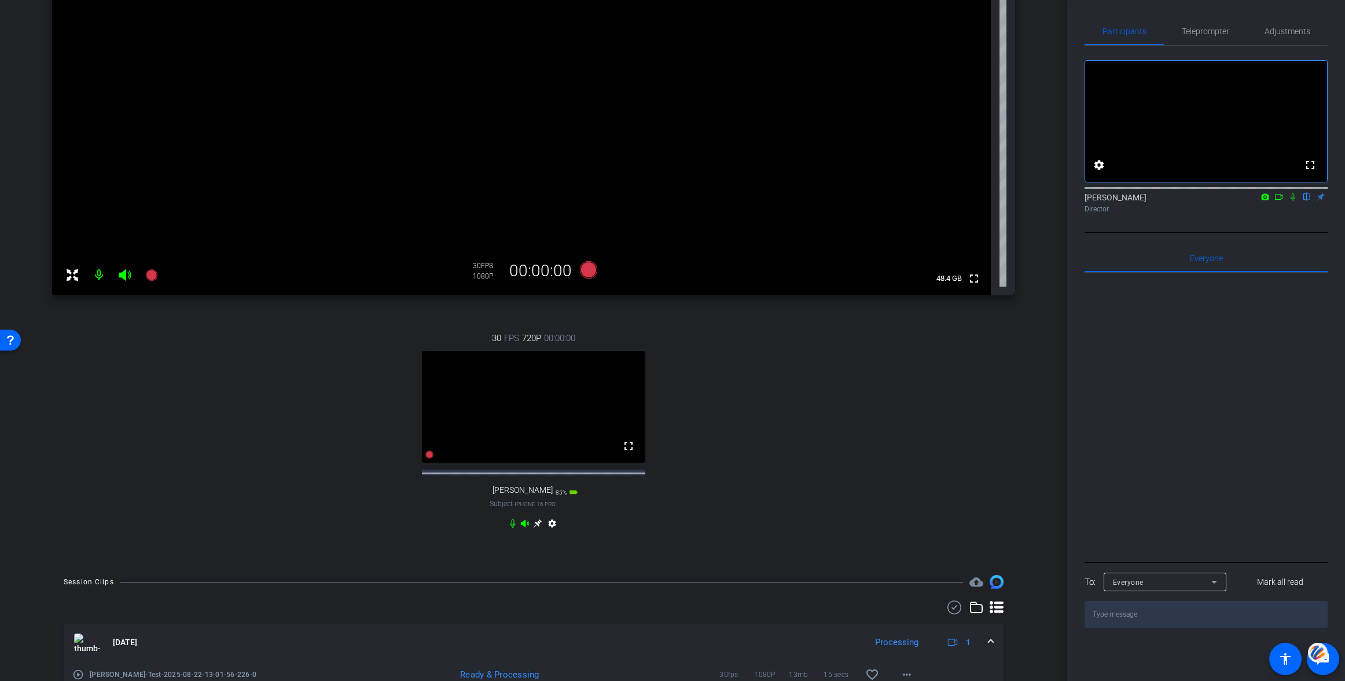
scroll to position [212, 0]
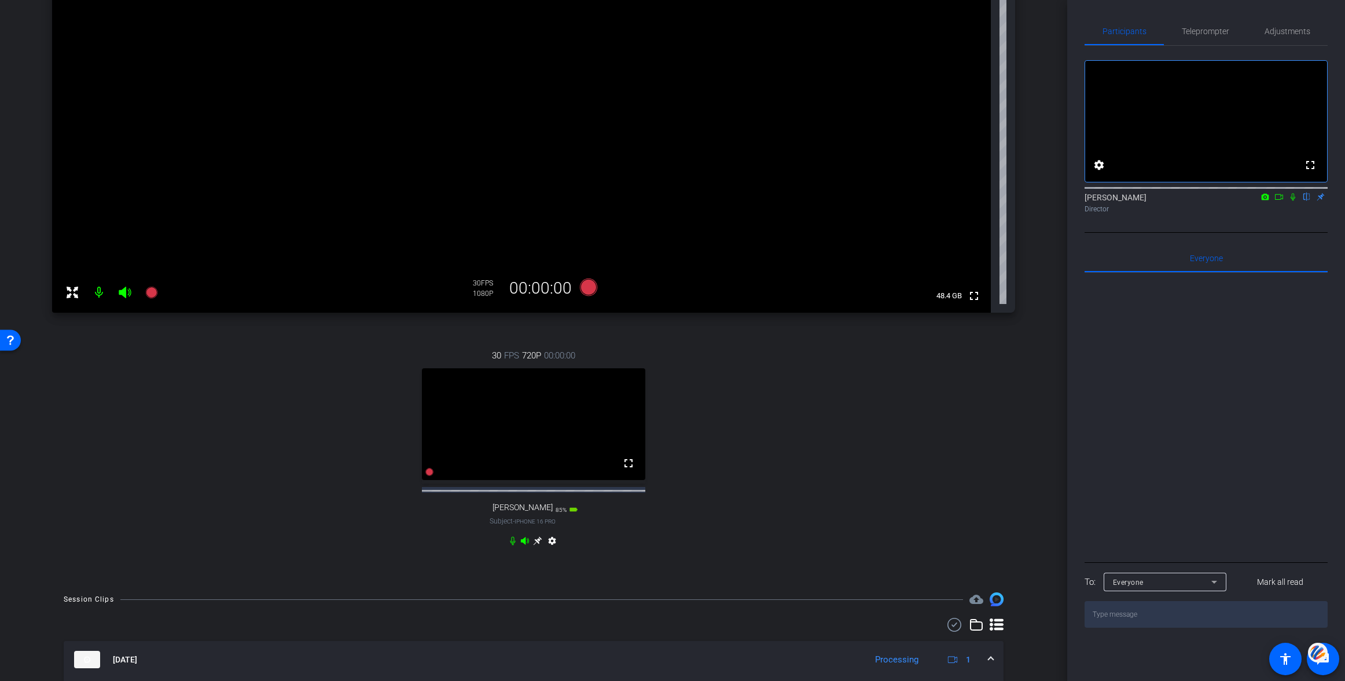
click at [540, 545] on icon at bounding box center [537, 540] width 9 height 9
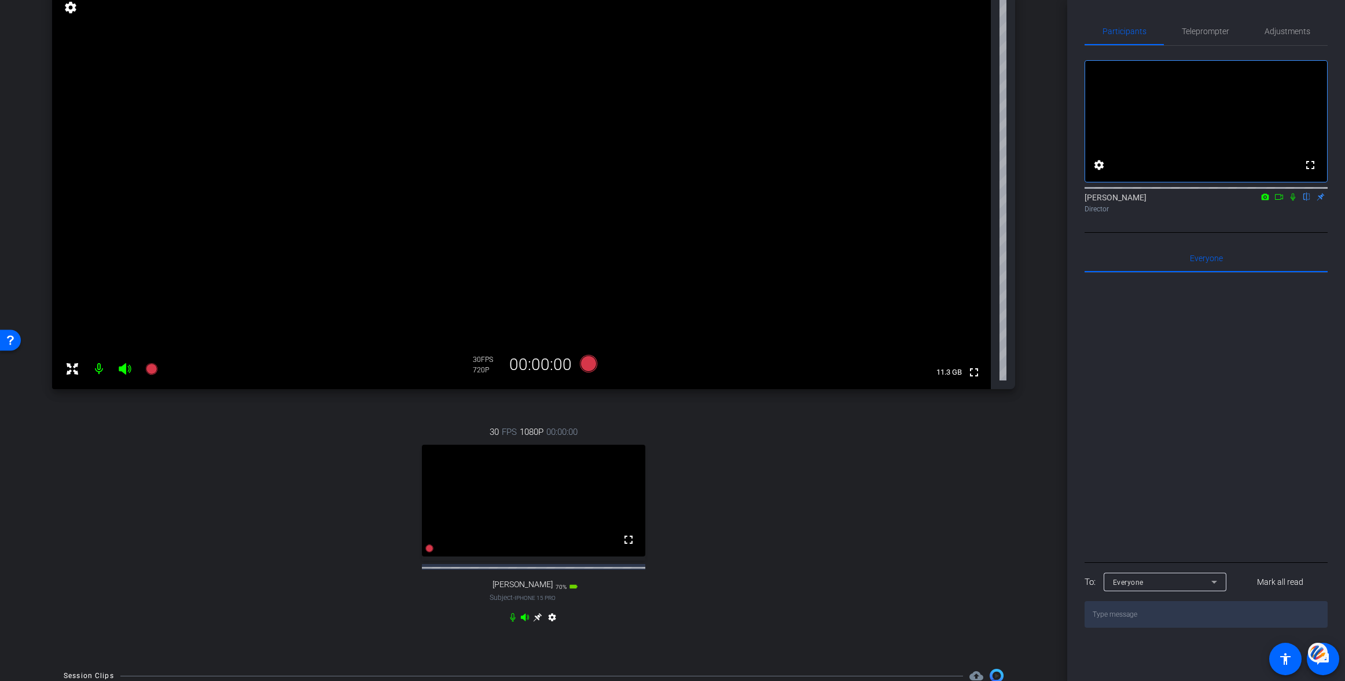
scroll to position [0, 0]
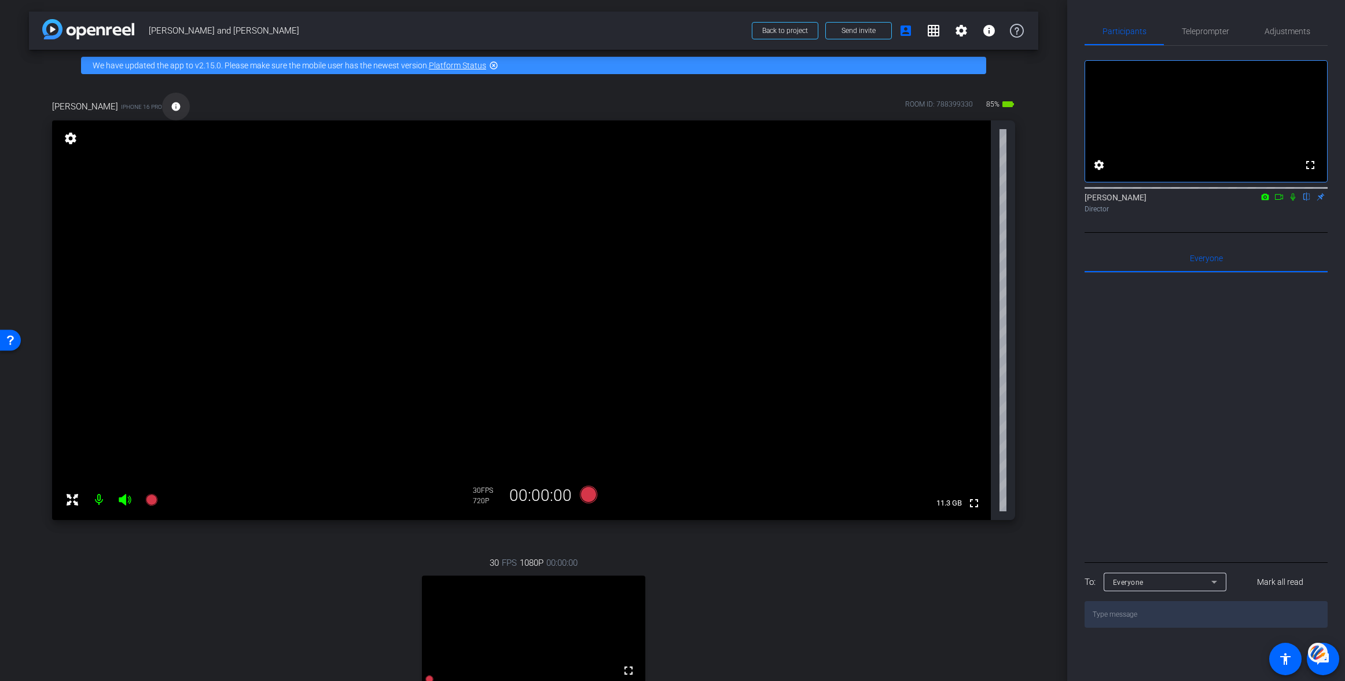
click at [171, 106] on mat-icon "info" at bounding box center [176, 106] width 10 height 10
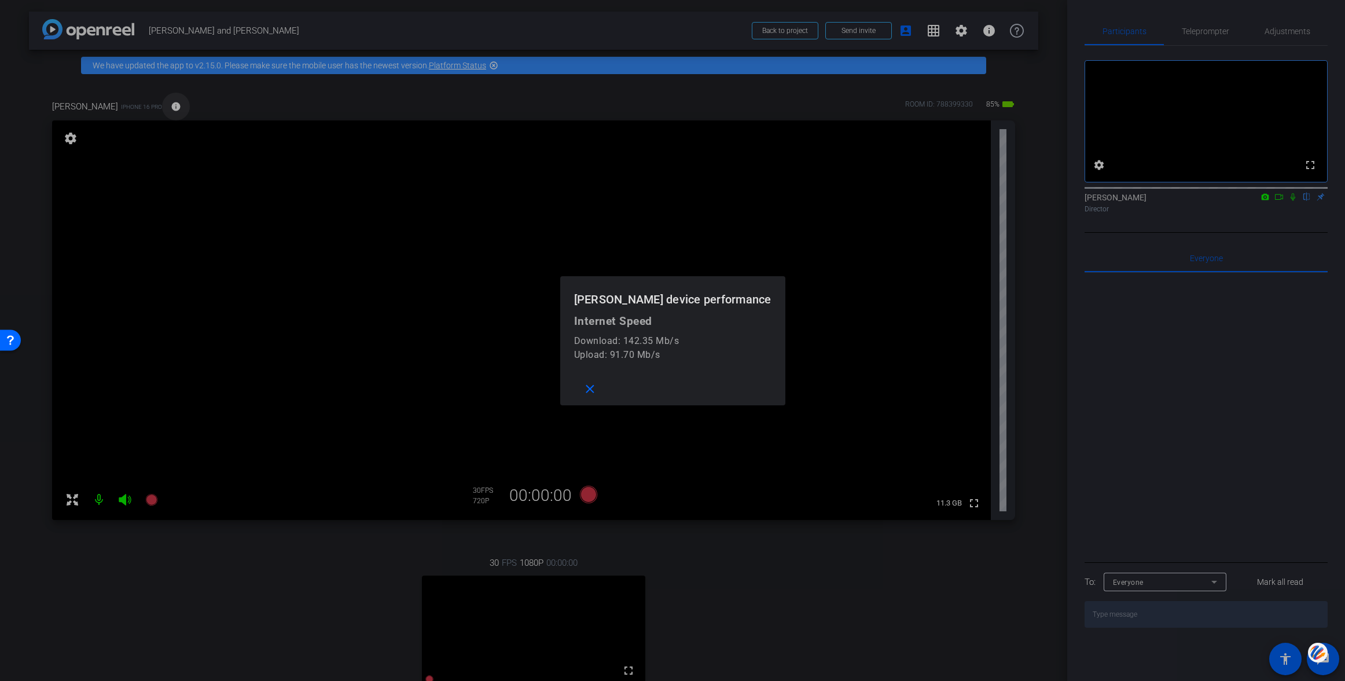
click at [139, 106] on div at bounding box center [672, 340] width 1345 height 681
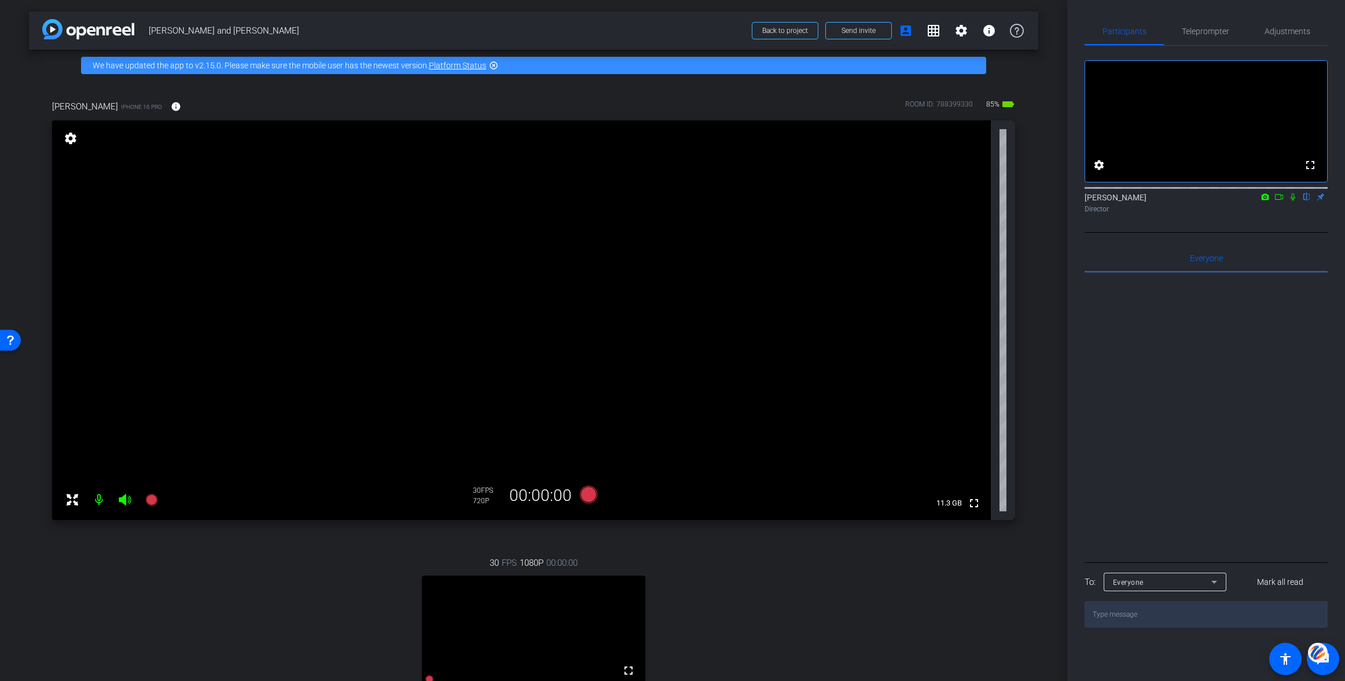
click at [73, 140] on mat-icon "settings" at bounding box center [70, 138] width 16 height 14
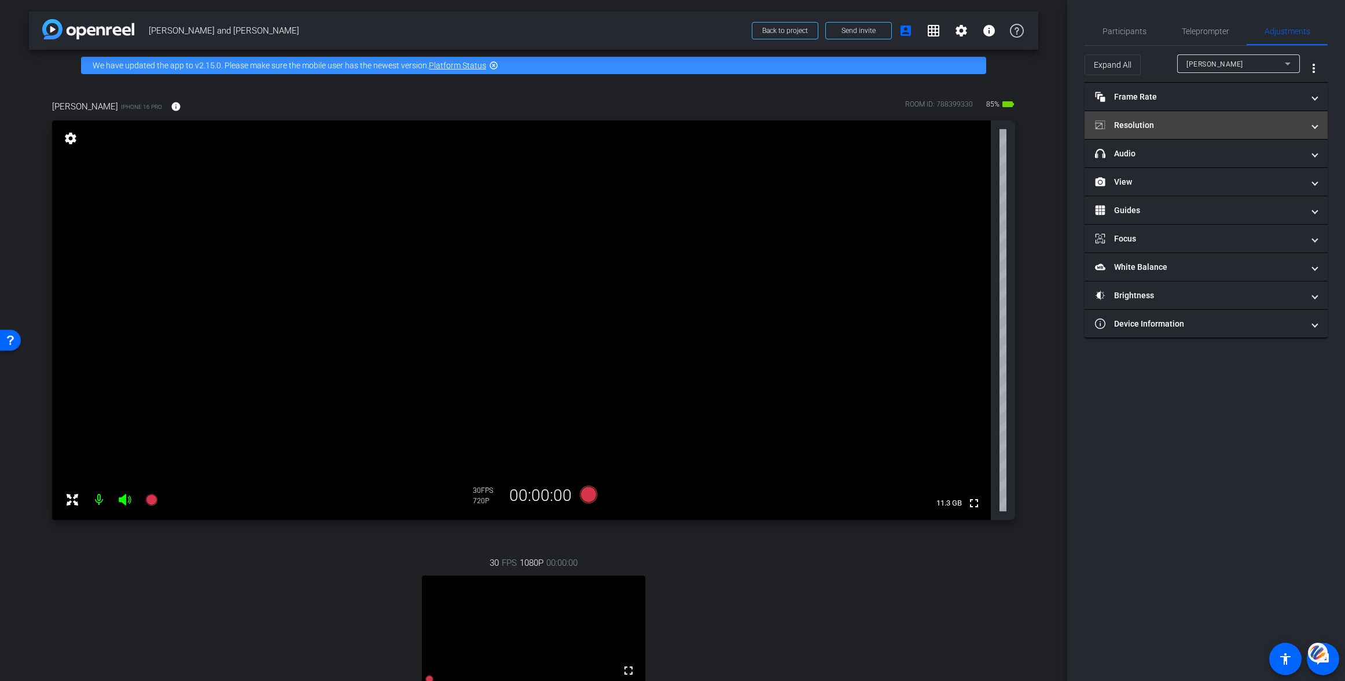
click at [1125, 127] on mat-panel-title "Resolution" at bounding box center [1199, 125] width 208 height 12
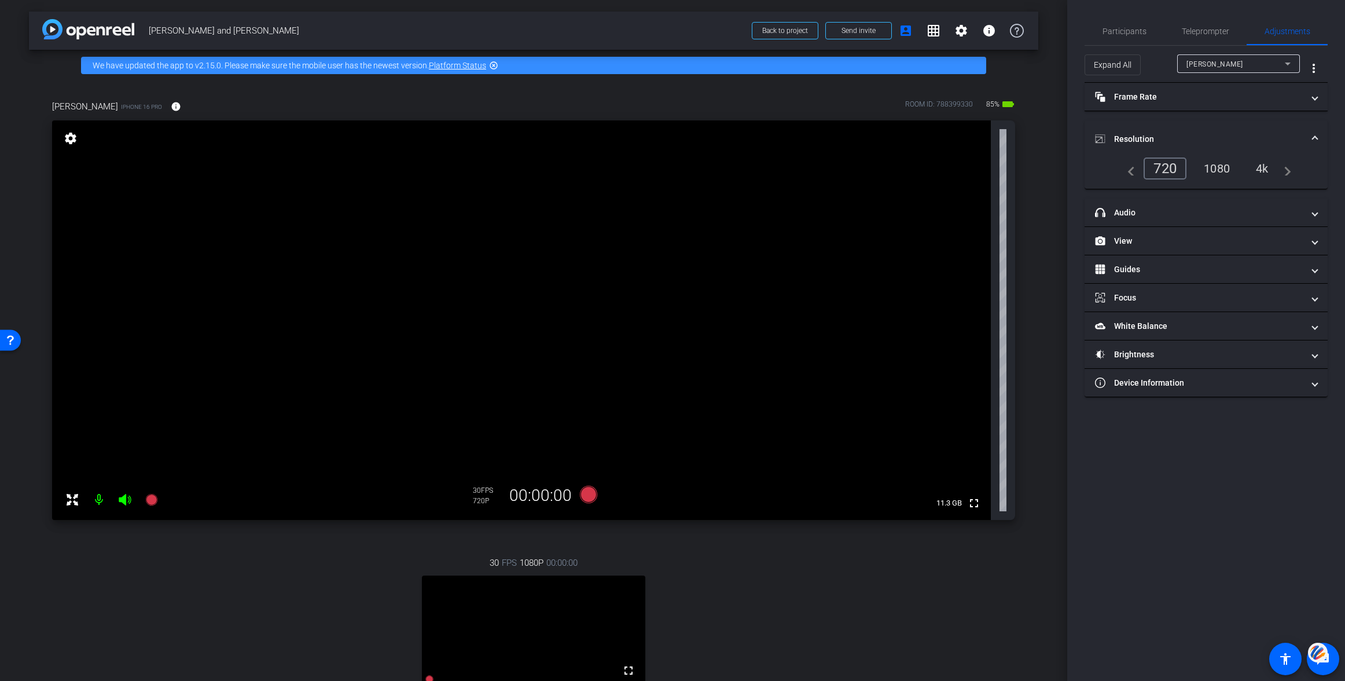
click at [1218, 170] on div "1080" at bounding box center [1216, 169] width 43 height 20
click at [1146, 95] on mat-panel-title "Frame Rate Frame Rate" at bounding box center [1199, 97] width 208 height 12
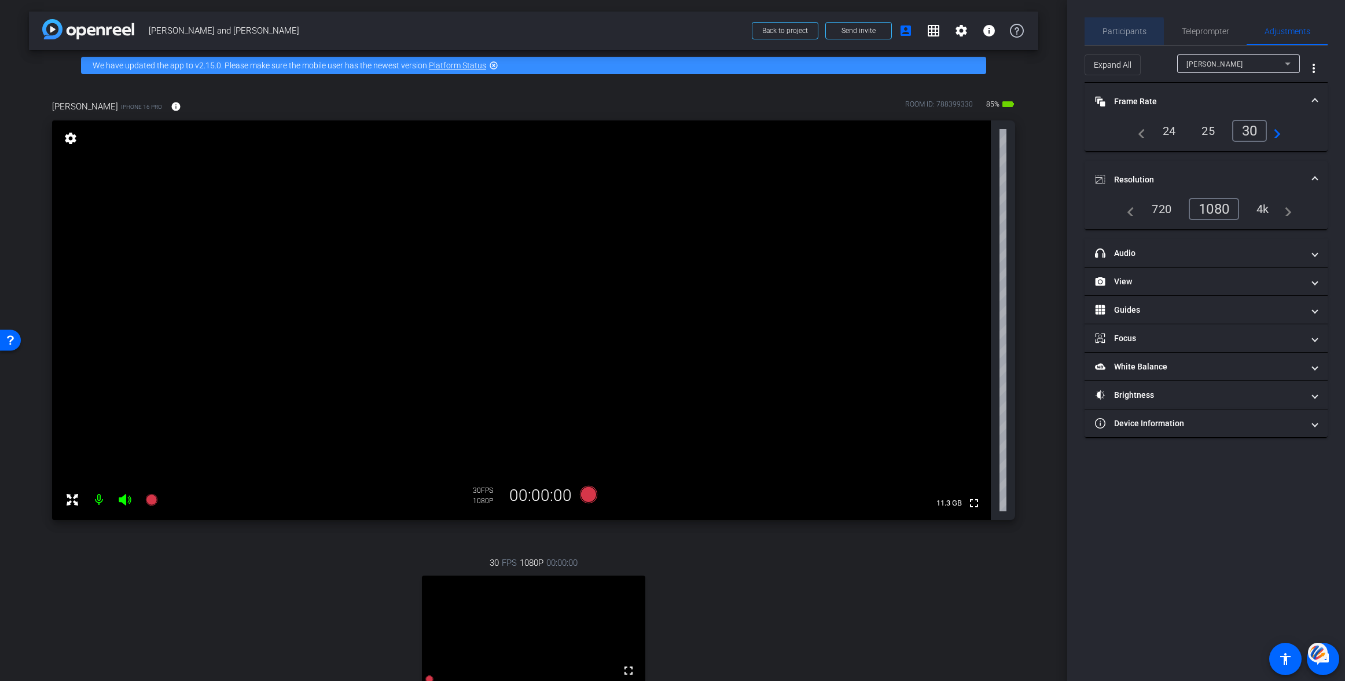
click at [1116, 32] on span "Participants" at bounding box center [1124, 31] width 44 height 8
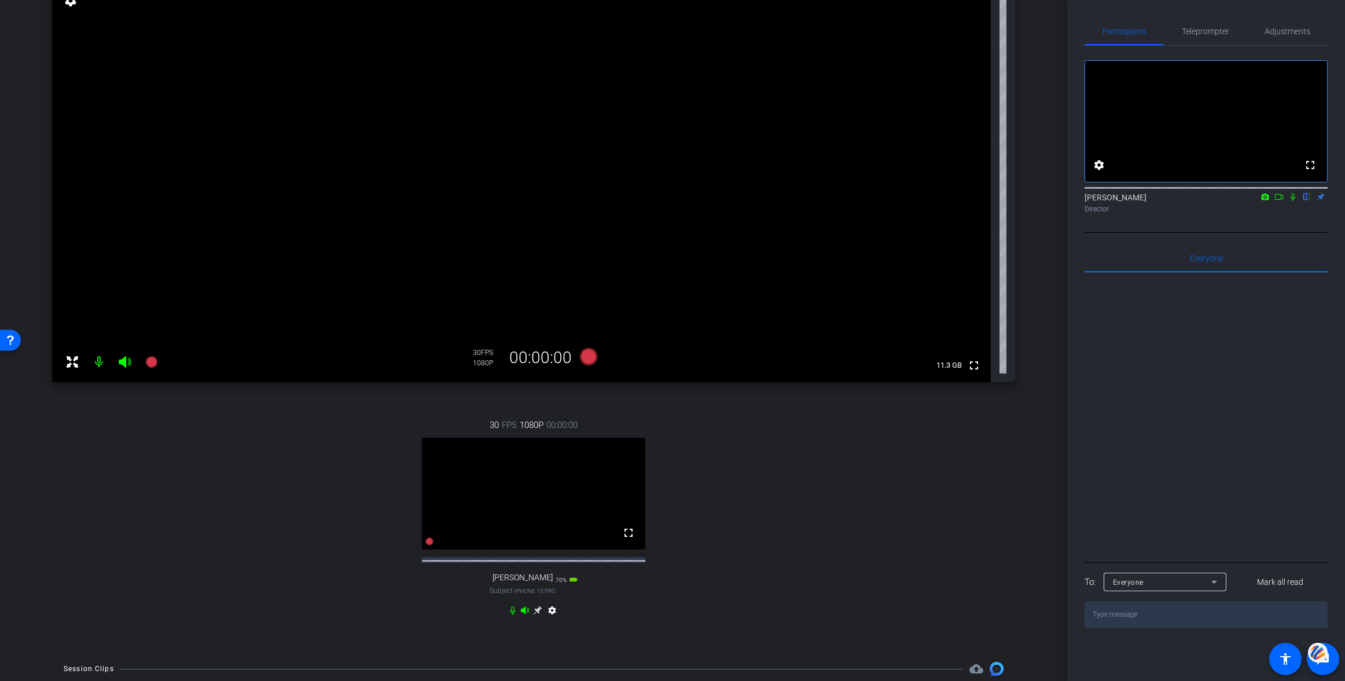
scroll to position [154, 0]
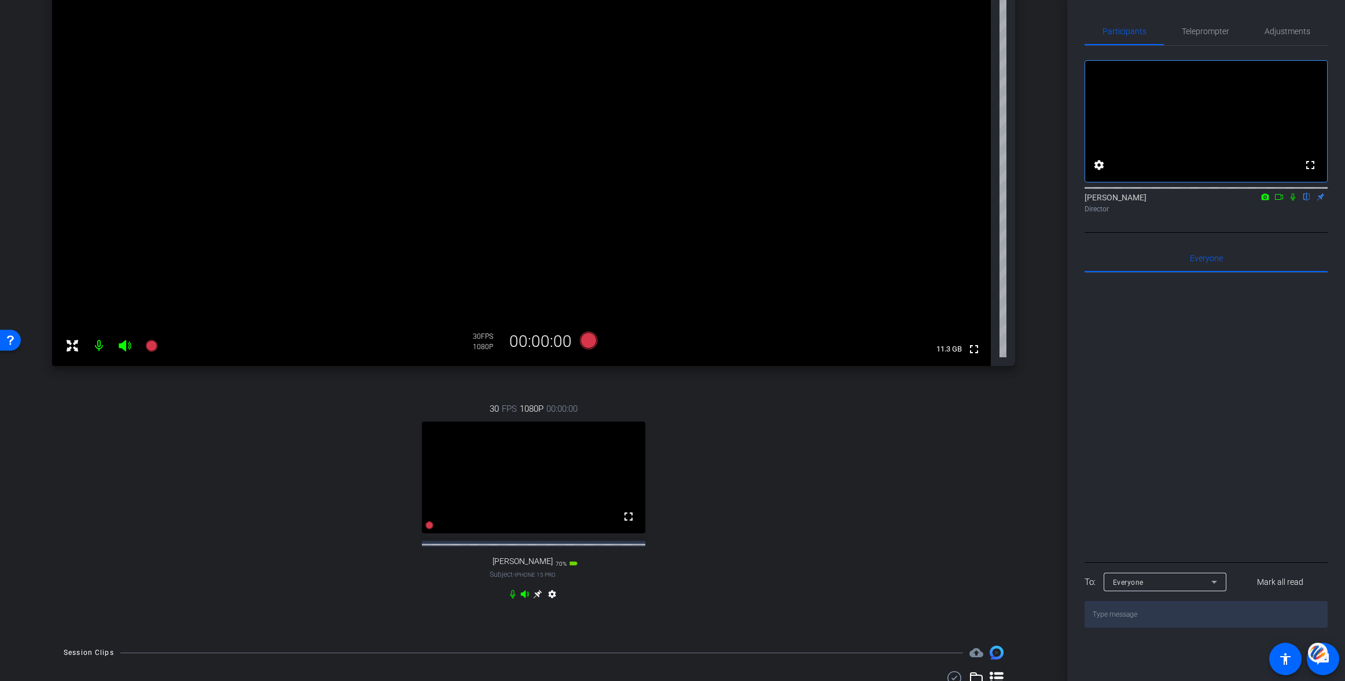
click at [537, 598] on icon at bounding box center [537, 594] width 9 height 9
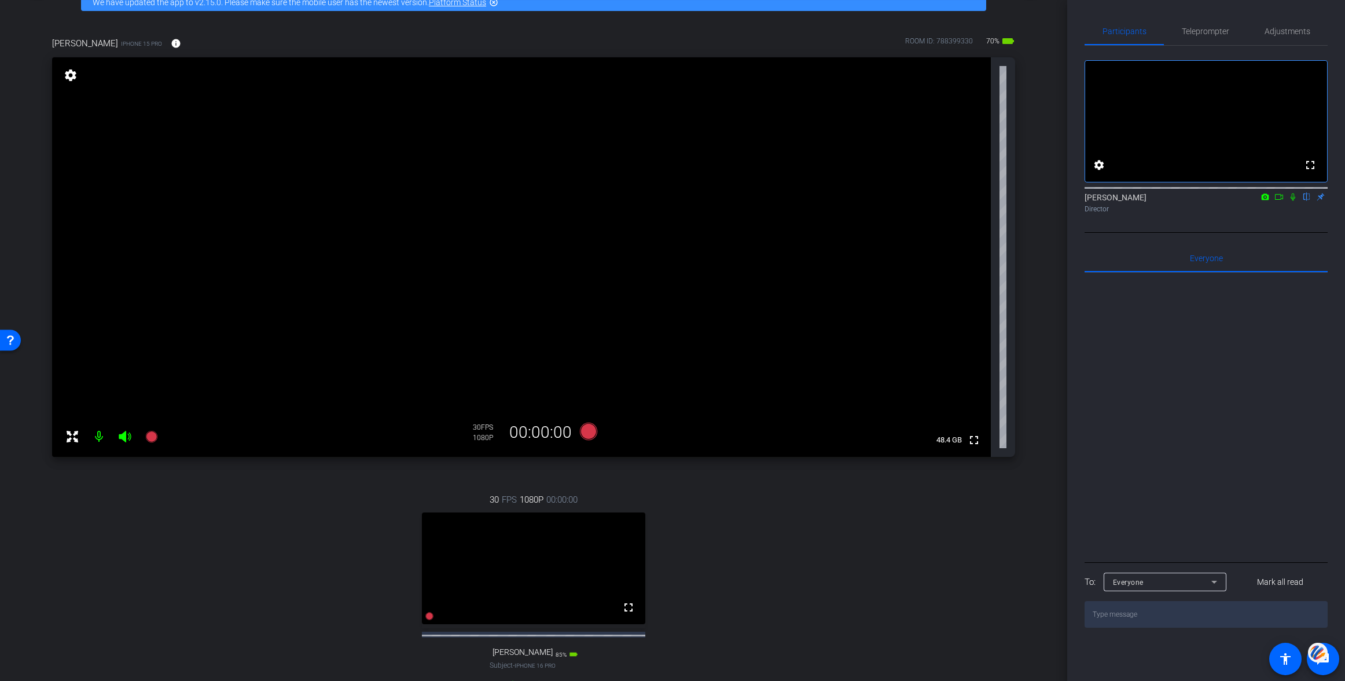
scroll to position [116, 0]
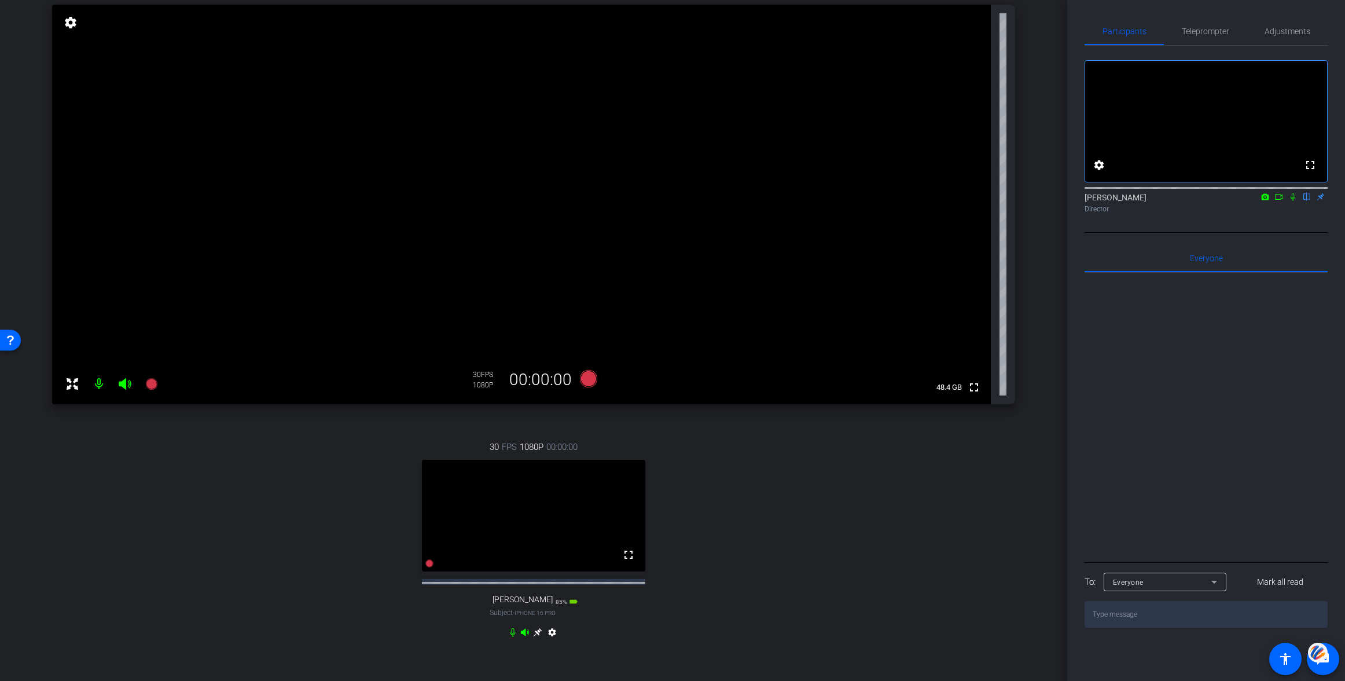
click at [537, 637] on icon at bounding box center [537, 632] width 9 height 9
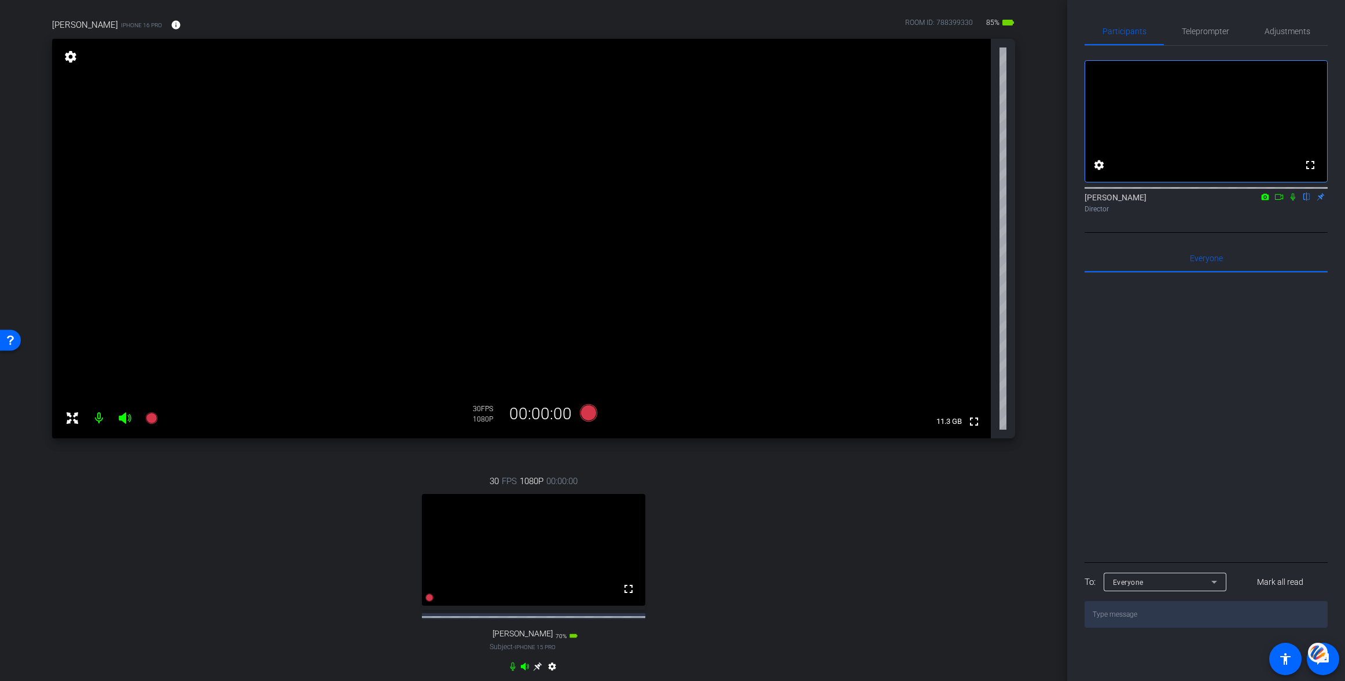
scroll to position [95, 0]
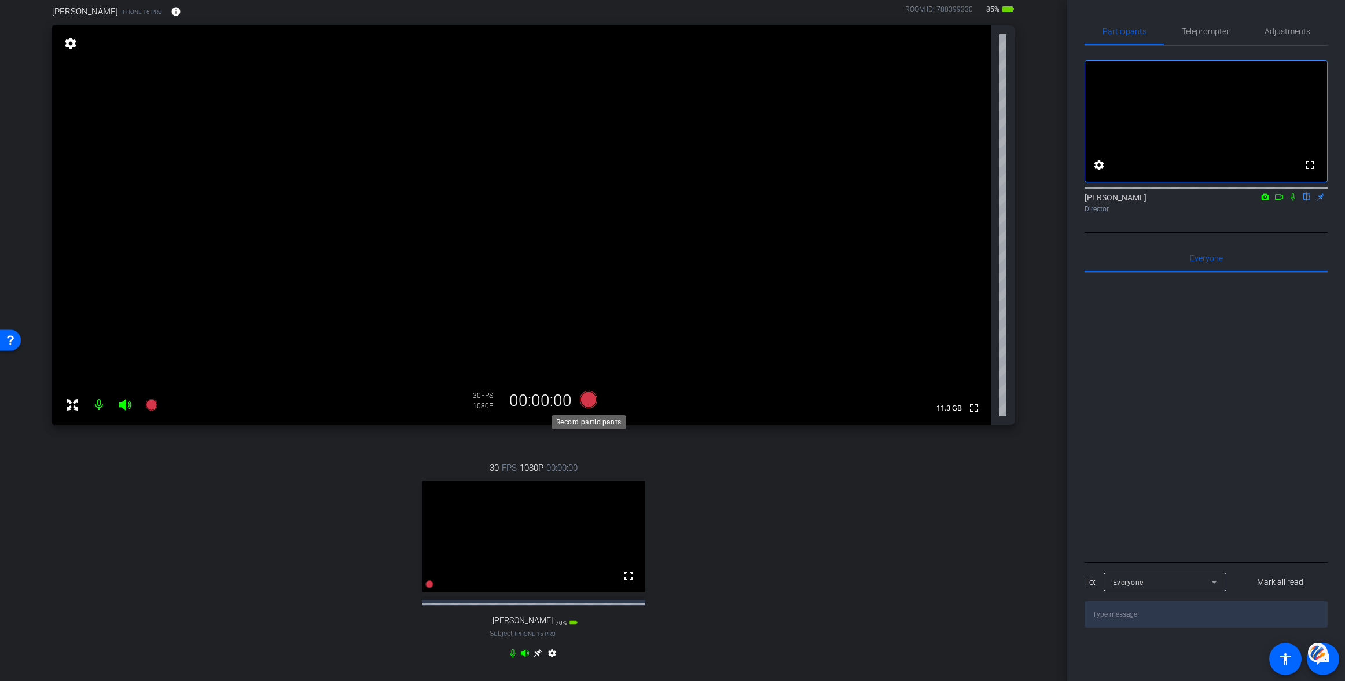
click at [593, 401] on icon at bounding box center [588, 399] width 17 height 17
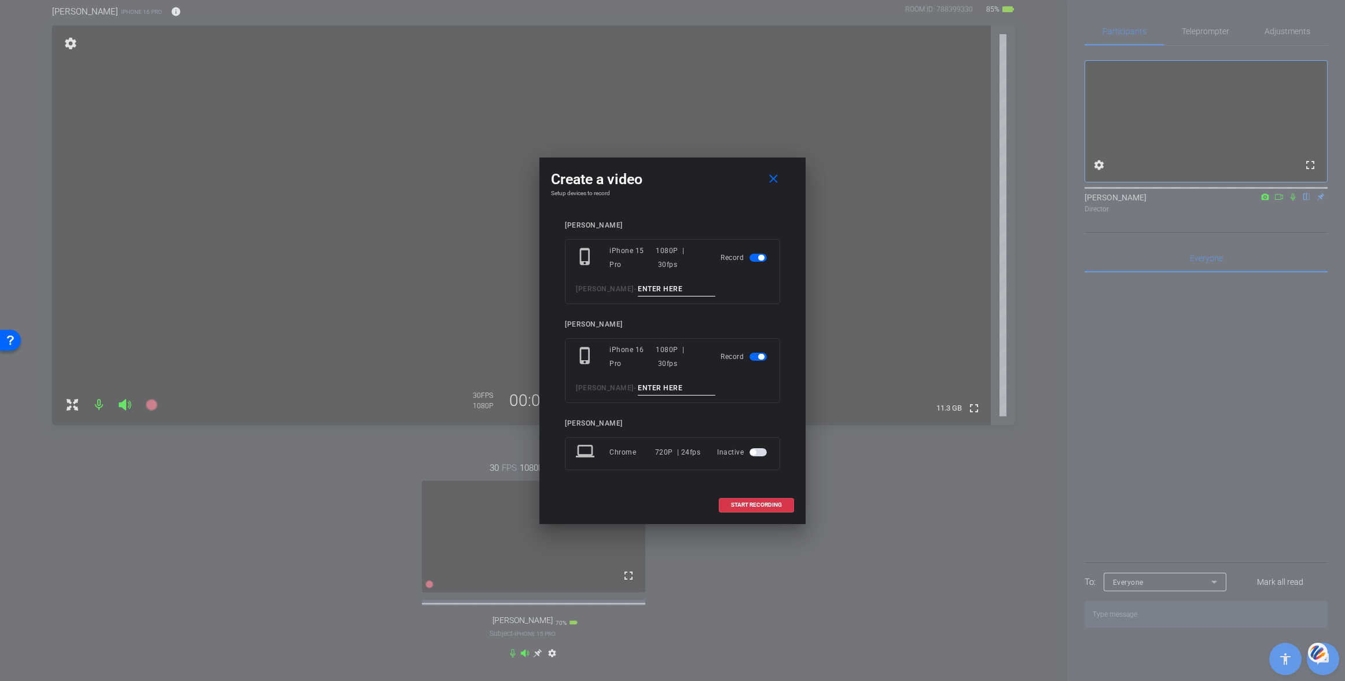
click at [638, 288] on input at bounding box center [677, 289] width 78 height 14
type input "test"
click at [638, 388] on input at bounding box center [677, 388] width 78 height 14
type input "test"
click at [756, 505] on span "START RECORDING" at bounding box center [756, 505] width 51 height 6
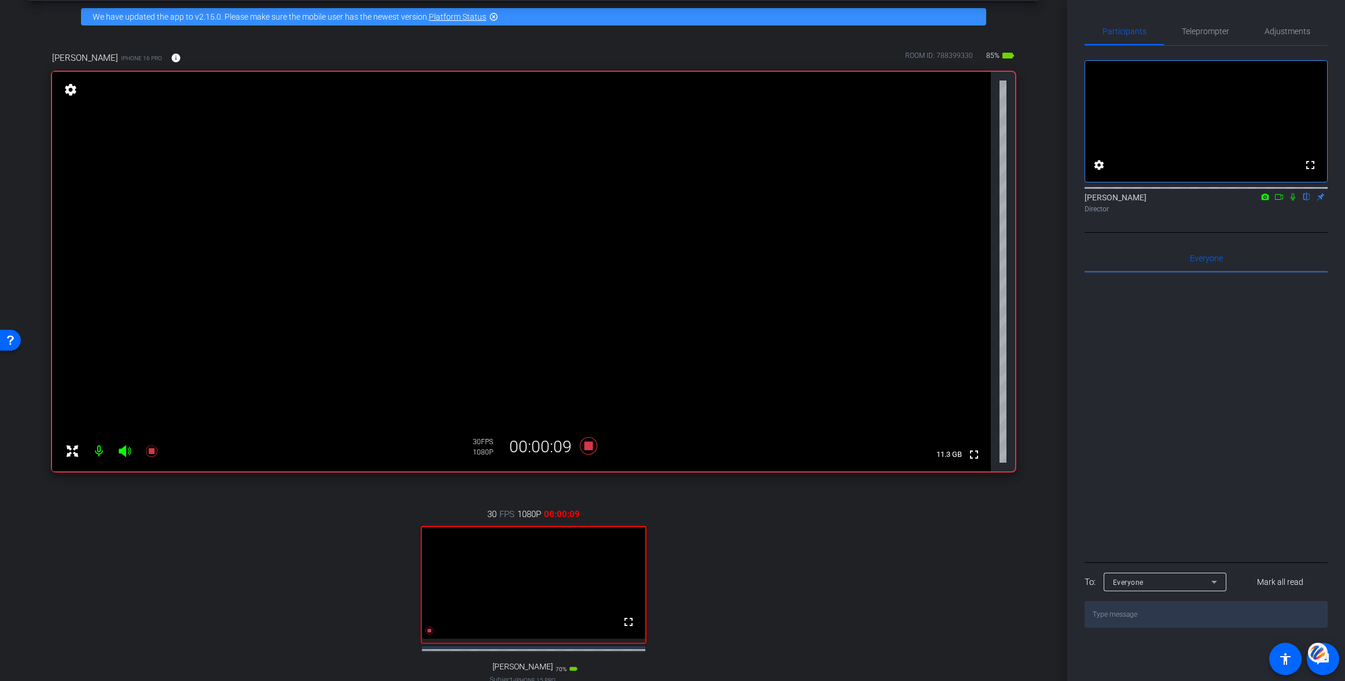
scroll to position [45, 0]
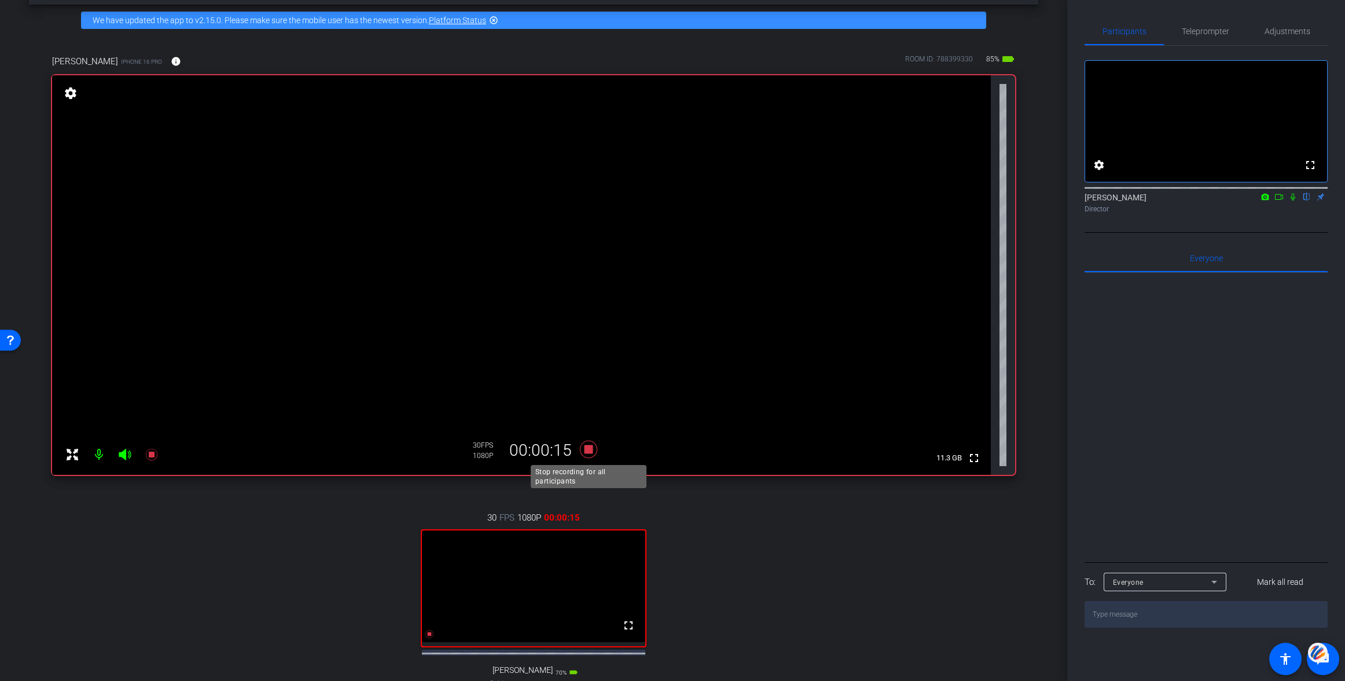
click at [587, 449] on icon at bounding box center [588, 448] width 17 height 17
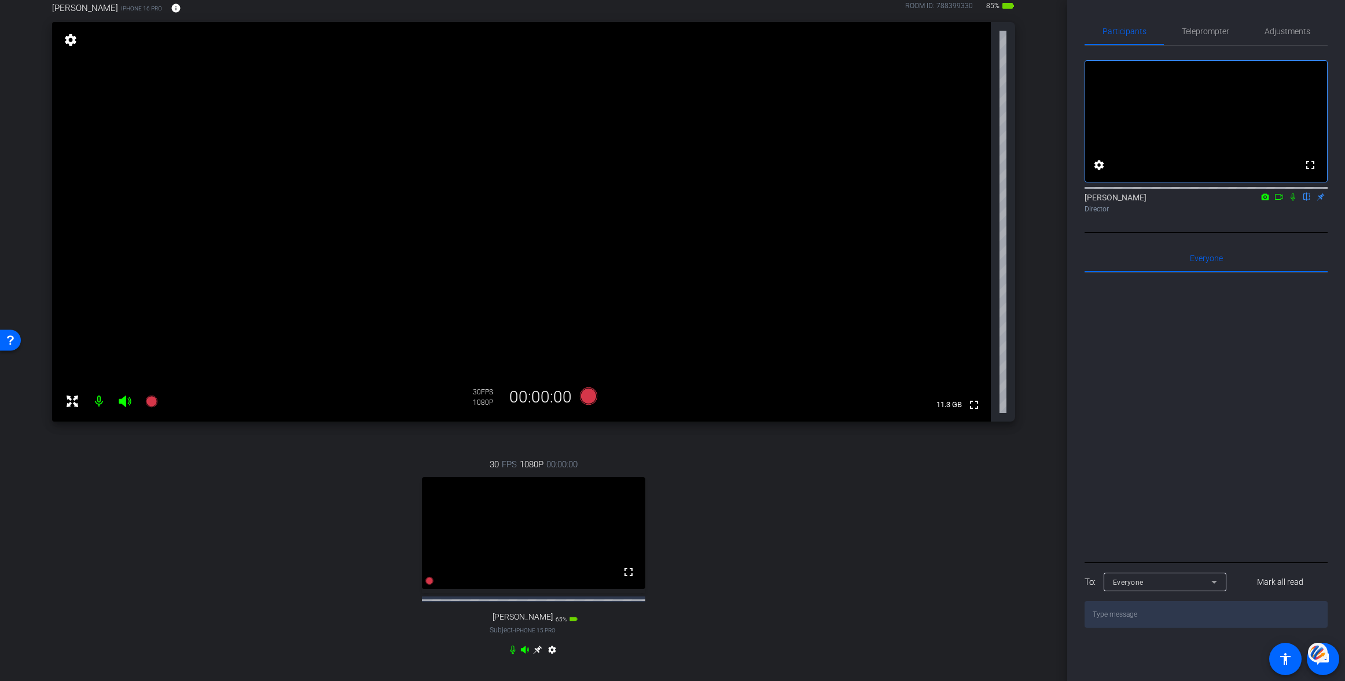
scroll to position [97, 0]
click at [591, 400] on icon at bounding box center [588, 397] width 17 height 17
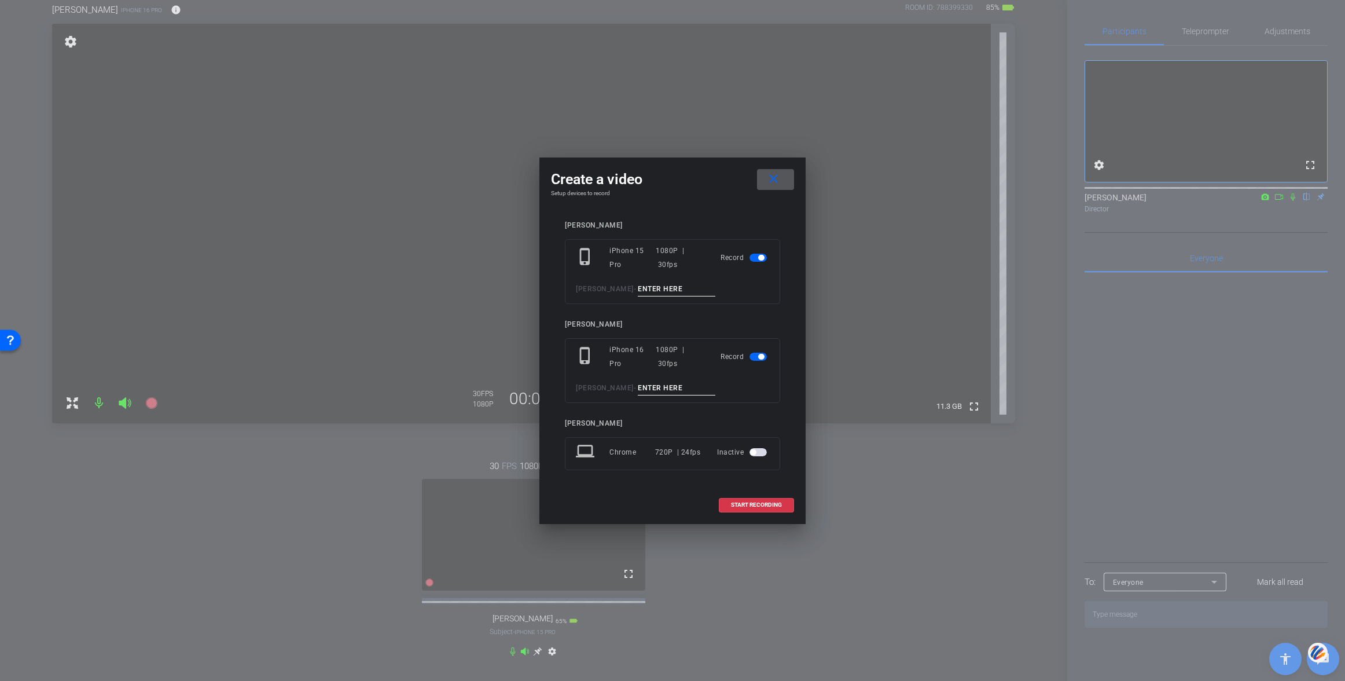
click at [638, 285] on input at bounding box center [677, 289] width 78 height 14
type input "test 2"
click at [645, 387] on input at bounding box center [677, 388] width 78 height 14
type input "test 2"
click at [737, 501] on span at bounding box center [756, 505] width 74 height 28
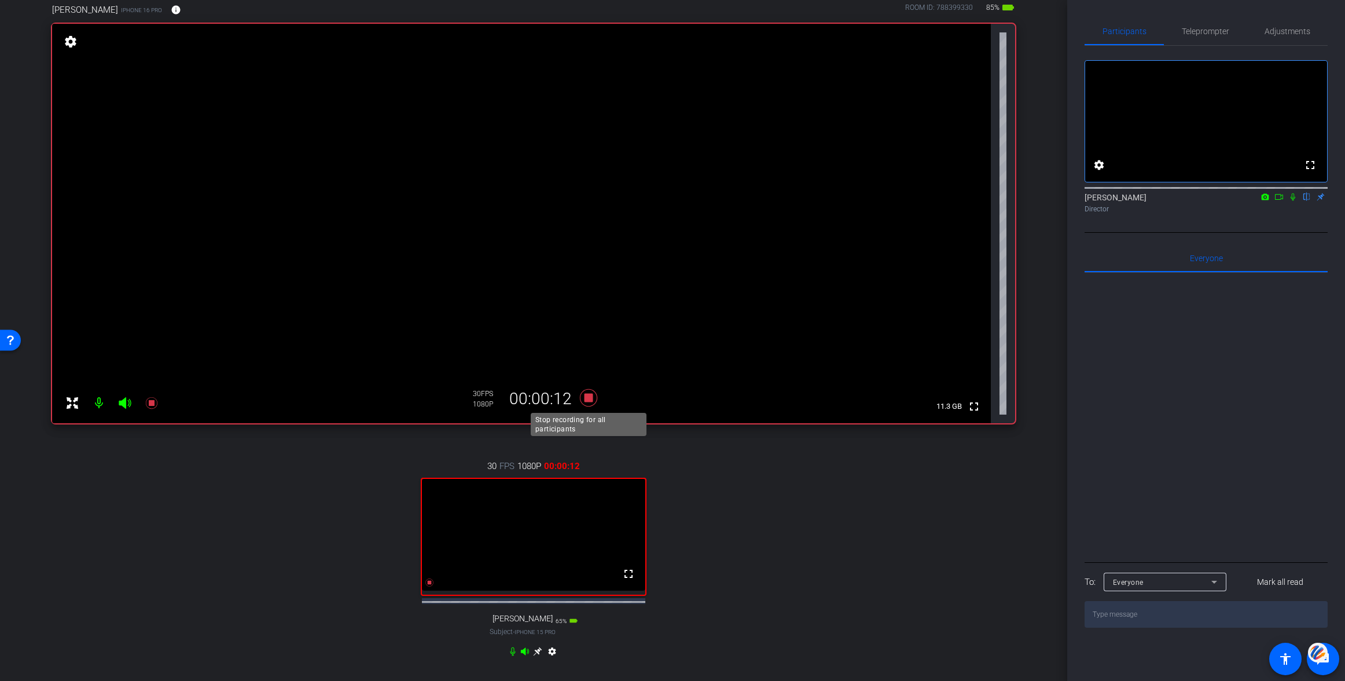
click at [589, 395] on icon at bounding box center [588, 397] width 17 height 17
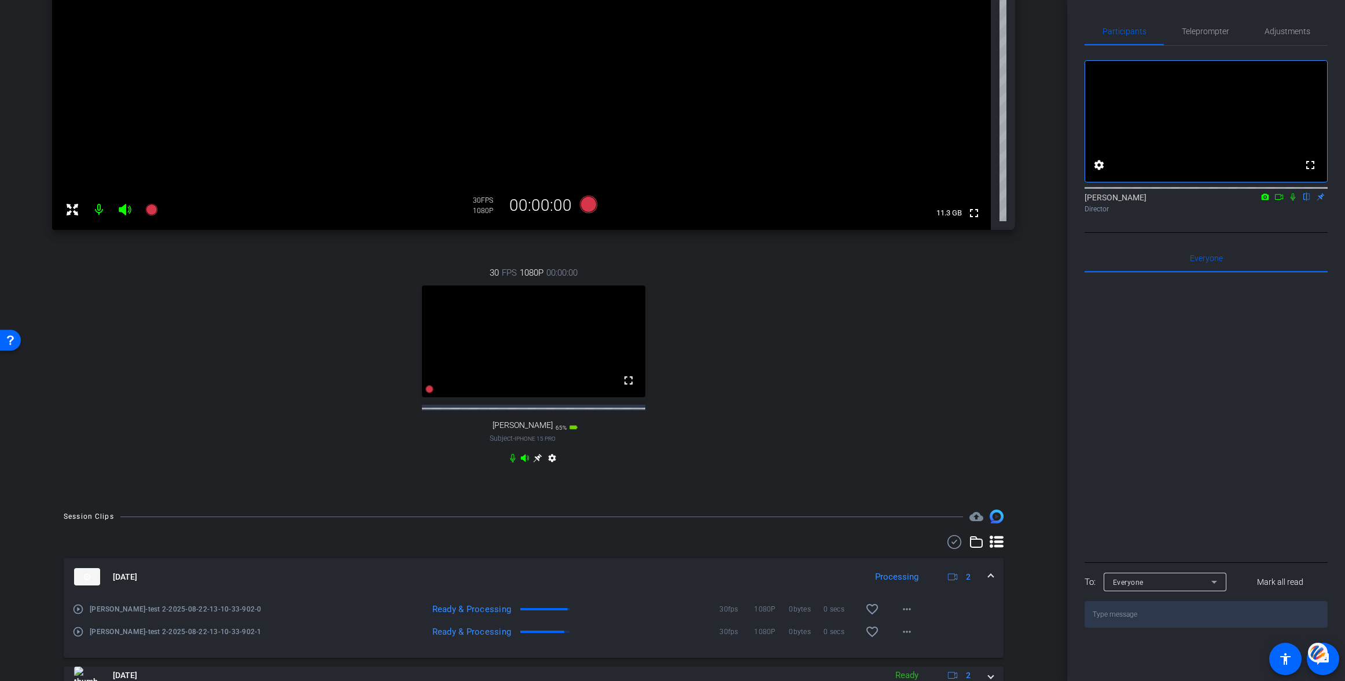
scroll to position [370, 0]
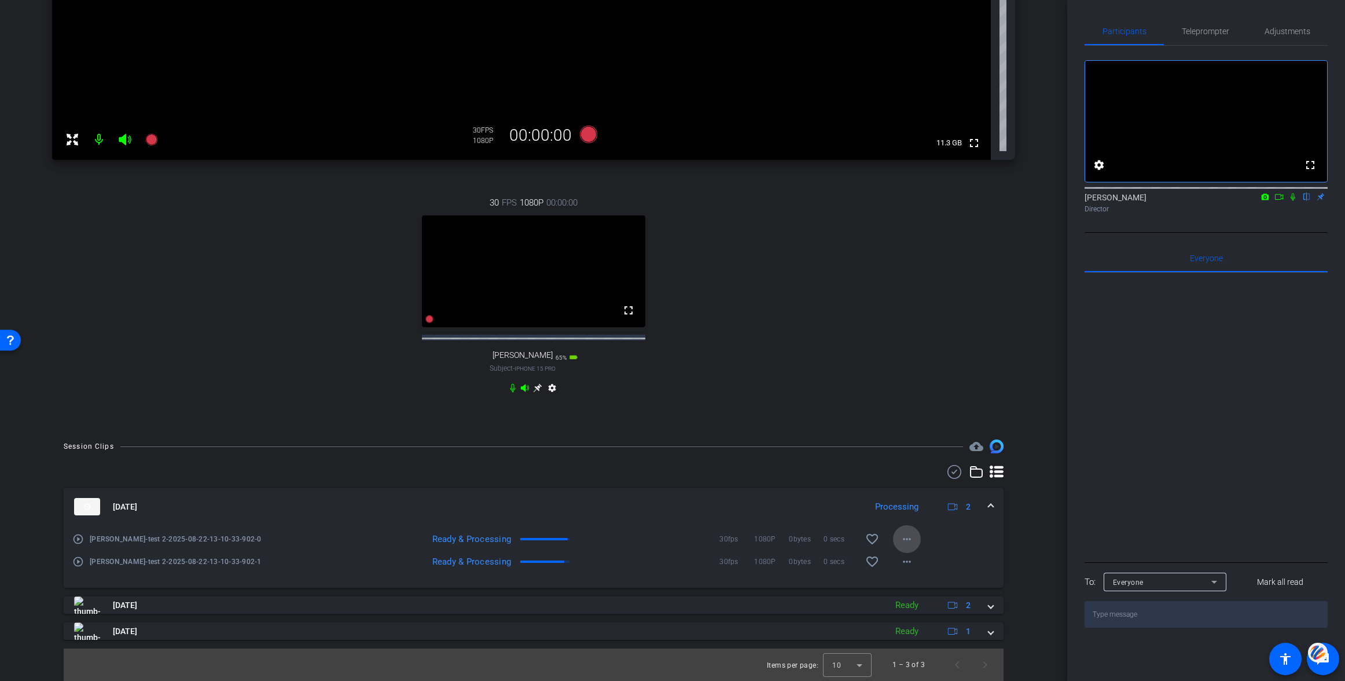
click at [909, 538] on mat-icon "more_horiz" at bounding box center [907, 539] width 14 height 14
click at [925, 557] on span "Download Original" at bounding box center [936, 563] width 69 height 14
click at [909, 564] on mat-icon "more_horiz" at bounding box center [907, 561] width 14 height 14
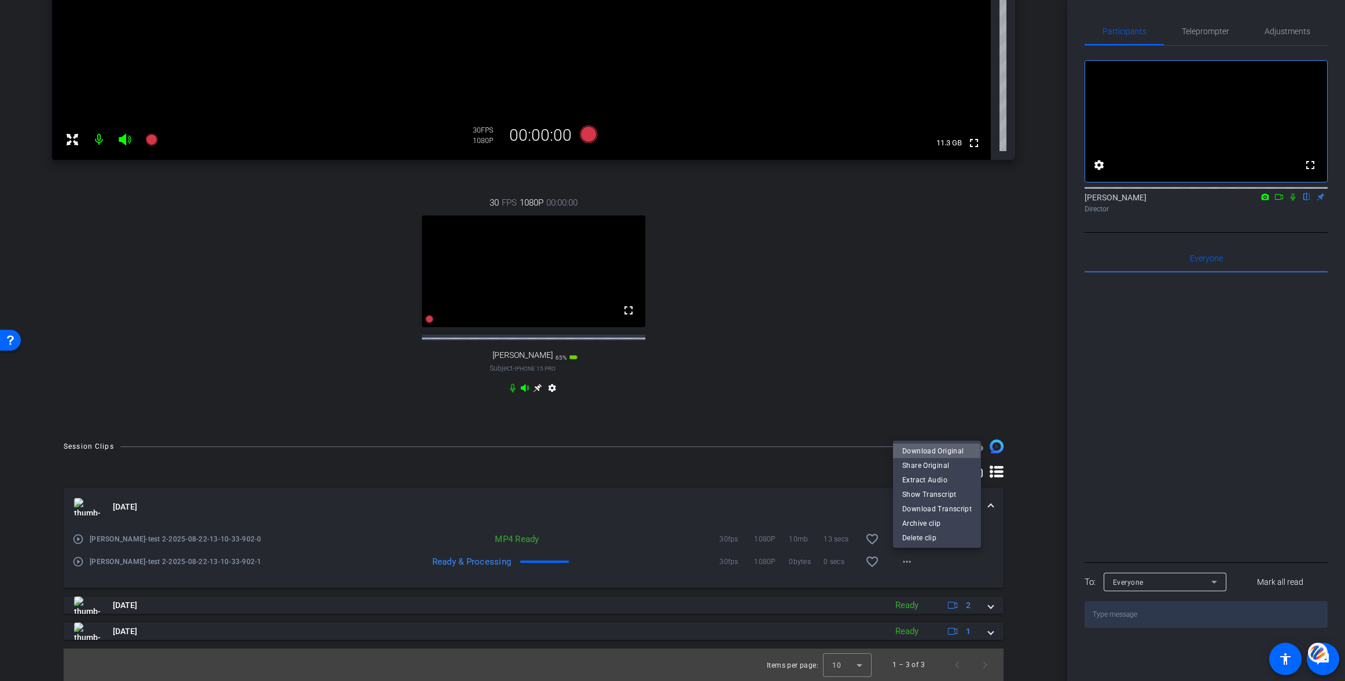
click at [923, 452] on span "Download Original" at bounding box center [936, 451] width 69 height 14
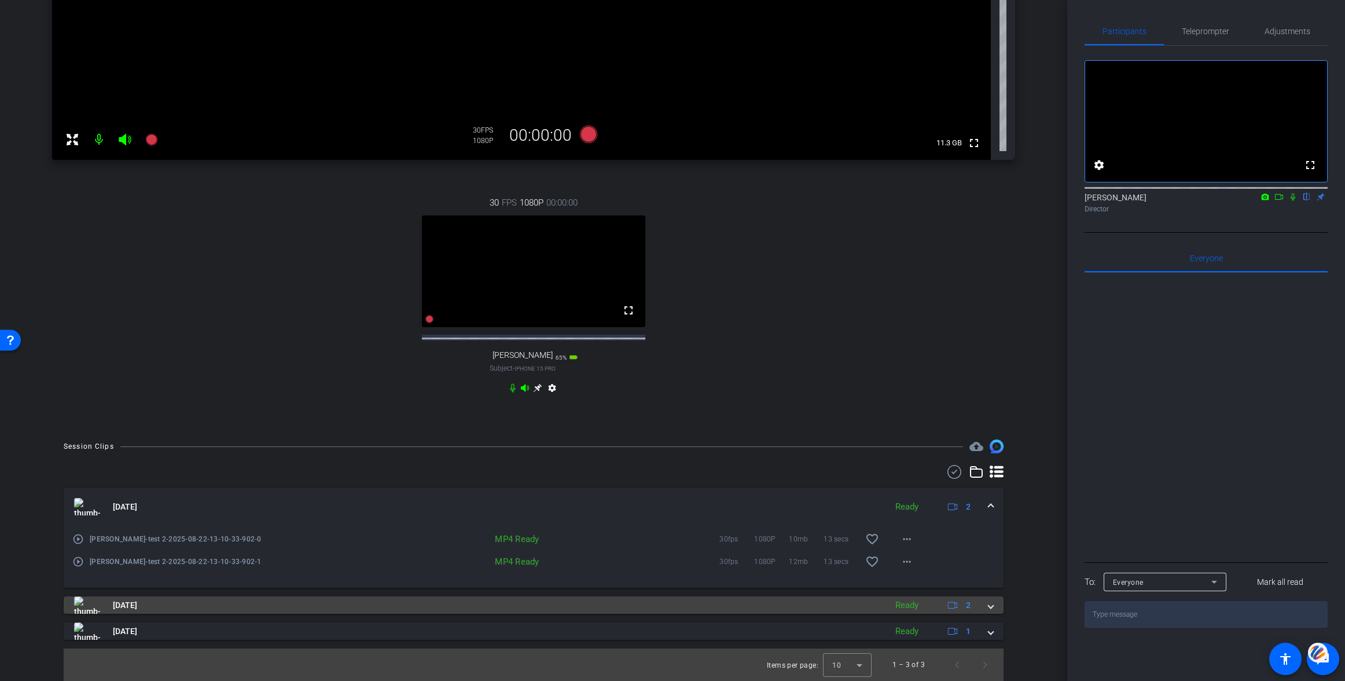
click at [991, 605] on span at bounding box center [990, 605] width 5 height 12
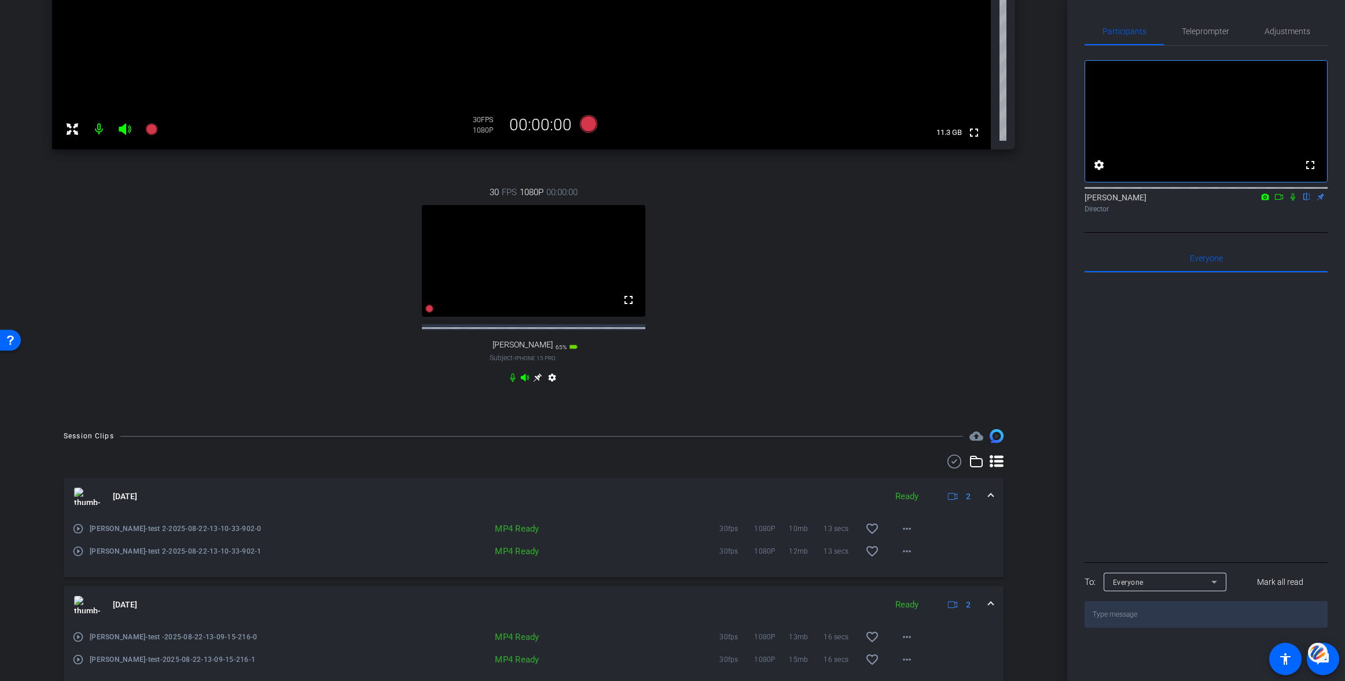
scroll to position [431, 0]
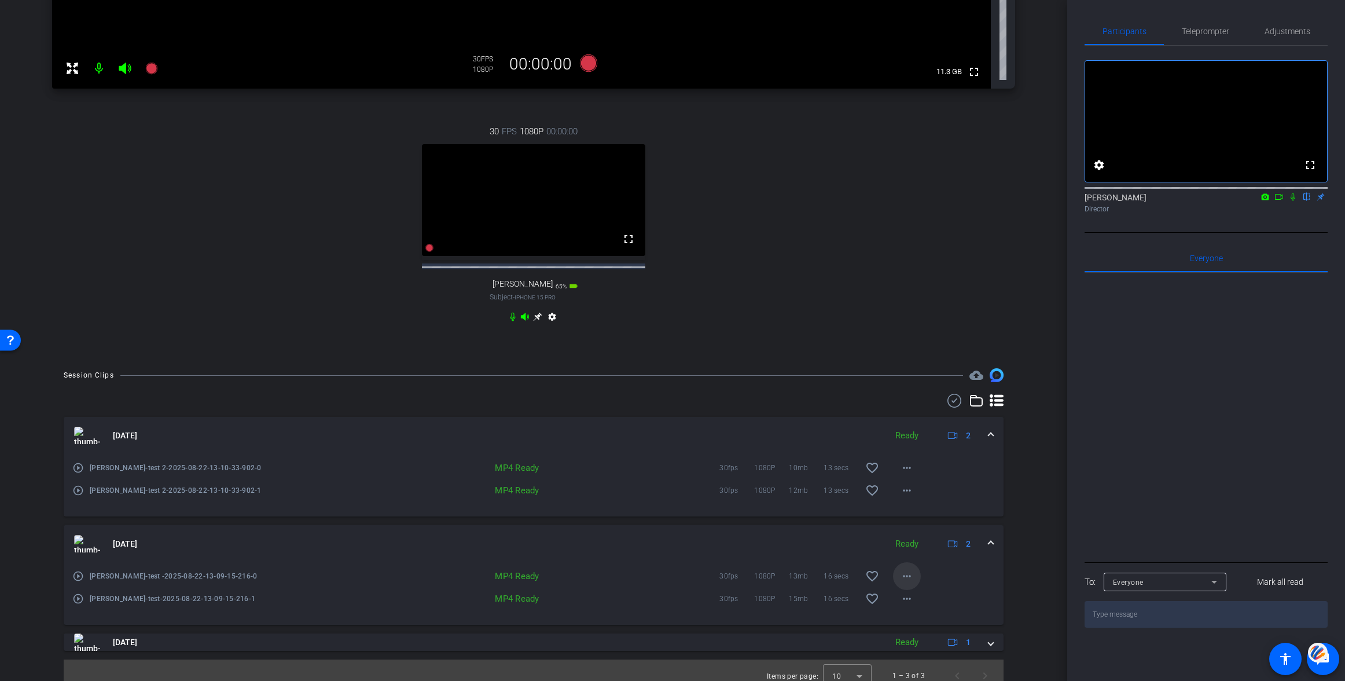
click at [911, 583] on mat-icon "more_horiz" at bounding box center [907, 576] width 14 height 14
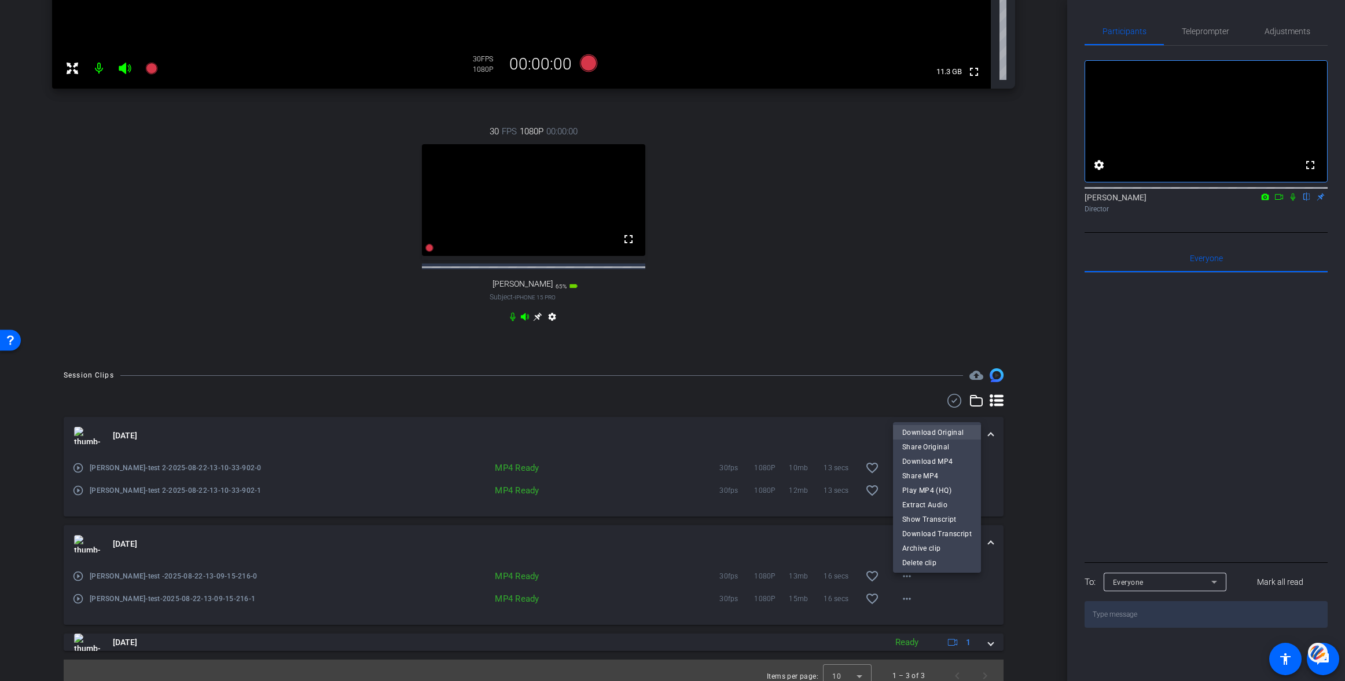
click at [915, 430] on span "Download Original" at bounding box center [936, 432] width 69 height 14
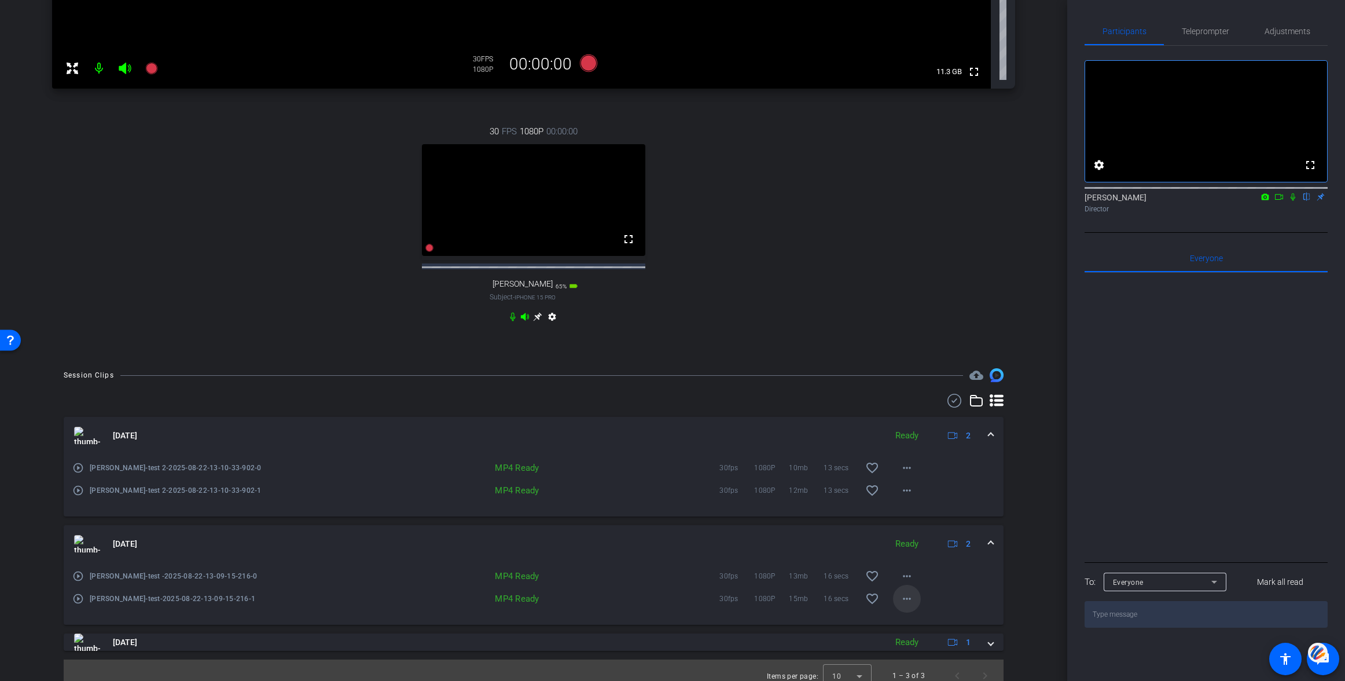
click at [903, 605] on mat-icon "more_horiz" at bounding box center [907, 598] width 14 height 14
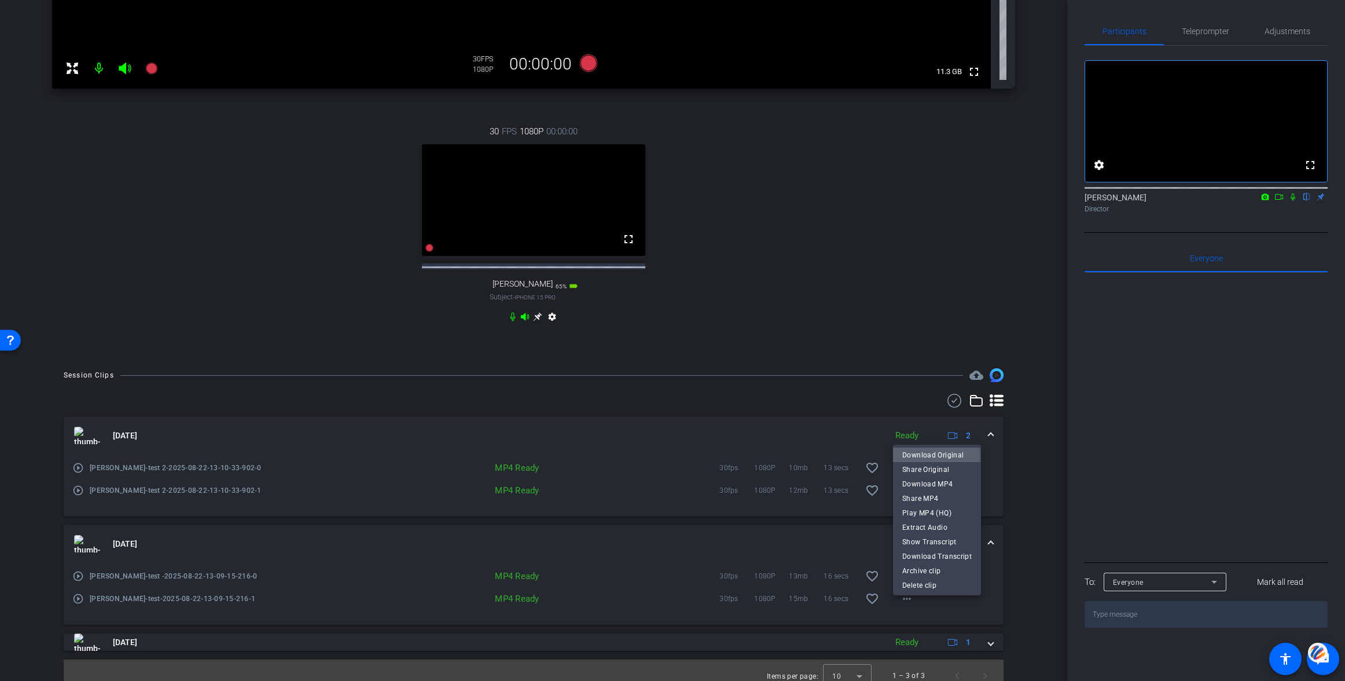
click at [926, 455] on span "Download Original" at bounding box center [936, 455] width 69 height 14
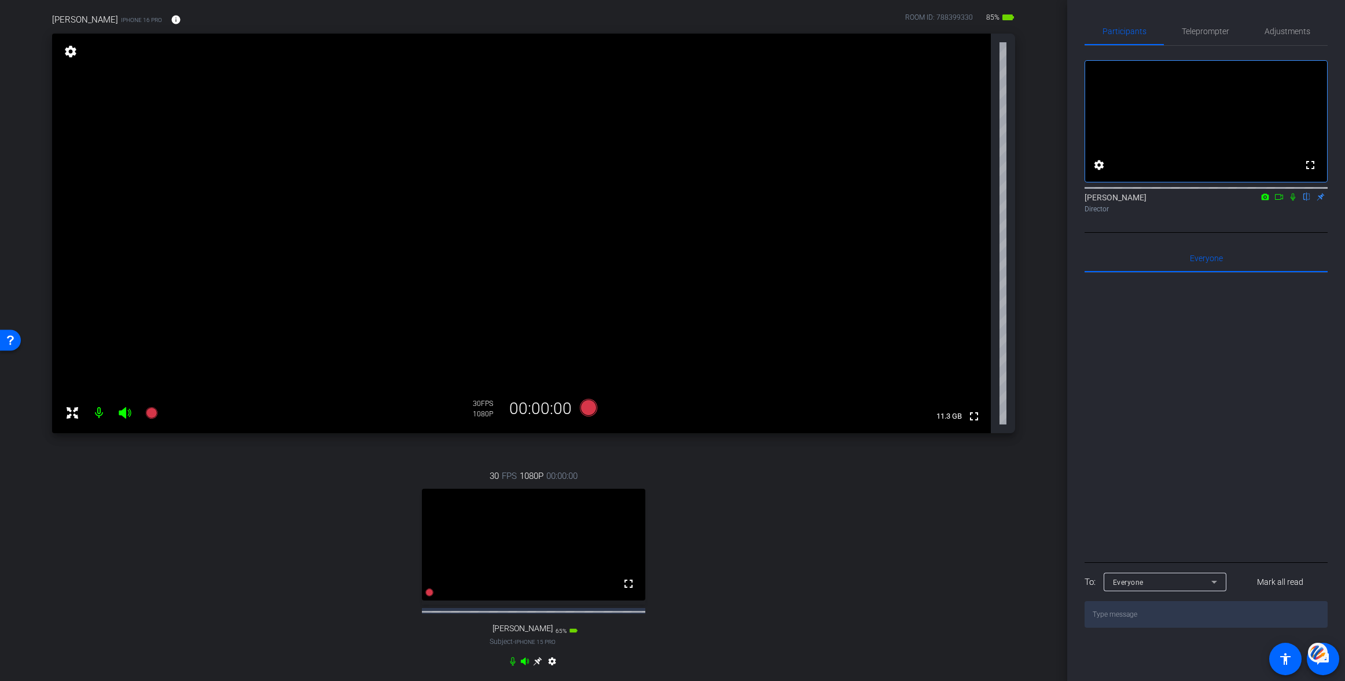
scroll to position [88, 0]
click at [594, 407] on icon at bounding box center [588, 406] width 17 height 17
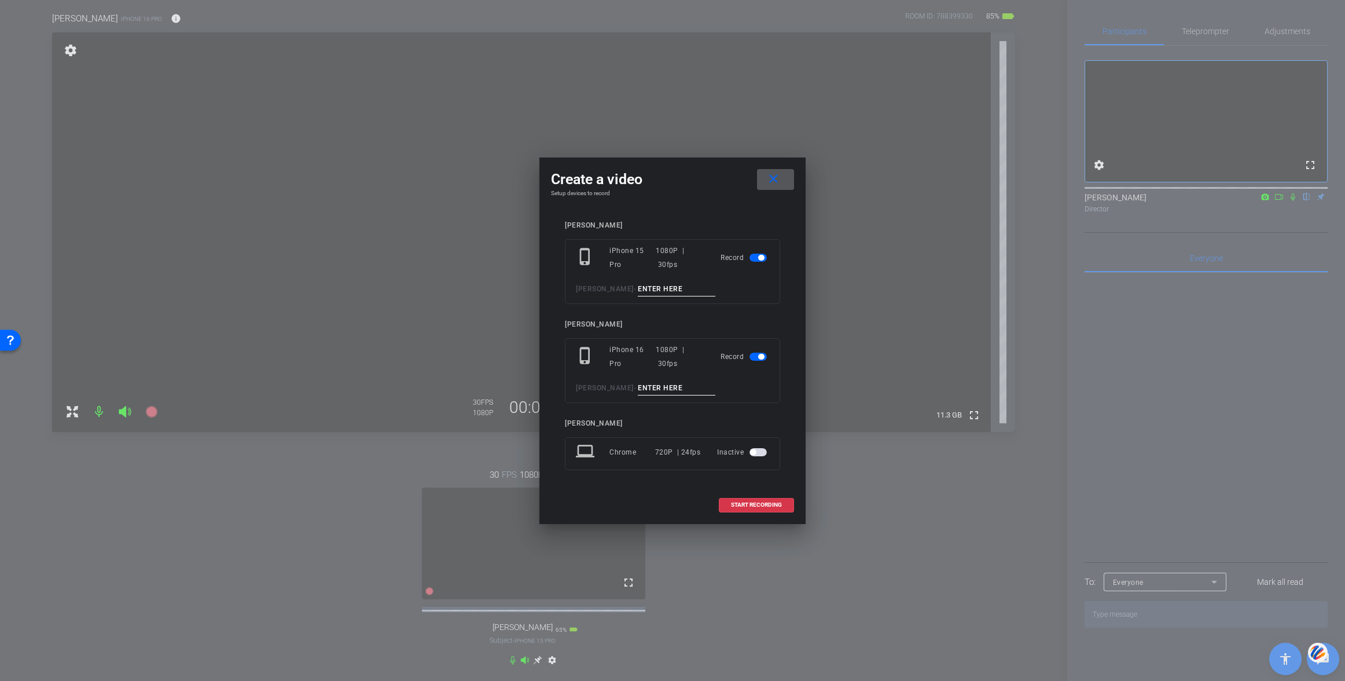
click at [649, 285] on input at bounding box center [677, 289] width 78 height 14
type input "001"
click at [638, 385] on input at bounding box center [677, 388] width 78 height 14
type input "001"
click at [768, 505] on span "START RECORDING" at bounding box center [756, 505] width 51 height 6
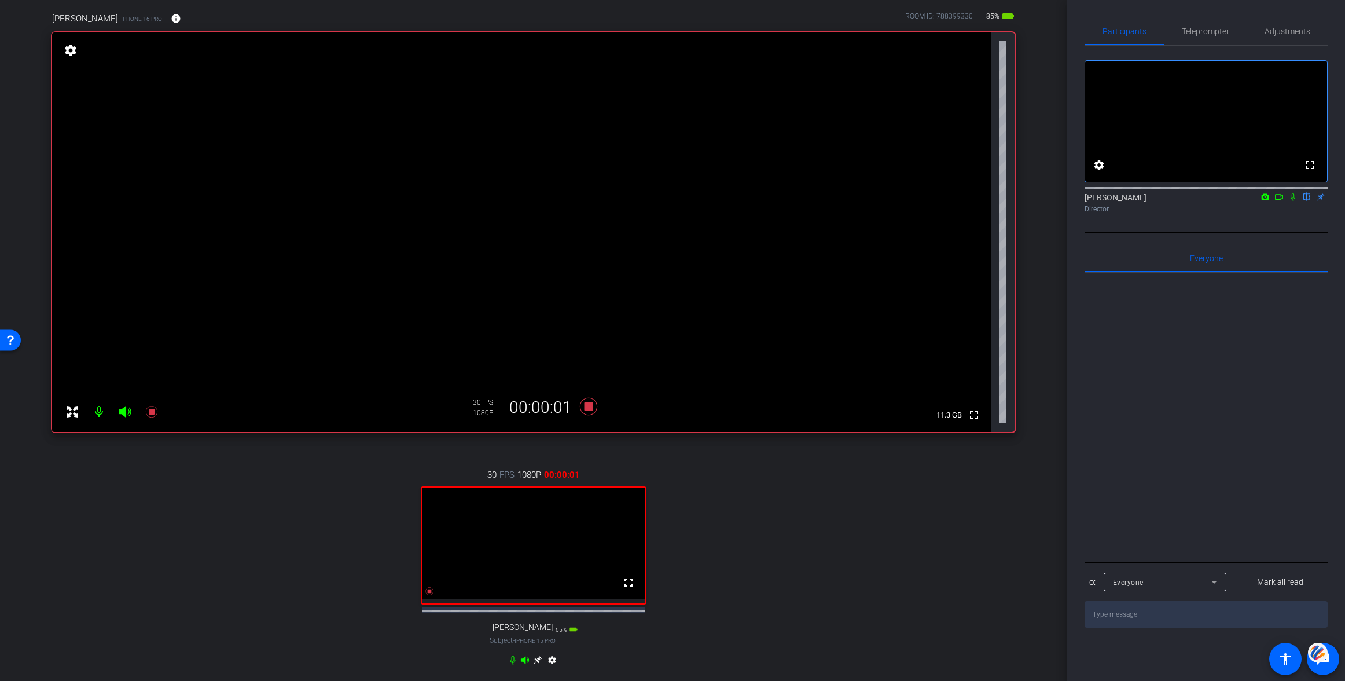
scroll to position [69, 0]
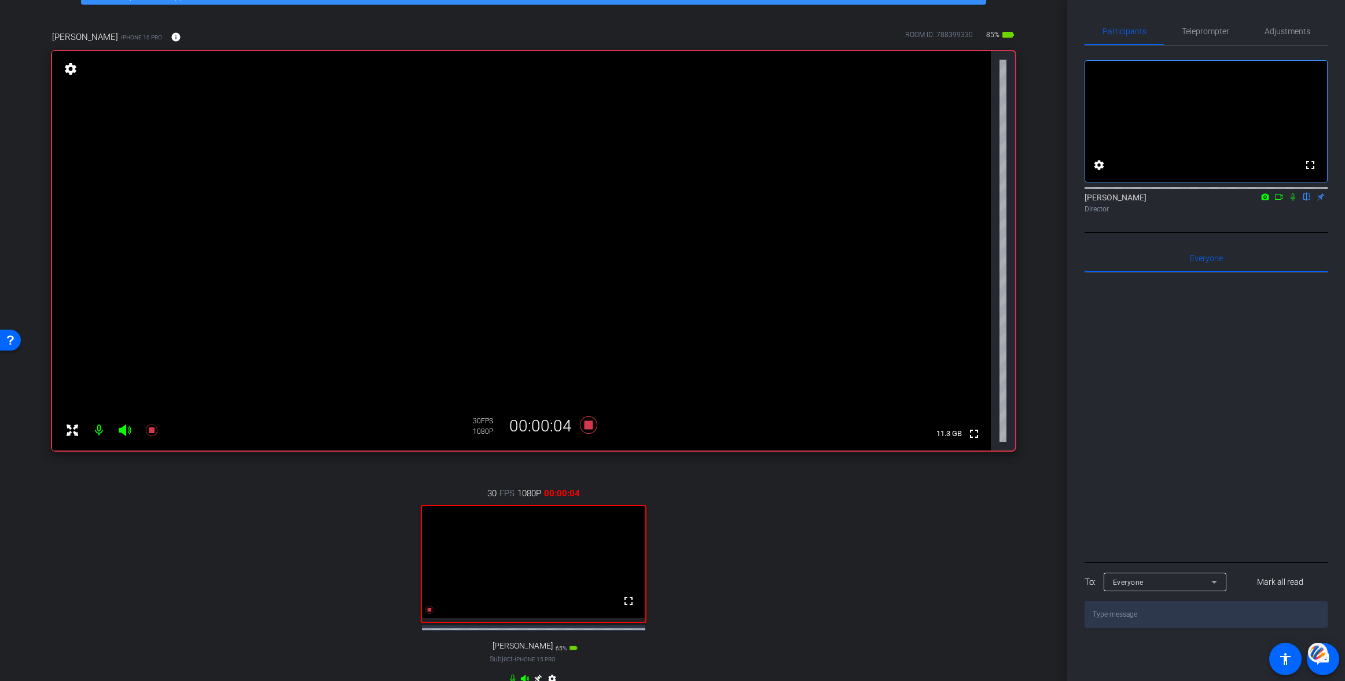
click at [1283, 202] on mat-icon at bounding box center [1279, 197] width 14 height 10
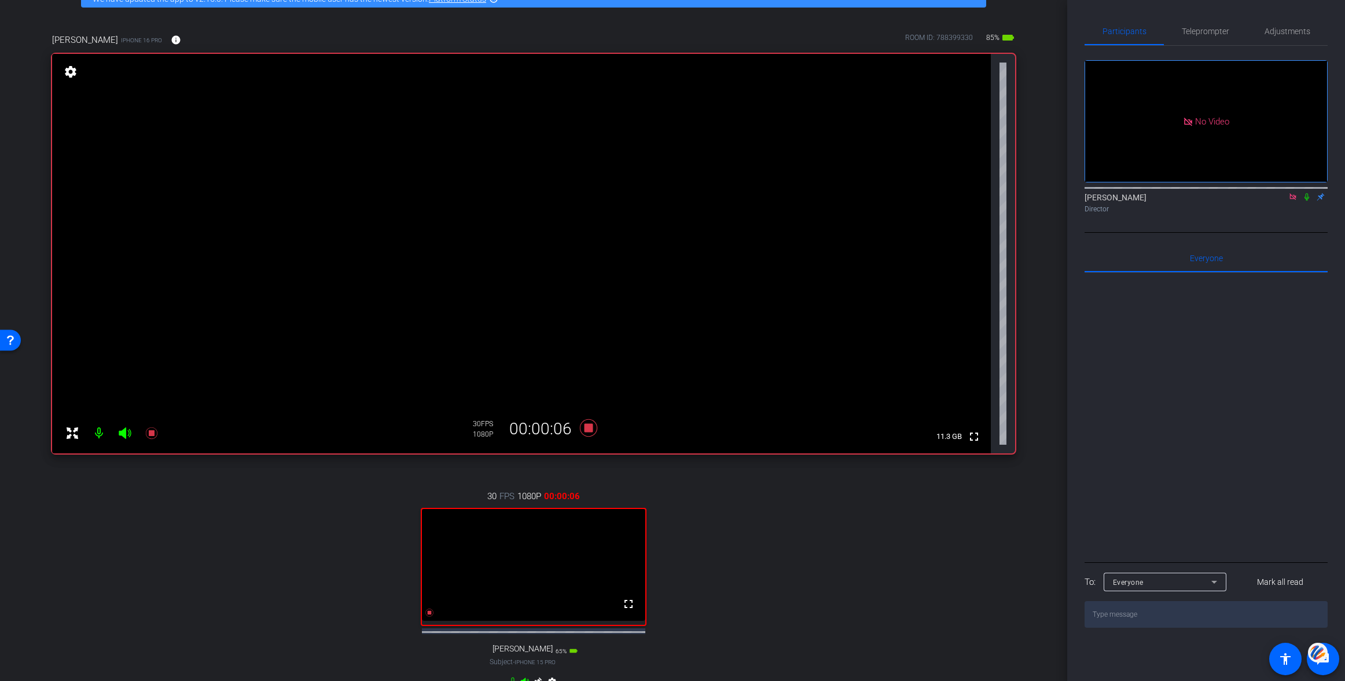
scroll to position [58, 0]
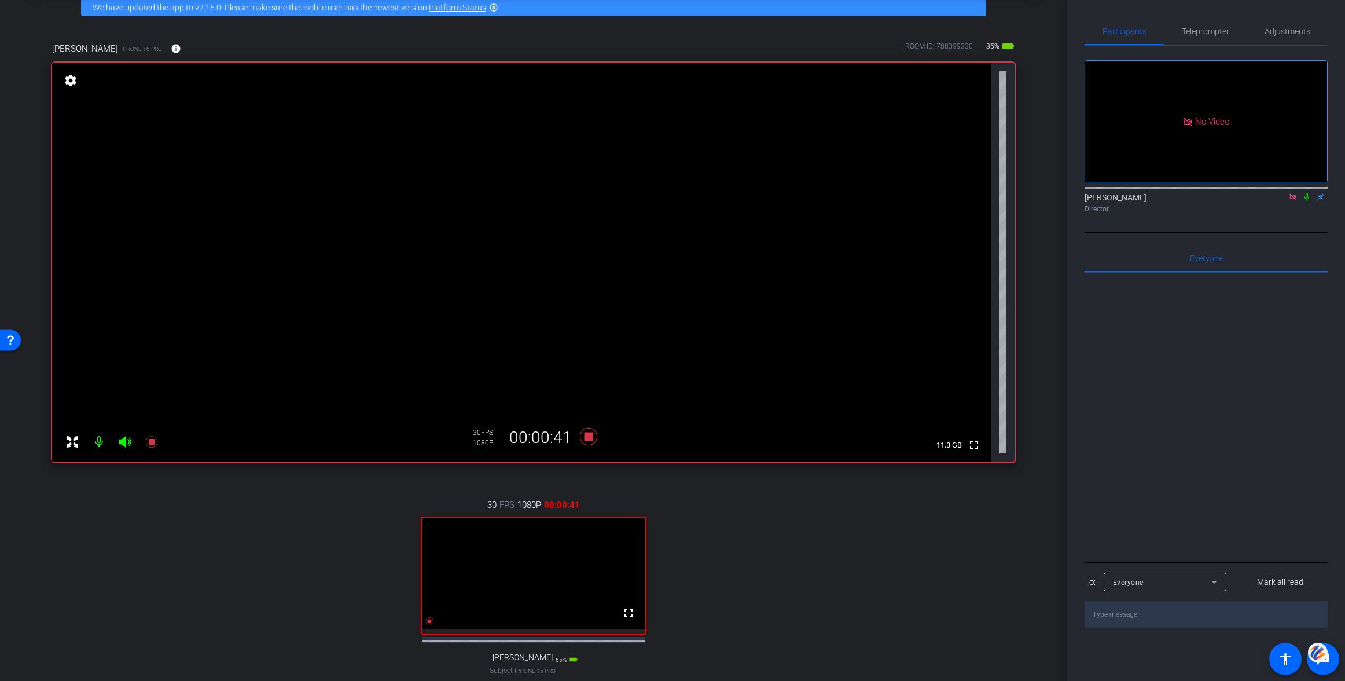
click at [1307, 201] on icon at bounding box center [1306, 197] width 9 height 8
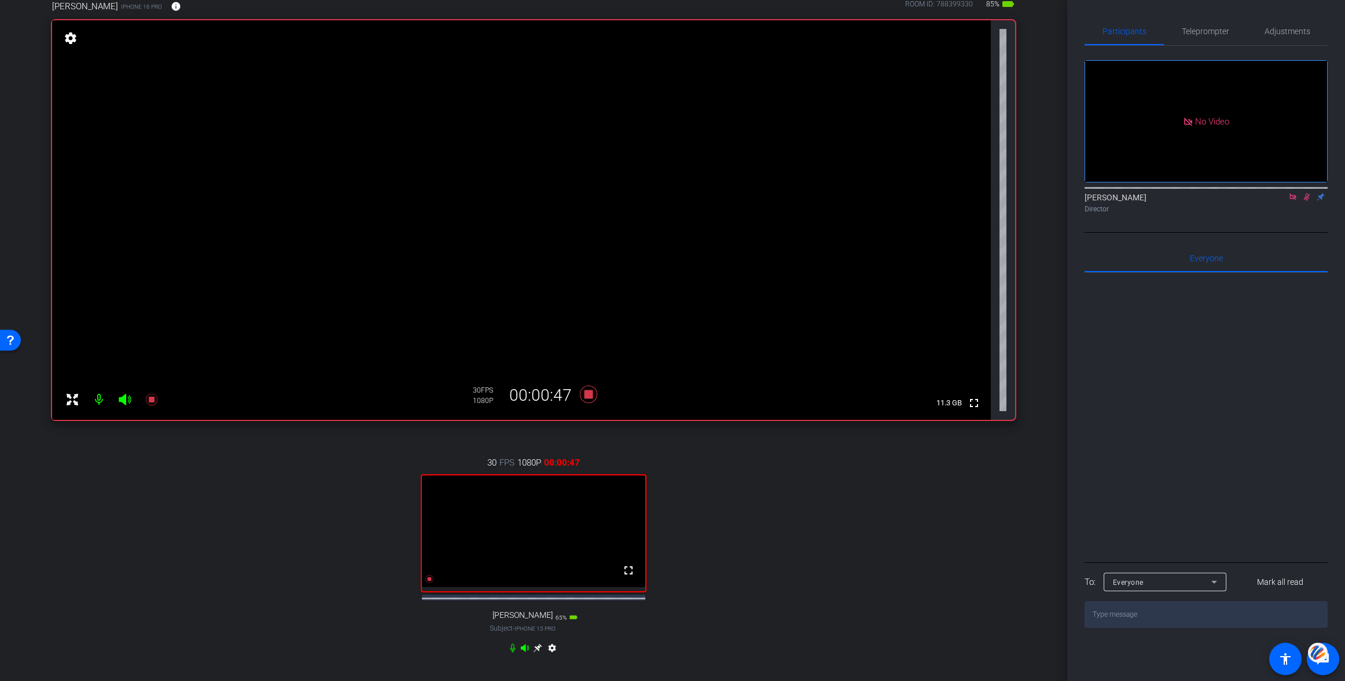
click at [538, 652] on icon at bounding box center [537, 647] width 9 height 9
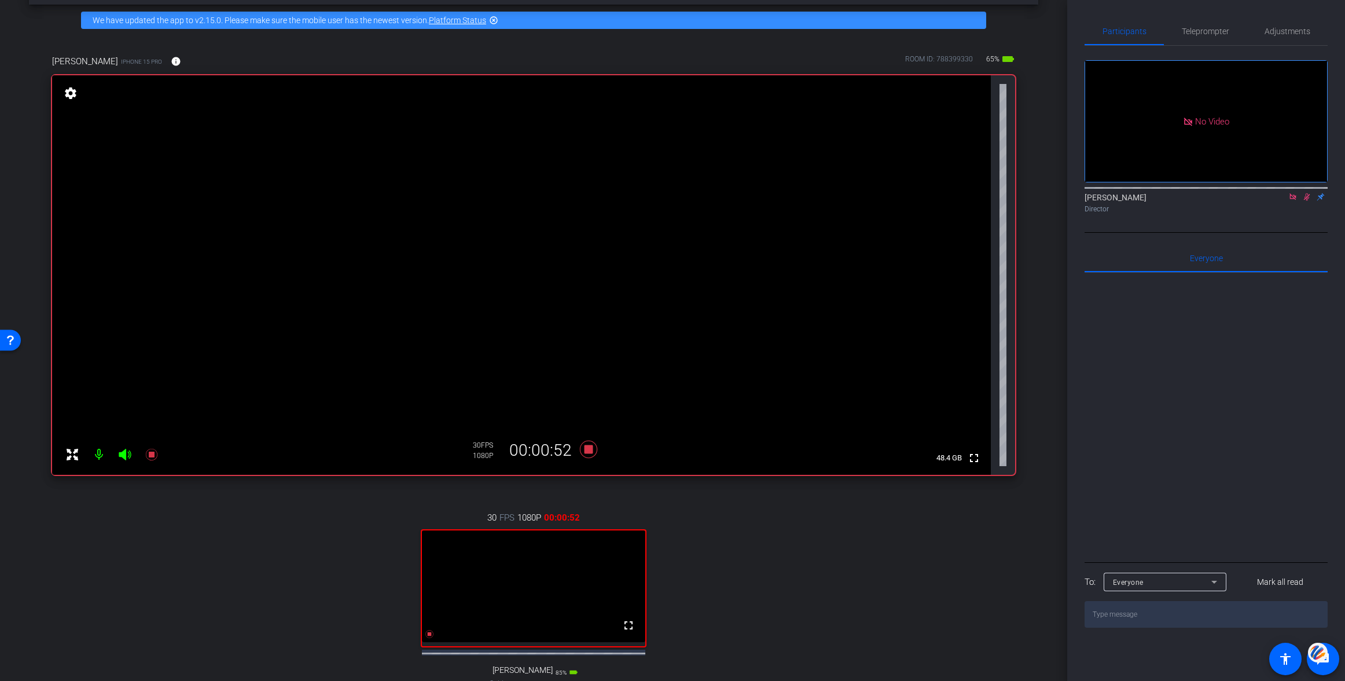
scroll to position [116, 0]
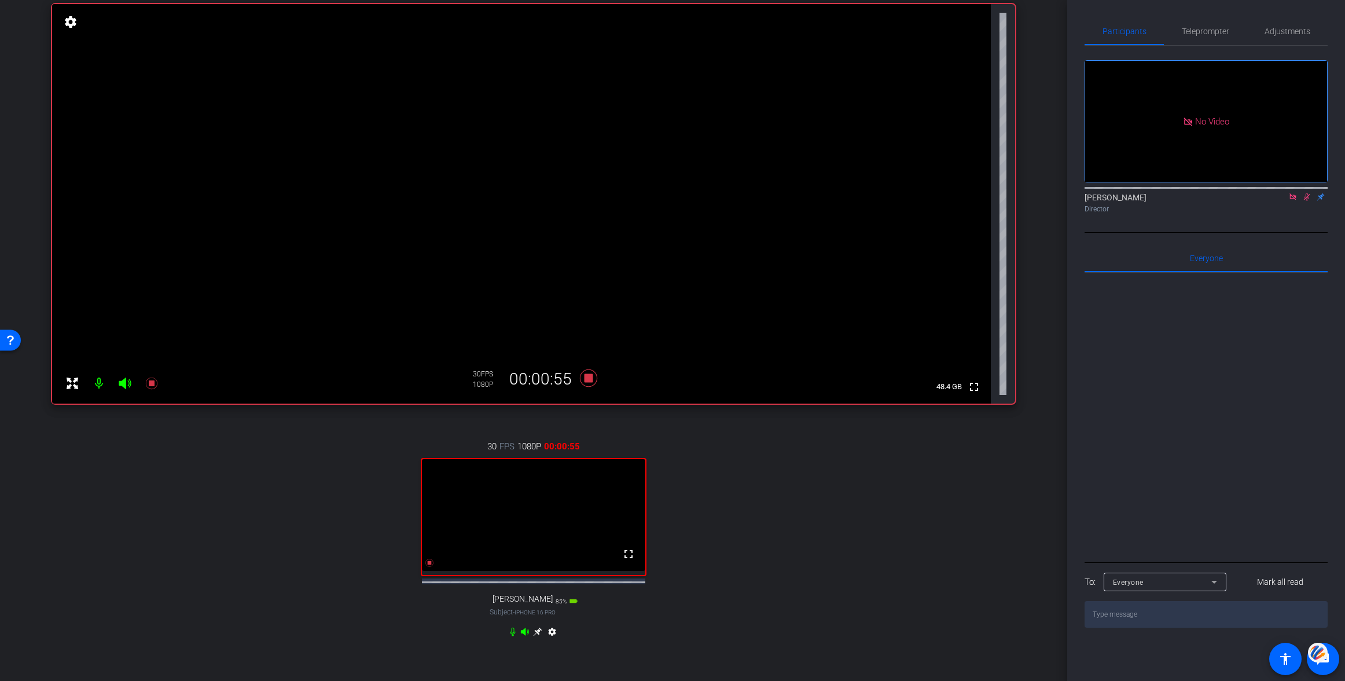
click at [538, 636] on icon at bounding box center [537, 631] width 9 height 9
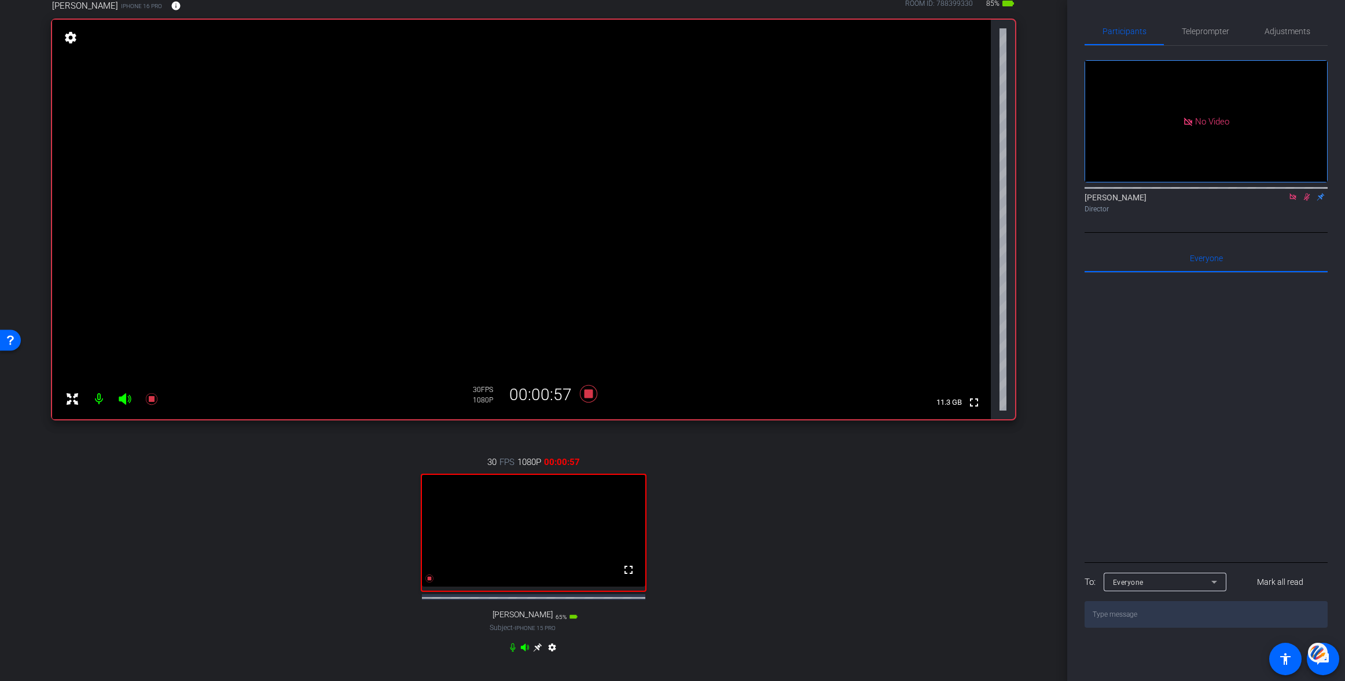
scroll to position [98, 0]
click at [1306, 233] on div "No Video Rich Renner Director" at bounding box center [1205, 139] width 243 height 187
click at [1309, 201] on icon at bounding box center [1306, 197] width 9 height 8
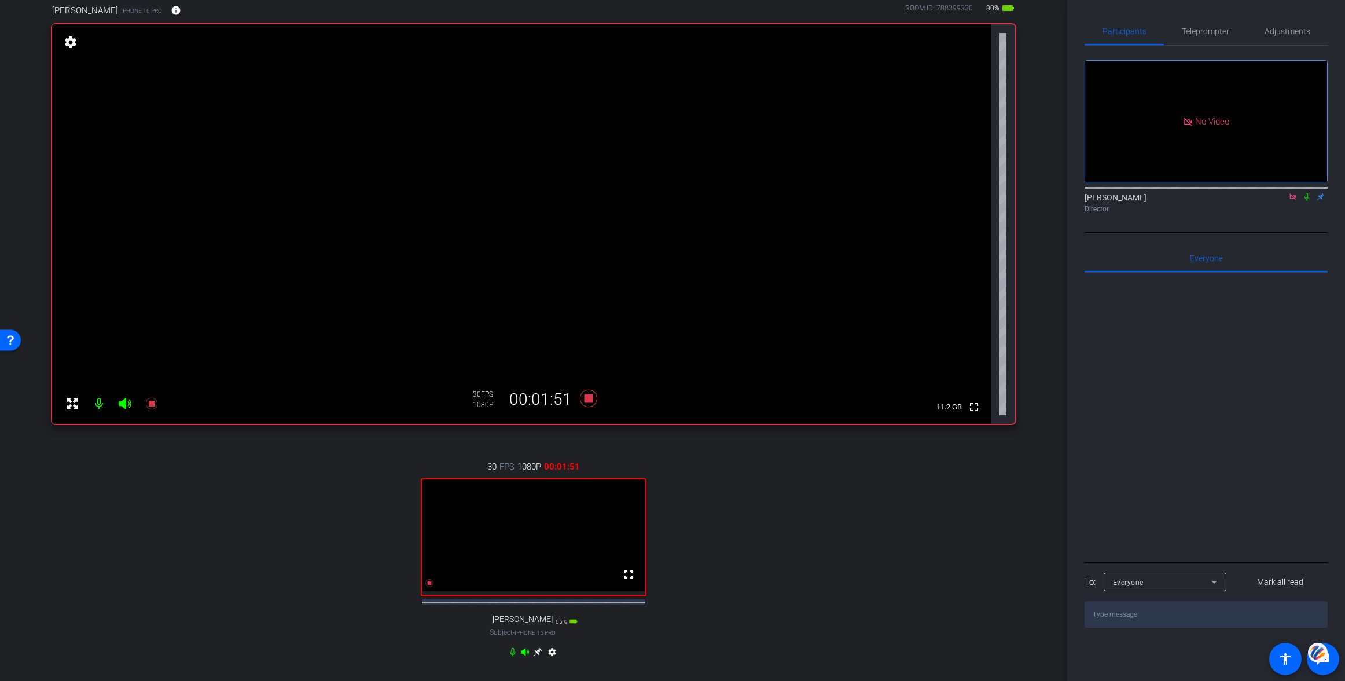
click at [1294, 200] on icon at bounding box center [1292, 196] width 6 height 6
click at [1292, 201] on icon at bounding box center [1292, 197] width 5 height 8
click at [1279, 201] on icon at bounding box center [1278, 197] width 9 height 8
click at [1310, 218] on div "Rich Renner Director" at bounding box center [1205, 199] width 243 height 35
click at [1308, 201] on icon at bounding box center [1306, 197] width 9 height 8
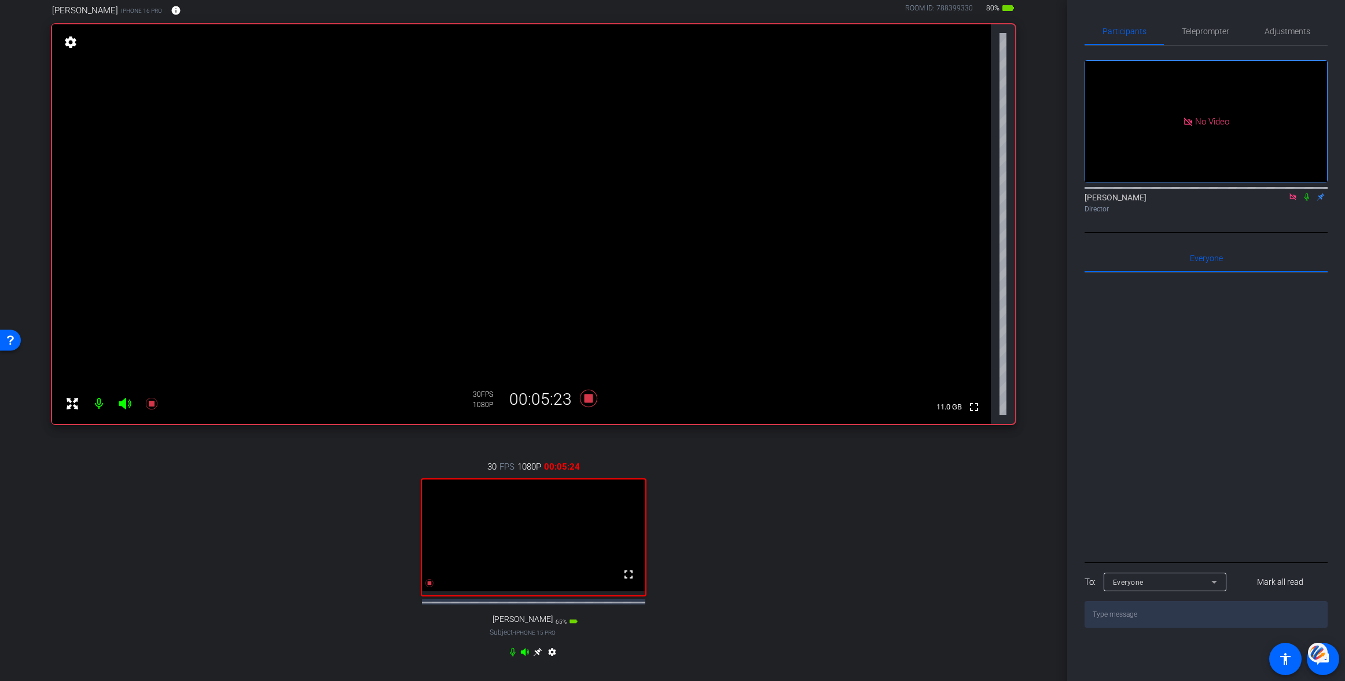
click at [1293, 201] on icon at bounding box center [1292, 197] width 9 height 8
click at [596, 397] on icon at bounding box center [589, 398] width 28 height 21
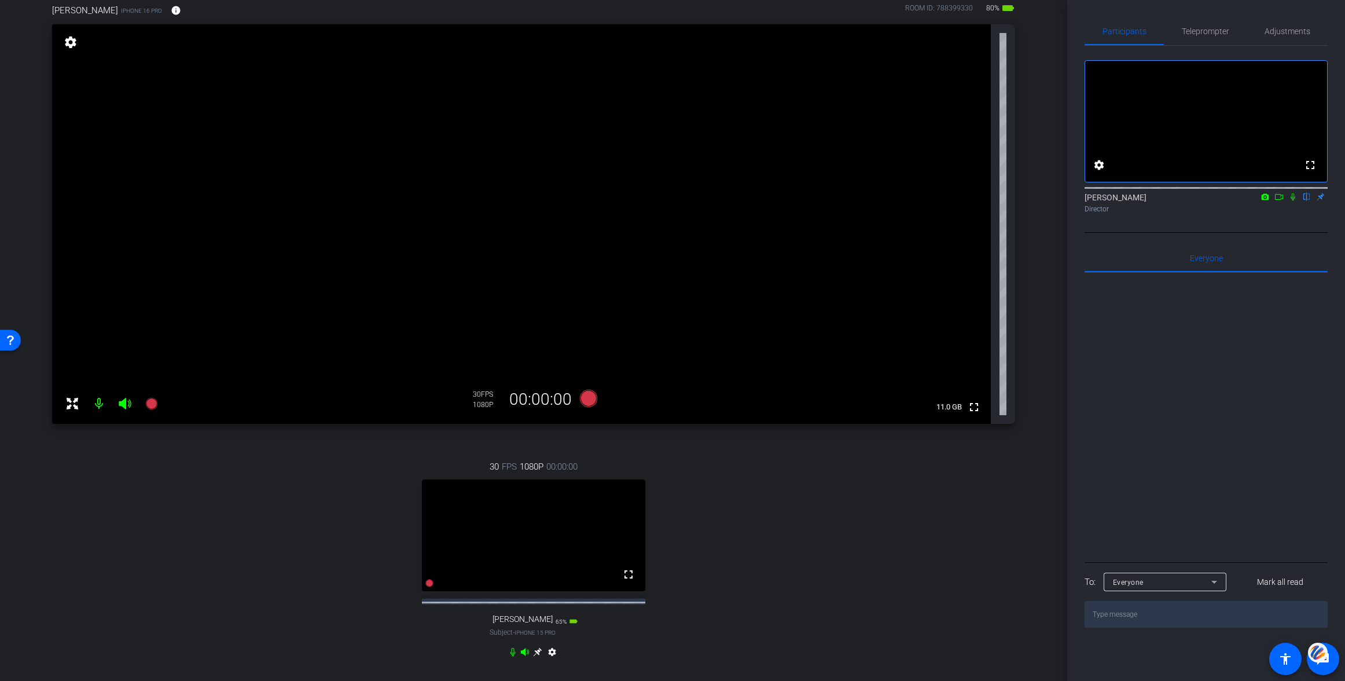
scroll to position [94, 0]
click at [585, 404] on icon at bounding box center [588, 400] width 17 height 17
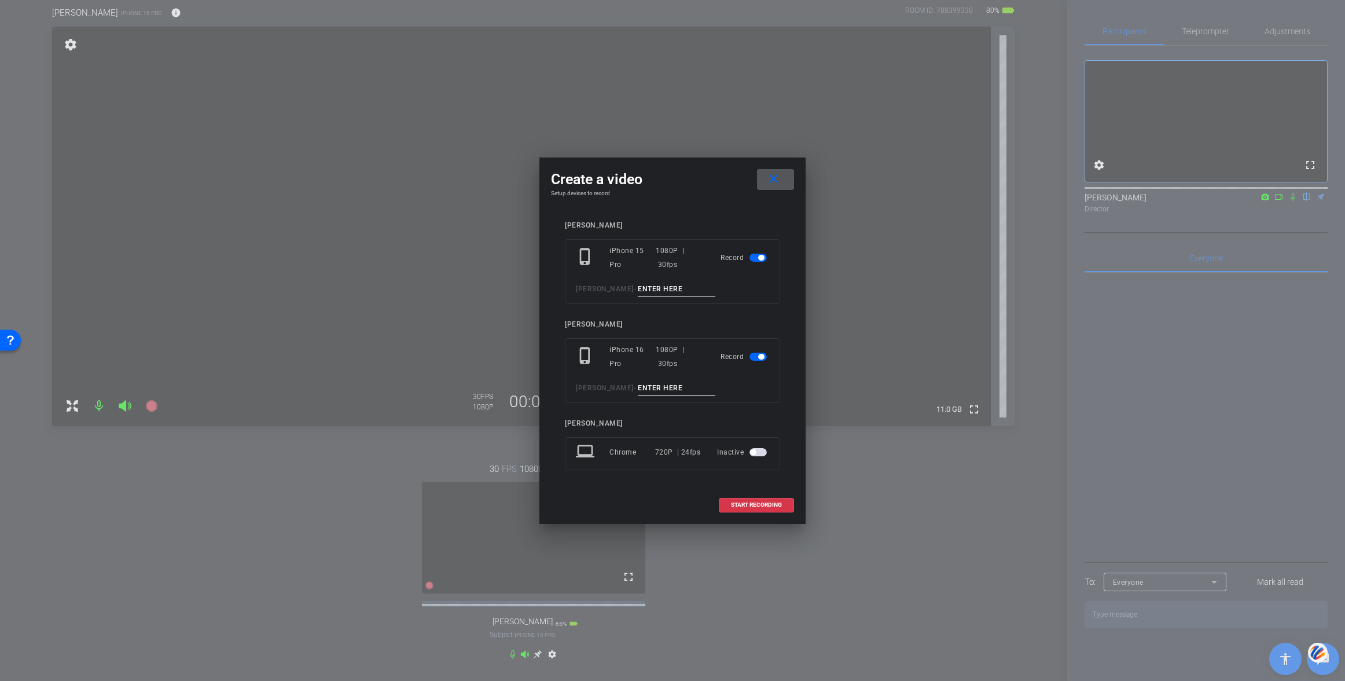
click at [638, 288] on input at bounding box center [677, 289] width 78 height 14
type input "002"
click at [638, 387] on input at bounding box center [677, 388] width 78 height 14
type input "002"
click at [753, 500] on button "START RECORDING" at bounding box center [756, 505] width 75 height 14
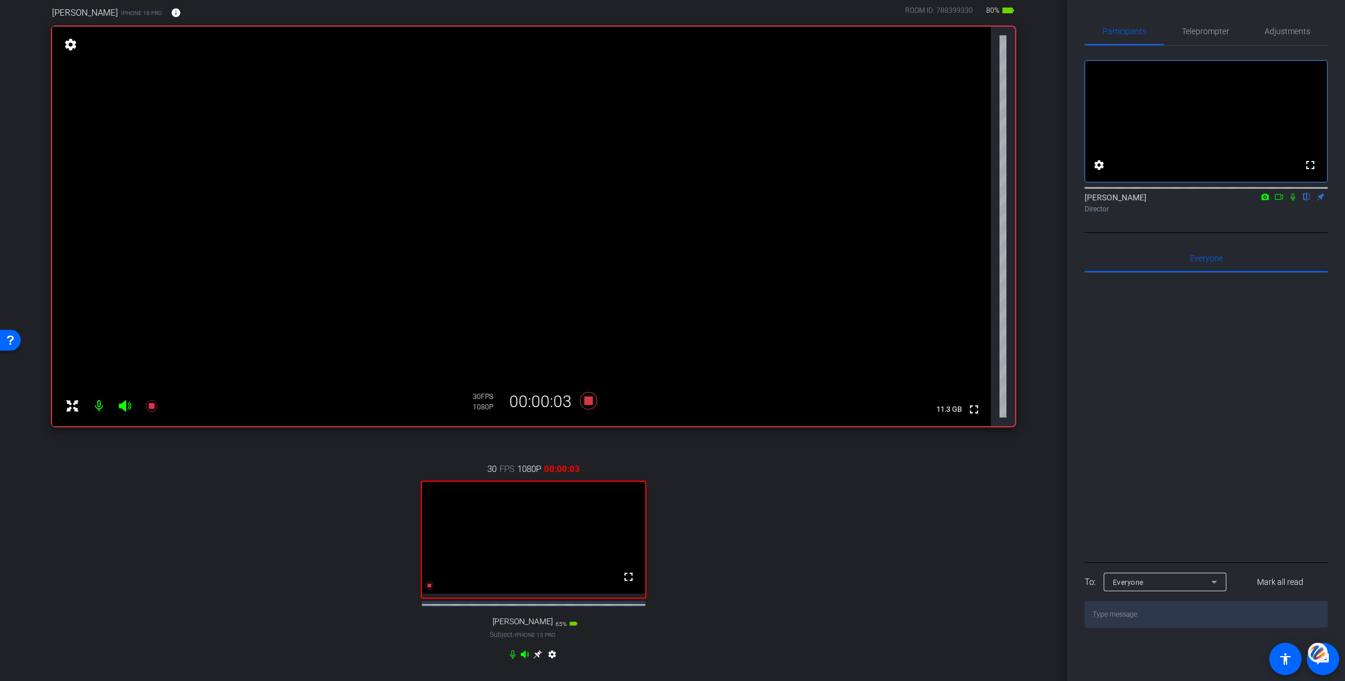
click at [1294, 201] on icon at bounding box center [1292, 197] width 9 height 8
click at [1279, 201] on icon at bounding box center [1278, 197] width 9 height 8
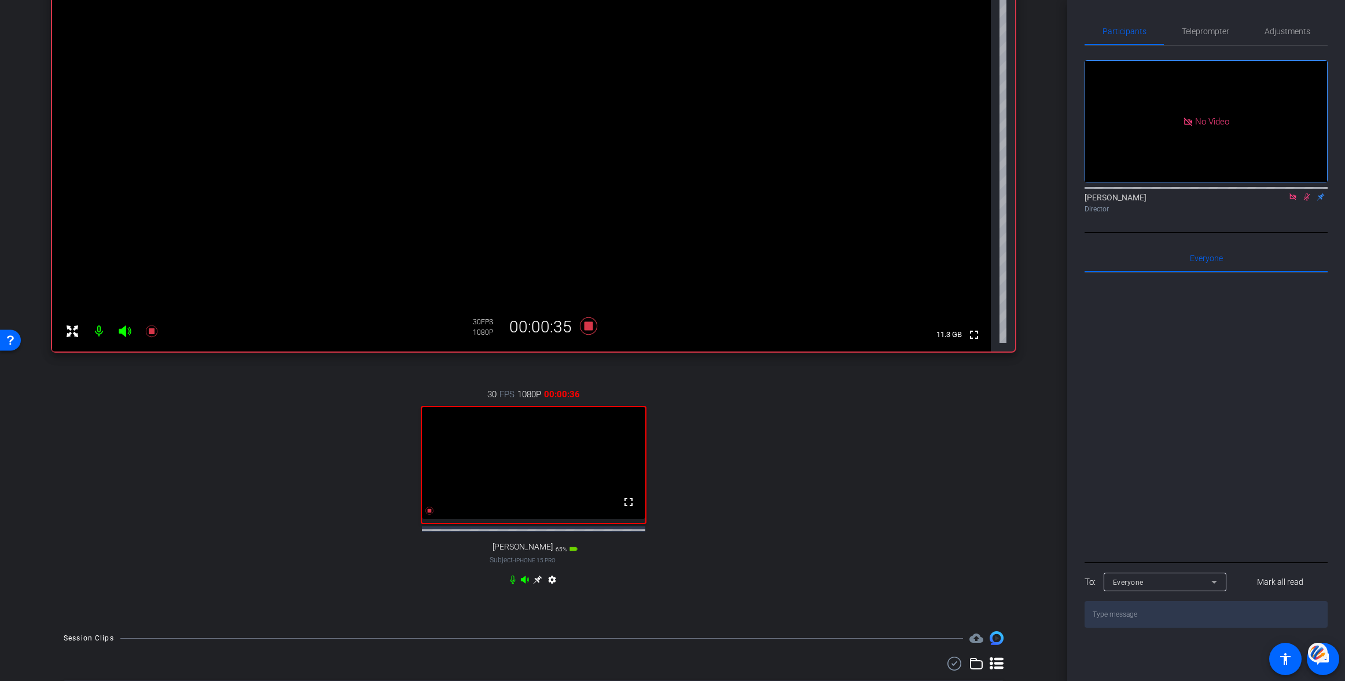
scroll to position [232, 0]
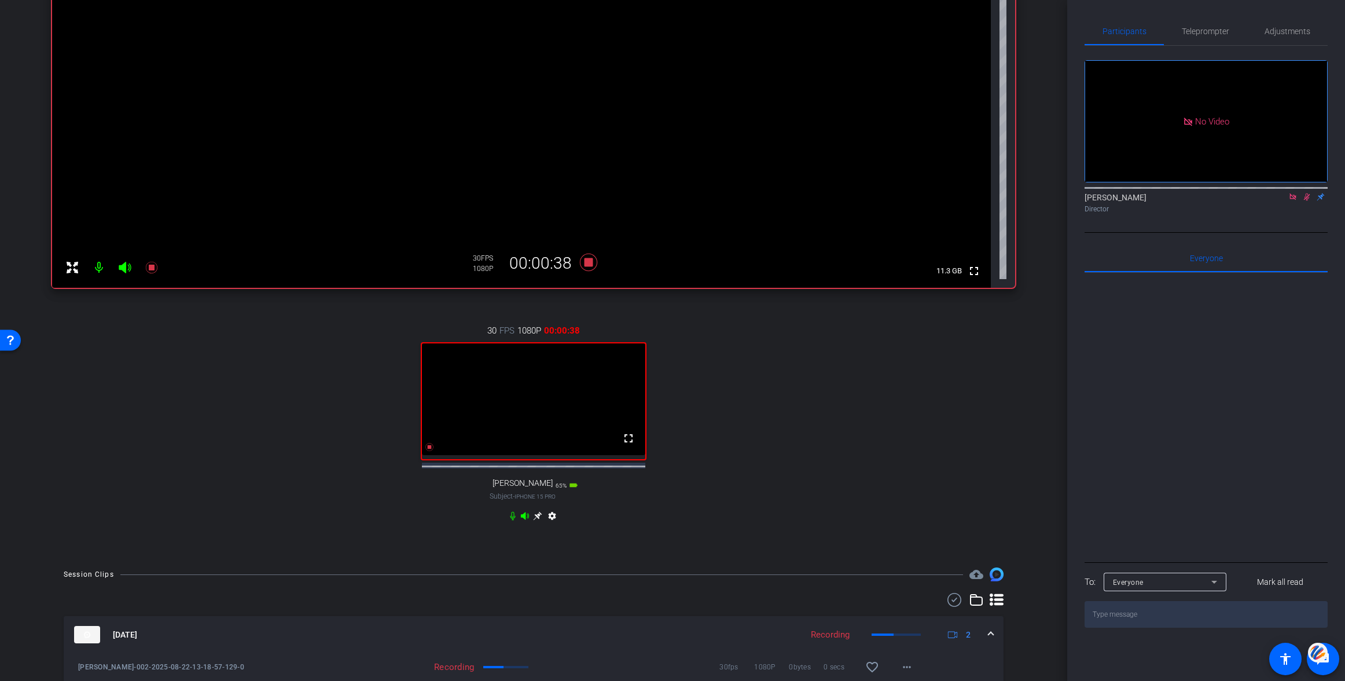
click at [538, 520] on icon at bounding box center [537, 515] width 9 height 9
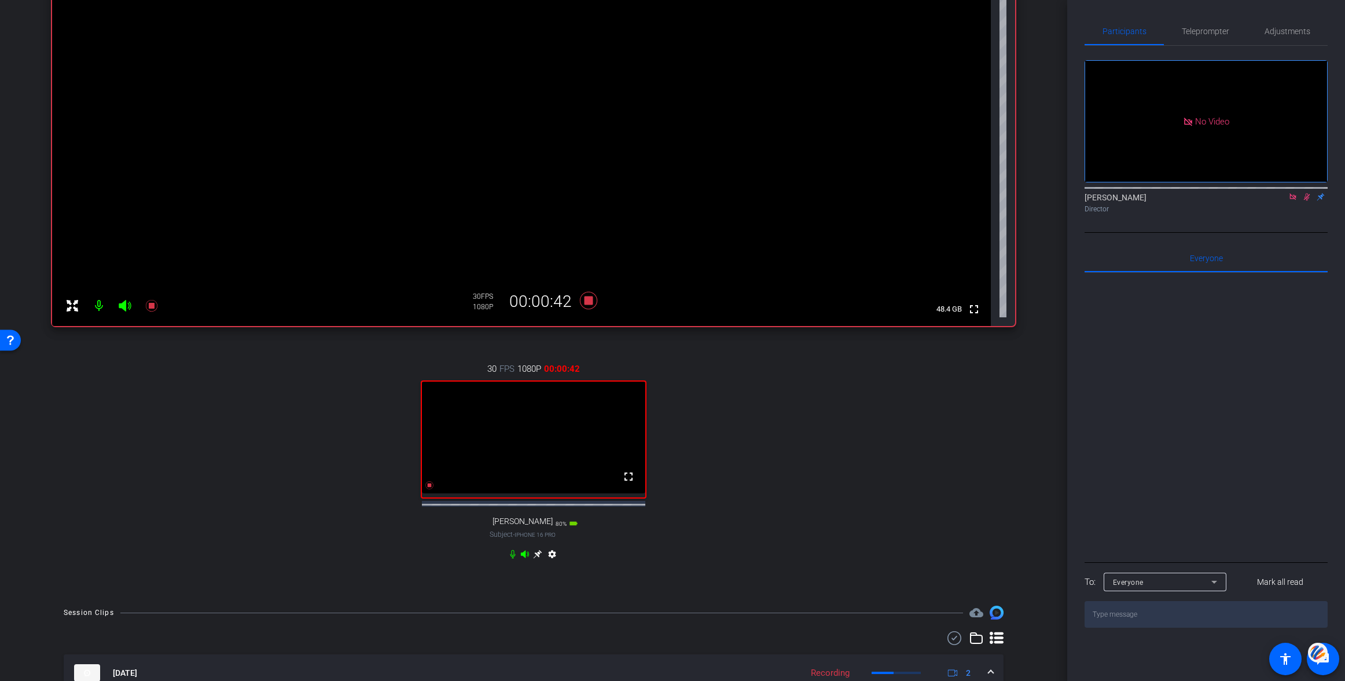
scroll to position [183, 0]
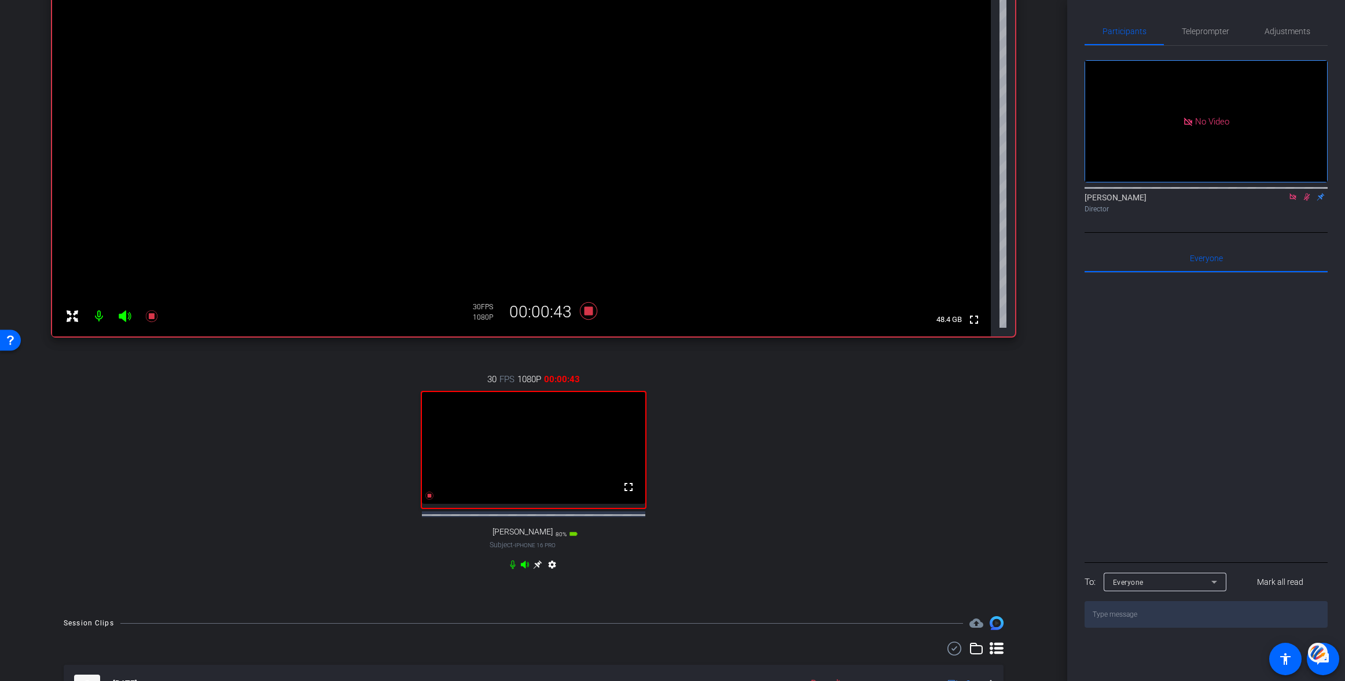
click at [536, 569] on icon at bounding box center [537, 564] width 9 height 9
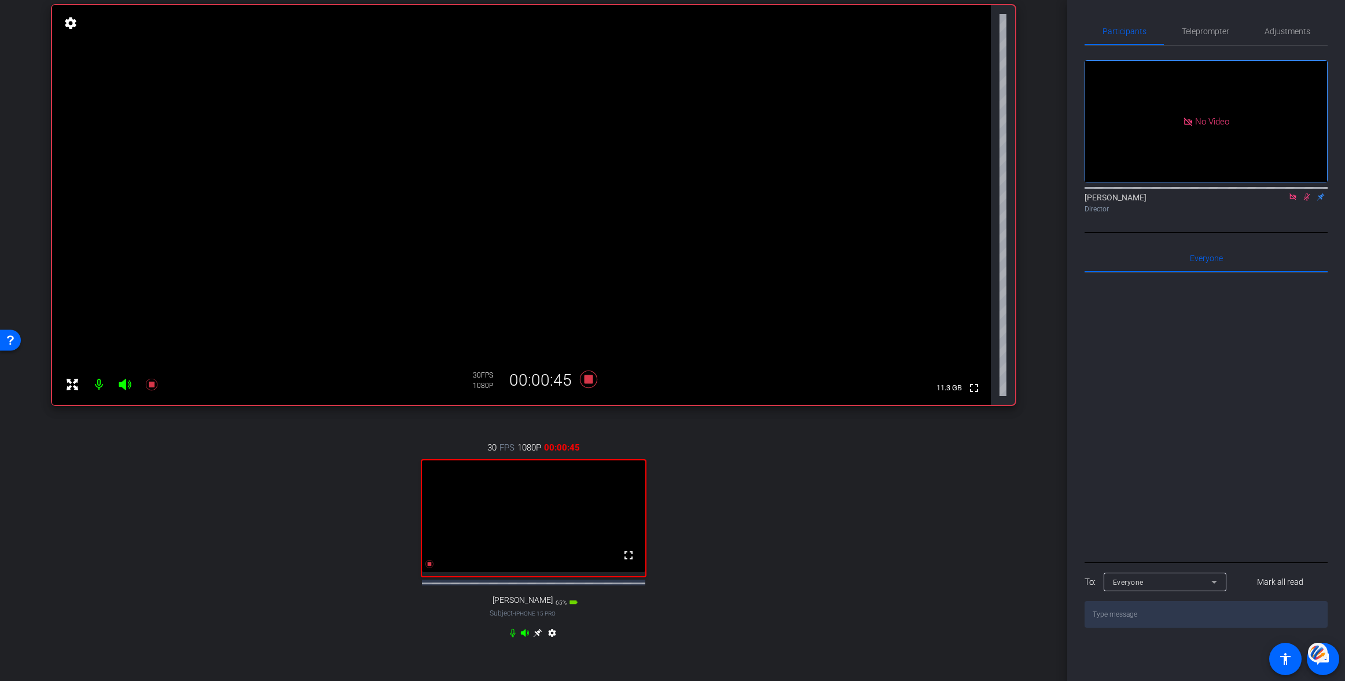
scroll to position [111, 0]
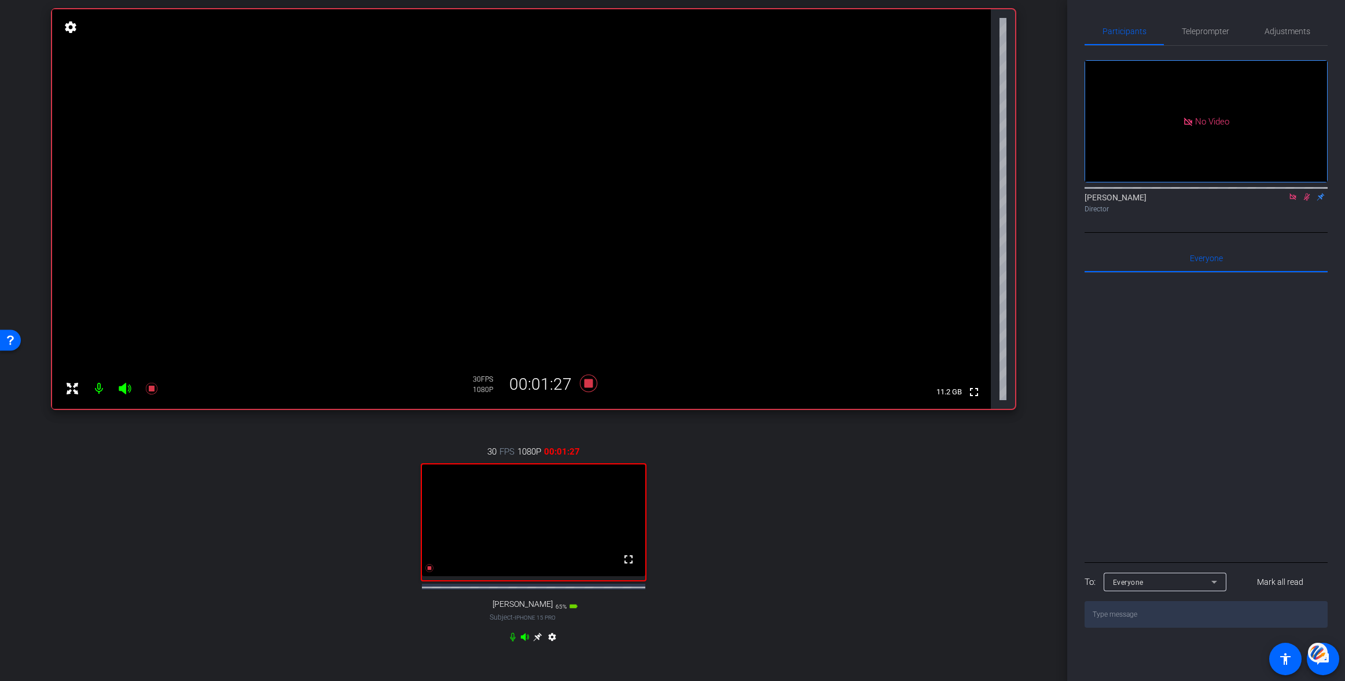
click at [538, 641] on icon at bounding box center [537, 636] width 9 height 9
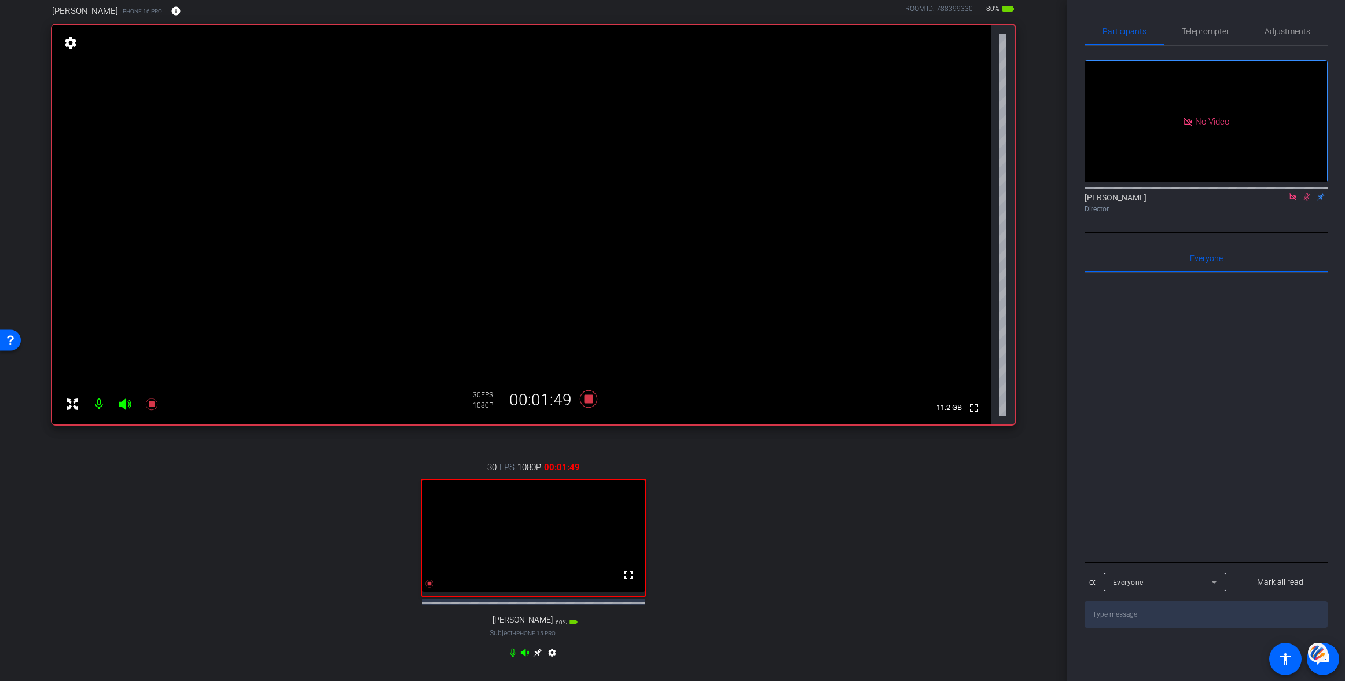
scroll to position [94, 0]
click at [1306, 201] on icon at bounding box center [1306, 197] width 9 height 8
click at [1291, 201] on icon at bounding box center [1292, 197] width 9 height 8
click at [591, 399] on icon at bounding box center [588, 399] width 17 height 17
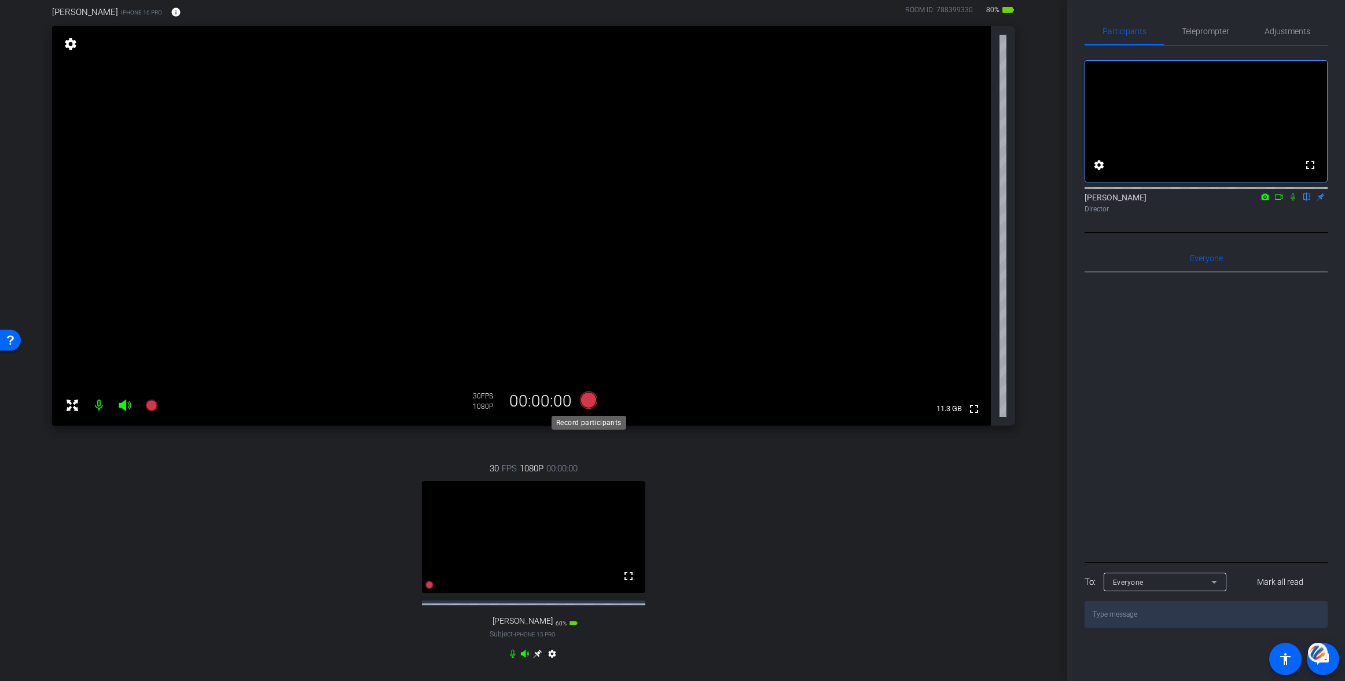
click at [590, 403] on icon at bounding box center [588, 399] width 17 height 17
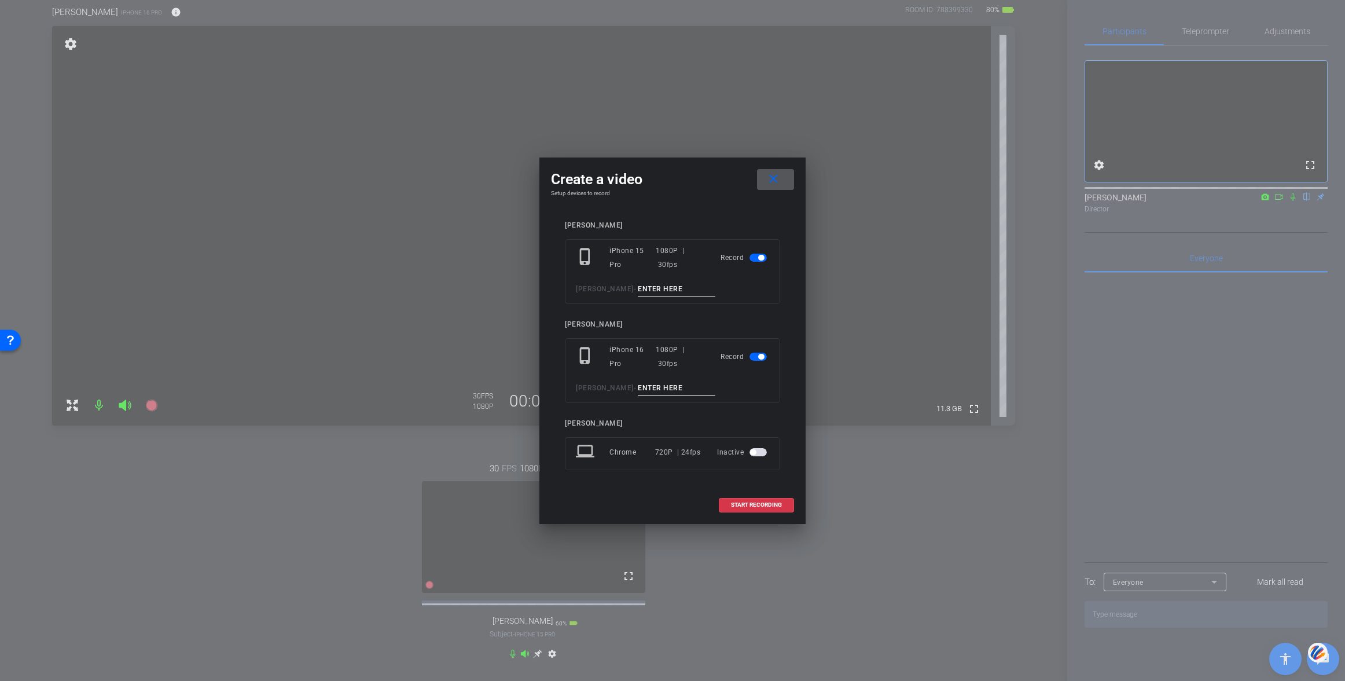
click at [638, 288] on input at bounding box center [677, 289] width 78 height 14
type input "004"
click at [638, 389] on input at bounding box center [677, 388] width 78 height 14
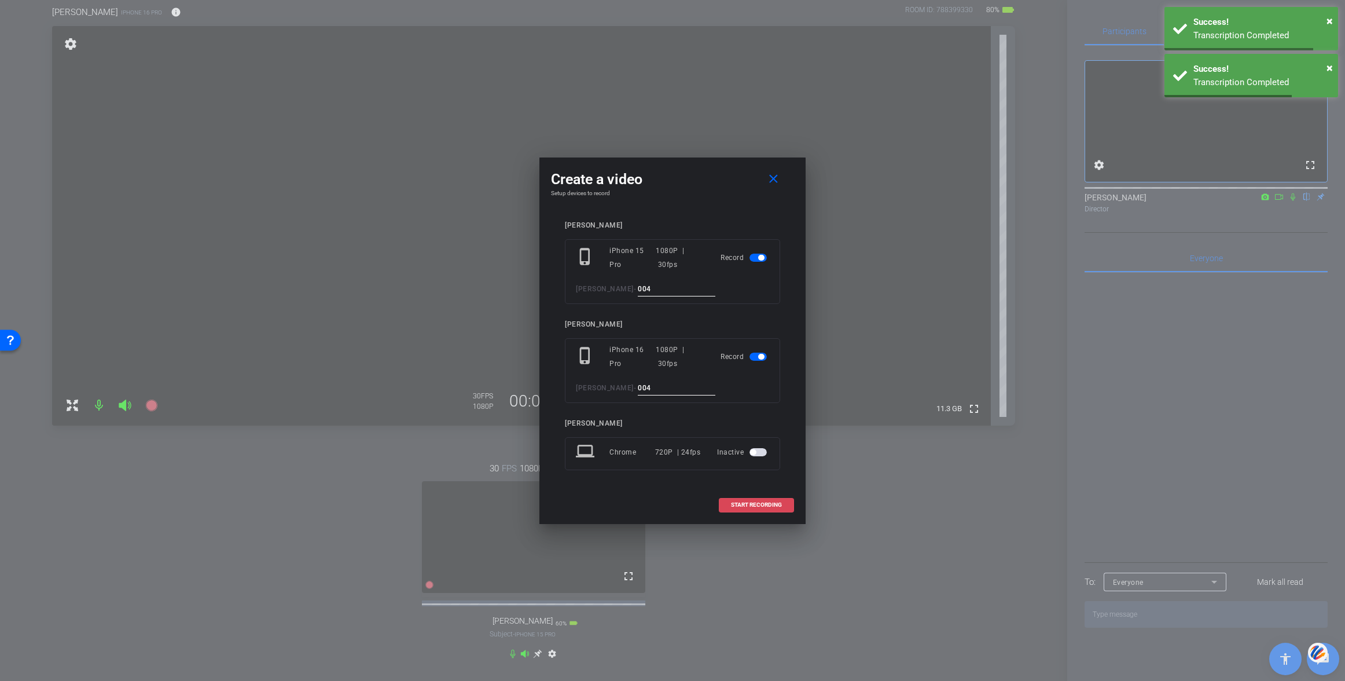
type input "004"
click at [759, 503] on span "START RECORDING" at bounding box center [756, 505] width 51 height 6
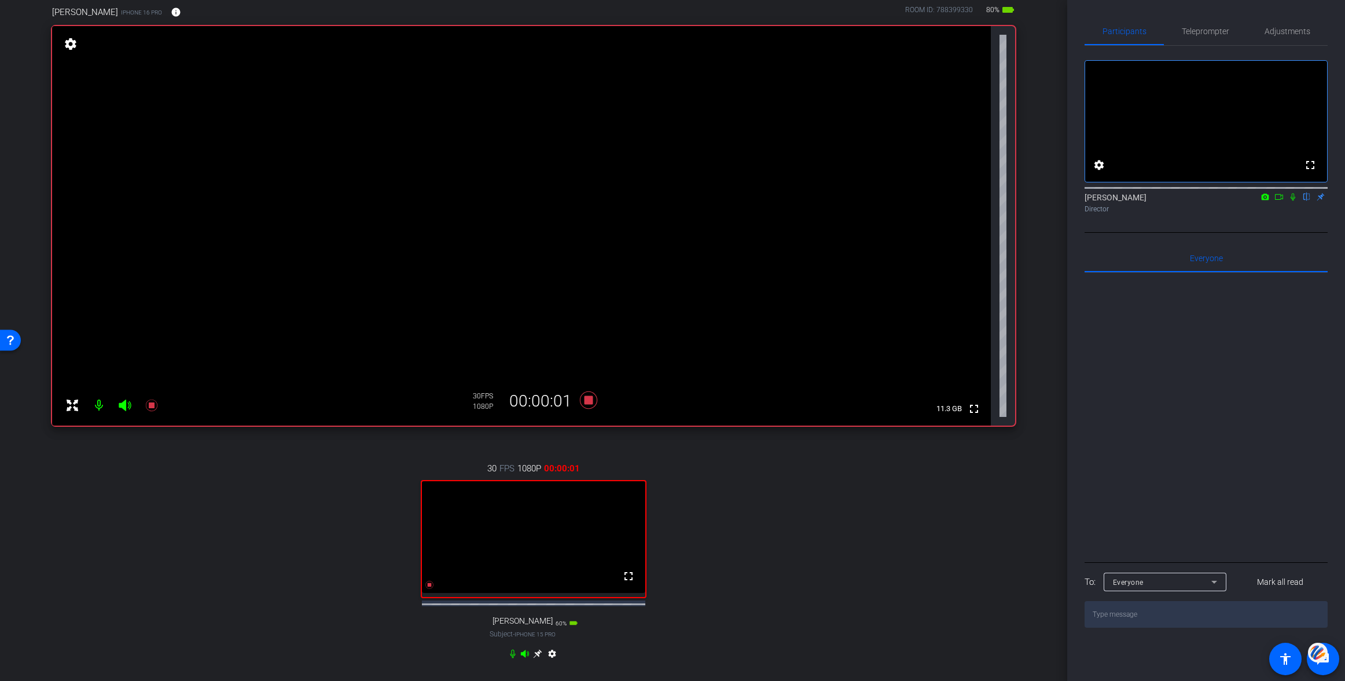
click at [1281, 200] on icon at bounding box center [1279, 197] width 8 height 6
click at [1306, 201] on icon at bounding box center [1306, 197] width 9 height 8
click at [538, 658] on icon at bounding box center [537, 653] width 9 height 9
click at [540, 658] on icon at bounding box center [537, 653] width 9 height 9
click at [1311, 202] on mat-icon at bounding box center [1307, 197] width 14 height 10
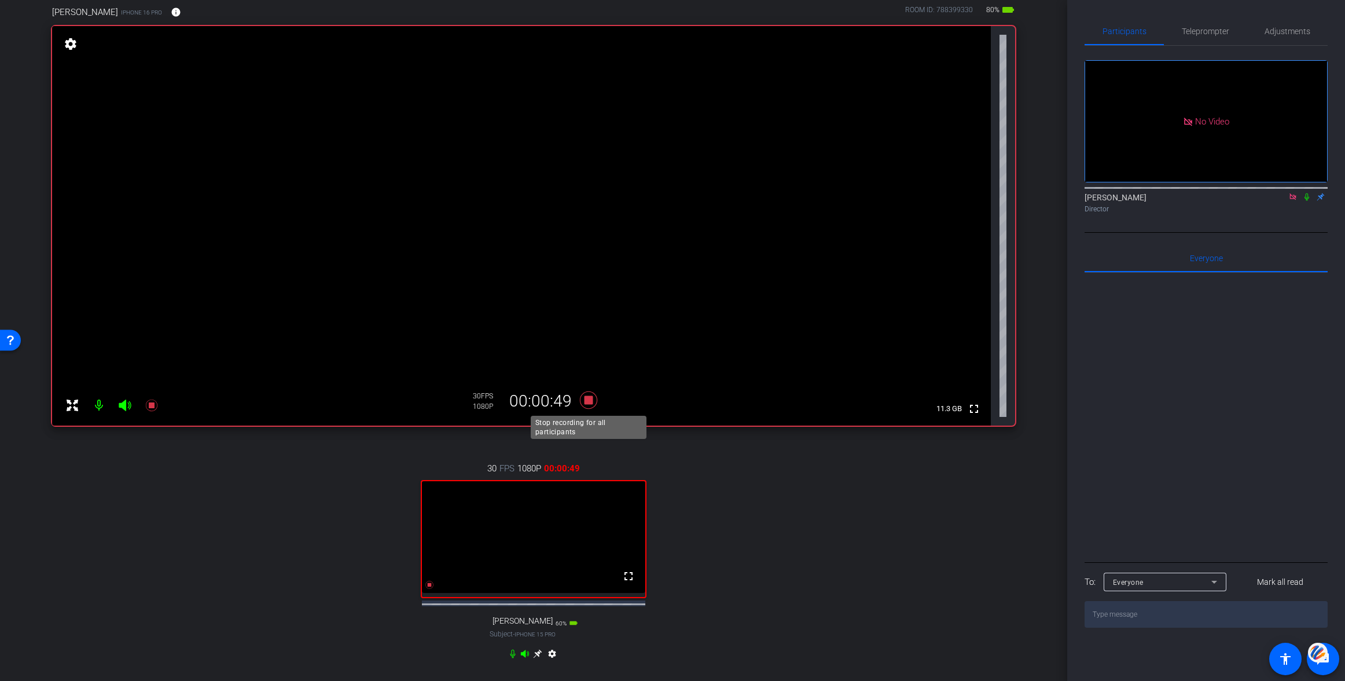
click at [588, 398] on icon at bounding box center [588, 399] width 17 height 17
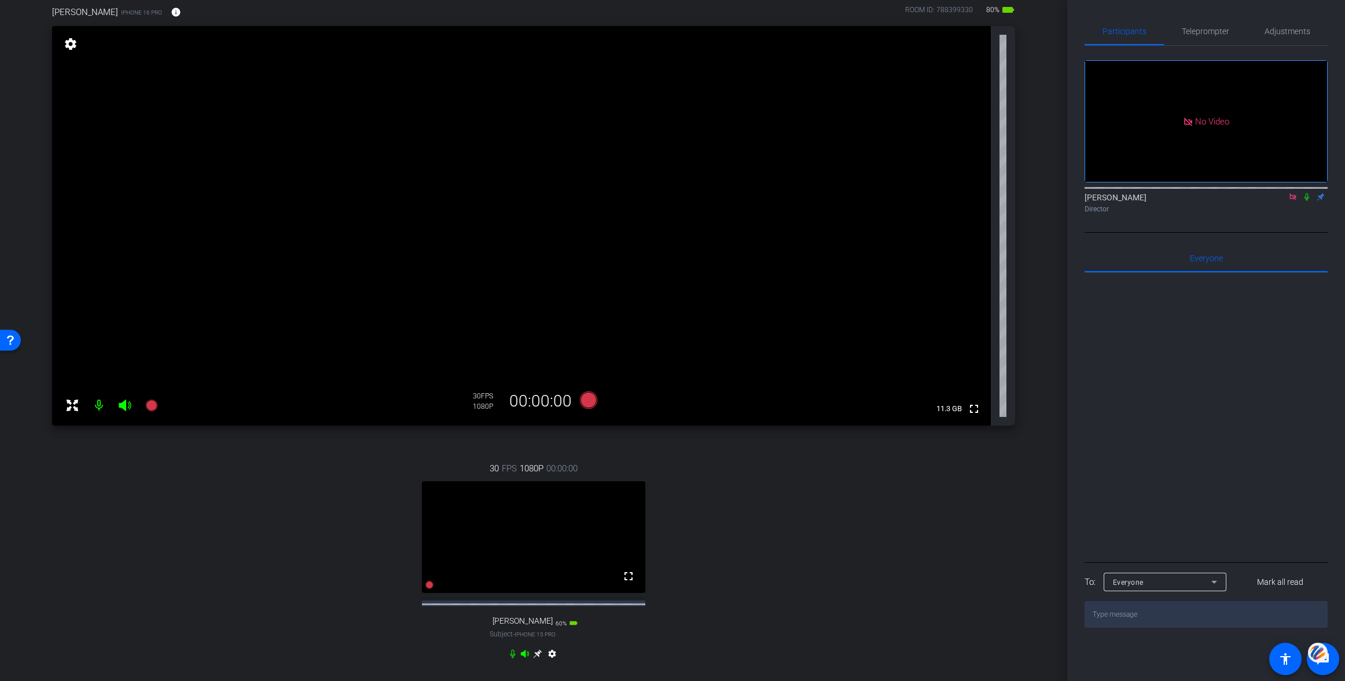
click at [1290, 200] on icon at bounding box center [1292, 196] width 6 height 6
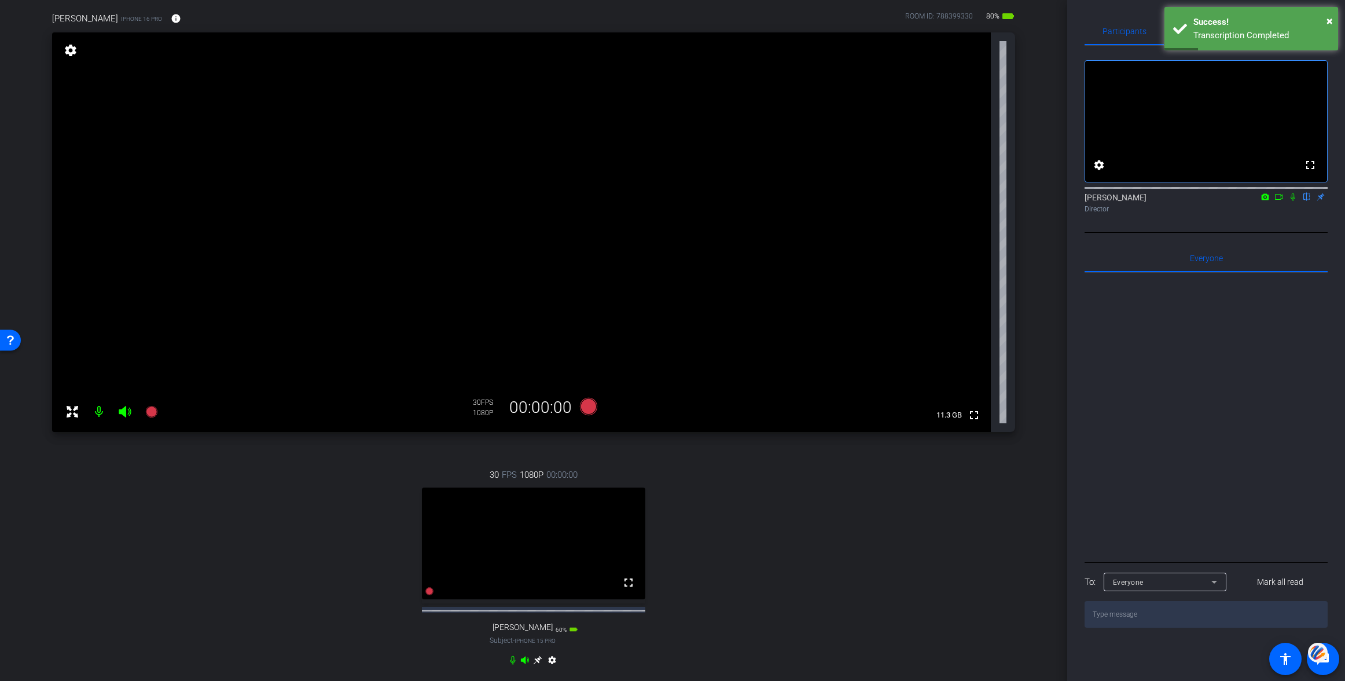
scroll to position [90, 0]
click at [587, 402] on icon at bounding box center [588, 404] width 17 height 17
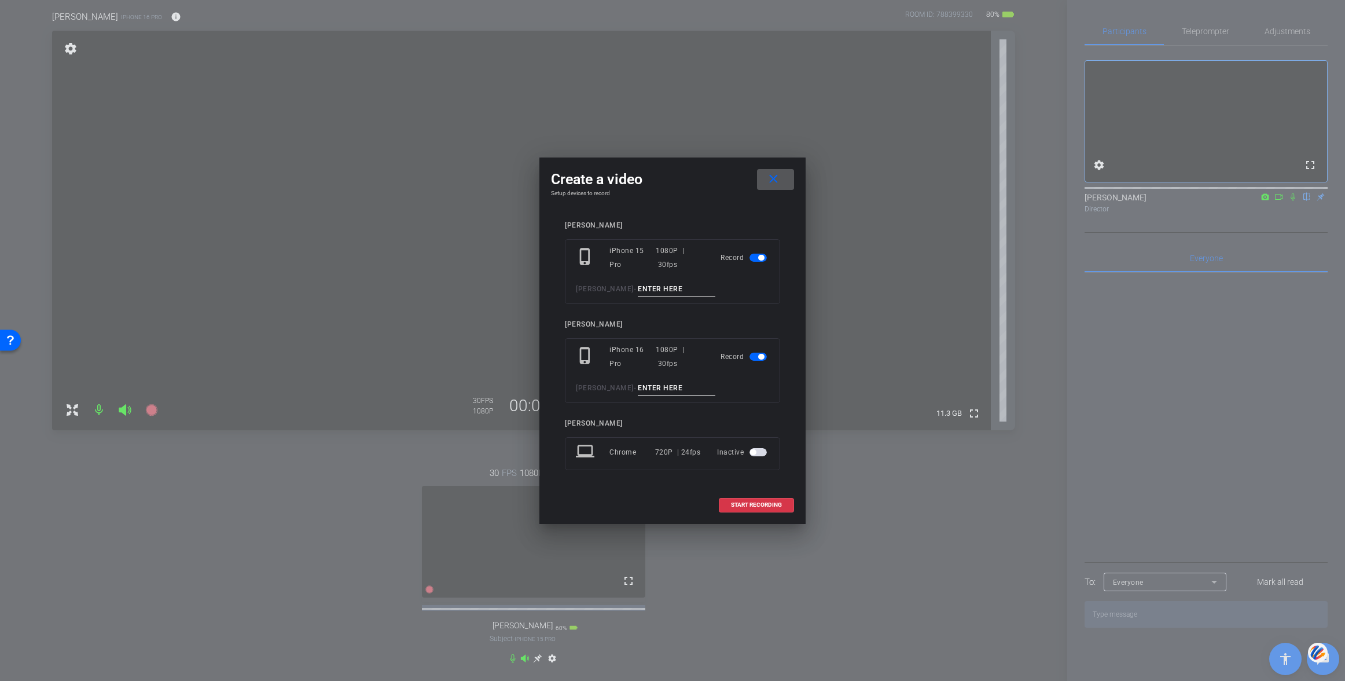
click at [638, 286] on input at bounding box center [677, 289] width 78 height 14
type input "005"
click at [638, 388] on input at bounding box center [677, 388] width 78 height 14
type input "005"
click at [683, 507] on div "START RECORDING" at bounding box center [672, 505] width 243 height 14
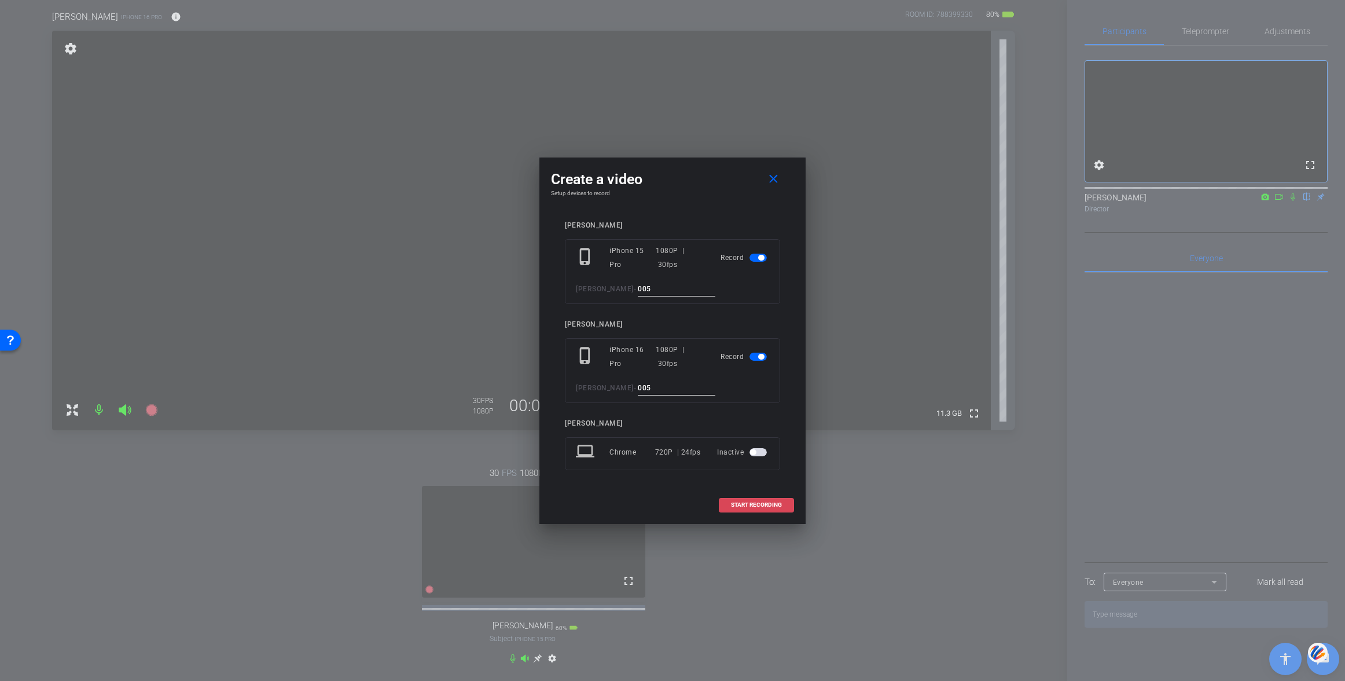
click at [761, 503] on span "START RECORDING" at bounding box center [756, 505] width 51 height 6
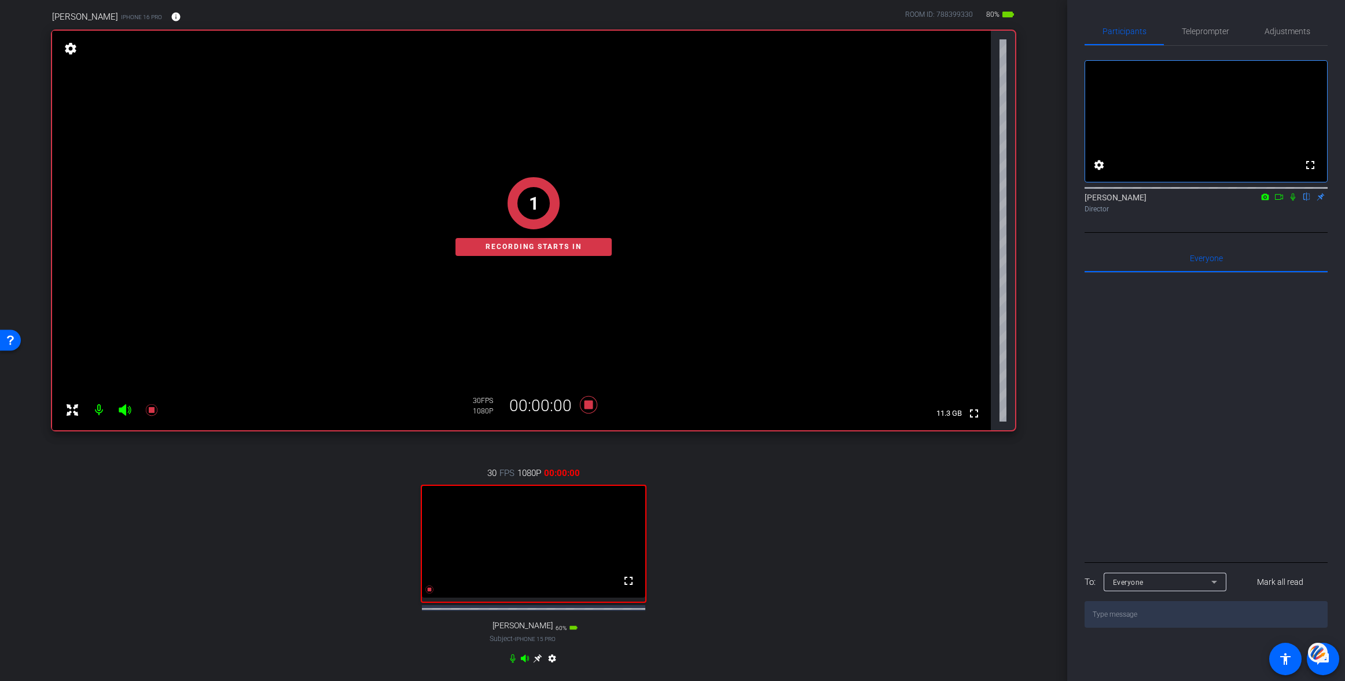
click at [1280, 200] on icon at bounding box center [1279, 197] width 8 height 6
click at [1304, 201] on icon at bounding box center [1306, 197] width 9 height 8
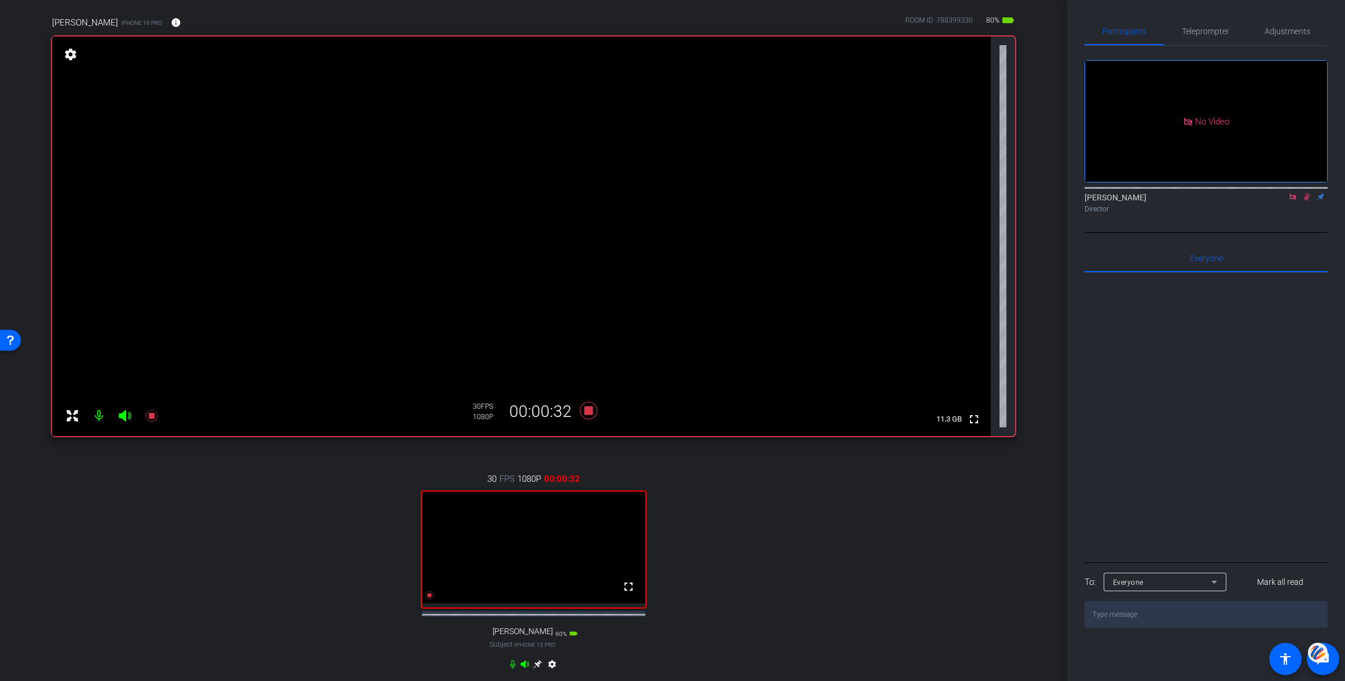
click at [540, 668] on icon at bounding box center [537, 664] width 9 height 9
click at [536, 668] on icon at bounding box center [537, 663] width 9 height 9
click at [1305, 201] on icon at bounding box center [1306, 197] width 9 height 8
click at [1293, 200] on icon at bounding box center [1292, 196] width 6 height 6
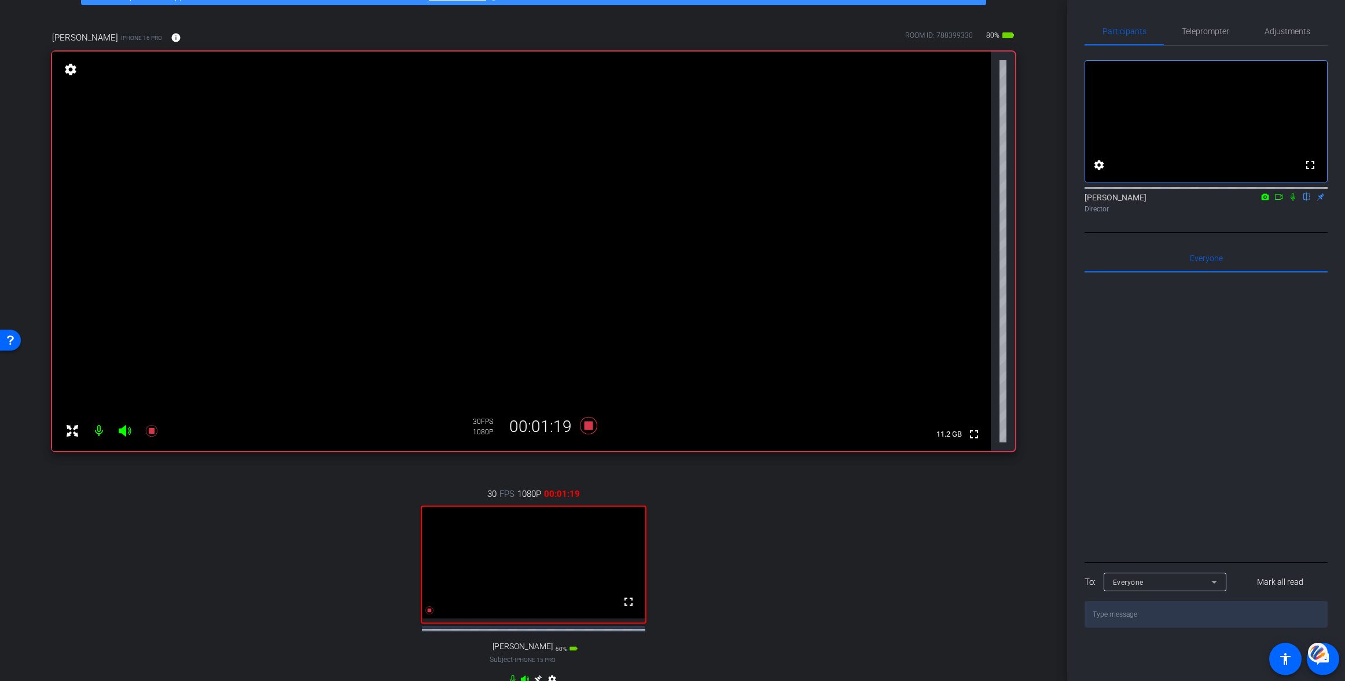
scroll to position [68, 0]
click at [591, 424] on icon at bounding box center [588, 425] width 17 height 17
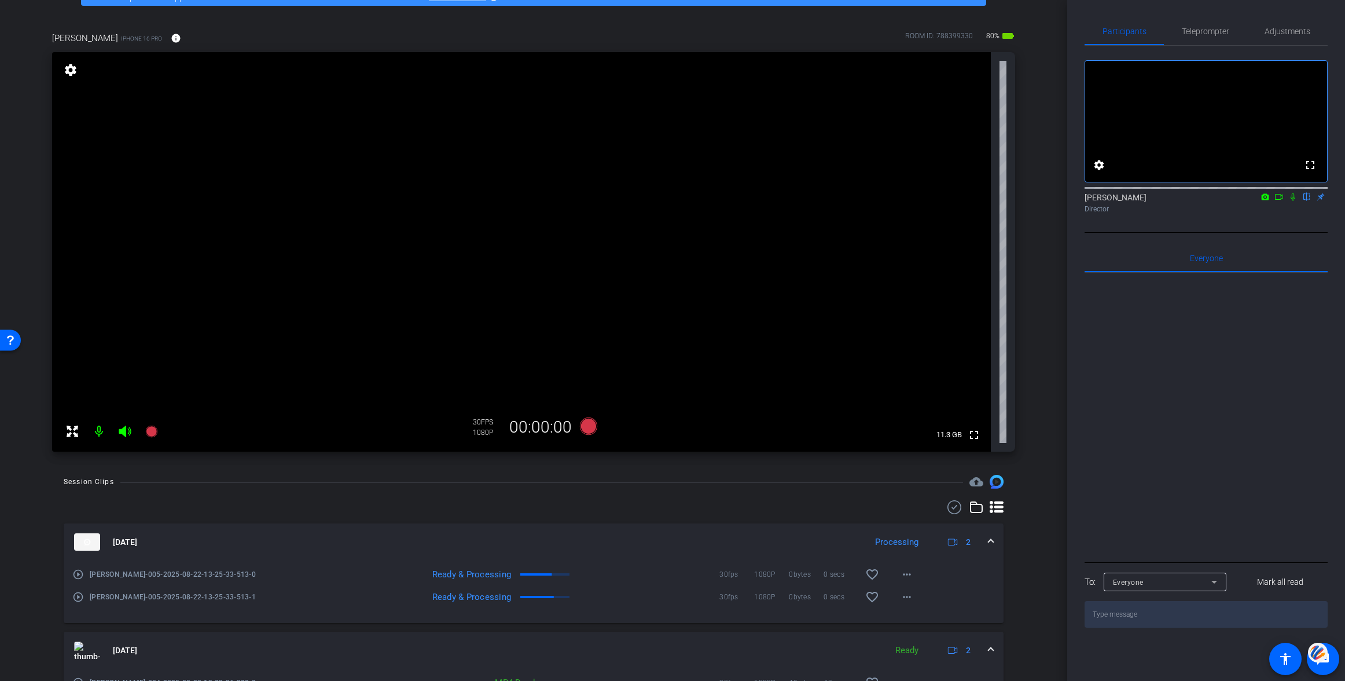
scroll to position [0, 0]
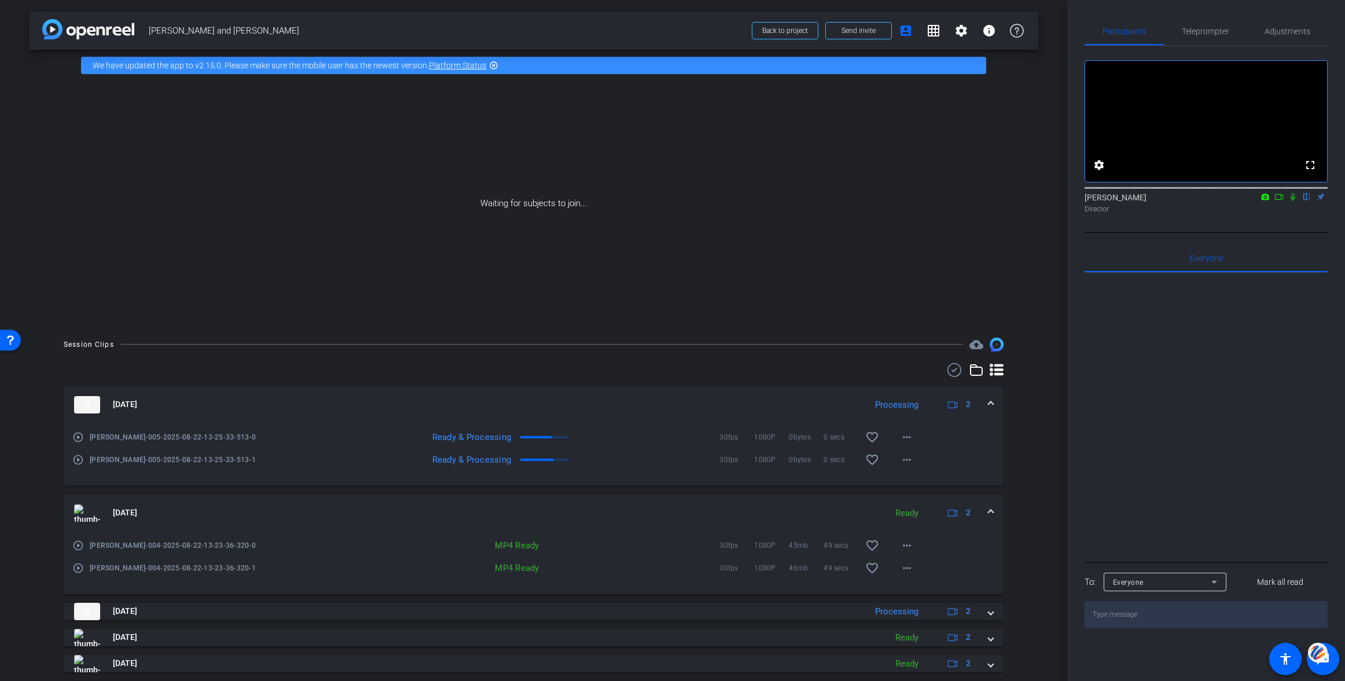
click at [1280, 201] on icon at bounding box center [1278, 197] width 9 height 8
click at [1304, 201] on icon at bounding box center [1306, 197] width 9 height 8
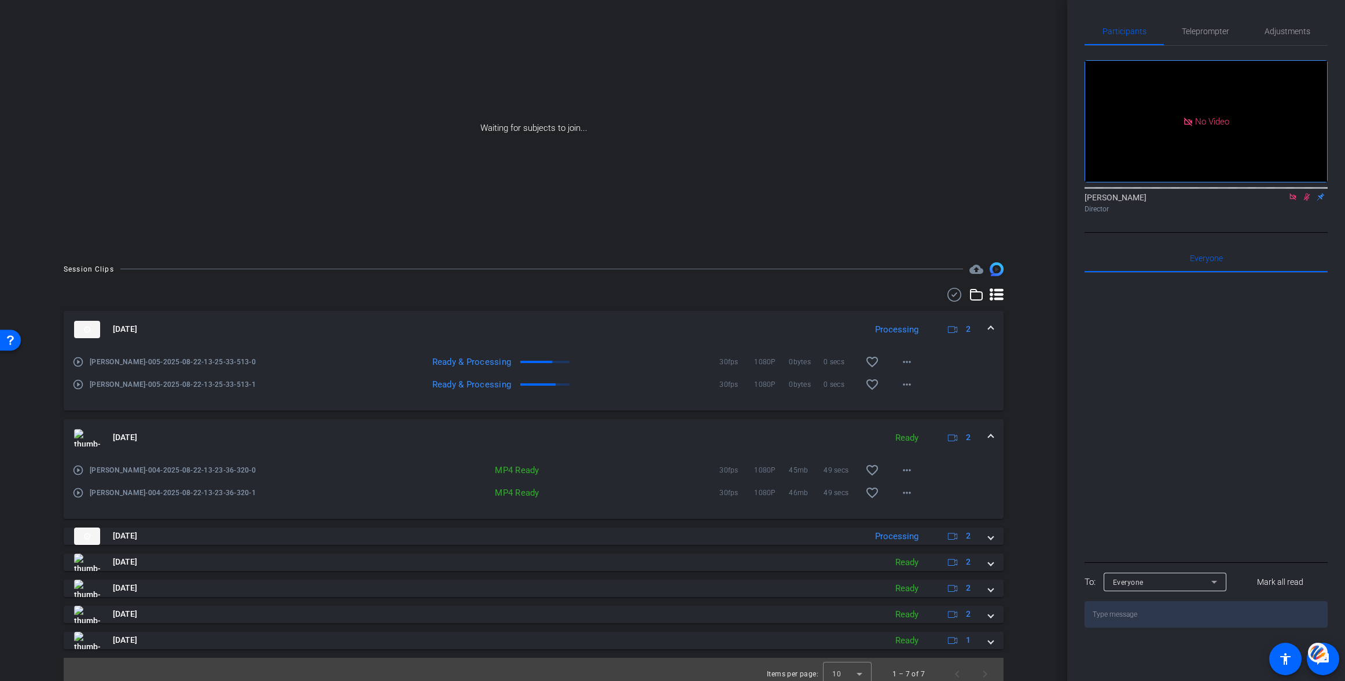
scroll to position [84, 0]
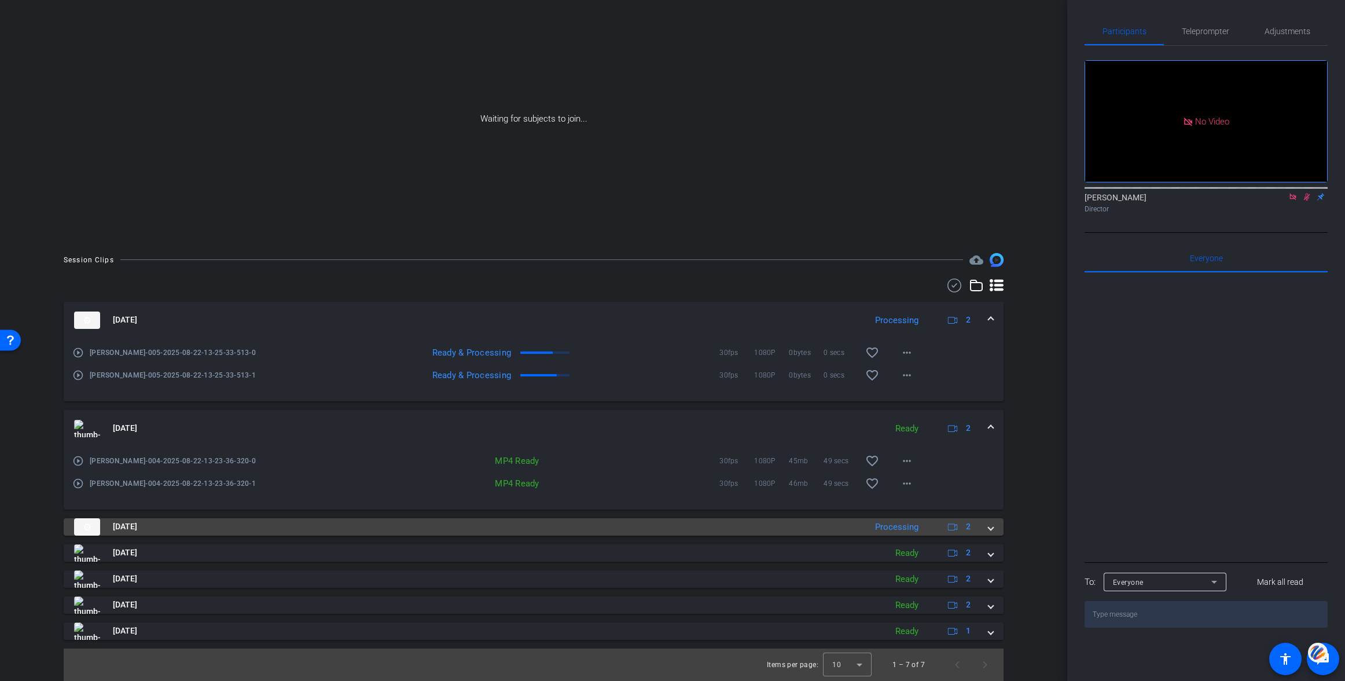
click at [991, 527] on span at bounding box center [990, 526] width 5 height 12
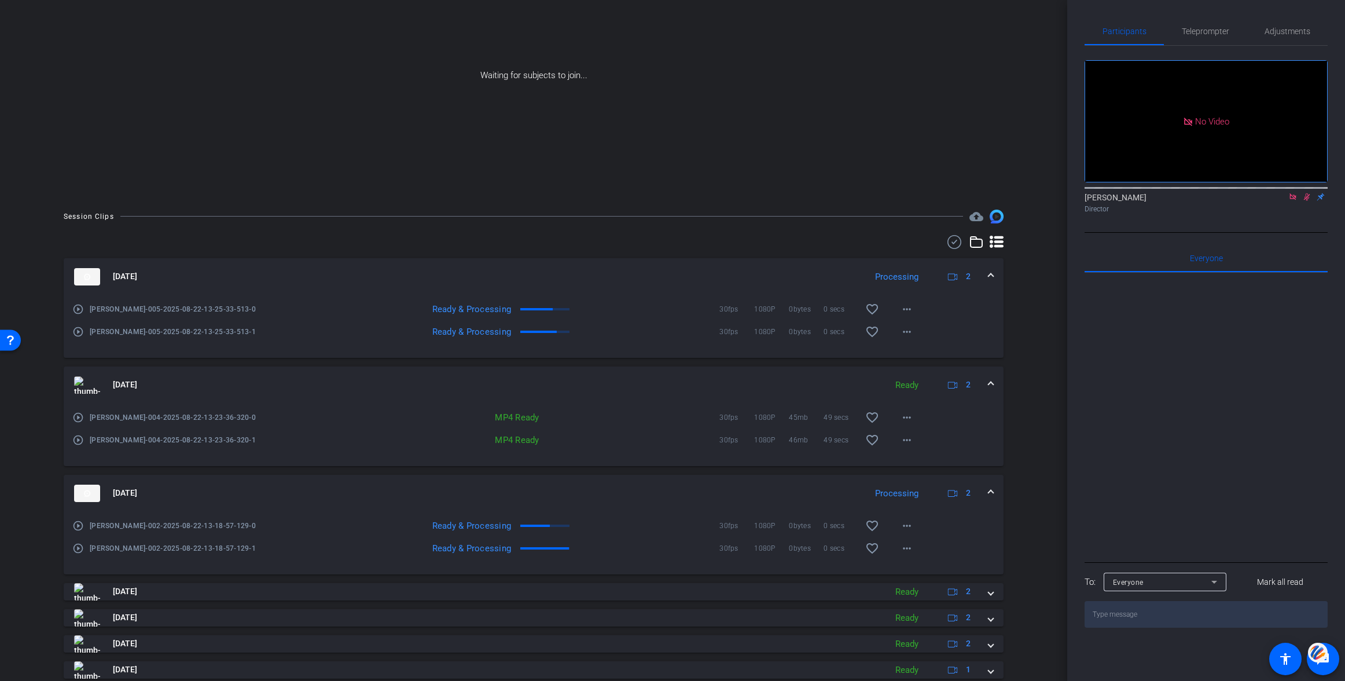
scroll to position [167, 0]
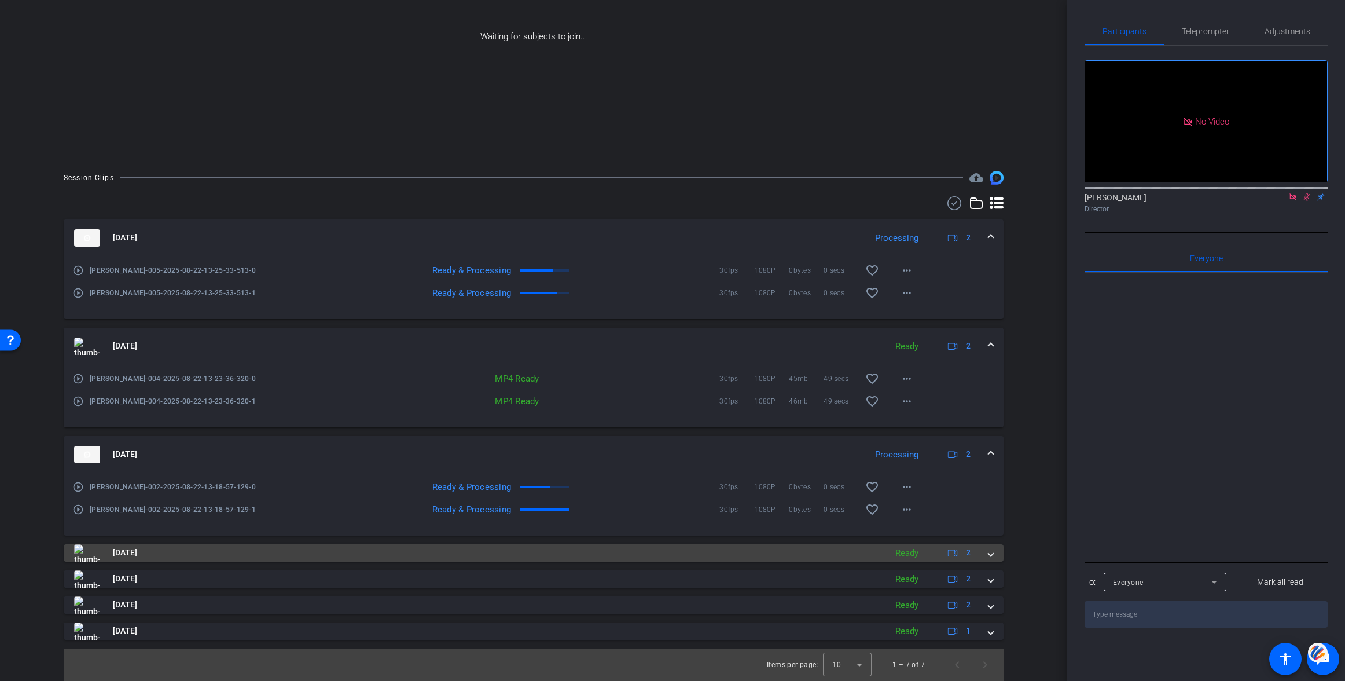
click at [990, 553] on span at bounding box center [990, 552] width 5 height 12
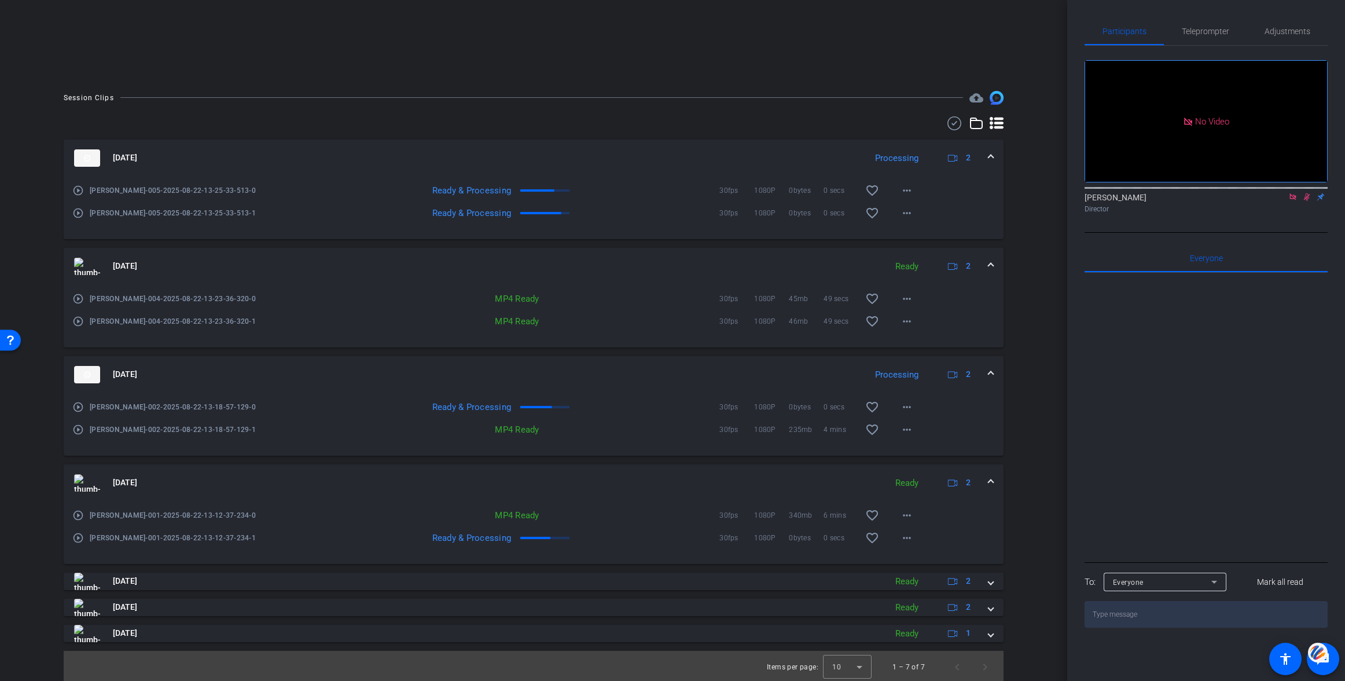
scroll to position [249, 0]
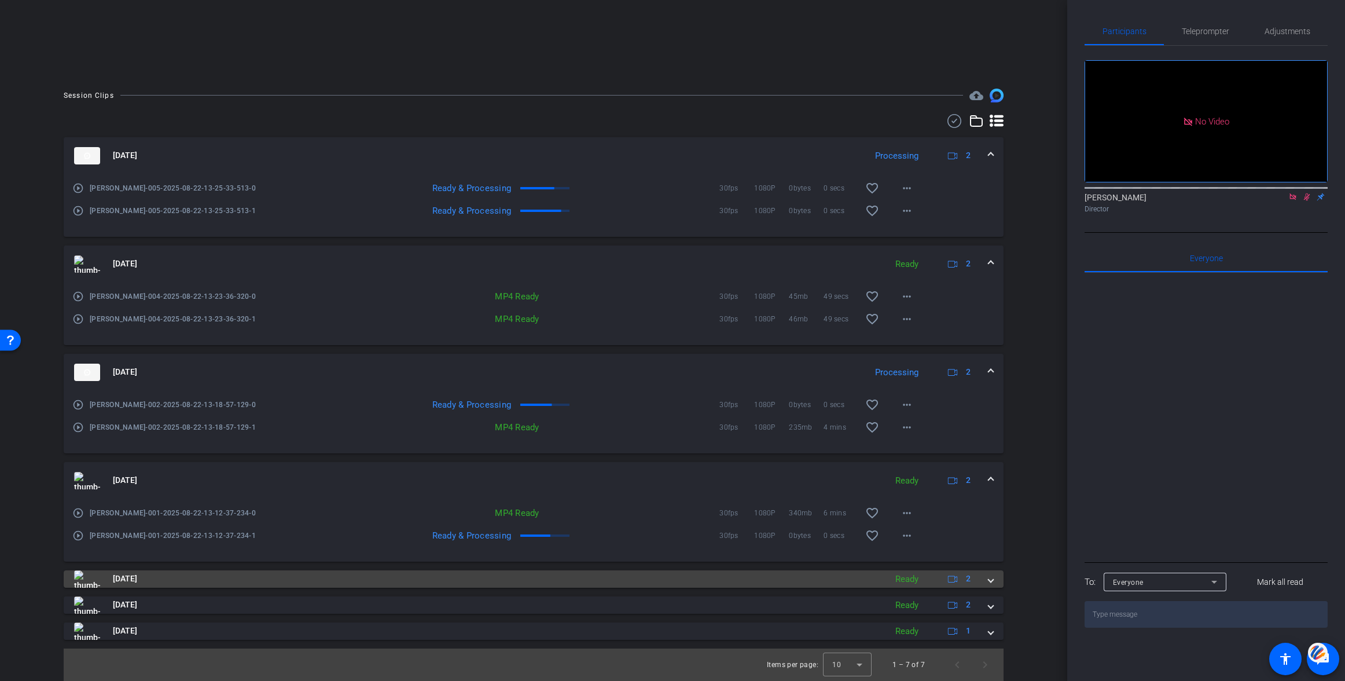
click at [990, 577] on span at bounding box center [990, 578] width 5 height 12
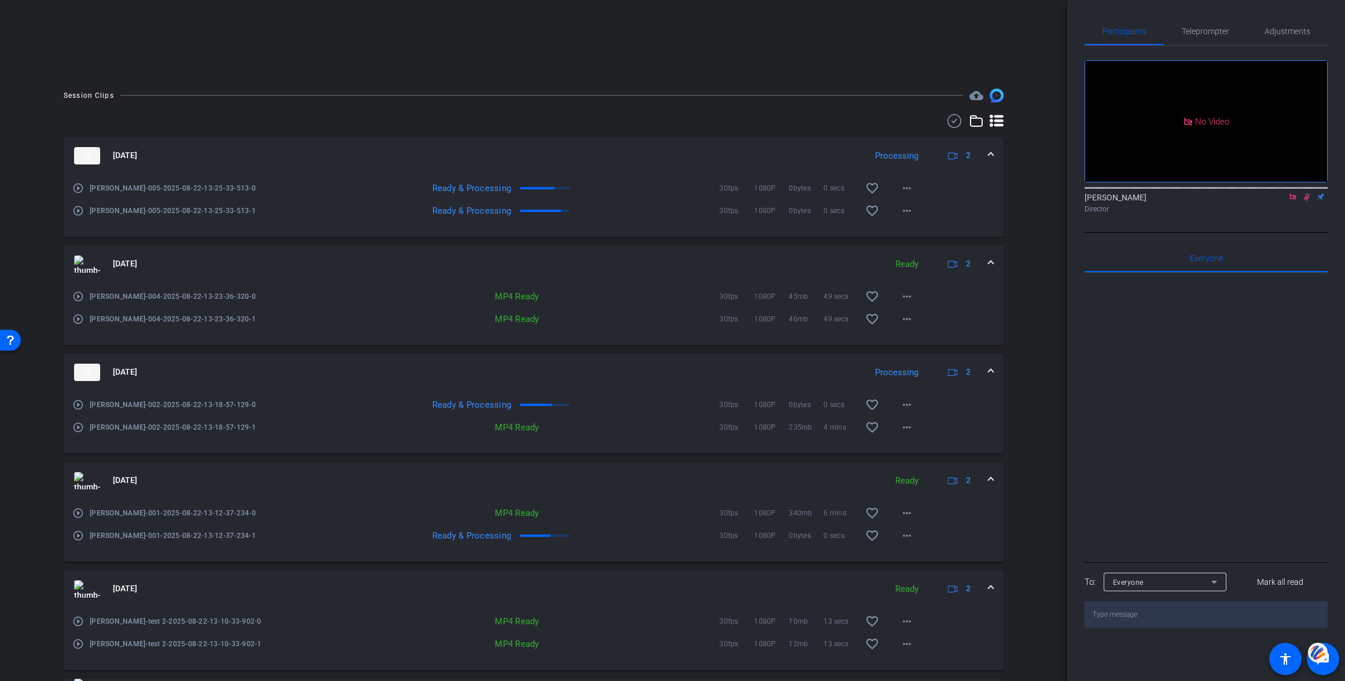
click at [990, 579] on mat-expansion-panel-header "Aug 22, 2025 Ready 2" at bounding box center [534, 588] width 940 height 37
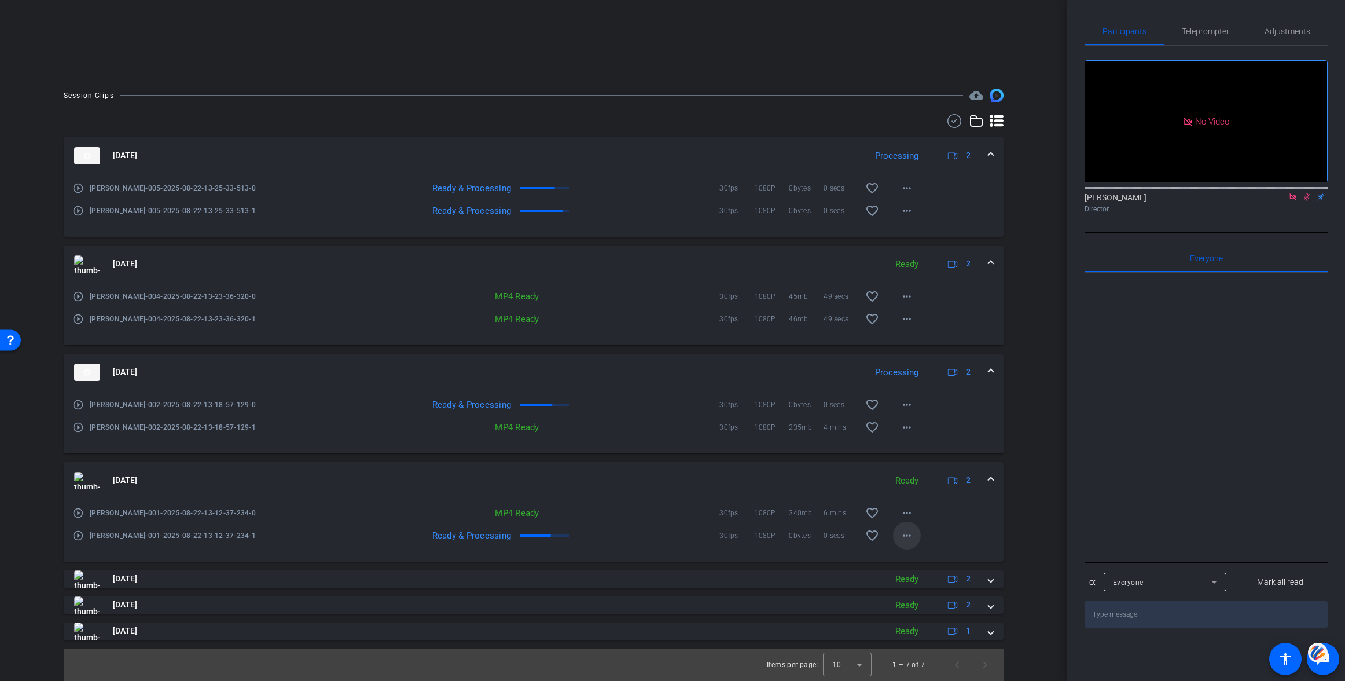
click at [908, 535] on mat-icon "more_horiz" at bounding box center [907, 535] width 14 height 14
click at [914, 557] on span "Download Original" at bounding box center [936, 560] width 69 height 14
click at [904, 509] on mat-icon "more_horiz" at bounding box center [907, 513] width 14 height 14
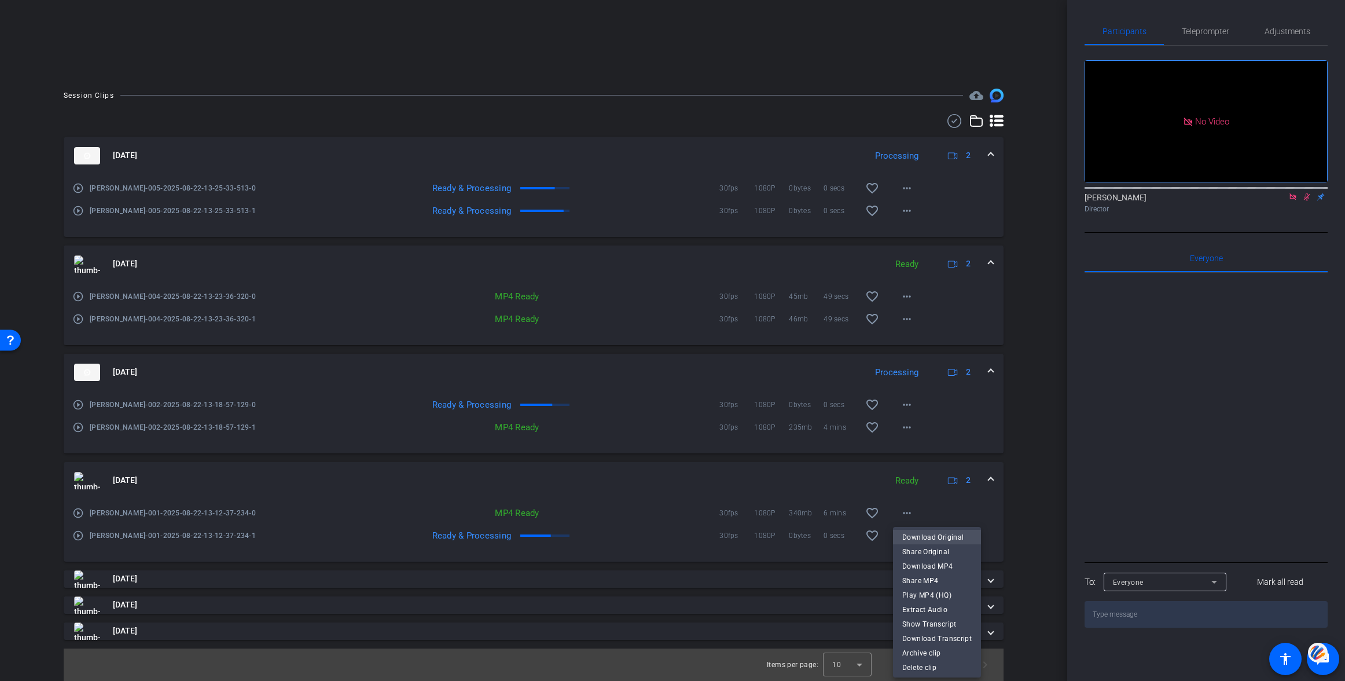
click at [925, 535] on span "Download Original" at bounding box center [936, 537] width 69 height 14
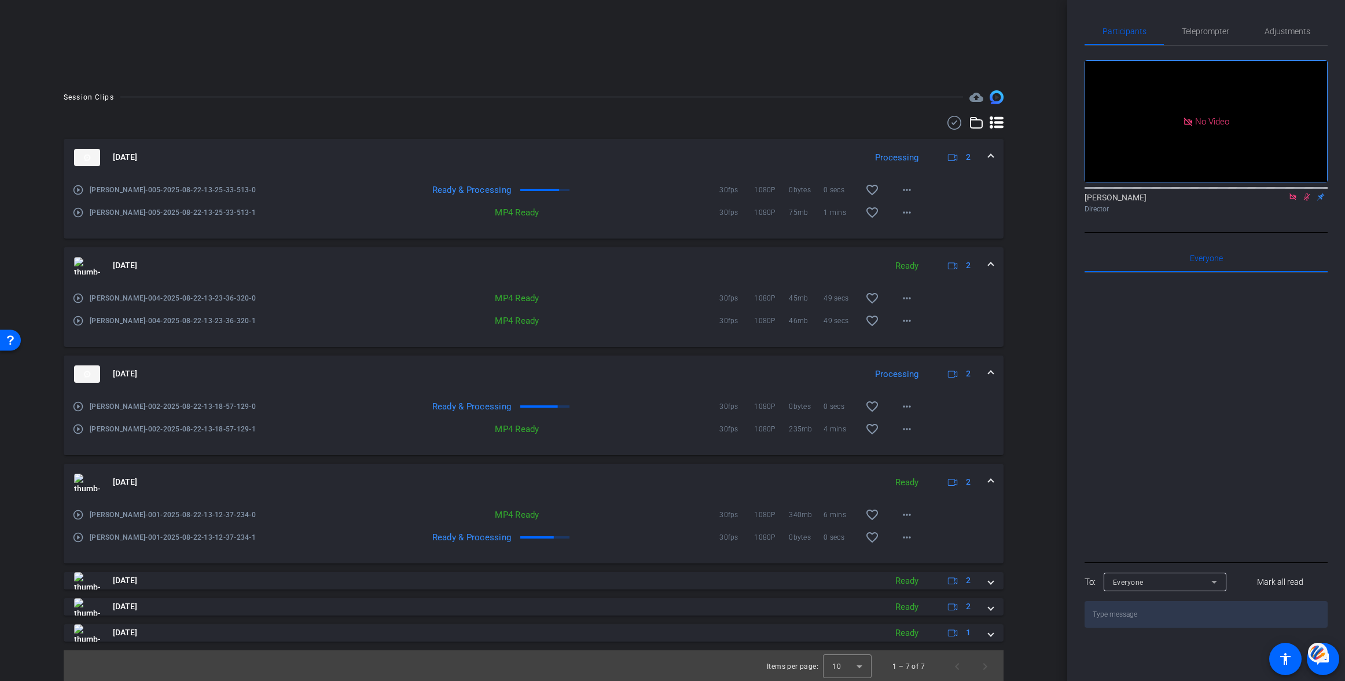
scroll to position [245, 0]
click at [909, 429] on mat-icon "more_horiz" at bounding box center [907, 431] width 14 height 14
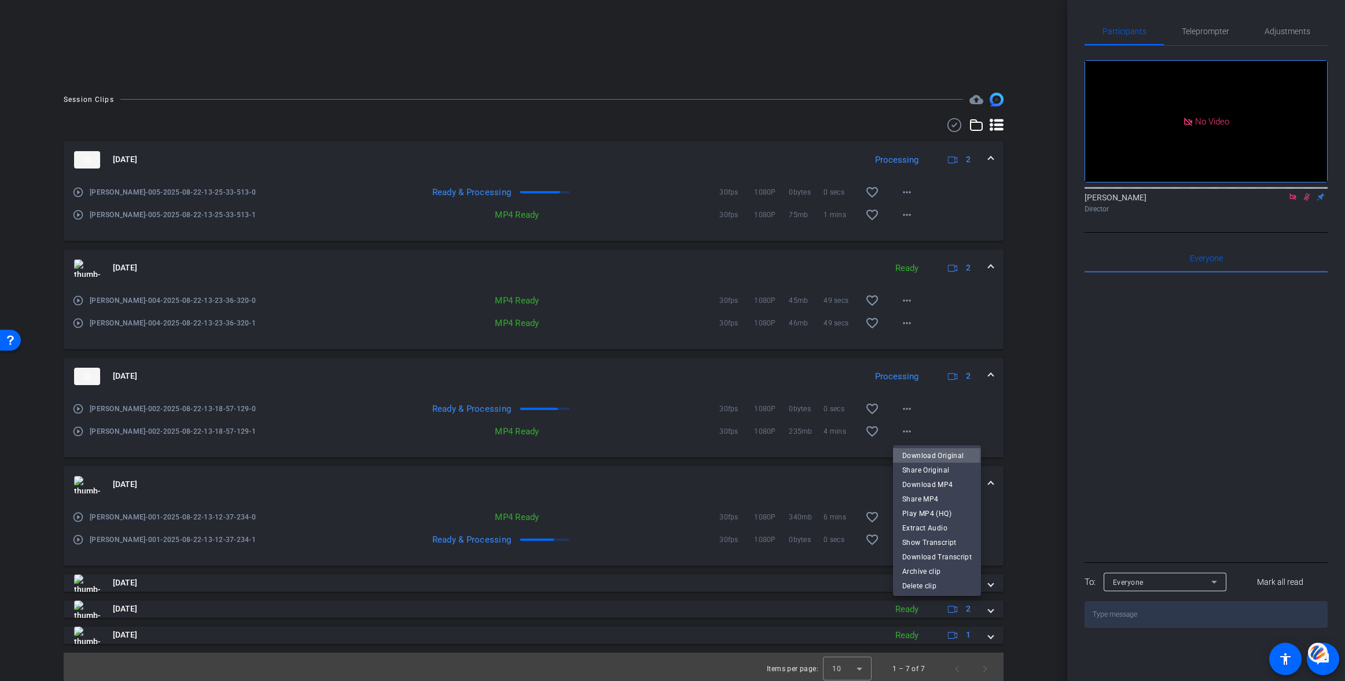
click at [917, 454] on span "Download Original" at bounding box center [936, 455] width 69 height 14
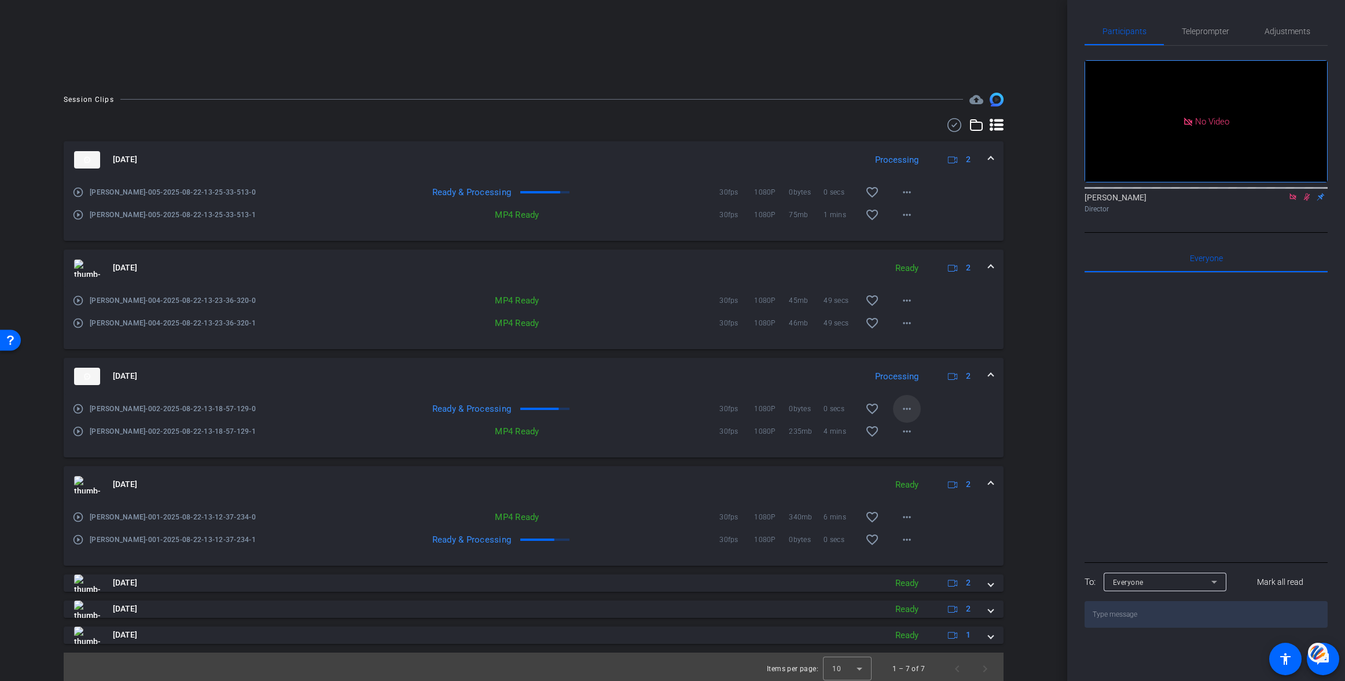
click at [906, 407] on mat-icon "more_horiz" at bounding box center [907, 409] width 14 height 14
click at [917, 431] on span "Download Original" at bounding box center [936, 433] width 69 height 14
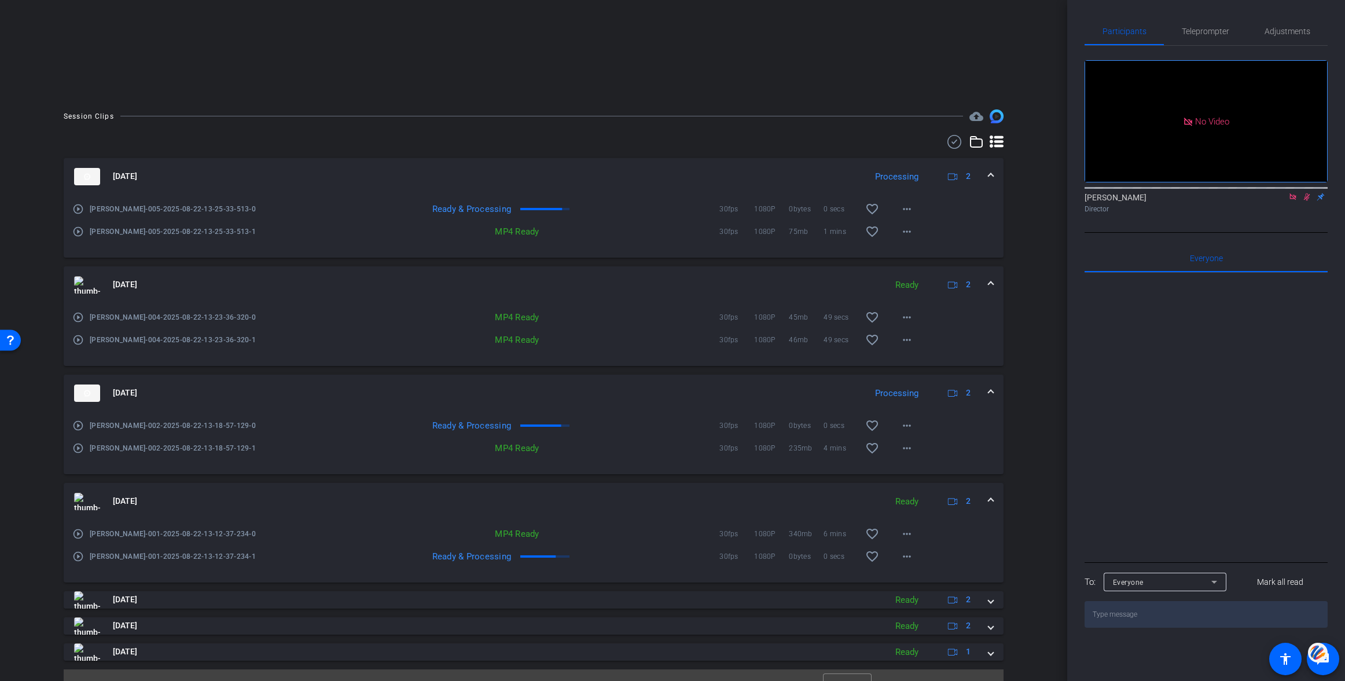
scroll to position [229, 0]
click at [910, 339] on mat-icon "more_horiz" at bounding box center [907, 339] width 14 height 14
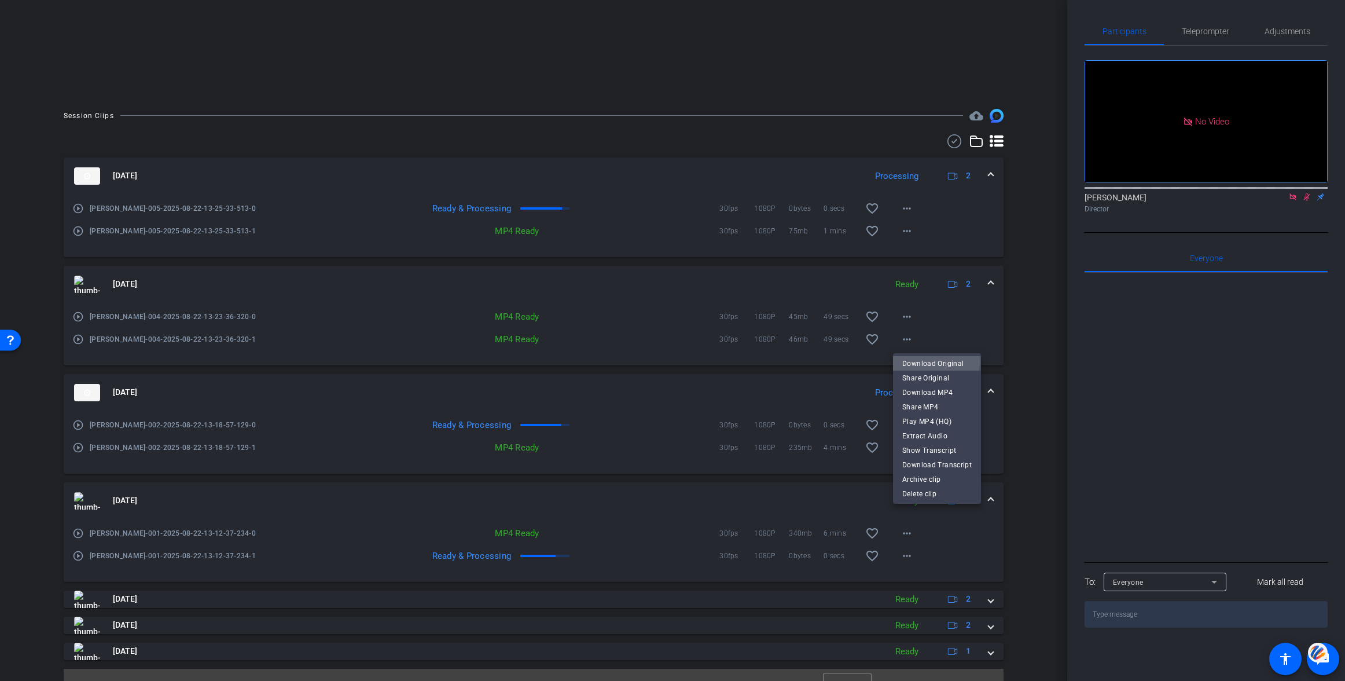
click at [918, 362] on span "Download Original" at bounding box center [936, 363] width 69 height 14
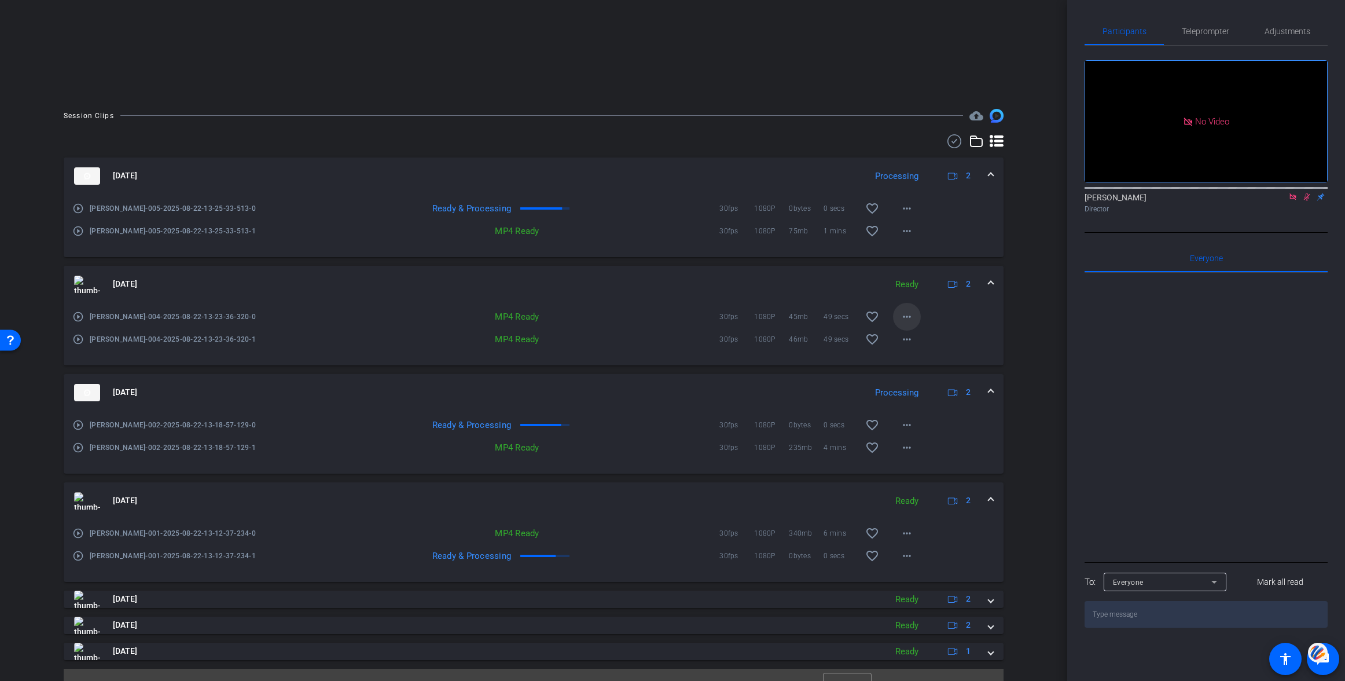
click at [906, 317] on mat-icon "more_horiz" at bounding box center [907, 317] width 14 height 14
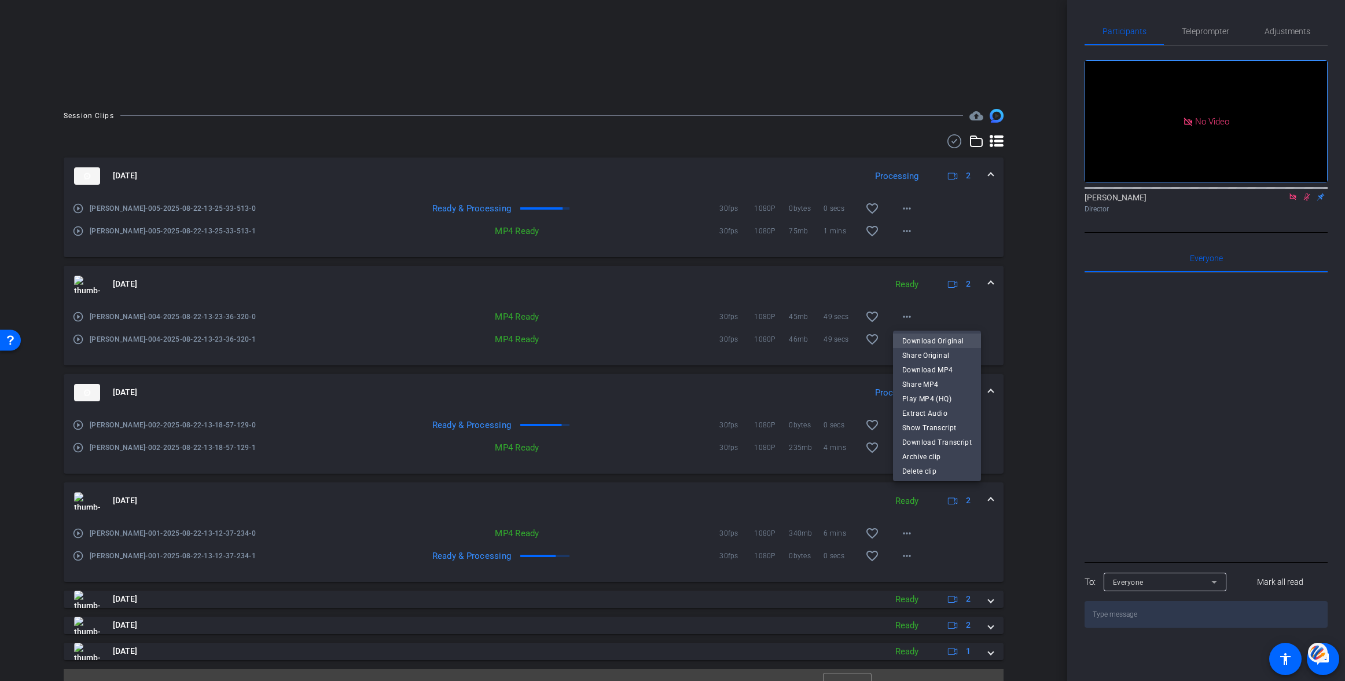
click at [922, 335] on span "Download Original" at bounding box center [936, 341] width 69 height 14
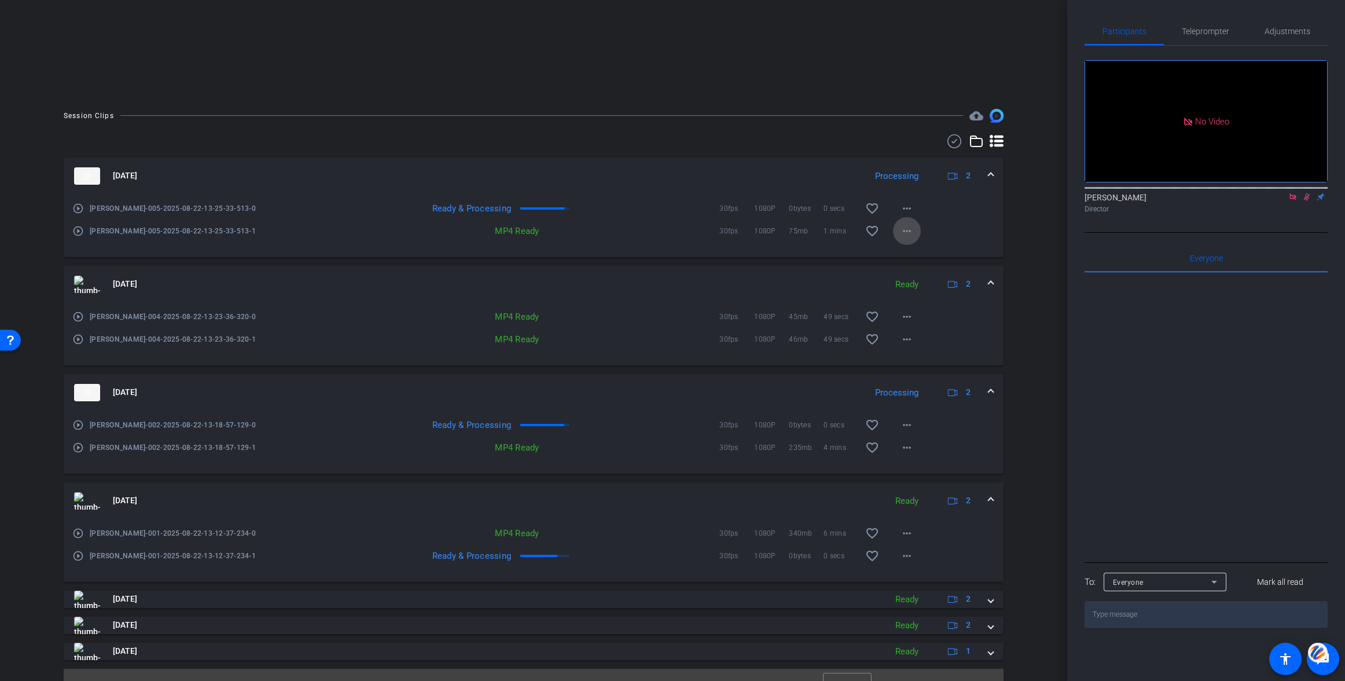
click at [906, 231] on mat-icon "more_horiz" at bounding box center [907, 231] width 14 height 14
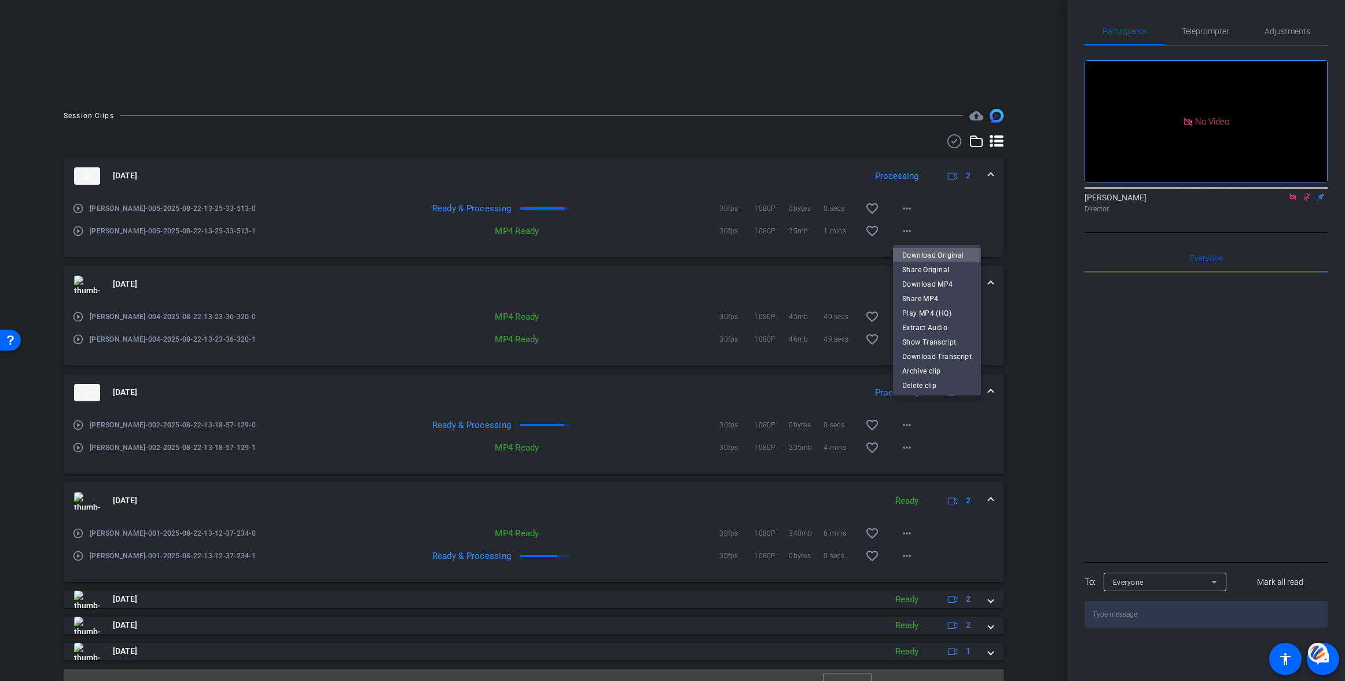
click at [919, 253] on span "Download Original" at bounding box center [936, 255] width 69 height 14
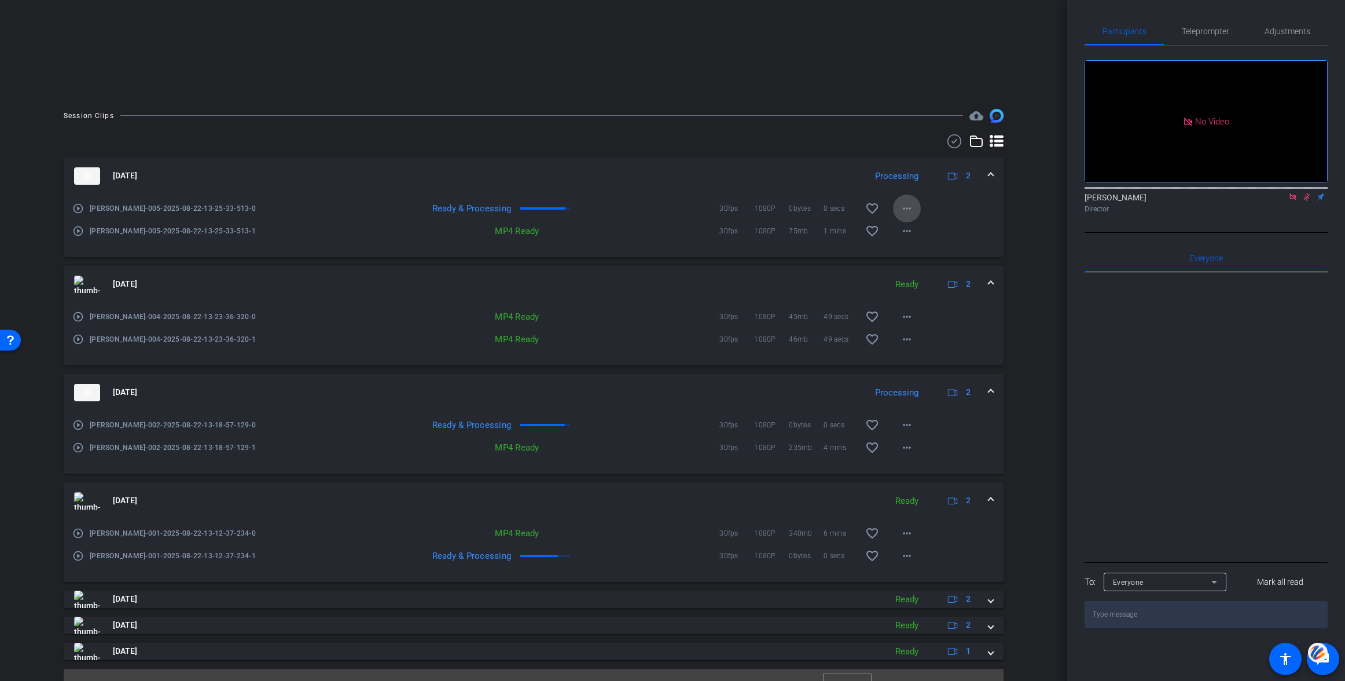
click at [907, 209] on mat-icon "more_horiz" at bounding box center [907, 208] width 14 height 14
click at [919, 229] on span "Download Original" at bounding box center [936, 233] width 69 height 14
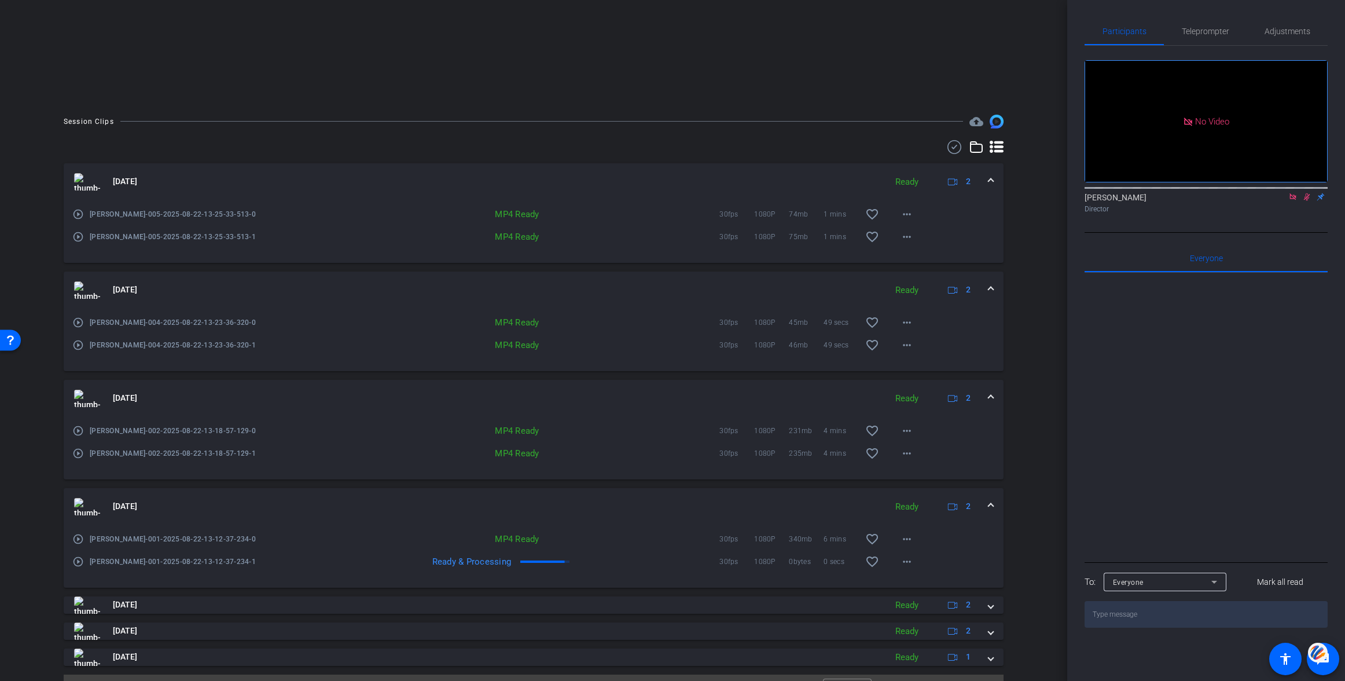
scroll to position [0, 0]
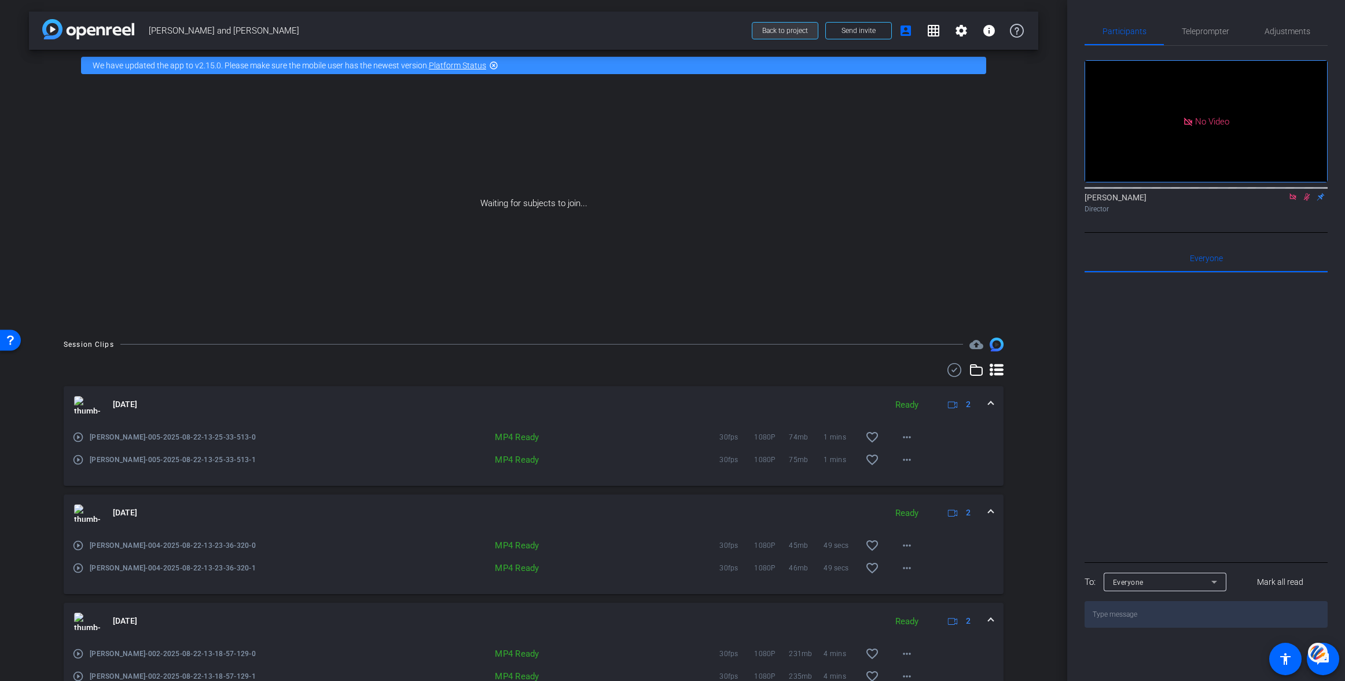
click at [793, 27] on span "Back to project" at bounding box center [785, 31] width 46 height 8
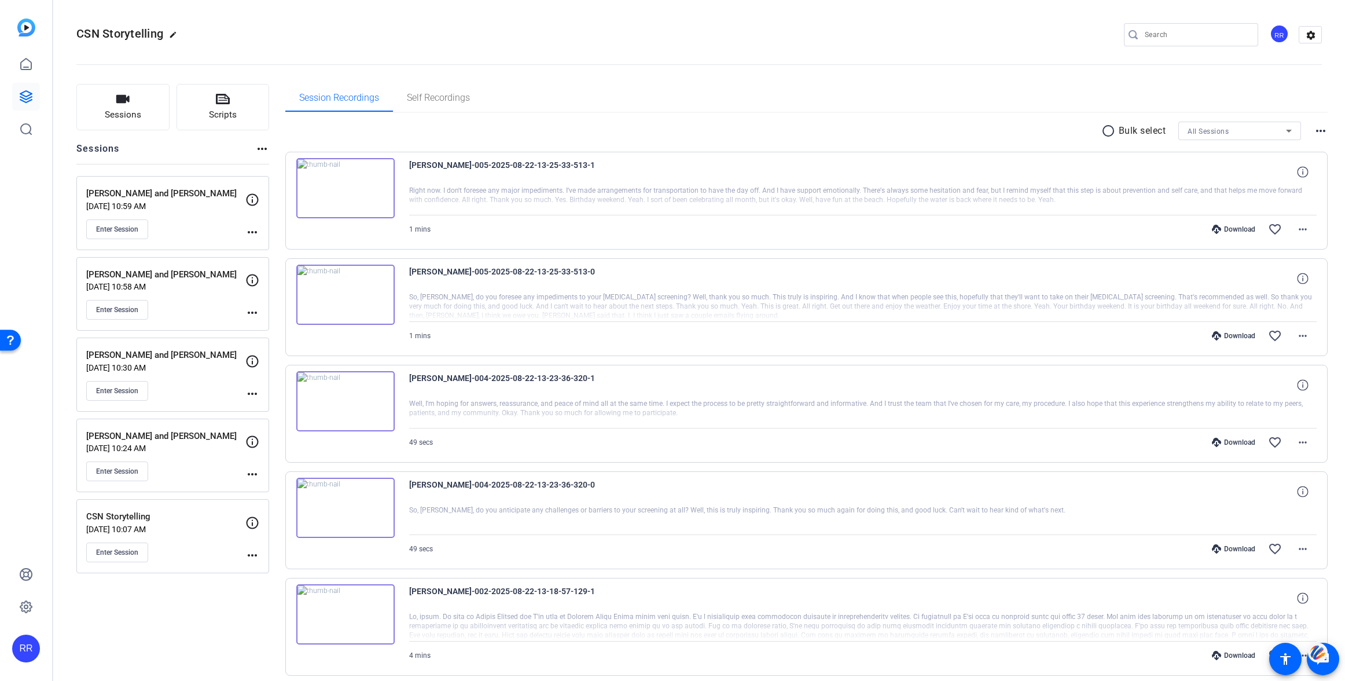
click at [25, 644] on div "RR" at bounding box center [26, 648] width 28 height 28
click at [130, 225] on div at bounding box center [672, 340] width 1345 height 681
click at [118, 228] on span "Enter Session" at bounding box center [117, 229] width 42 height 9
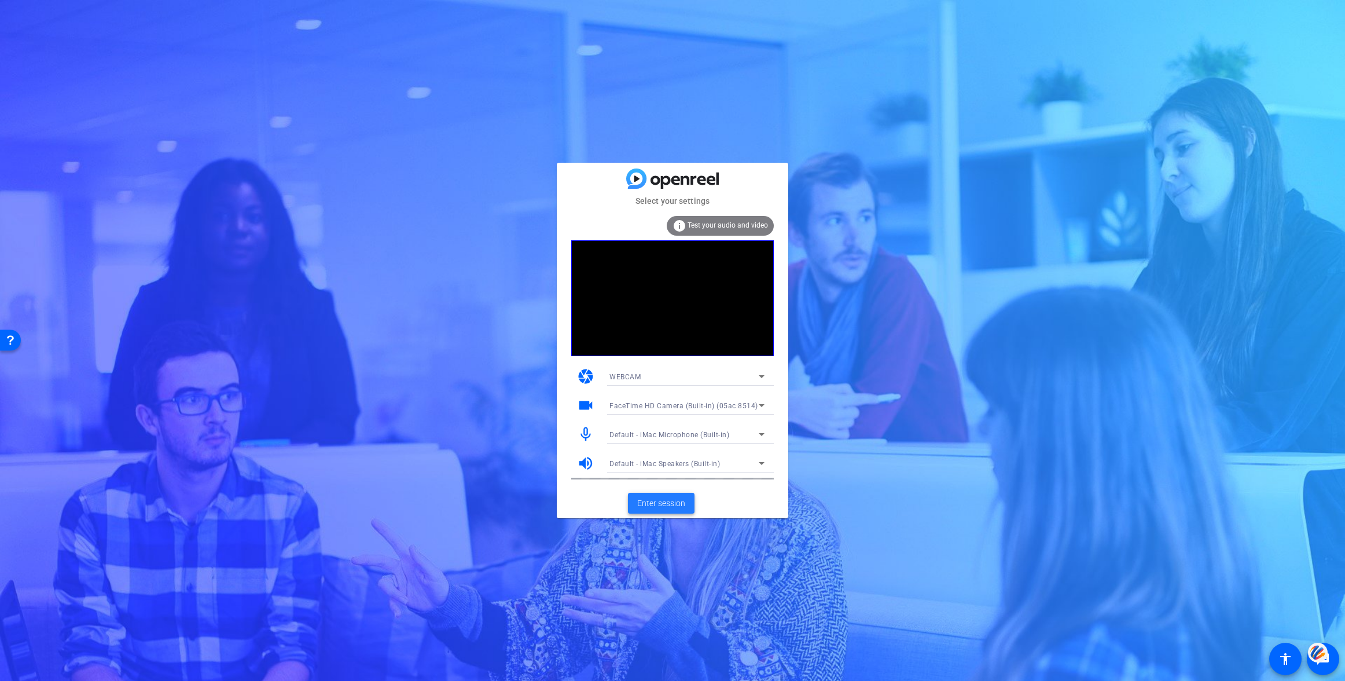
click at [661, 503] on span "Enter session" at bounding box center [661, 503] width 48 height 12
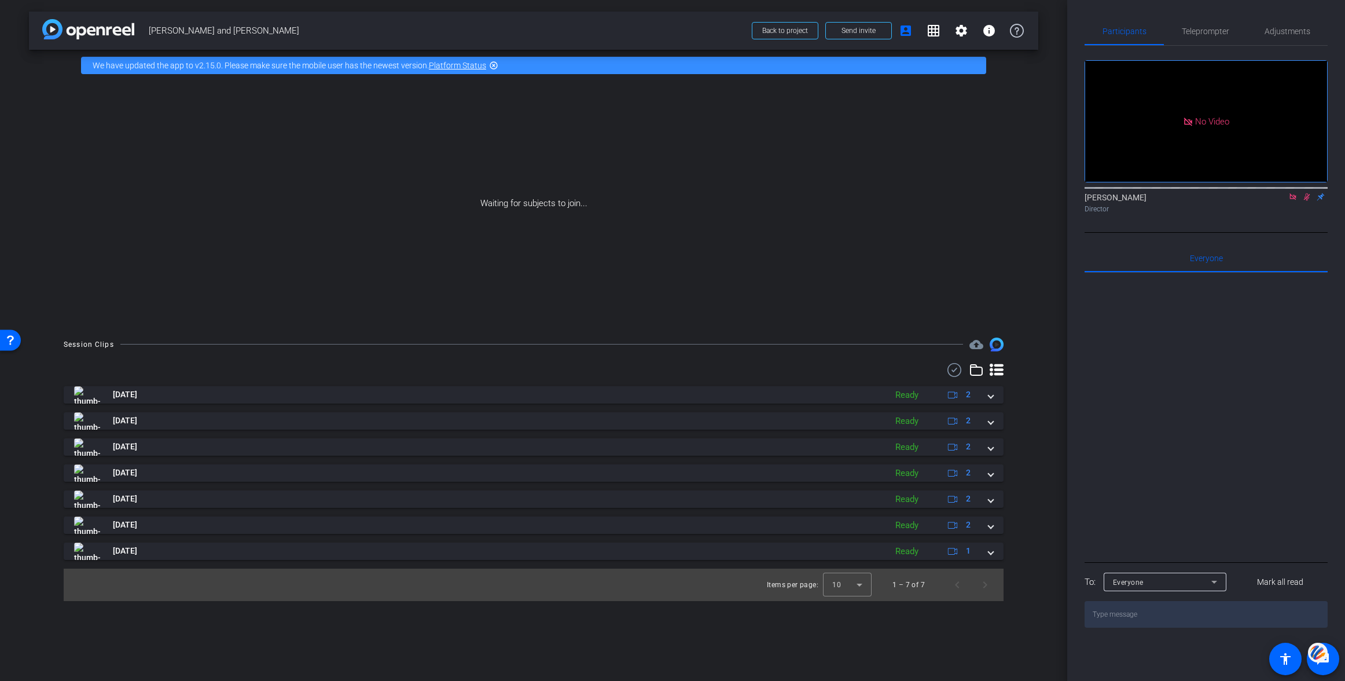
click at [1294, 200] on icon at bounding box center [1292, 196] width 6 height 6
click at [1281, 201] on icon at bounding box center [1278, 197] width 9 height 8
click at [791, 31] on span "Back to project" at bounding box center [785, 31] width 46 height 8
